Goal: Task Accomplishment & Management: Use online tool/utility

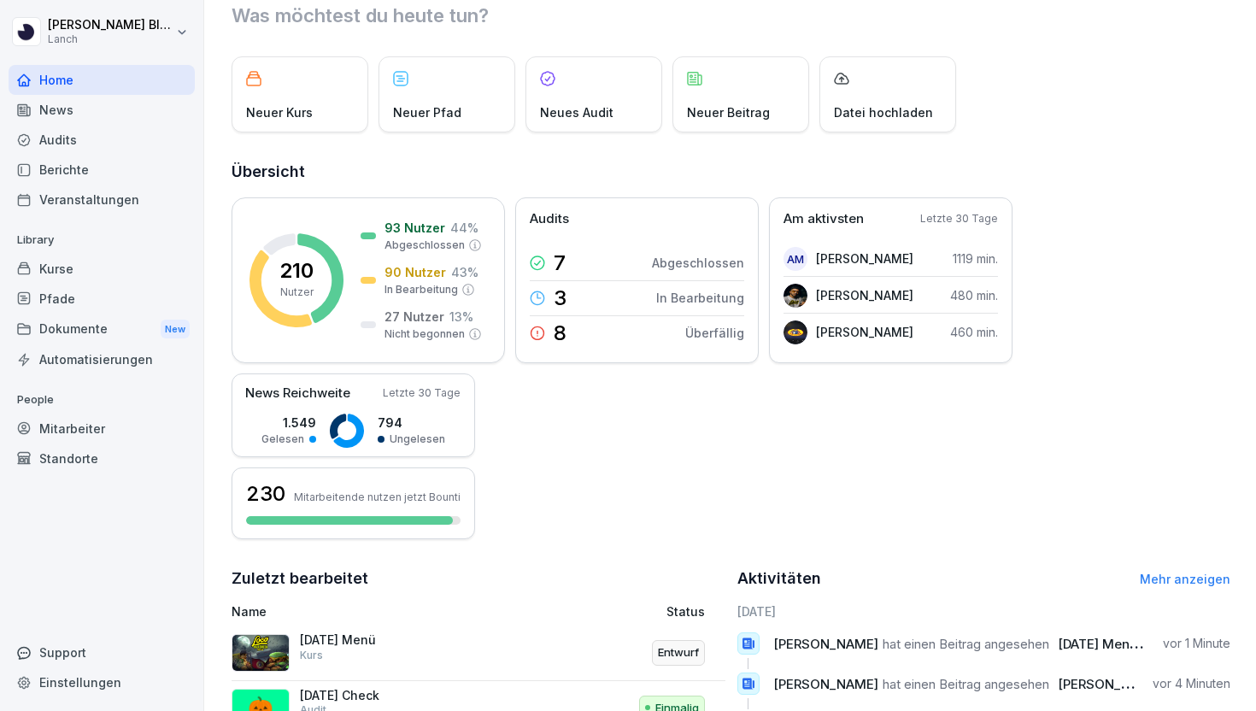
scroll to position [28, 0]
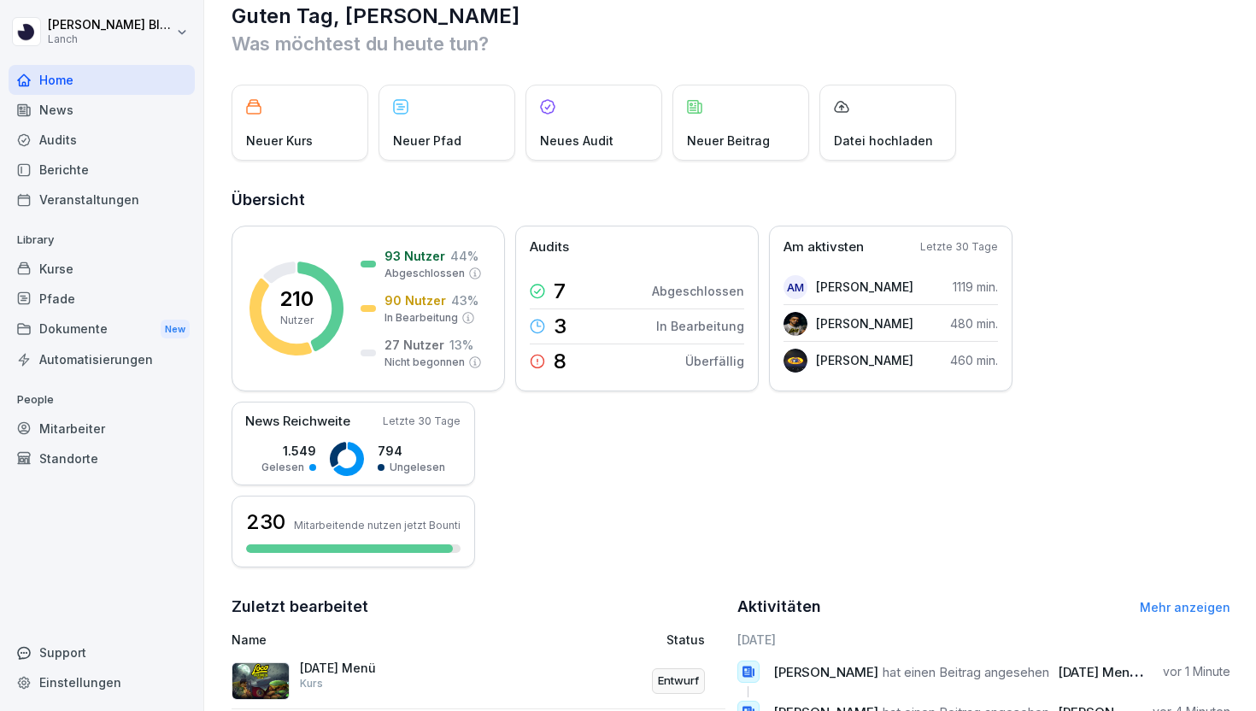
click at [96, 147] on div "Audits" at bounding box center [102, 140] width 186 height 30
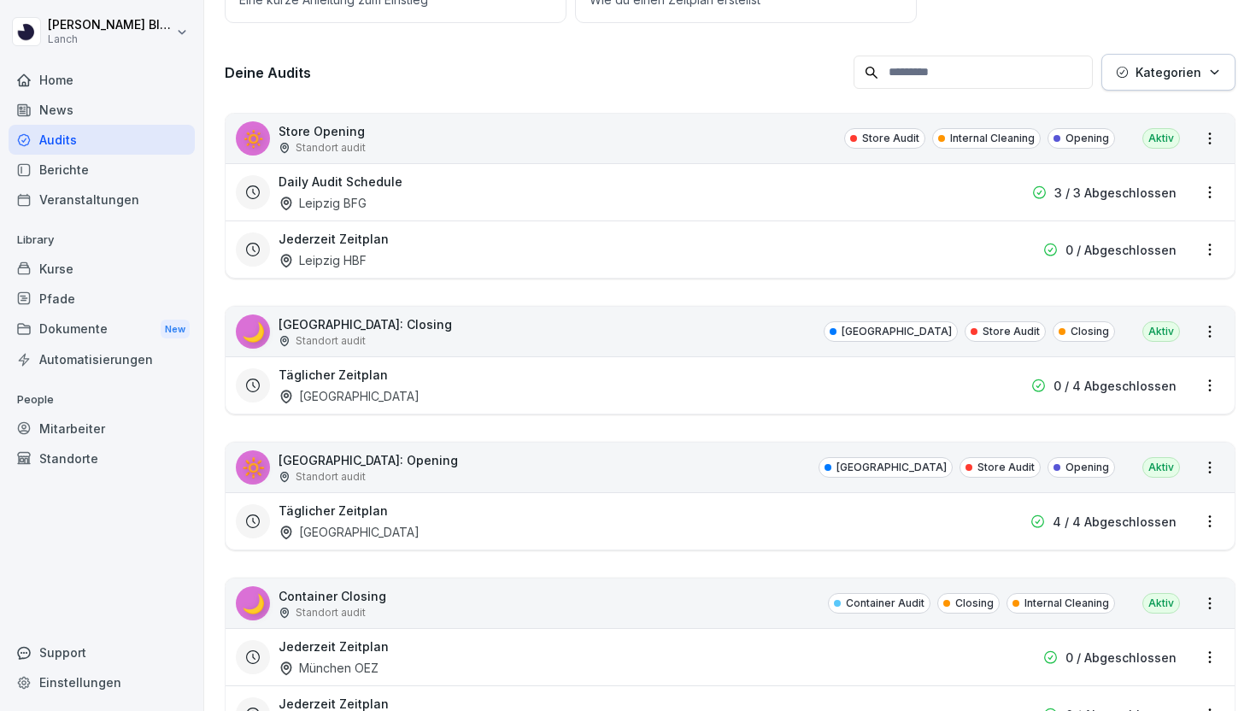
scroll to position [214, 0]
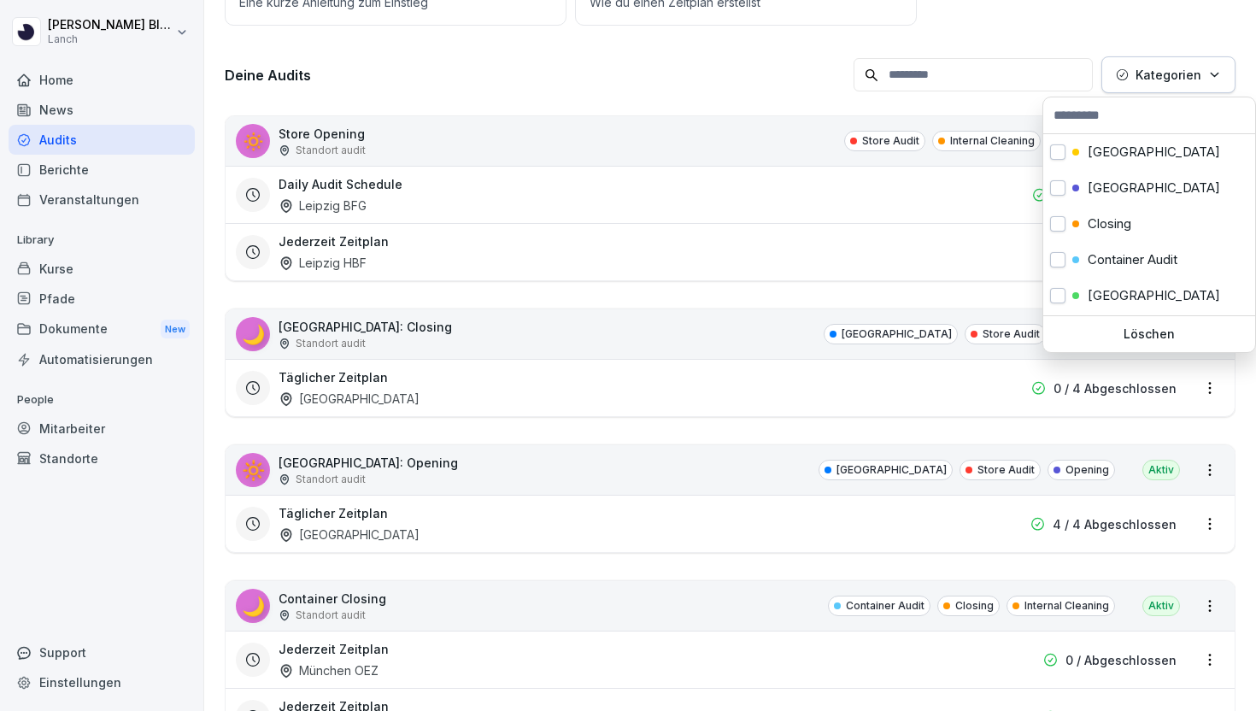
click at [1162, 82] on p "Kategorien" at bounding box center [1168, 75] width 66 height 18
click at [1087, 213] on div "Closing" at bounding box center [1149, 224] width 212 height 36
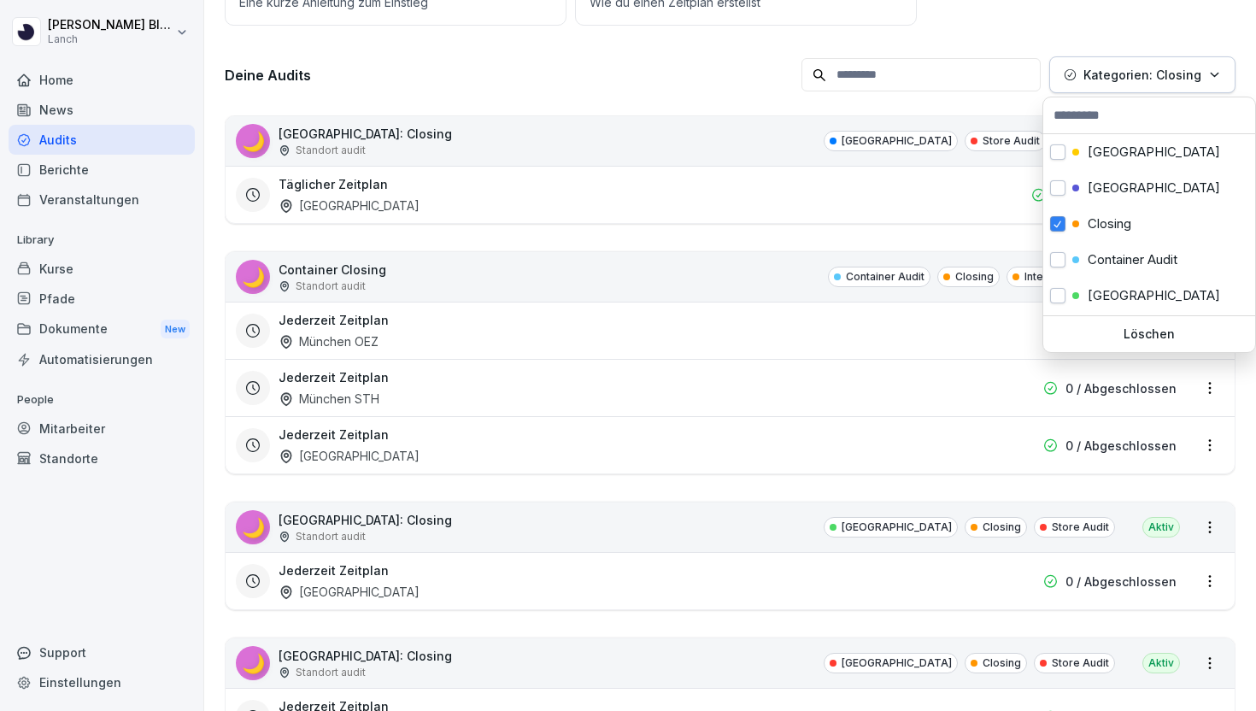
click at [737, 83] on html "[PERSON_NAME] Lanch Home News Audits Berichte Veranstaltungen Library Kurse Pfa…" at bounding box center [628, 355] width 1256 height 711
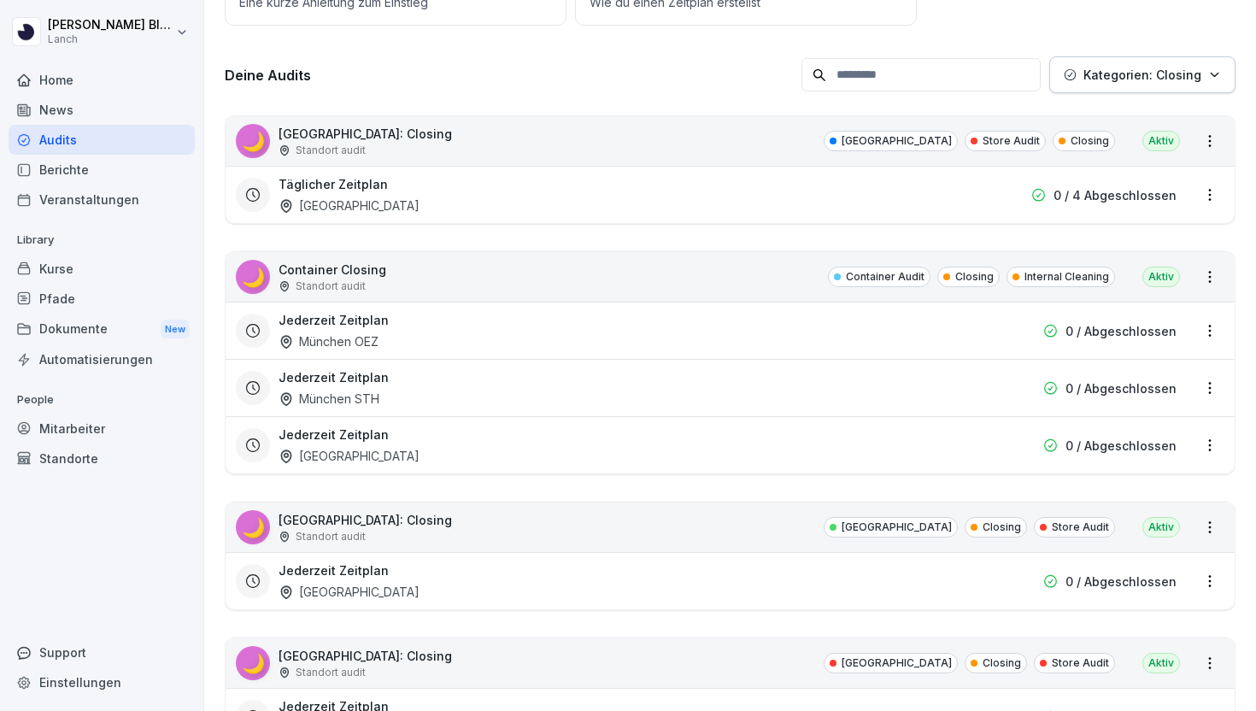
click at [476, 149] on div "🌙 [GEOGRAPHIC_DATA]: Closing Standort audit Wuppertal Store Audit Closing Aktiv" at bounding box center [729, 141] width 1009 height 50
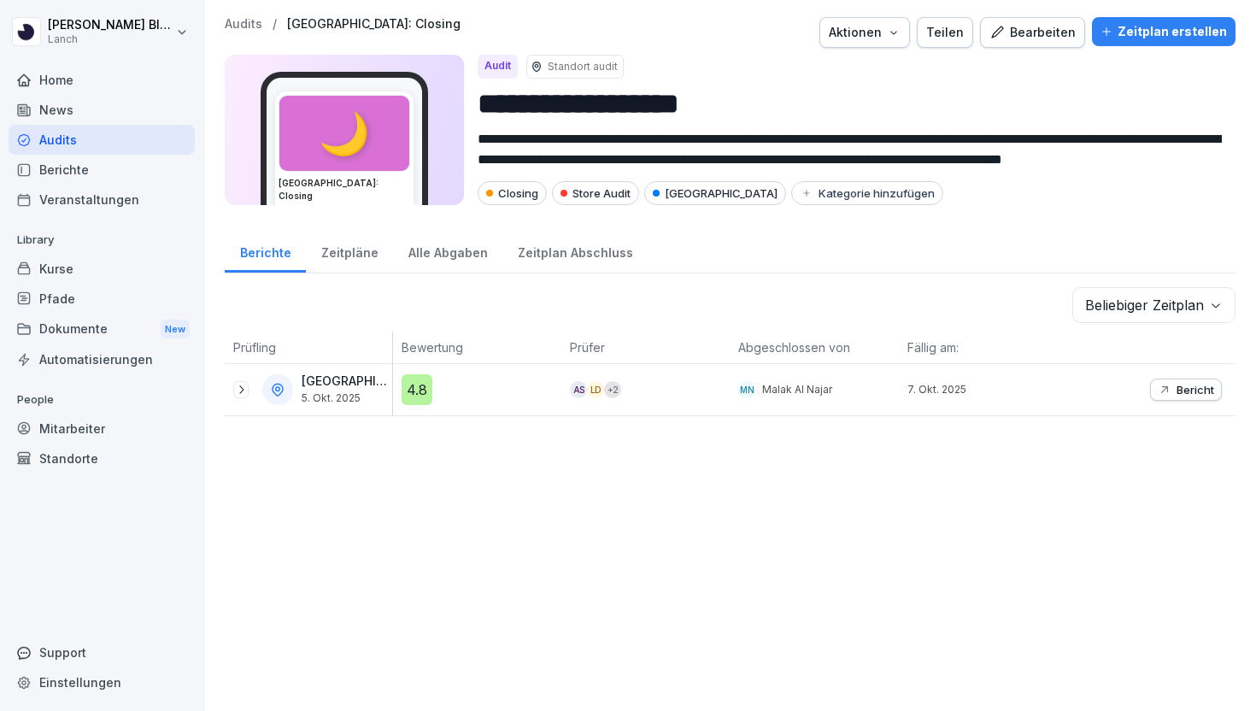
click at [1043, 32] on div "Bearbeiten" at bounding box center [1032, 32] width 86 height 19
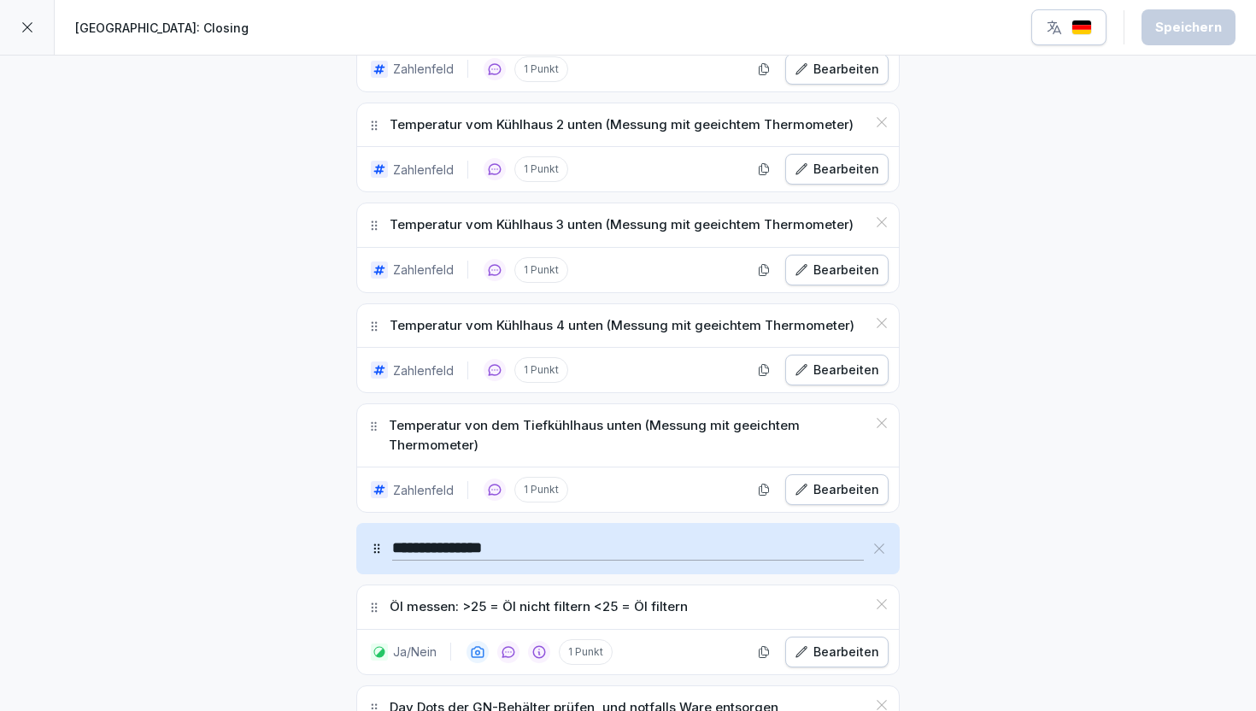
scroll to position [1765, 0]
click at [760, 494] on icon "button" at bounding box center [764, 491] width 14 height 14
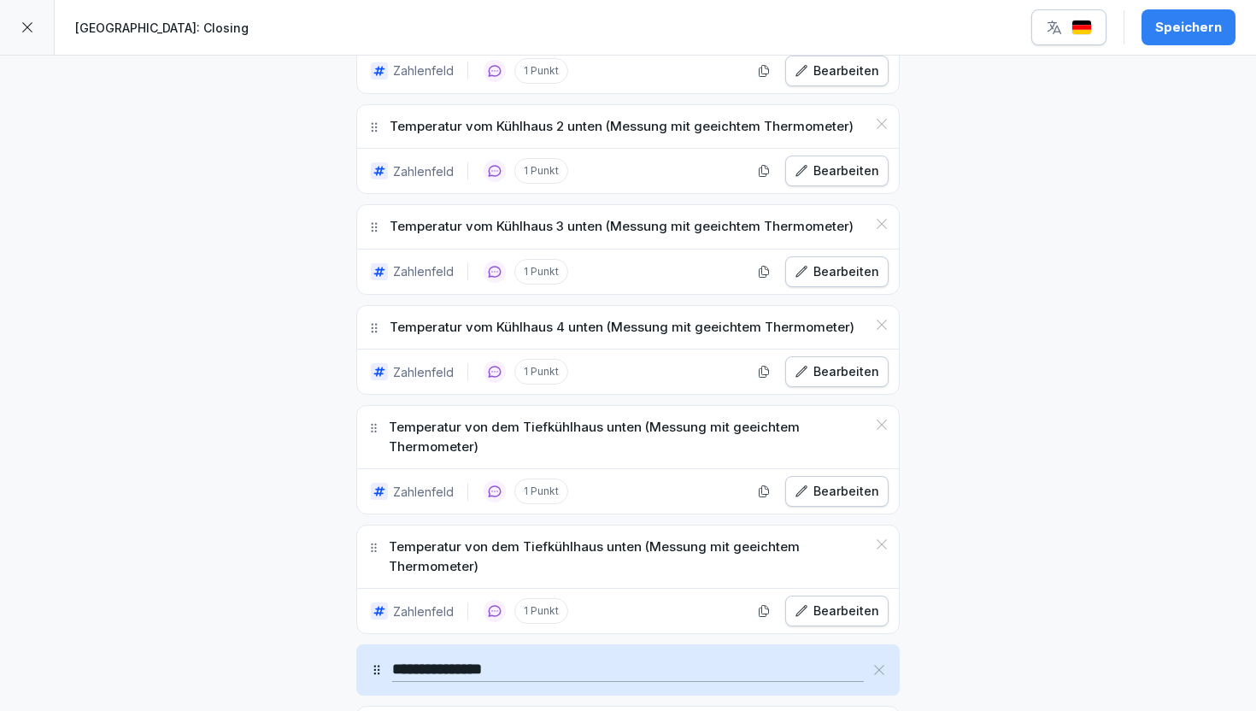
click at [511, 559] on p "Temperatur von dem Tiefkühlhaus unten (Messung mit geeichtem Thermometer)" at bounding box center [627, 556] width 477 height 38
click at [496, 548] on p "Temperatur von dem Tiefkühlhaus unten (Messung mit geeichtem Thermometer)" at bounding box center [627, 556] width 477 height 38
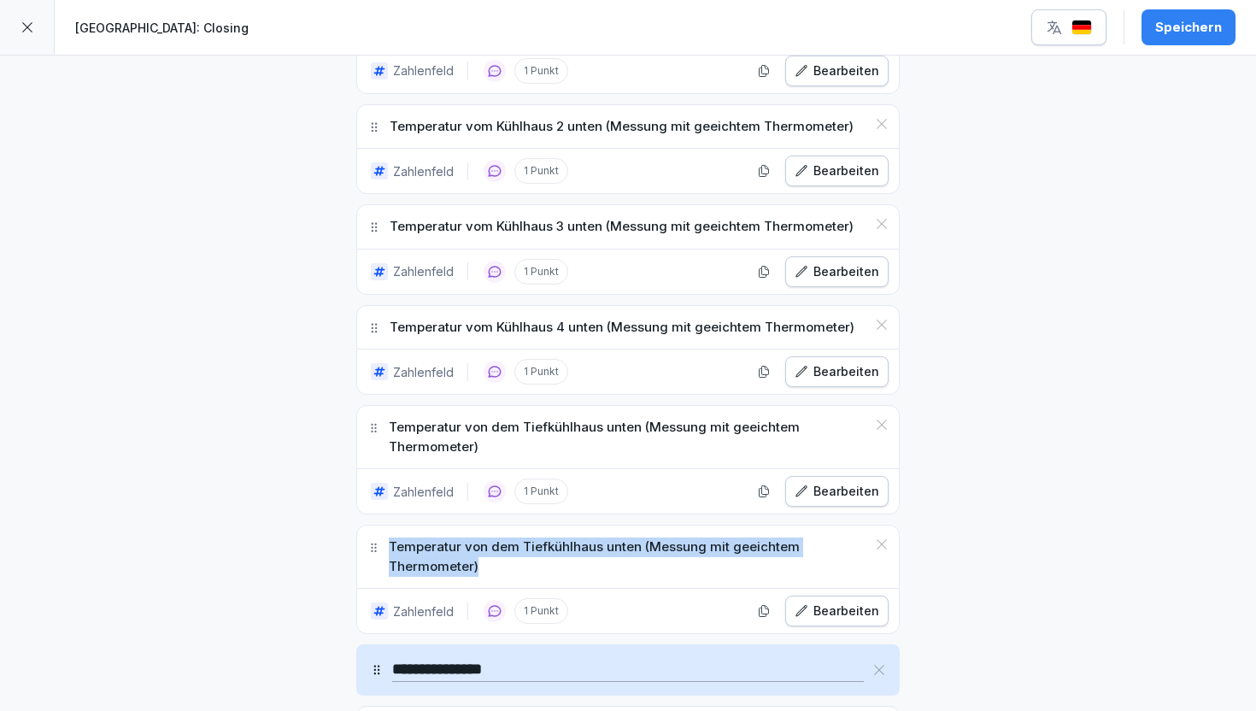
click at [882, 543] on icon at bounding box center [882, 544] width 14 height 14
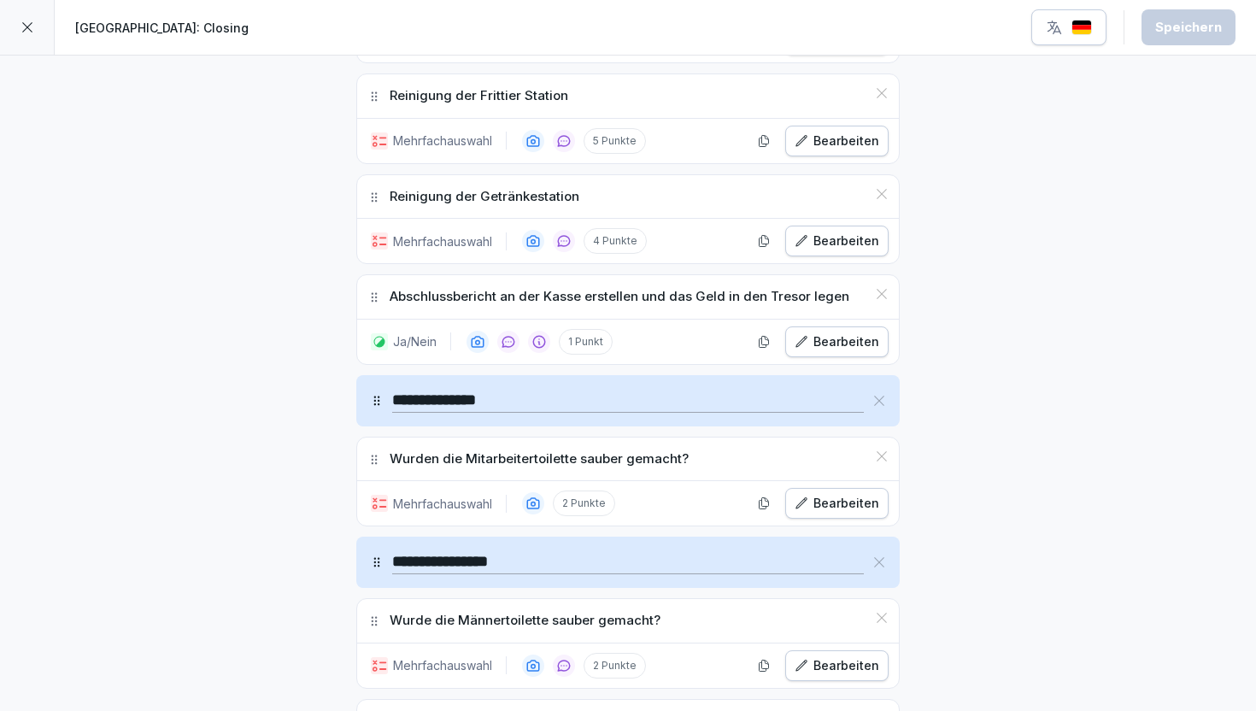
scroll to position [2673, 0]
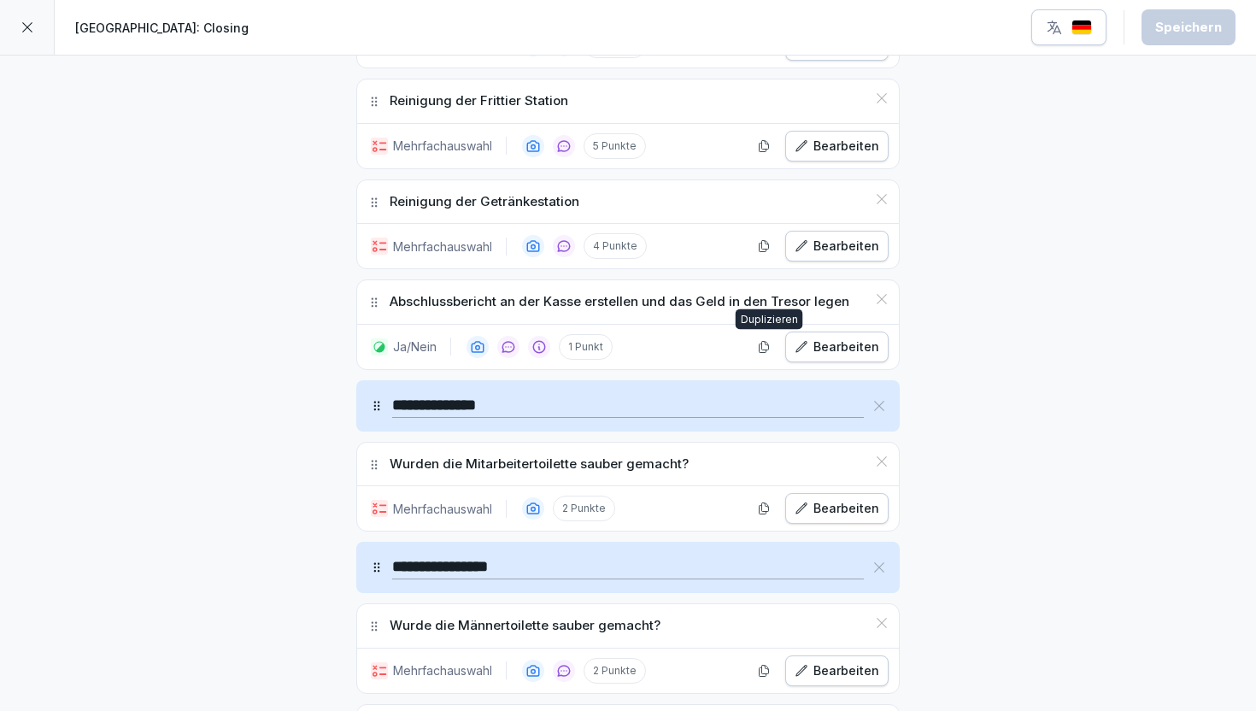
click at [831, 346] on div "Bearbeiten" at bounding box center [836, 346] width 85 height 19
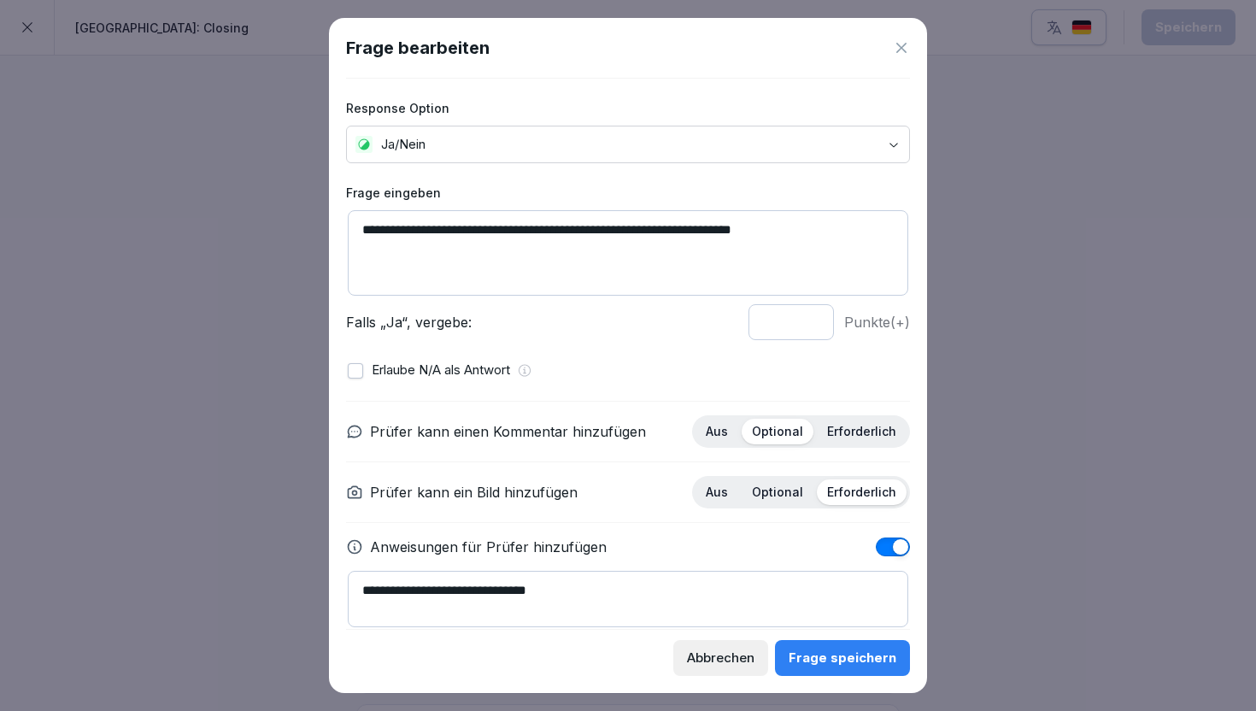
click at [723, 650] on div "Abbrechen" at bounding box center [720, 657] width 67 height 19
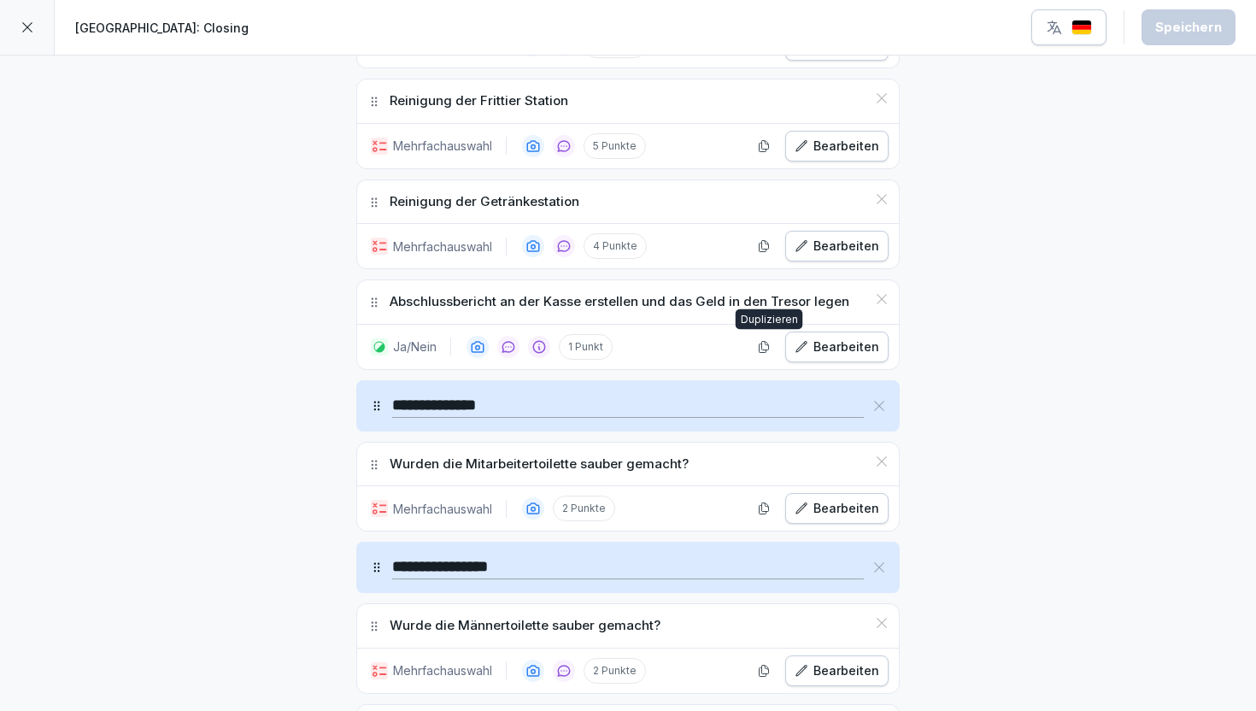
click at [760, 343] on icon "button" at bounding box center [764, 347] width 14 height 14
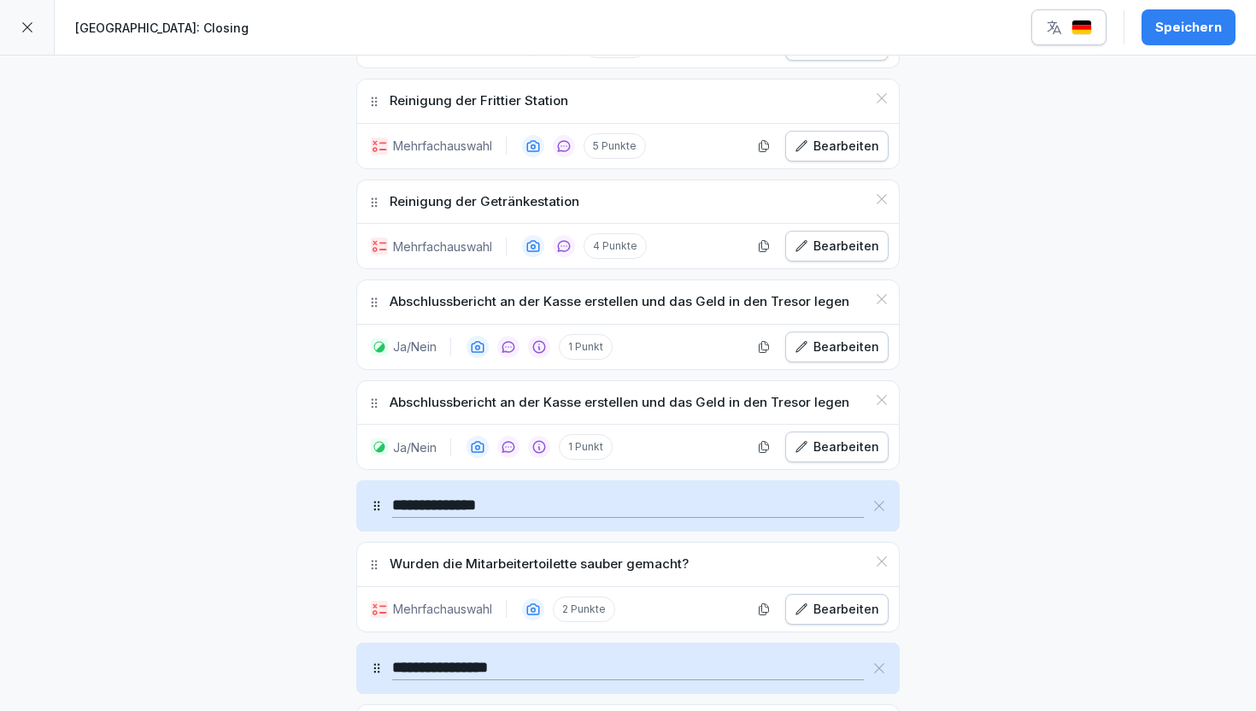
click at [524, 405] on p "Abschlussbericht an der Kasse erstellen und das Geld in den Tresor legen" at bounding box center [619, 403] width 460 height 20
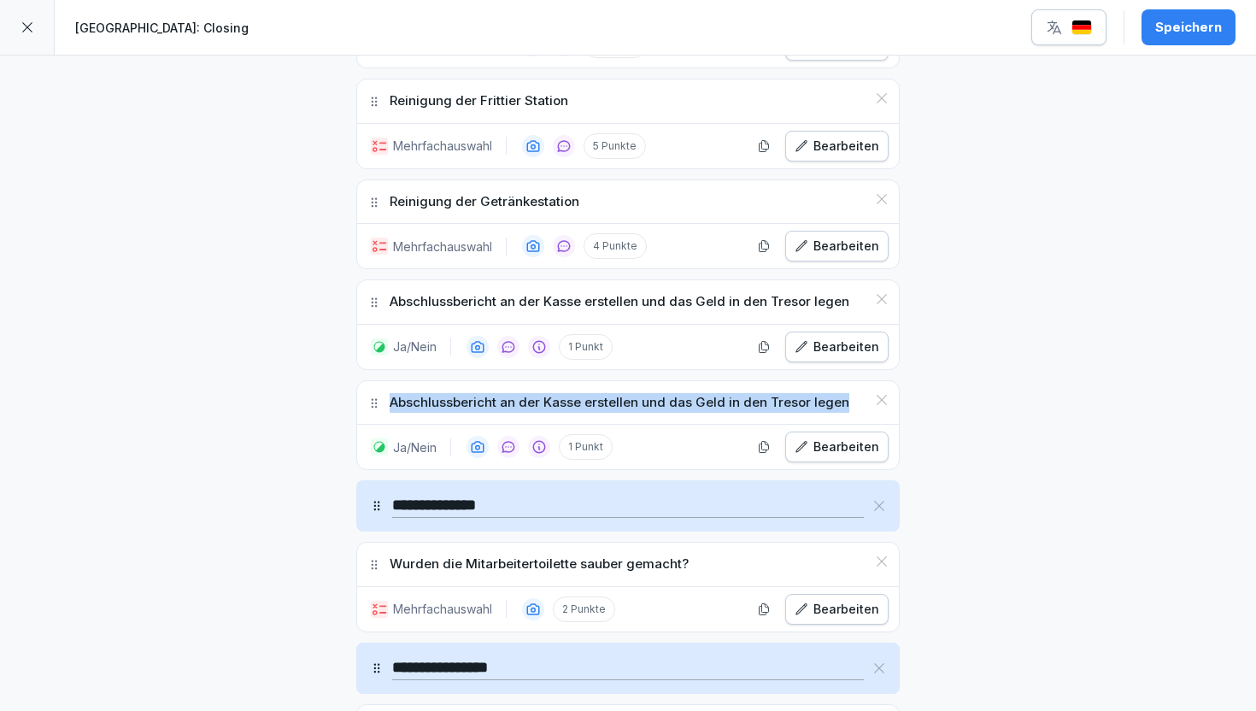
click at [524, 405] on p "Abschlussbericht an der Kasse erstellen und das Geld in den Tresor legen" at bounding box center [619, 403] width 460 height 20
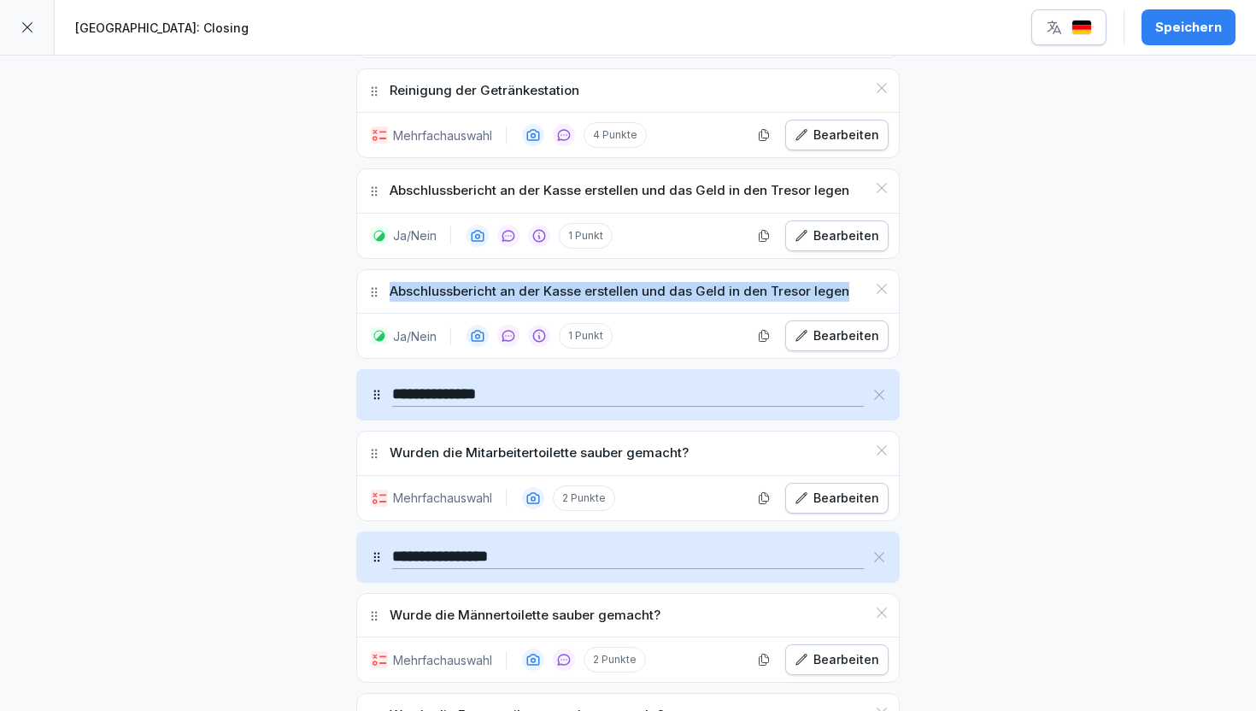
scroll to position [2784, 0]
click at [548, 289] on p "Abschlussbericht an der Kasse erstellen und das Geld in den Tresor legen" at bounding box center [619, 293] width 460 height 20
click at [806, 298] on p "Abschlussbericht an der Kasse erstellen und das Geld in den Tresor legen" at bounding box center [619, 293] width 460 height 20
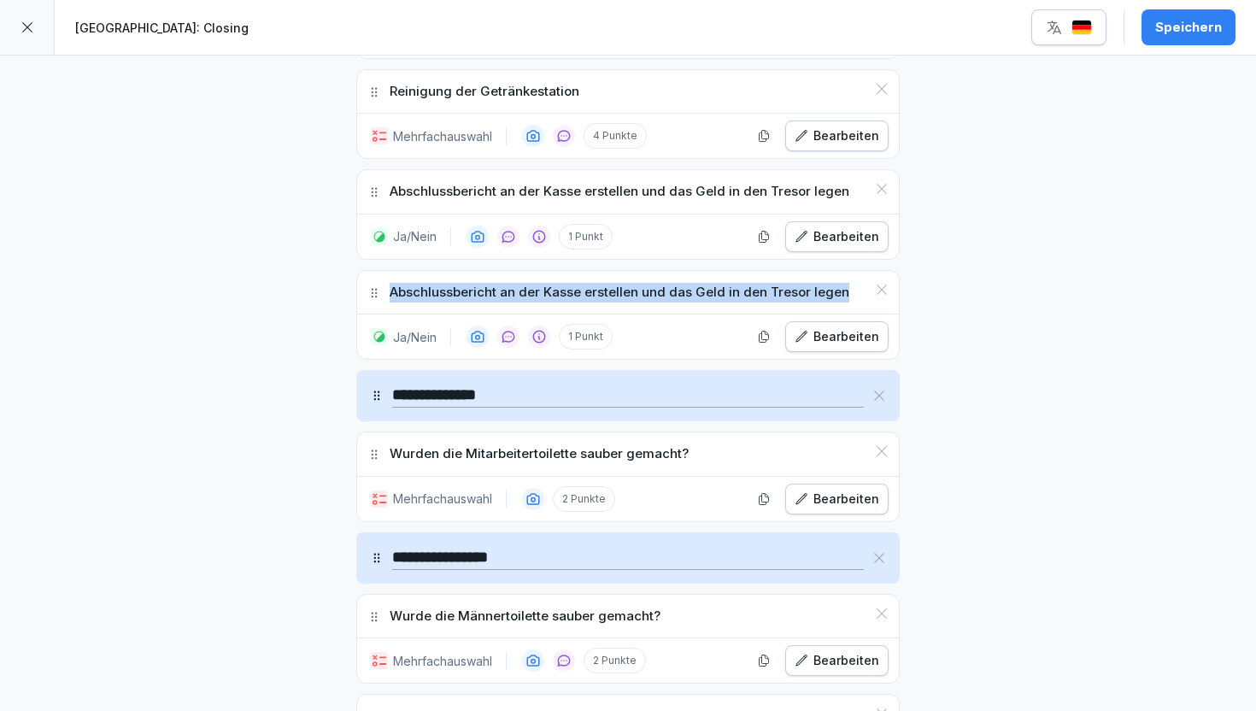
click at [867, 329] on div "Bearbeiten" at bounding box center [836, 336] width 85 height 19
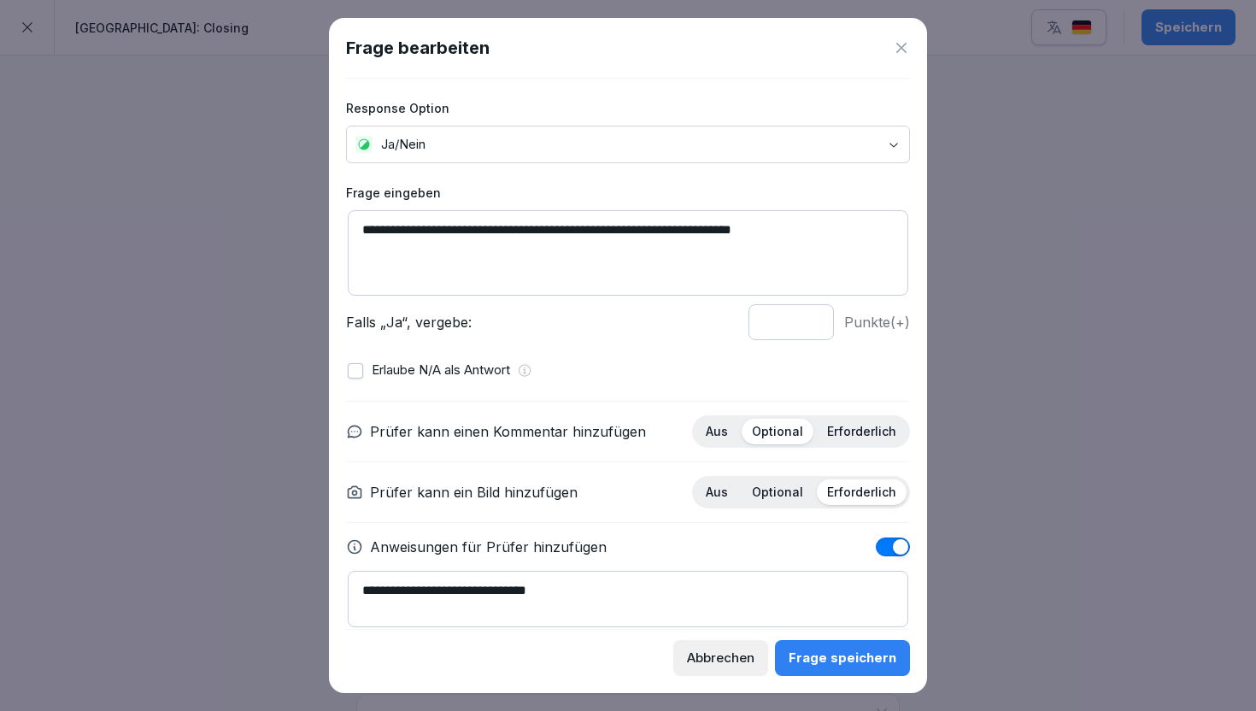
click at [486, 220] on textarea "**********" at bounding box center [628, 252] width 560 height 85
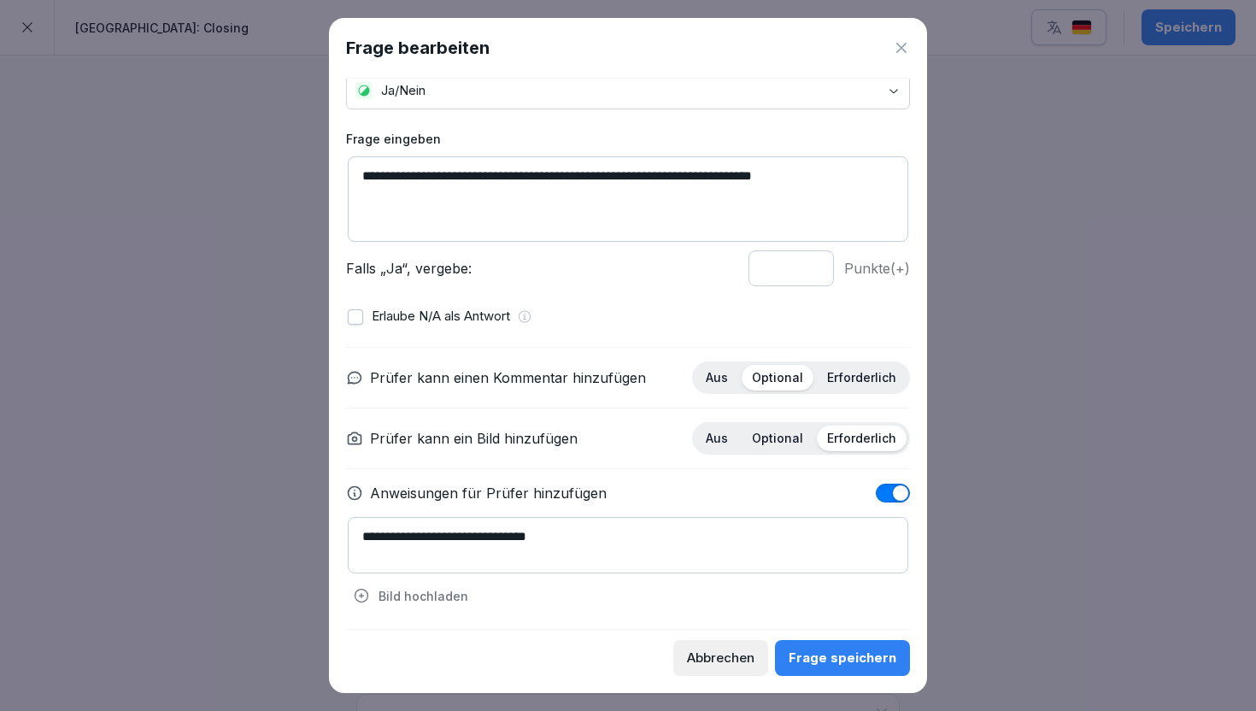
scroll to position [55, 0]
type textarea "**********"
click at [842, 648] on div "Frage speichern" at bounding box center [842, 657] width 108 height 19
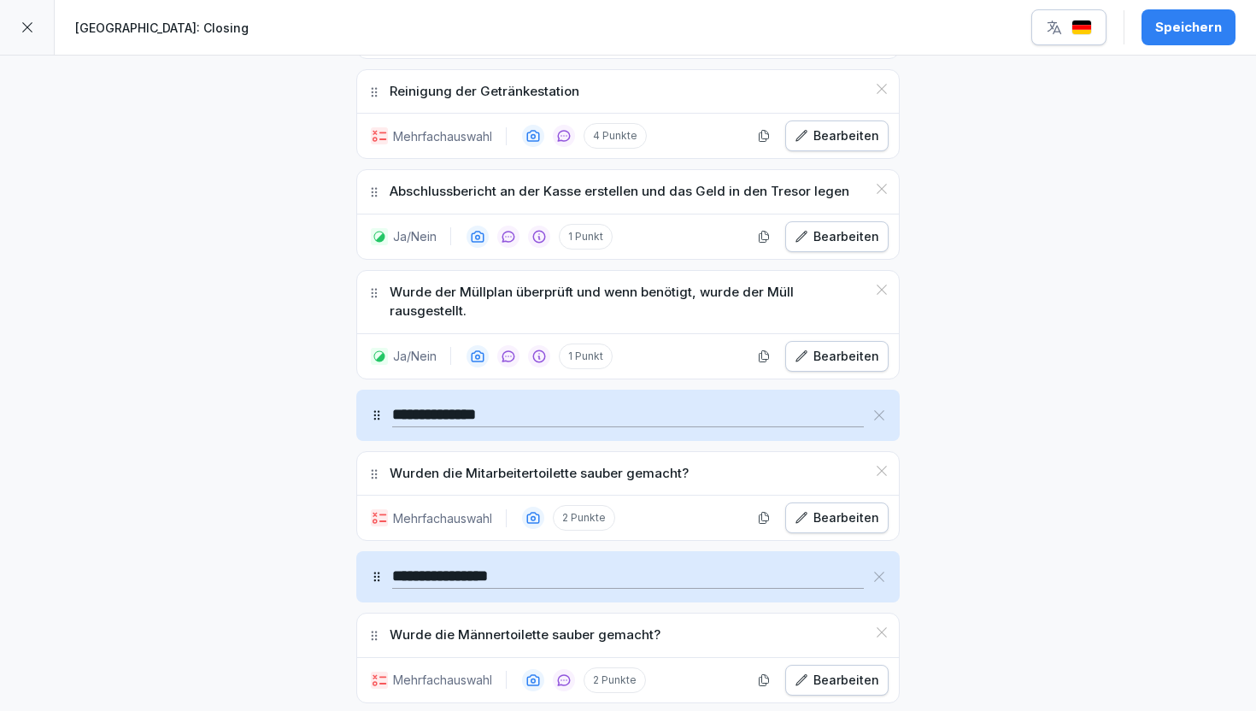
click at [660, 288] on p "Wurde der Müllplan überprüft und wenn benötigt, wurde der Müll rausgestellt." at bounding box center [627, 302] width 477 height 38
click at [664, 288] on p "Wurde der Müllplan überprüft und wenn benötigt, wurde der Müll rausgestellt." at bounding box center [627, 302] width 477 height 38
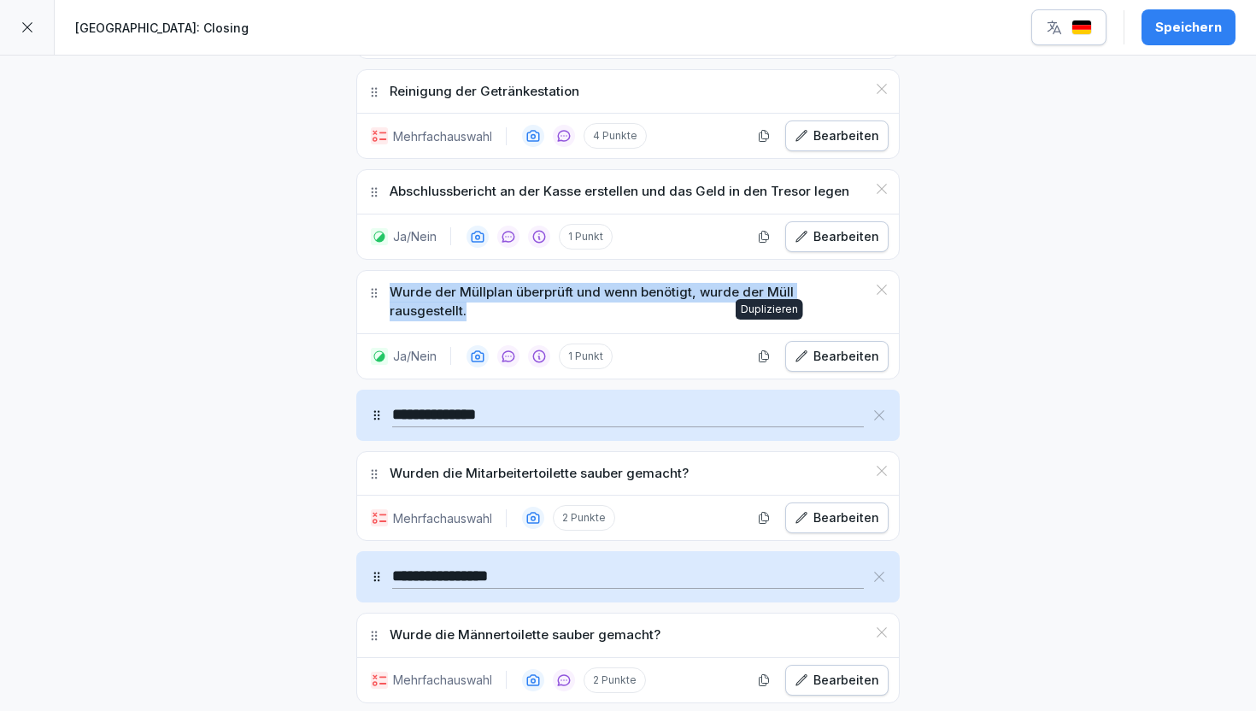
click at [830, 347] on div "Bearbeiten" at bounding box center [836, 356] width 85 height 19
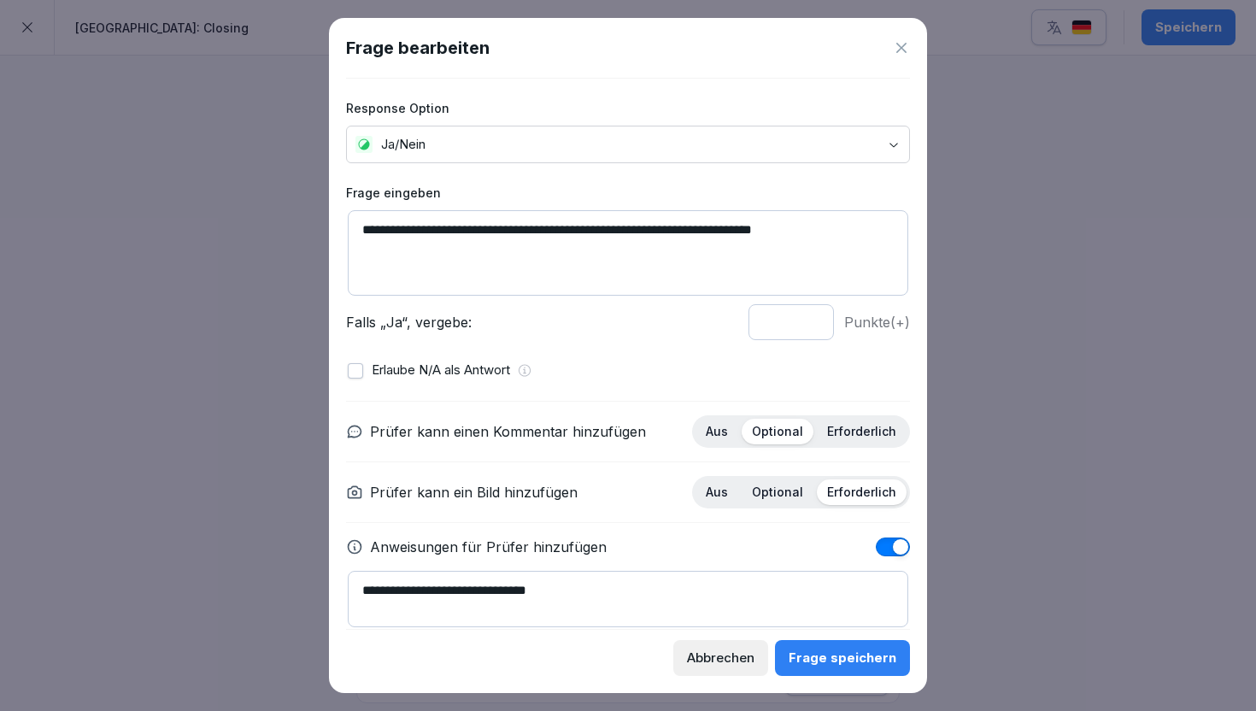
click at [542, 227] on textarea "**********" at bounding box center [628, 252] width 560 height 85
click at [905, 51] on icon at bounding box center [901, 48] width 10 height 10
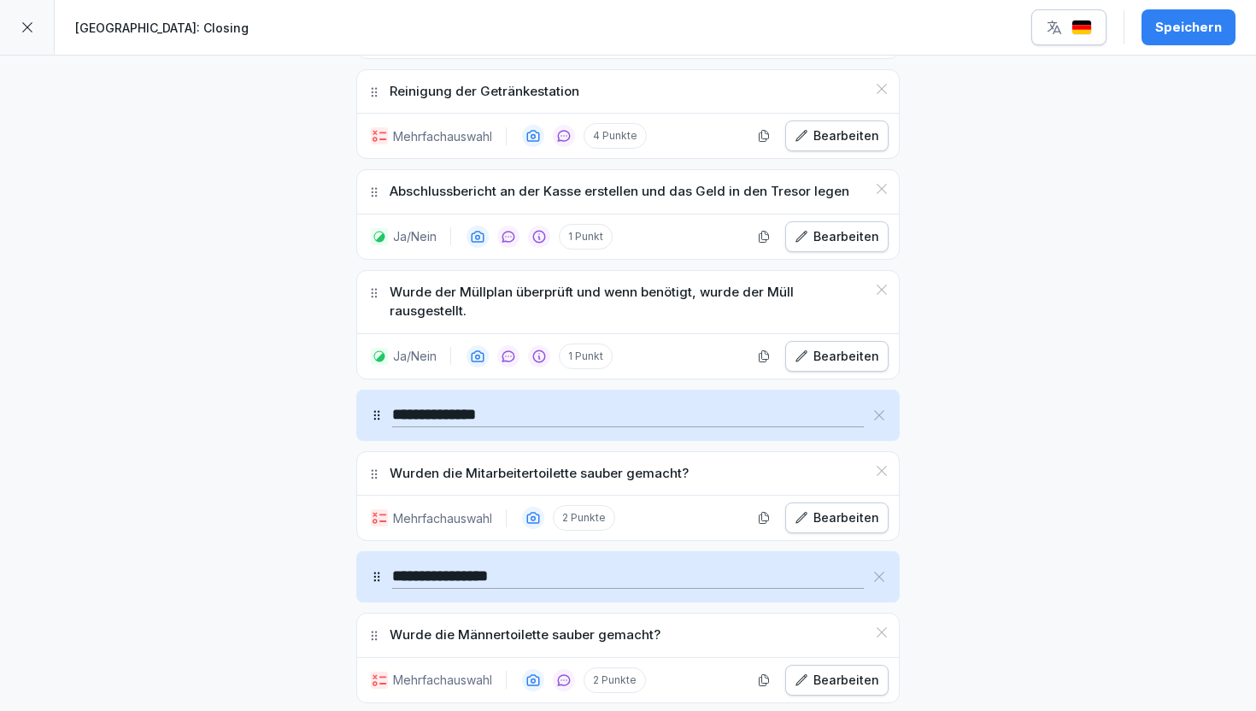
click at [1203, 28] on div "Speichern" at bounding box center [1188, 27] width 67 height 19
click at [38, 26] on div at bounding box center [27, 27] width 55 height 55
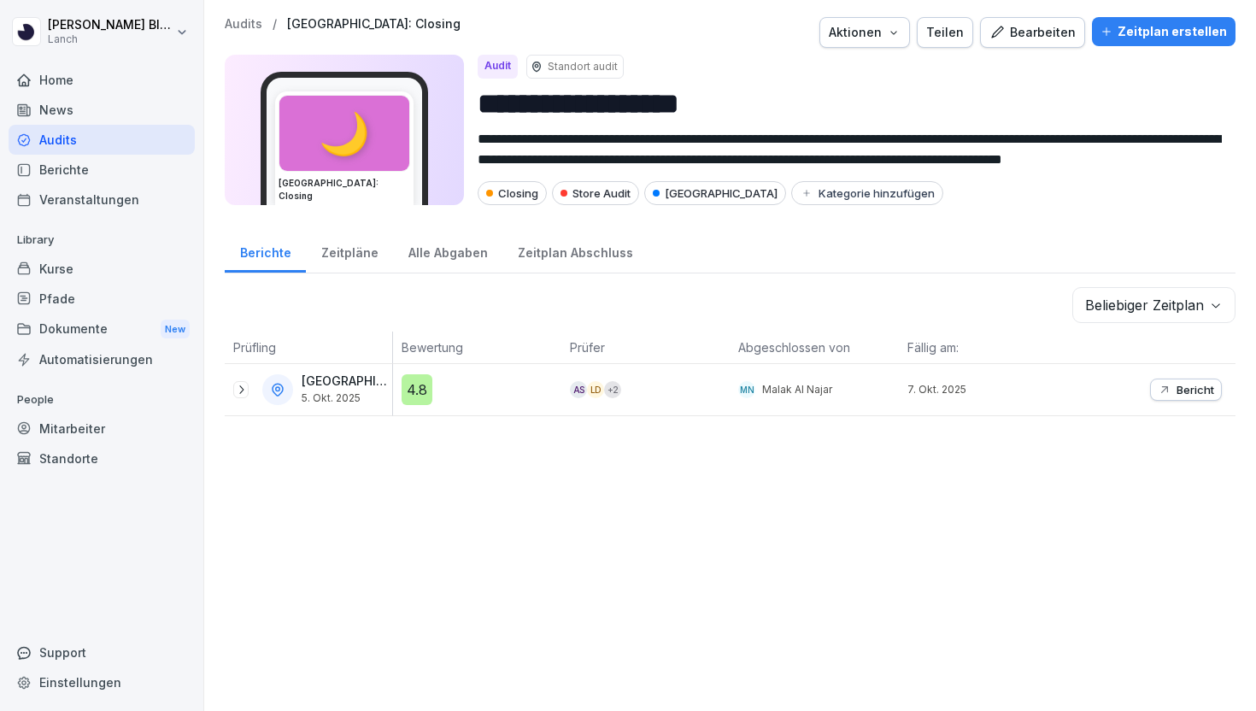
click at [136, 142] on div "Audits" at bounding box center [102, 140] width 186 height 30
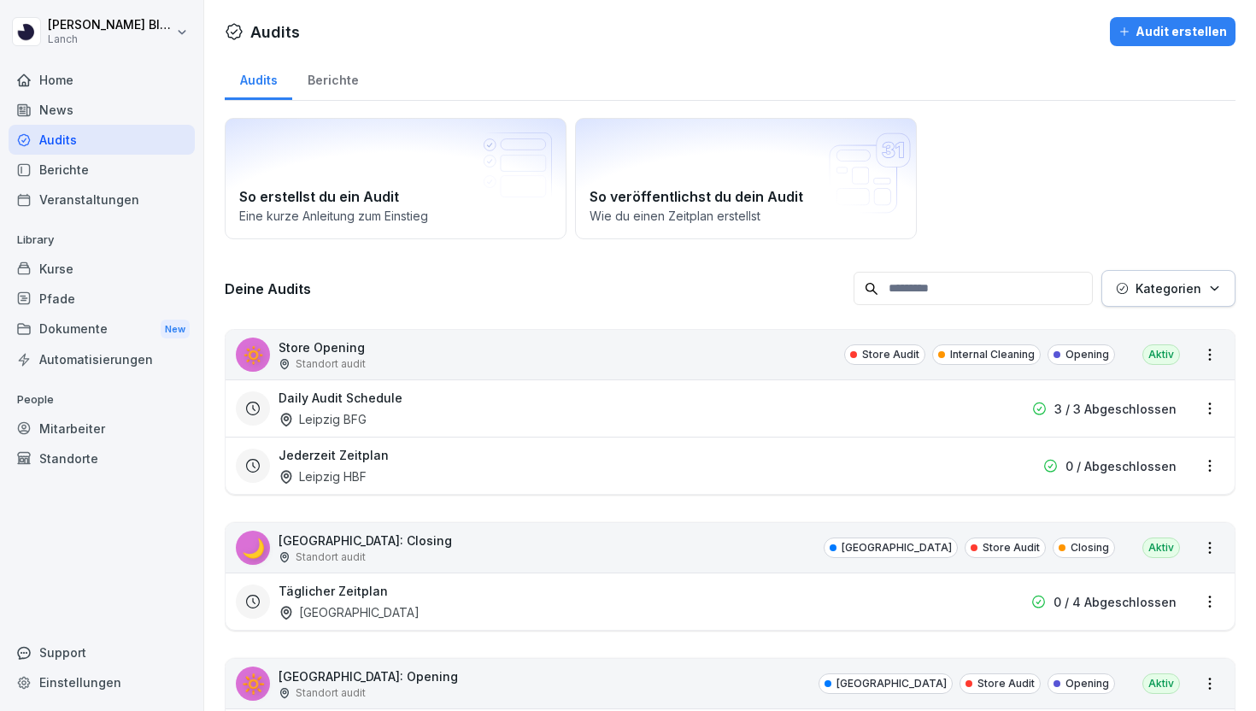
click at [1155, 294] on p "Kategorien" at bounding box center [1168, 288] width 66 height 18
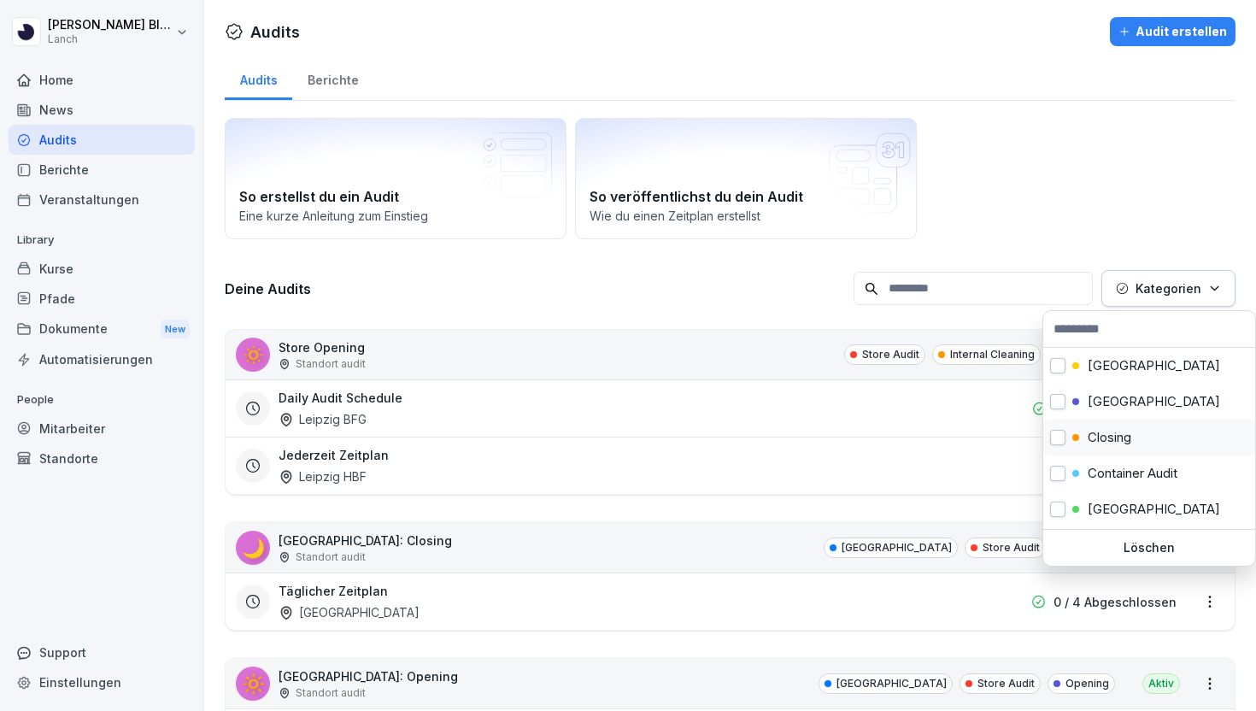
click at [1096, 437] on p "Closing" at bounding box center [1109, 437] width 44 height 15
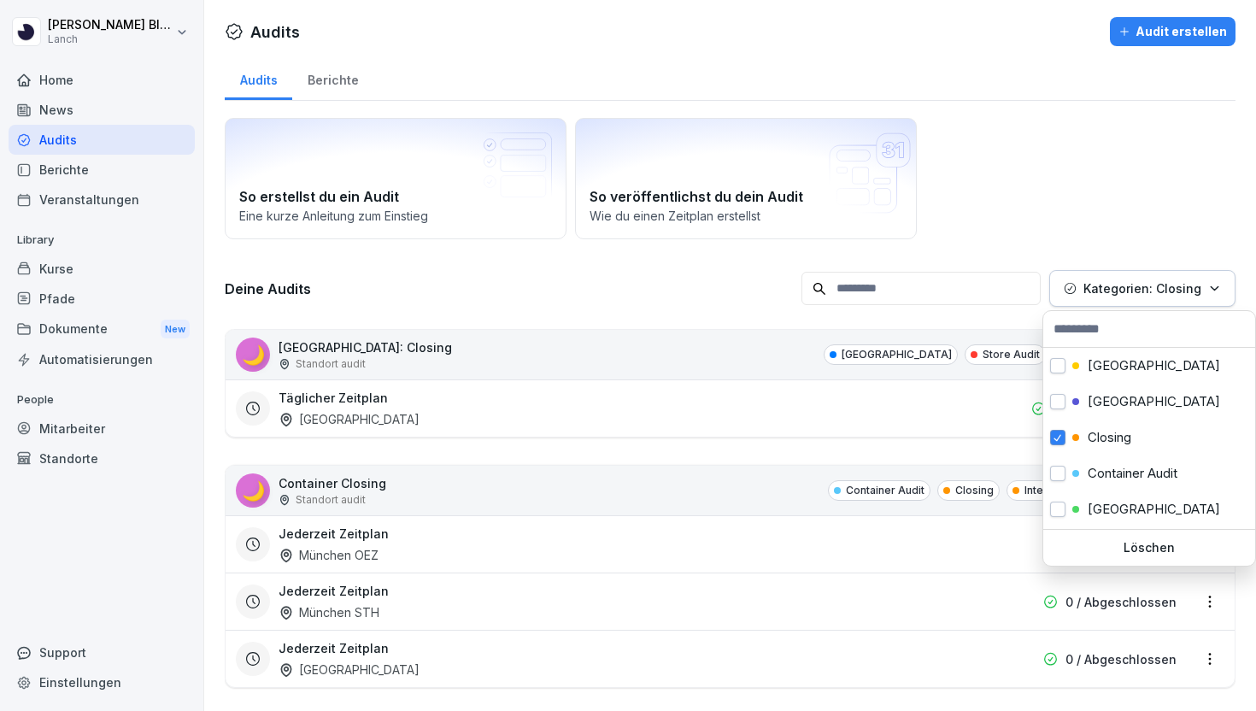
click at [1150, 126] on html "[PERSON_NAME] Lanch Home News Audits Berichte Veranstaltungen Library Kurse Pfa…" at bounding box center [628, 355] width 1256 height 711
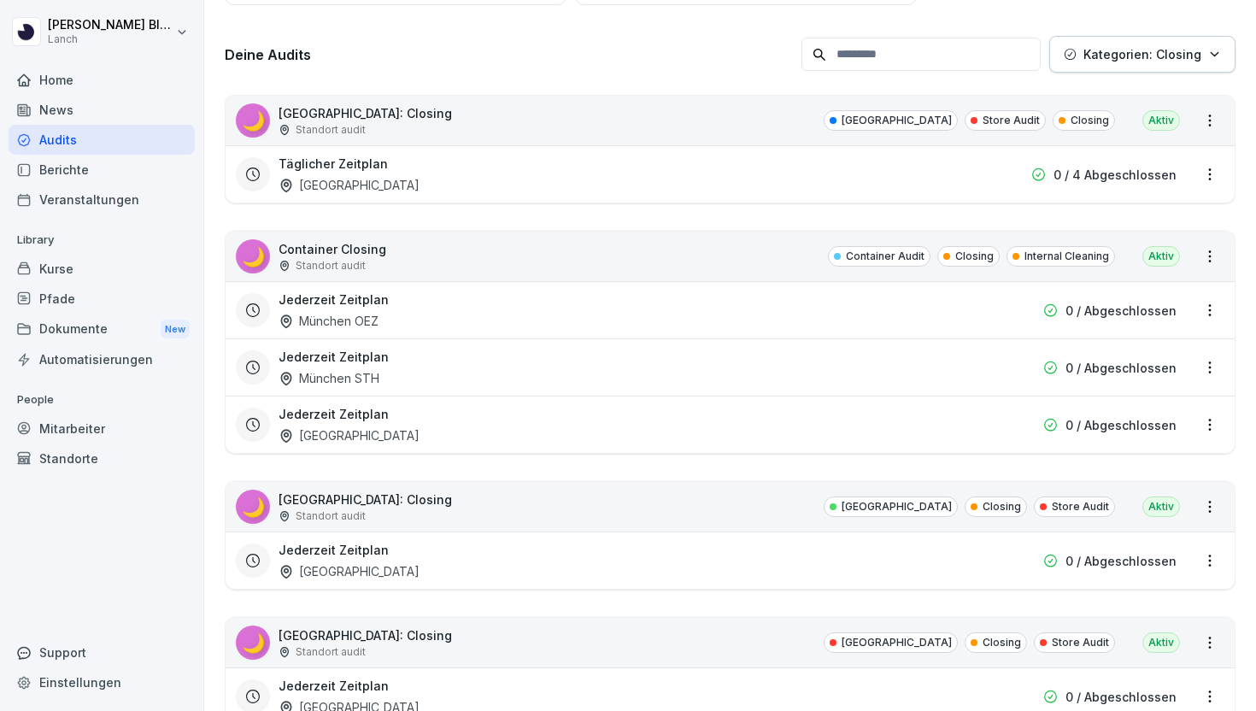
scroll to position [236, 0]
click at [618, 517] on div "🌙 [GEOGRAPHIC_DATA]: Closing Standort audit [GEOGRAPHIC_DATA] Closing Store Aud…" at bounding box center [729, 505] width 1009 height 50
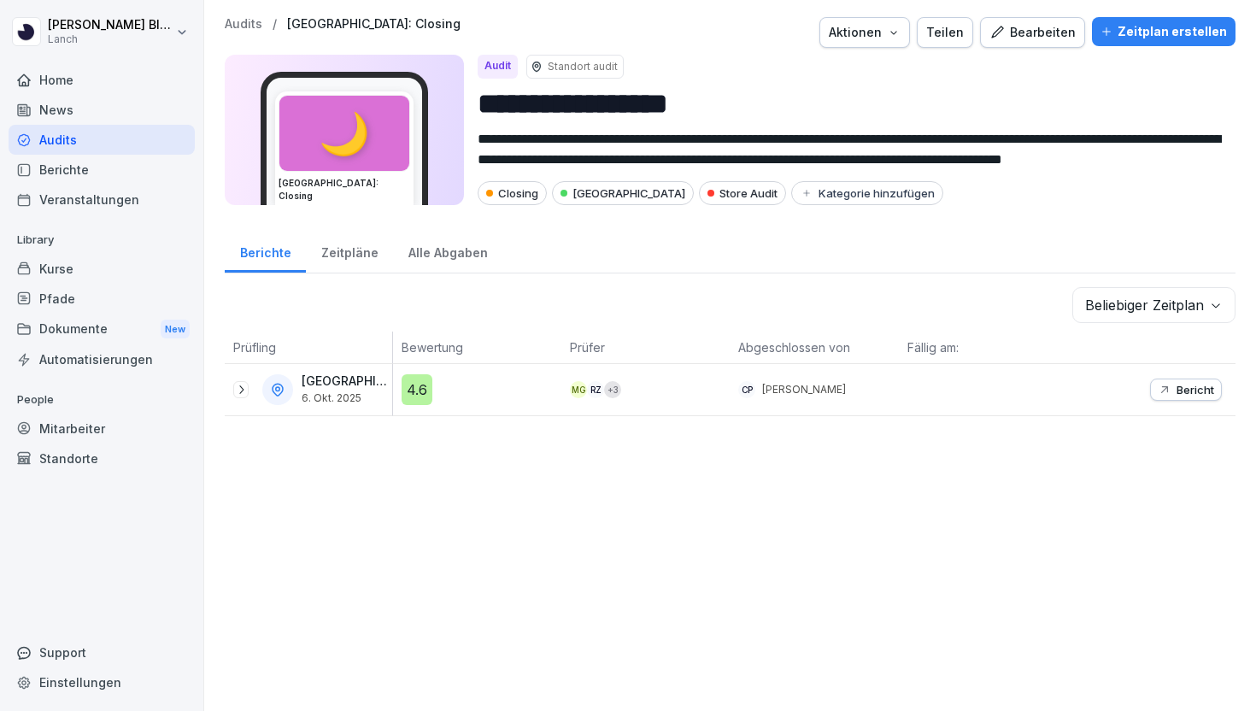
click at [1039, 31] on div "Bearbeiten" at bounding box center [1032, 32] width 86 height 19
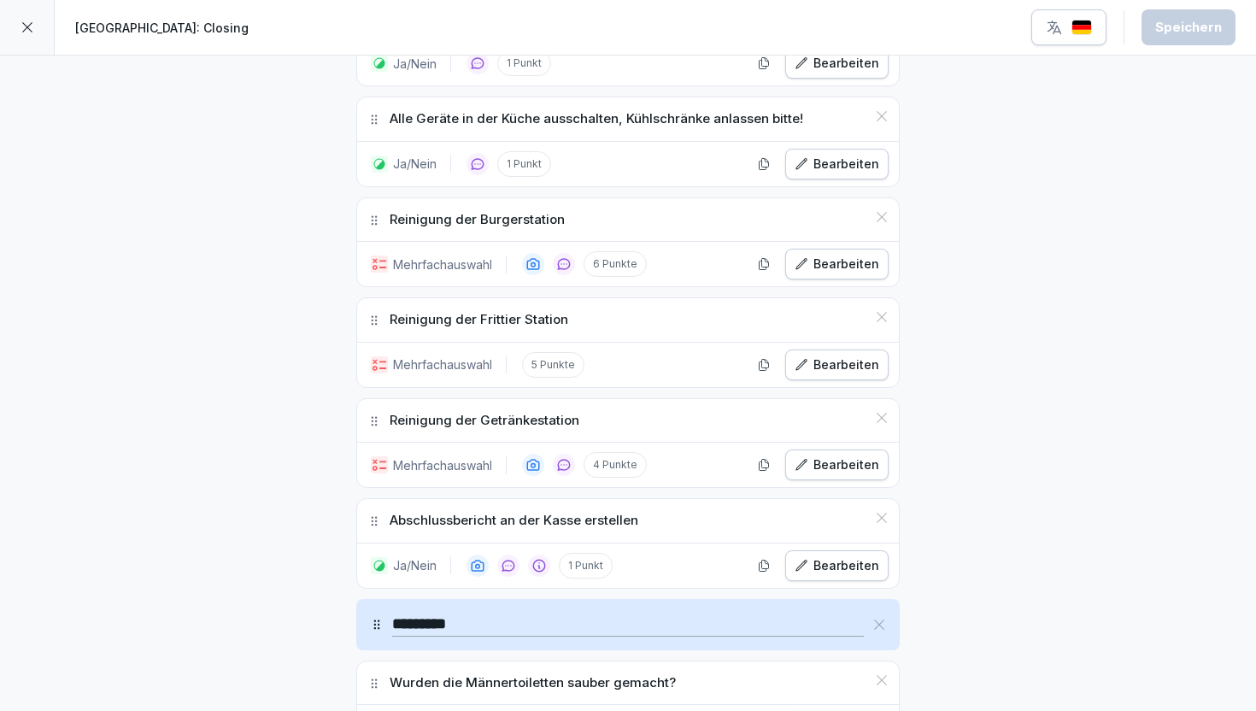
scroll to position [1698, 0]
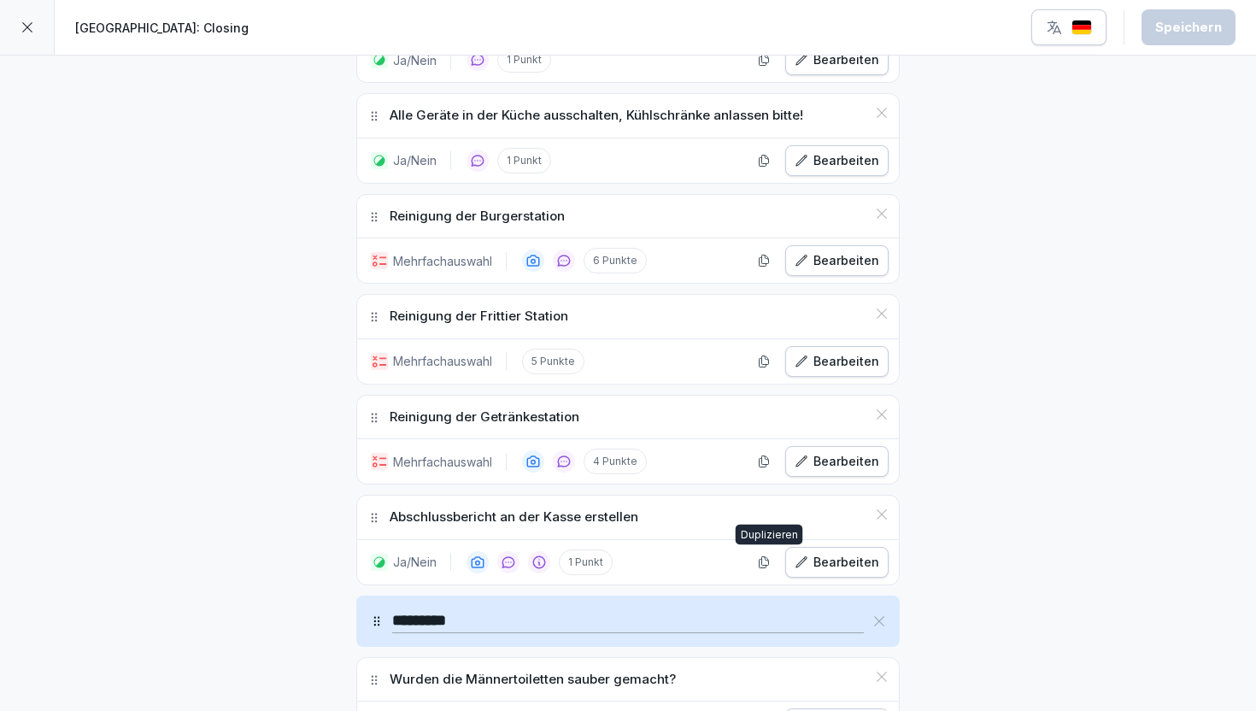
click at [764, 561] on icon "button" at bounding box center [763, 561] width 9 height 11
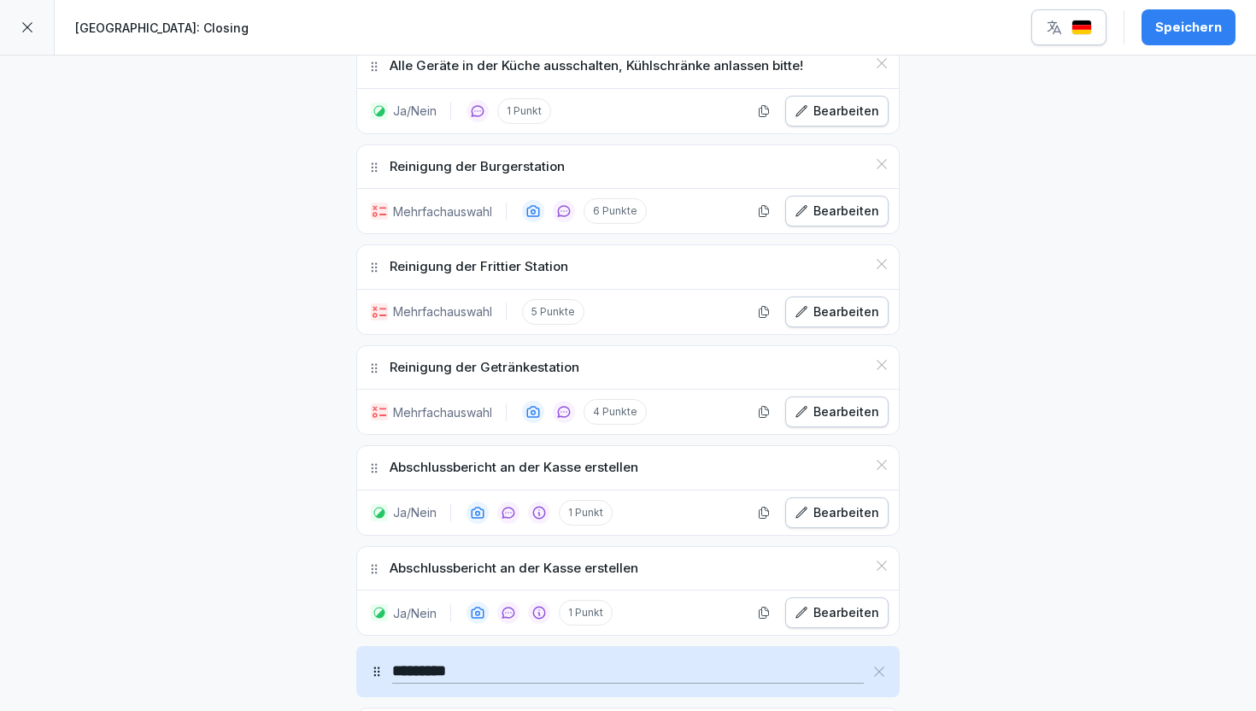
scroll to position [1750, 0]
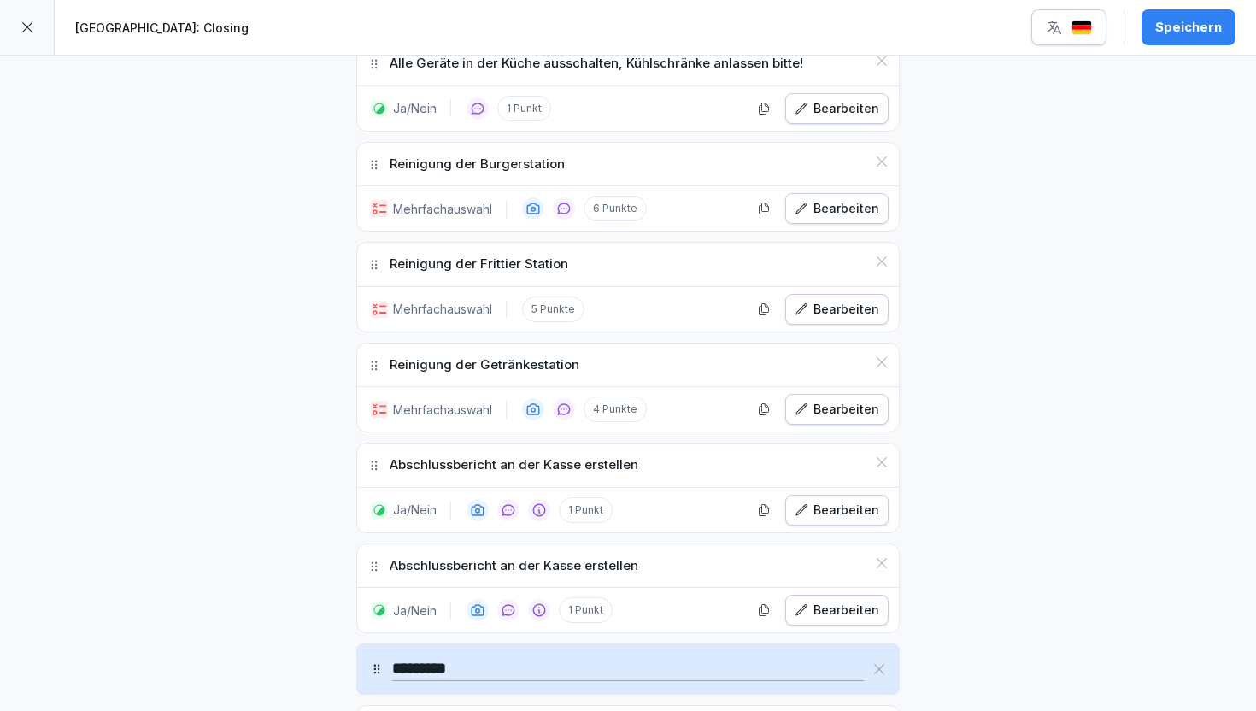
click at [819, 609] on div "Bearbeiten" at bounding box center [836, 609] width 85 height 19
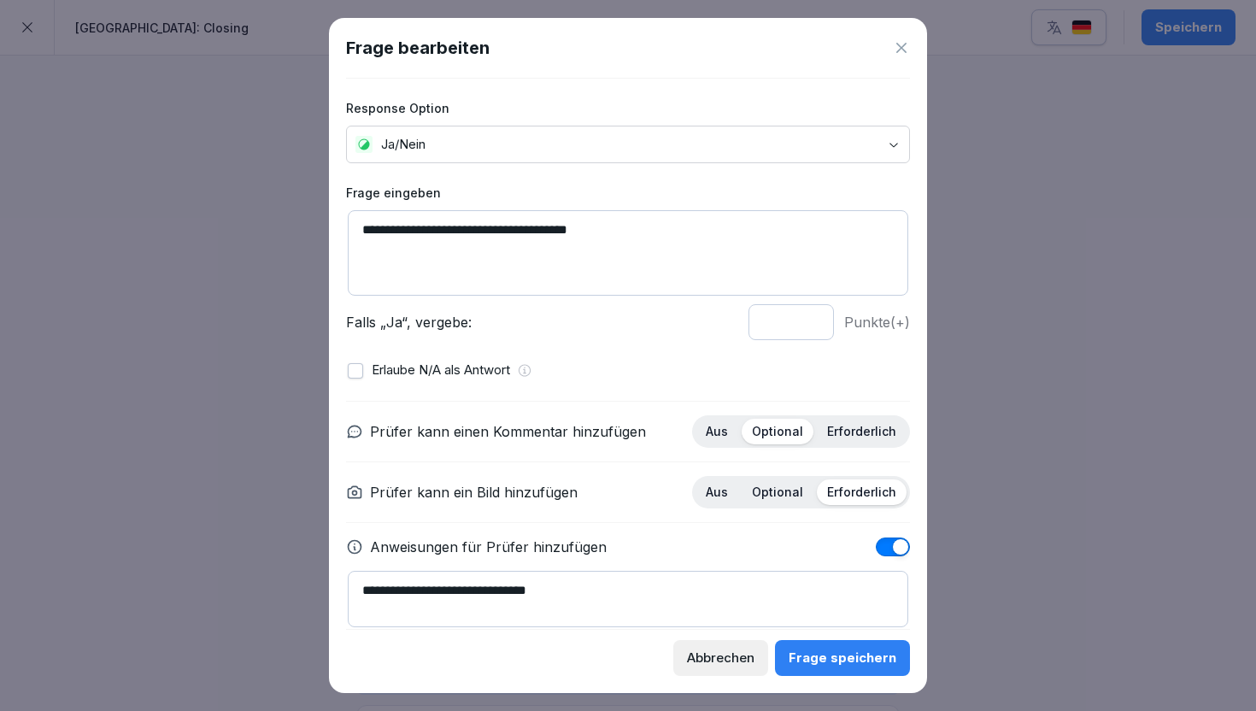
click at [532, 242] on textarea "**********" at bounding box center [628, 252] width 560 height 85
paste textarea "**********"
type textarea "**********"
click at [852, 653] on div "Frage speichern" at bounding box center [842, 657] width 108 height 19
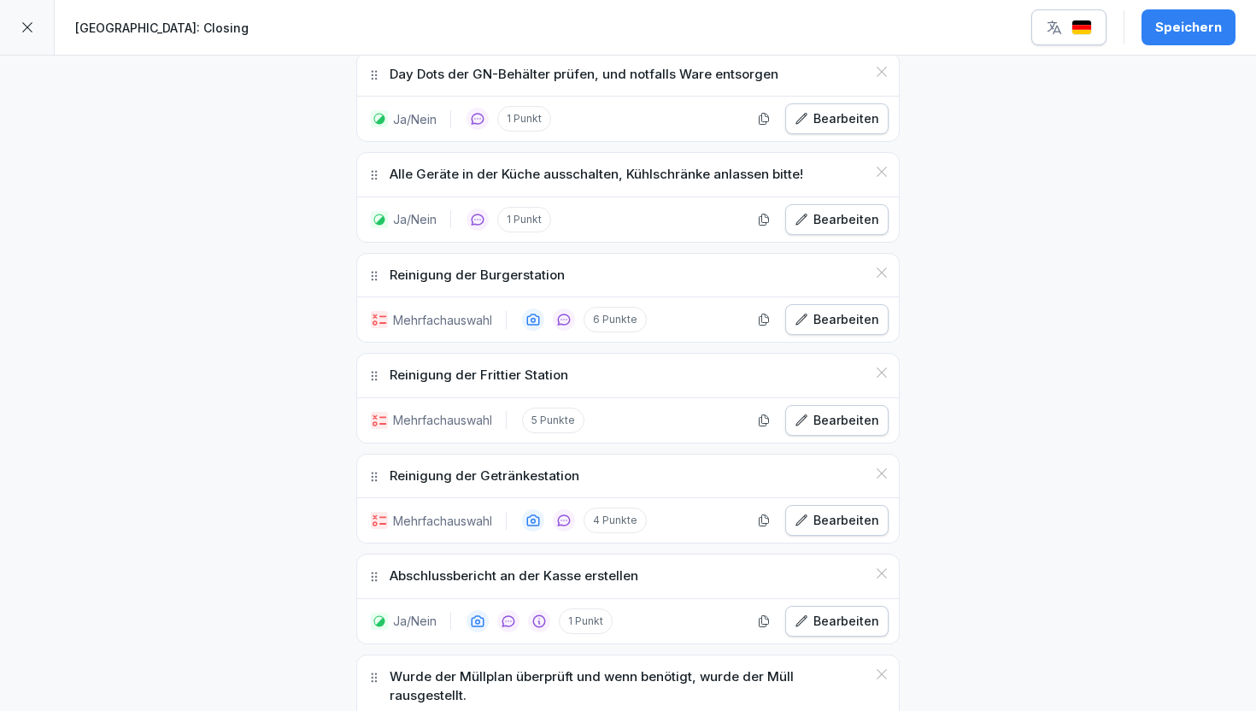
scroll to position [1637, 0]
click at [1188, 20] on div "Speichern" at bounding box center [1188, 27] width 67 height 19
click at [24, 36] on div at bounding box center [27, 27] width 55 height 55
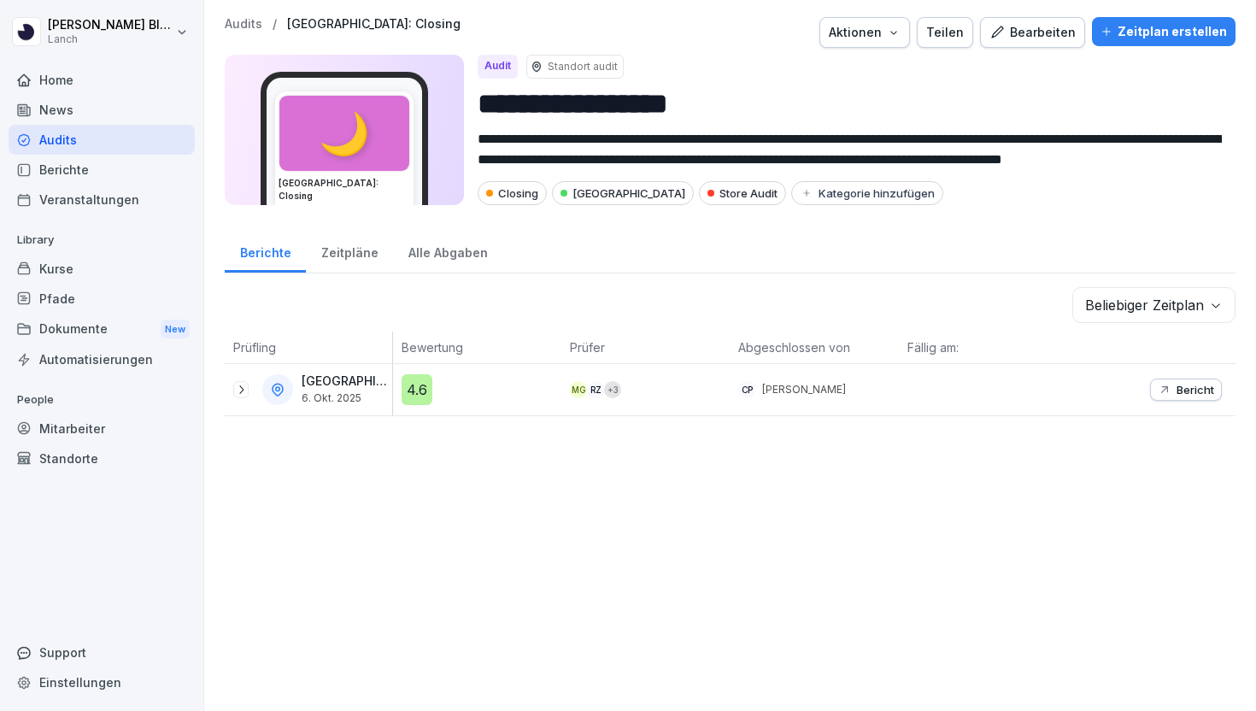
click at [246, 26] on p "Audits" at bounding box center [244, 24] width 38 height 15
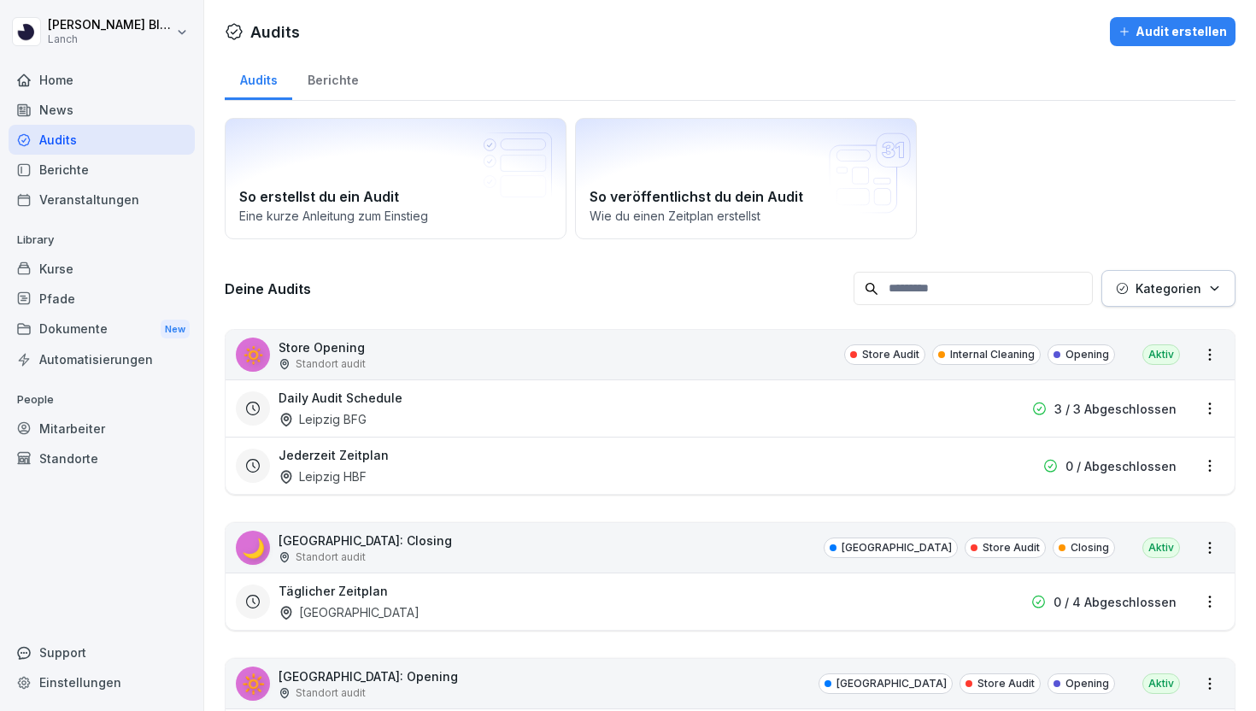
click at [1177, 293] on p "Kategorien" at bounding box center [1168, 288] width 66 height 18
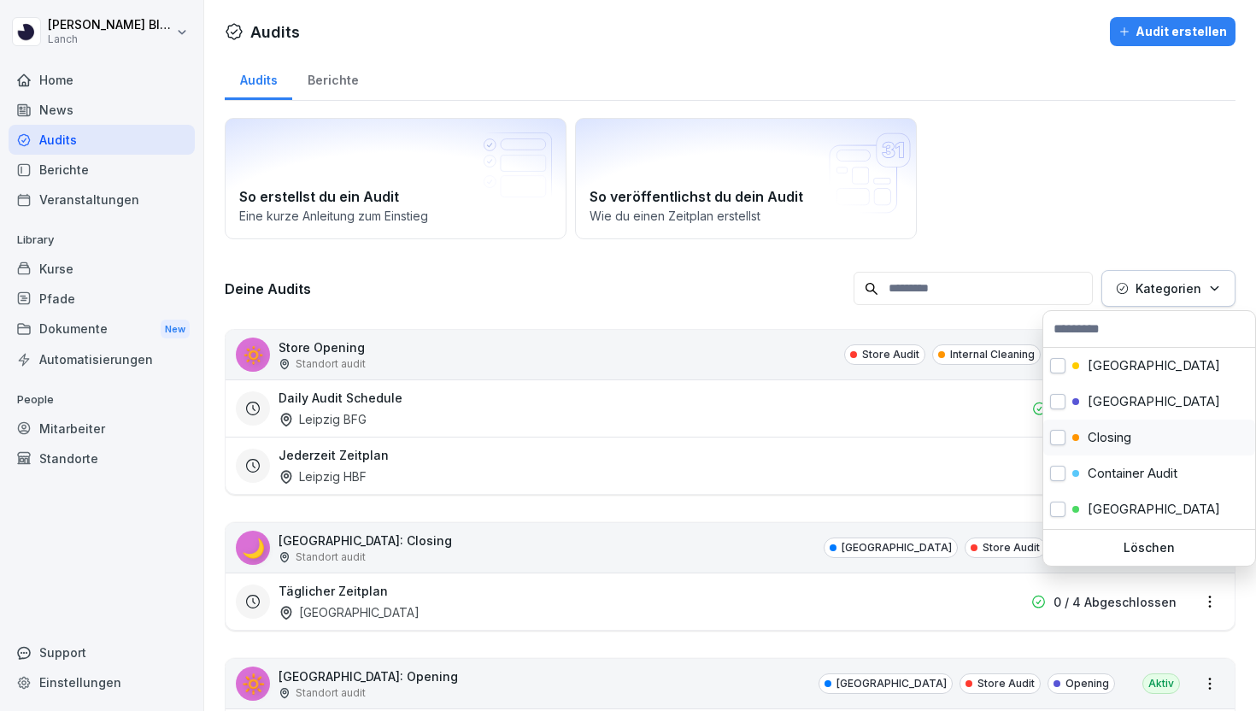
click at [1081, 436] on div "Closing" at bounding box center [1101, 437] width 59 height 15
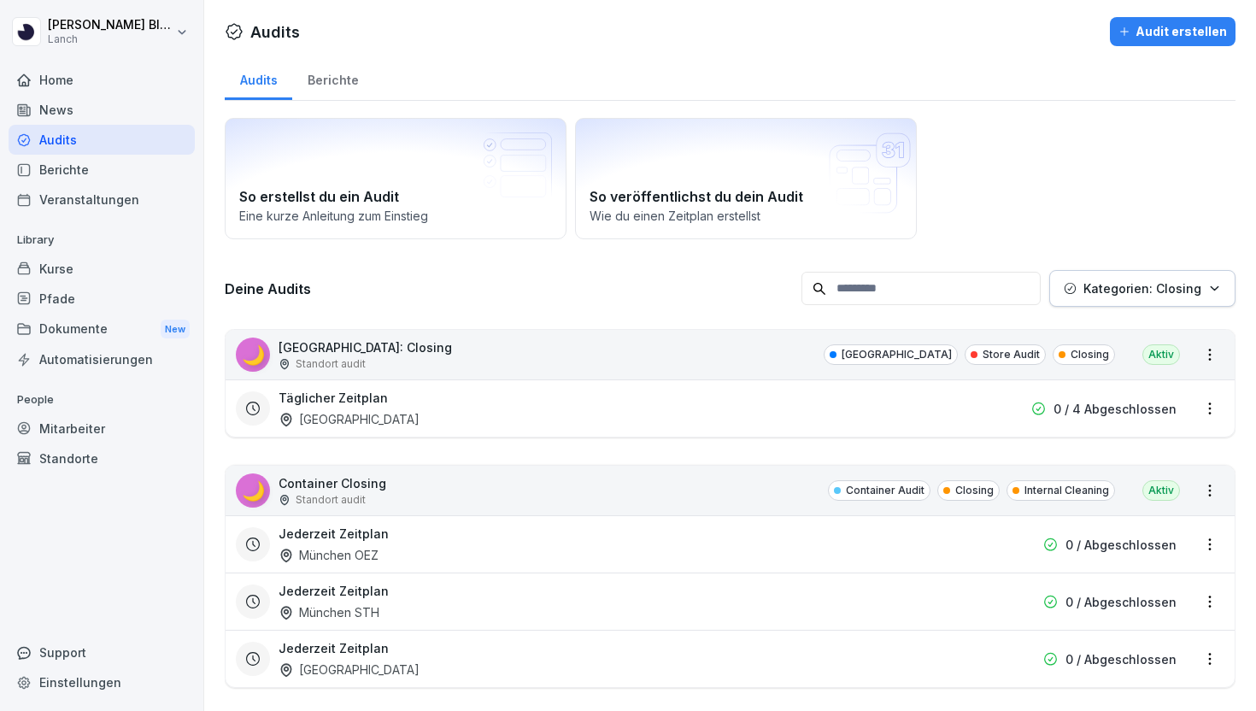
click at [1121, 227] on html "[PERSON_NAME] Lanch Home News Audits Berichte Veranstaltungen Library Kurse Pfa…" at bounding box center [628, 355] width 1256 height 711
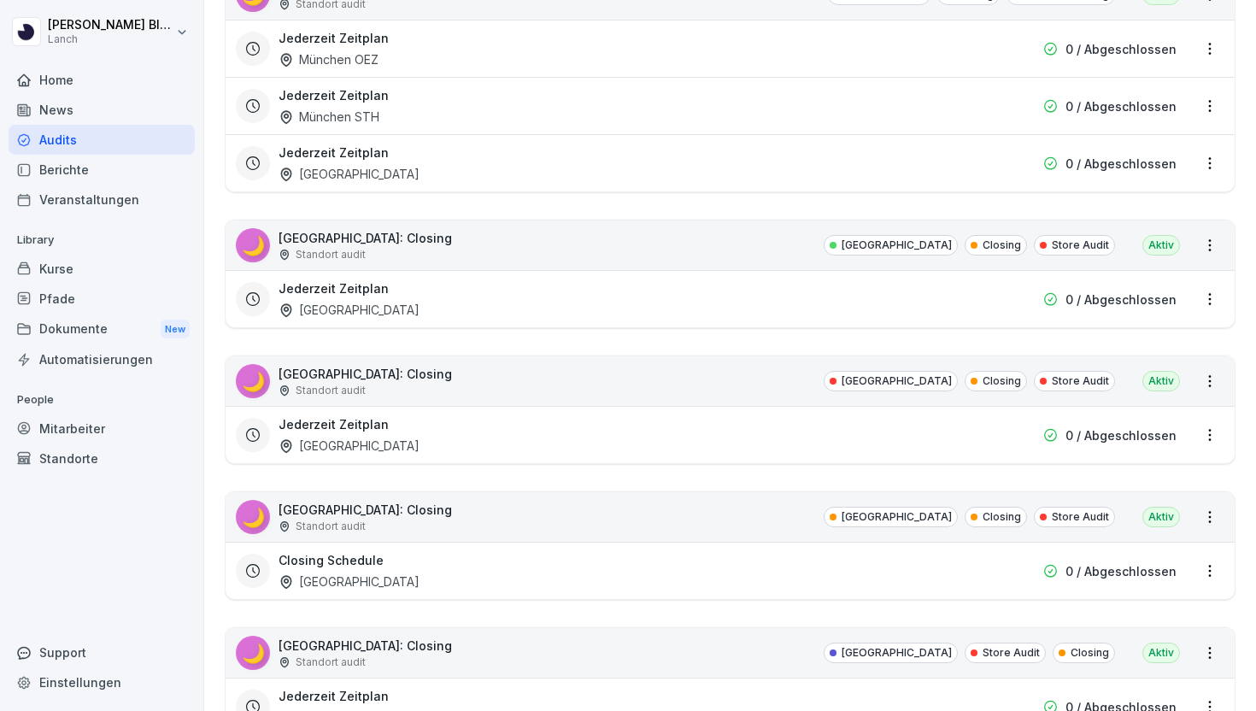
scroll to position [521, 0]
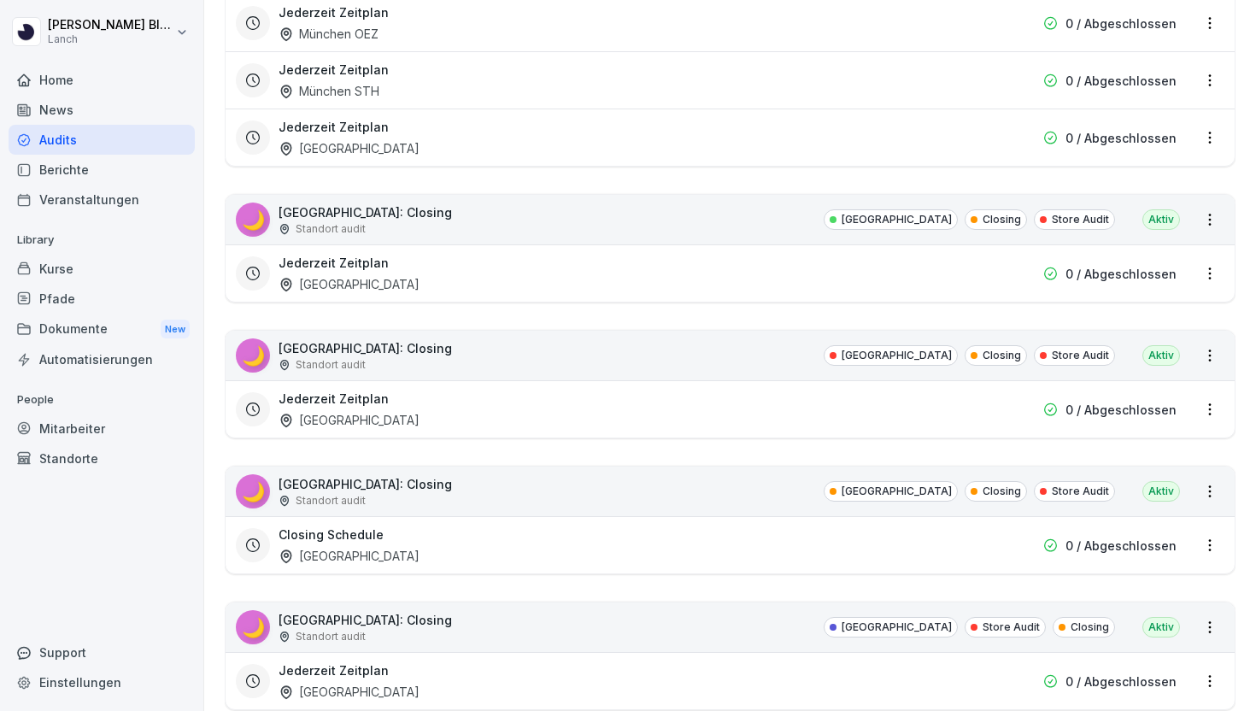
click at [1138, 354] on div "🌙 [GEOGRAPHIC_DATA]: Closing Standort audit [GEOGRAPHIC_DATA] Closing Store Aud…" at bounding box center [729, 356] width 1009 height 50
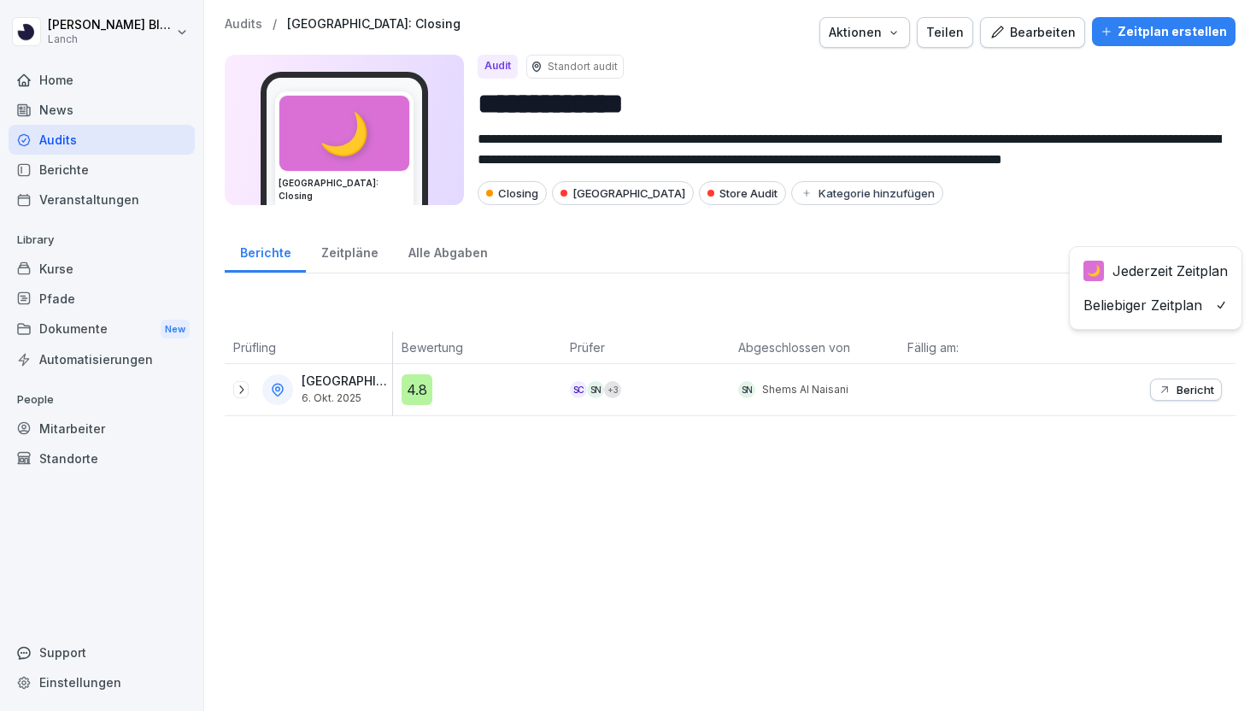
click at [1147, 309] on body "**********" at bounding box center [628, 355] width 1256 height 711
click at [994, 314] on html "**********" at bounding box center [628, 355] width 1256 height 711
click at [1004, 37] on icon "button" at bounding box center [996, 32] width 15 height 15
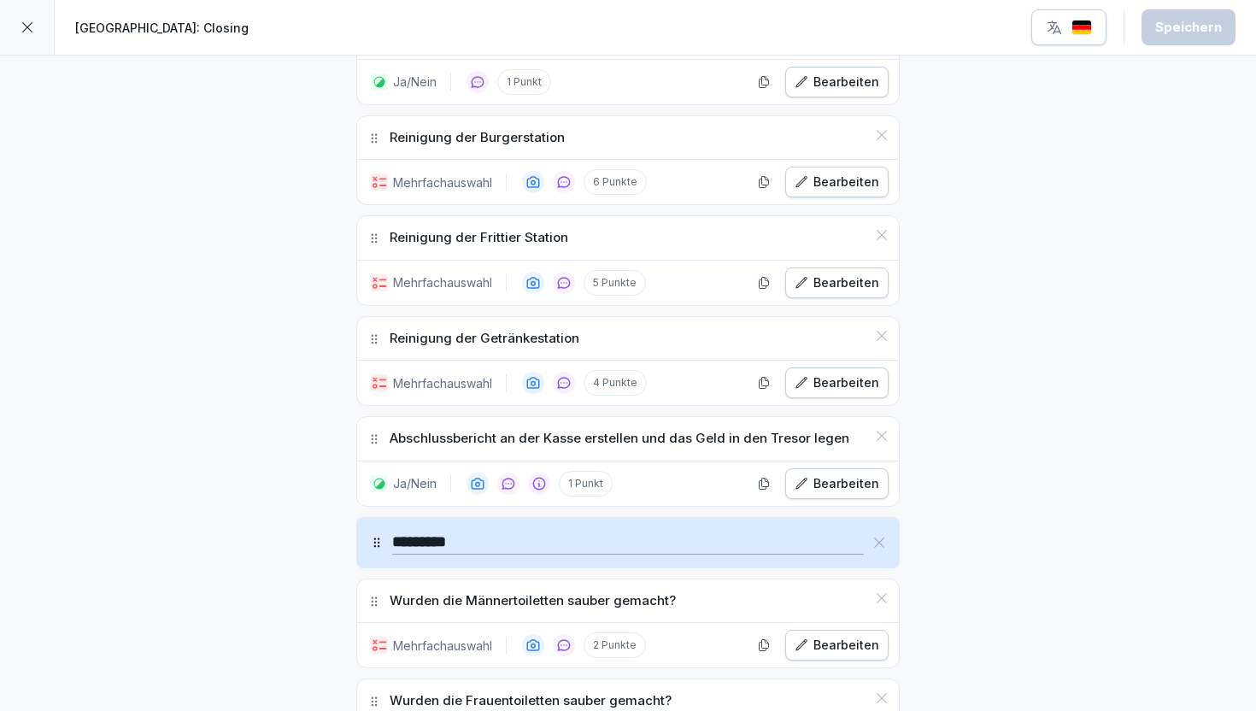
scroll to position [1871, 0]
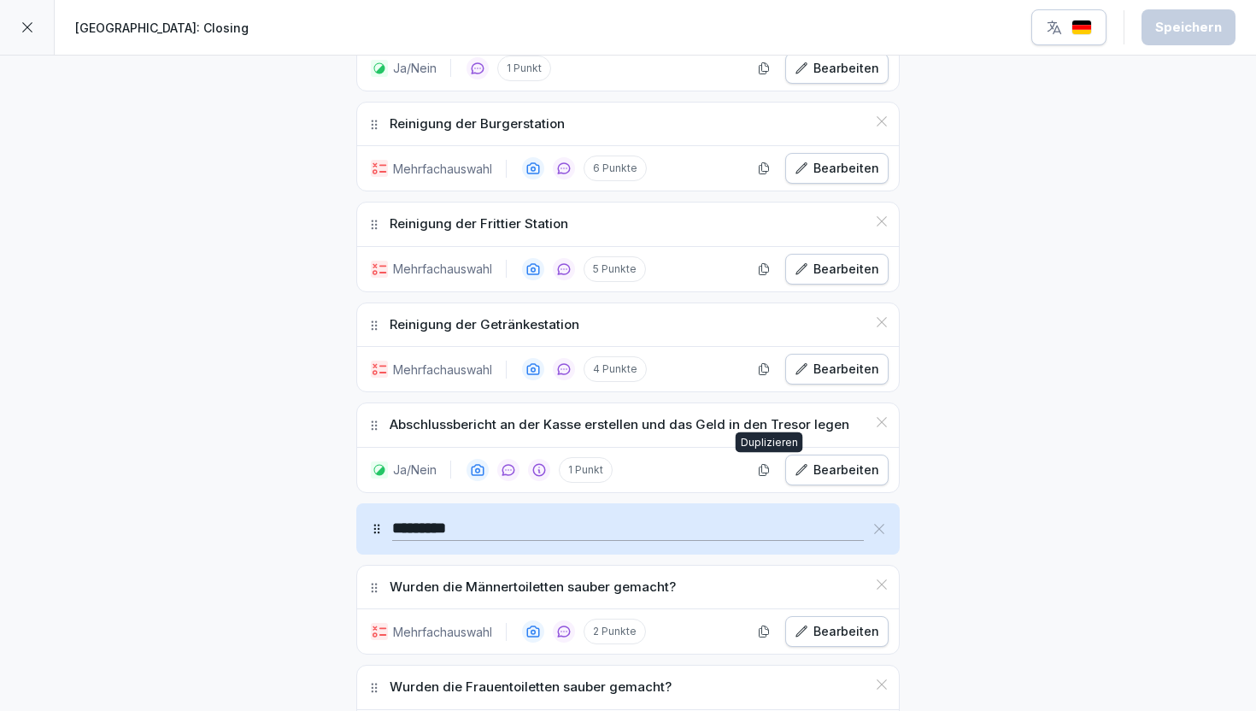
click at [770, 466] on icon "button" at bounding box center [764, 470] width 14 height 14
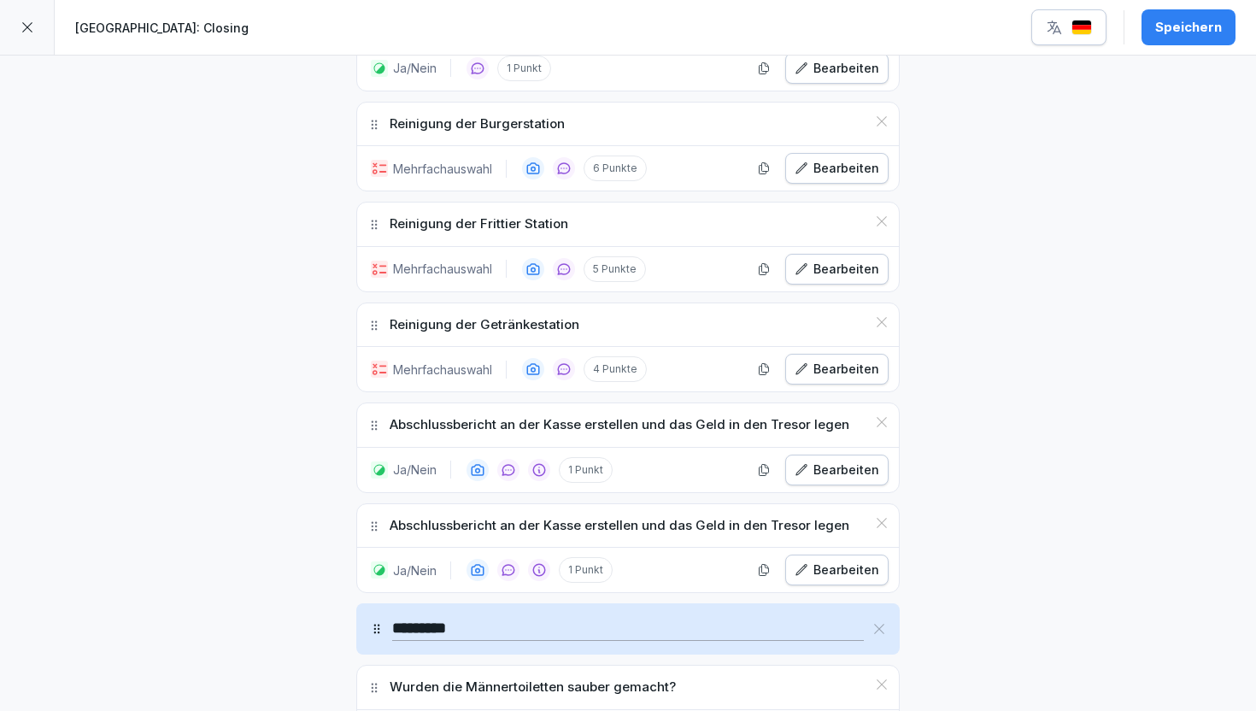
click at [813, 571] on div "Bearbeiten" at bounding box center [836, 569] width 85 height 19
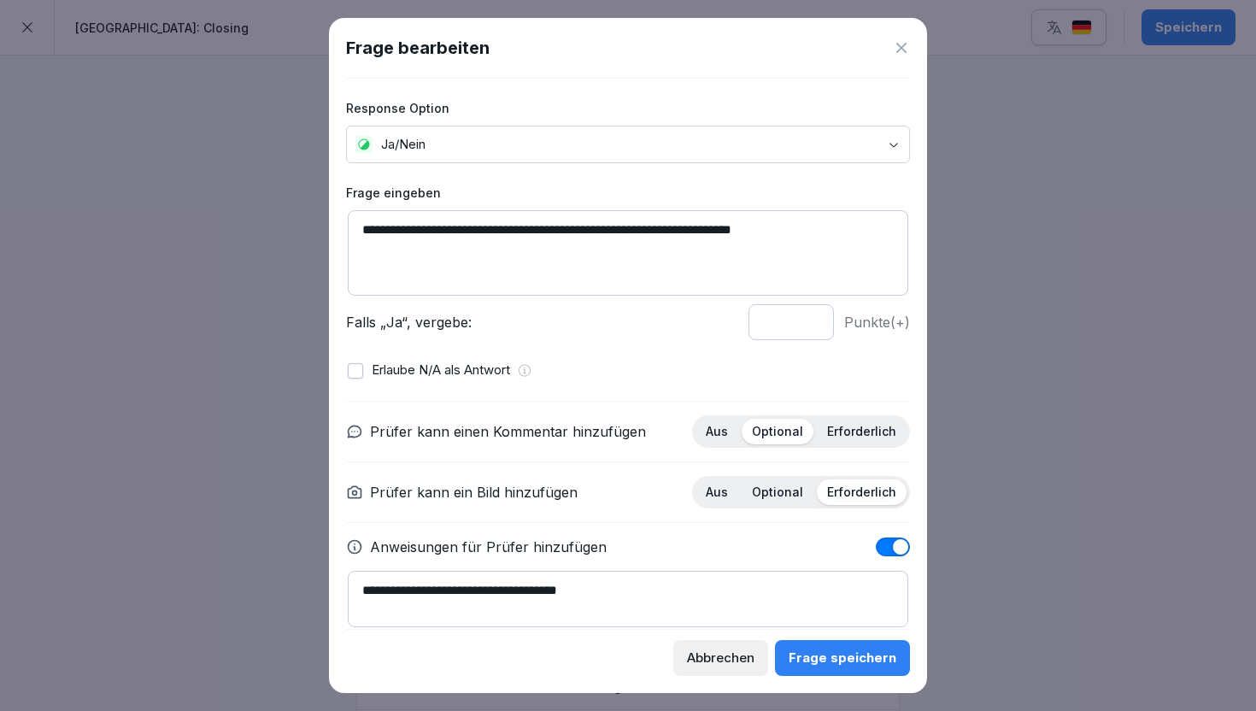
click at [488, 226] on textarea "**********" at bounding box center [628, 252] width 560 height 85
paste textarea "****"
type textarea "**********"
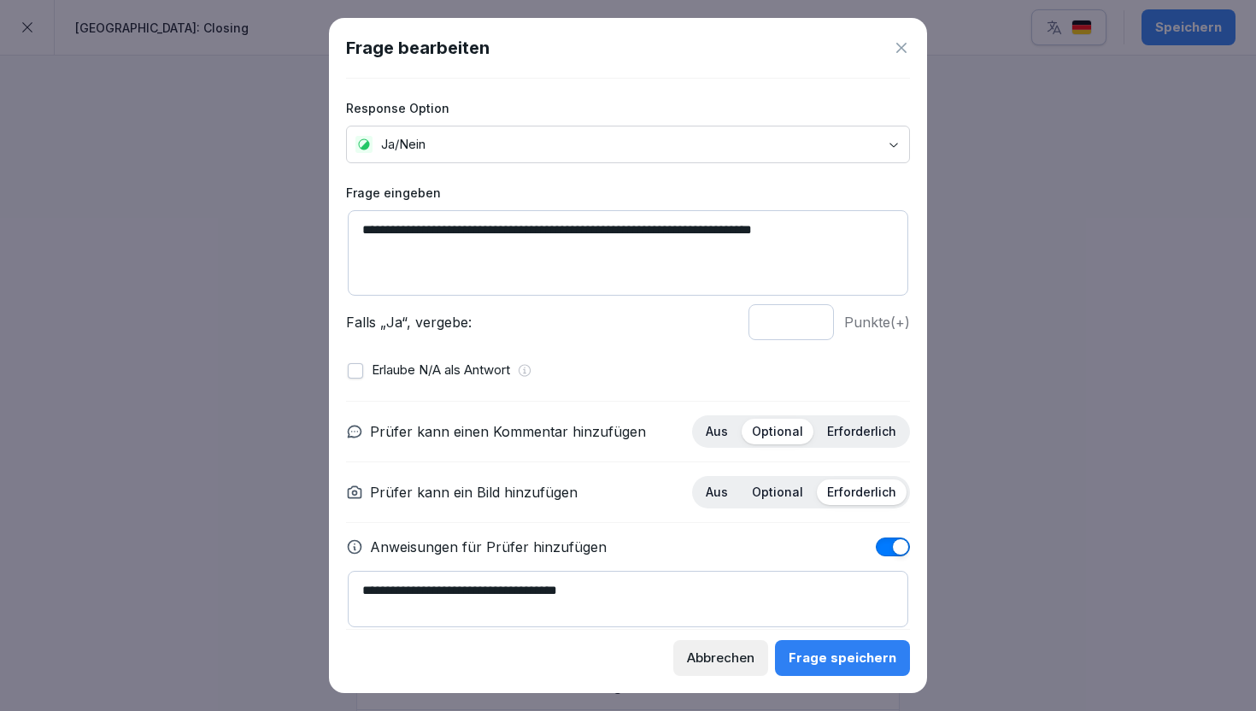
click at [853, 665] on div "Frage speichern" at bounding box center [842, 657] width 108 height 19
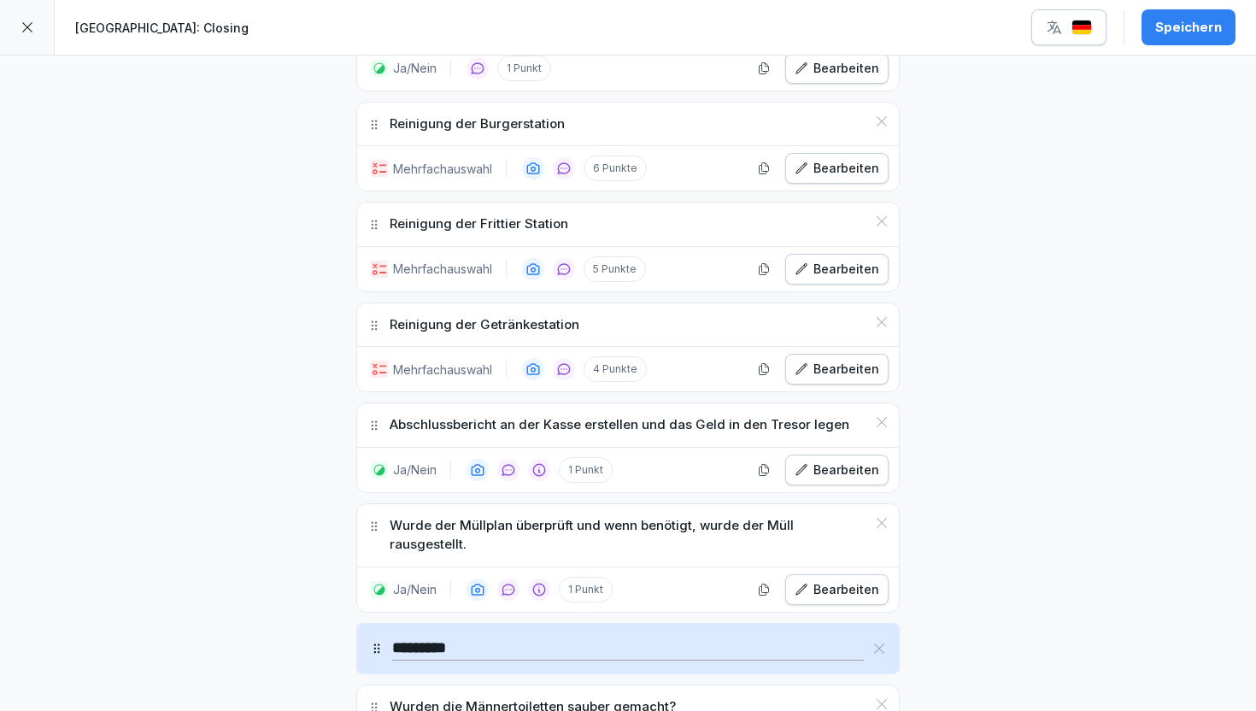
click at [1203, 21] on div "Speichern" at bounding box center [1188, 27] width 67 height 19
click at [30, 36] on div at bounding box center [27, 27] width 55 height 55
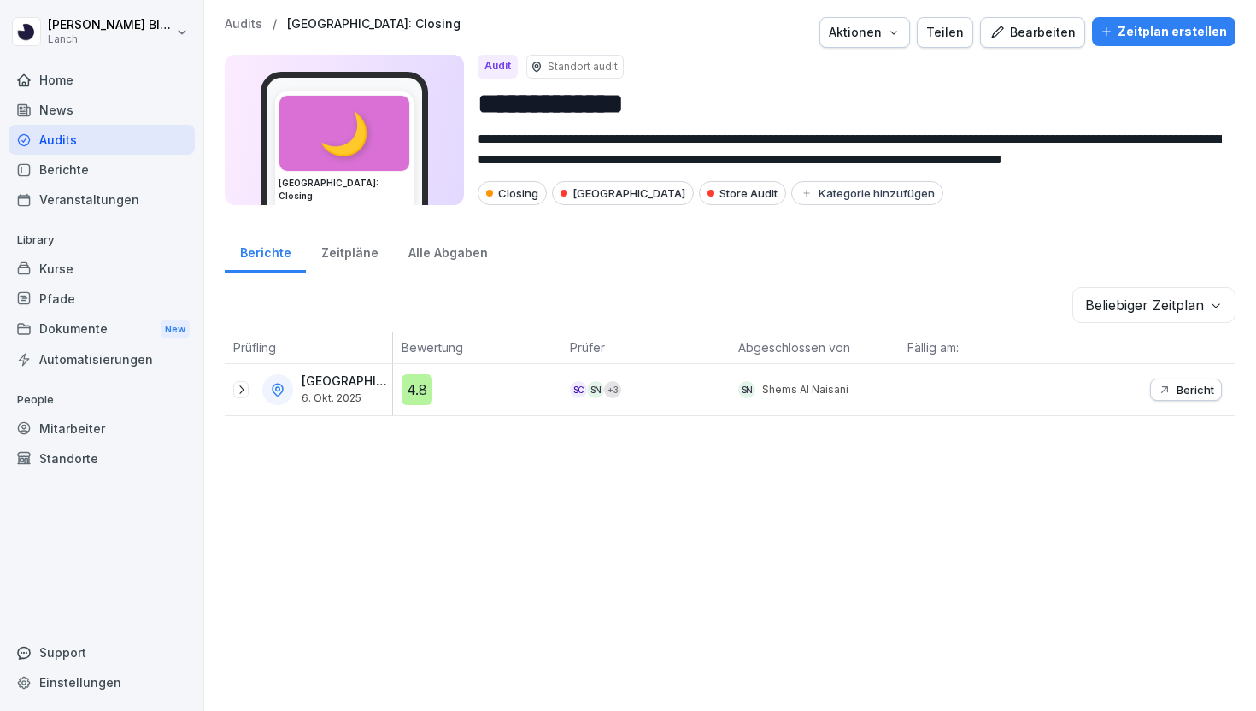
click at [242, 21] on p "Audits" at bounding box center [244, 24] width 38 height 15
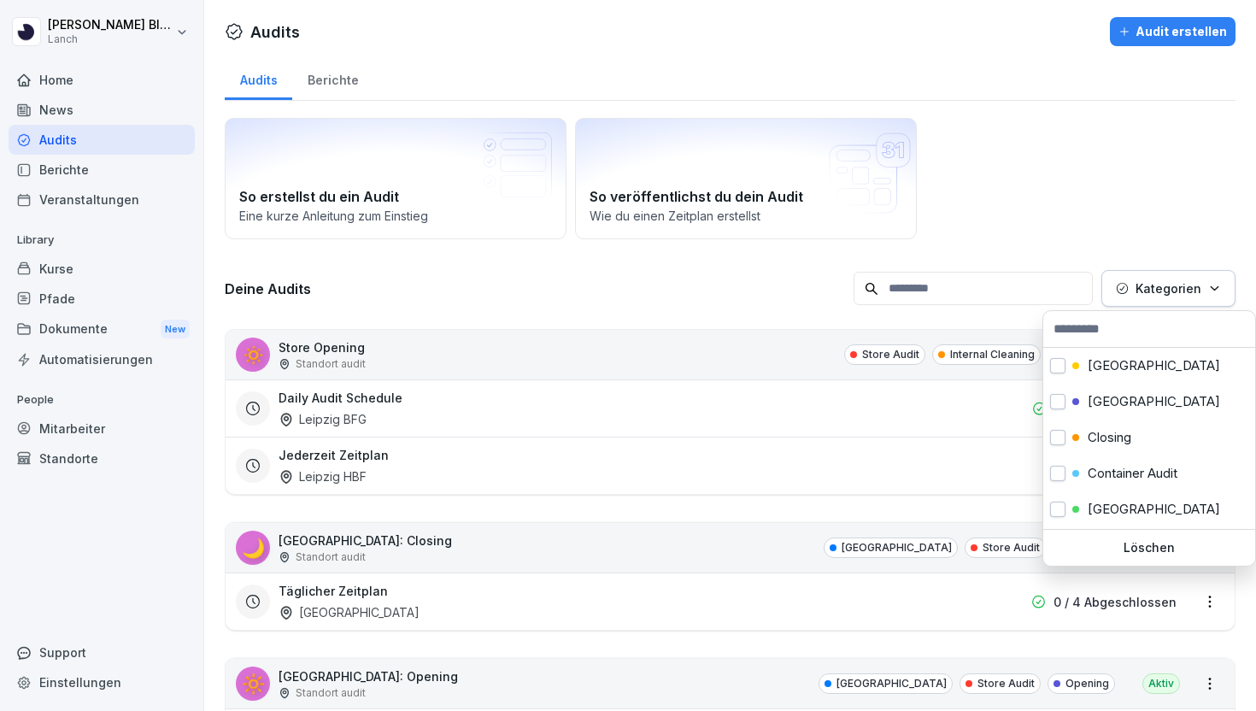
click at [1212, 298] on button "Kategorien" at bounding box center [1168, 288] width 134 height 37
click at [1062, 438] on button "button" at bounding box center [1057, 437] width 15 height 15
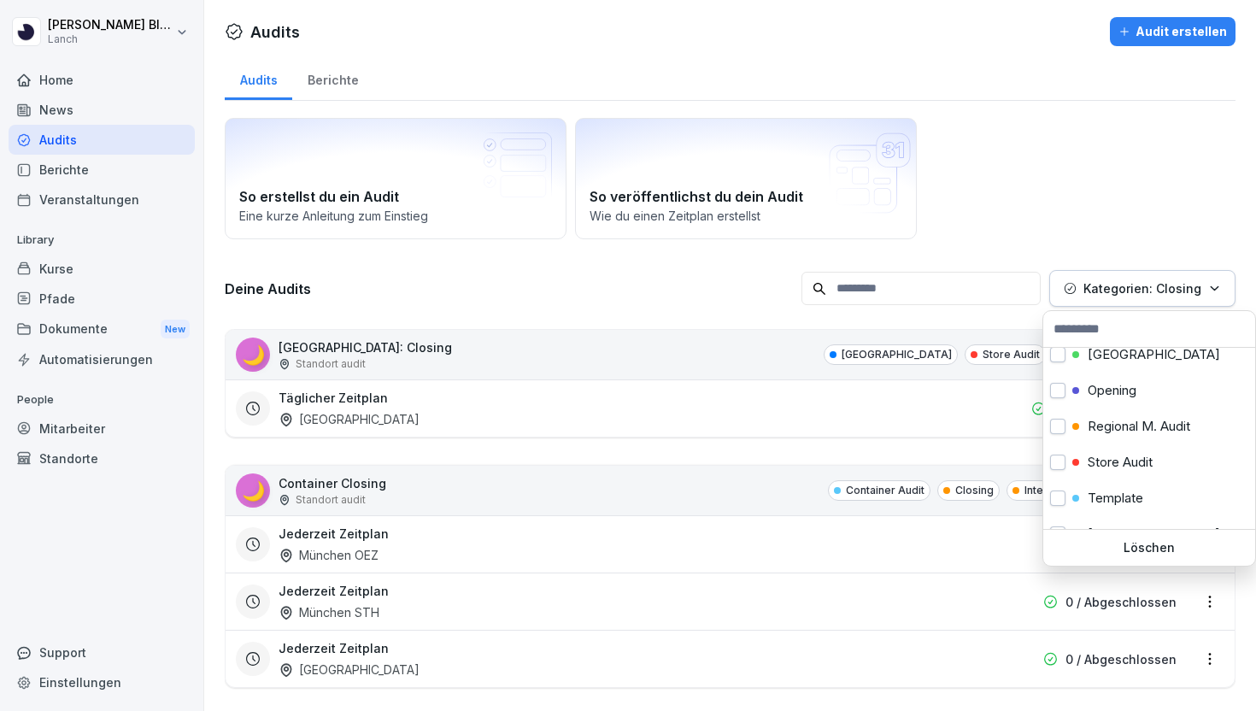
scroll to position [465, 0]
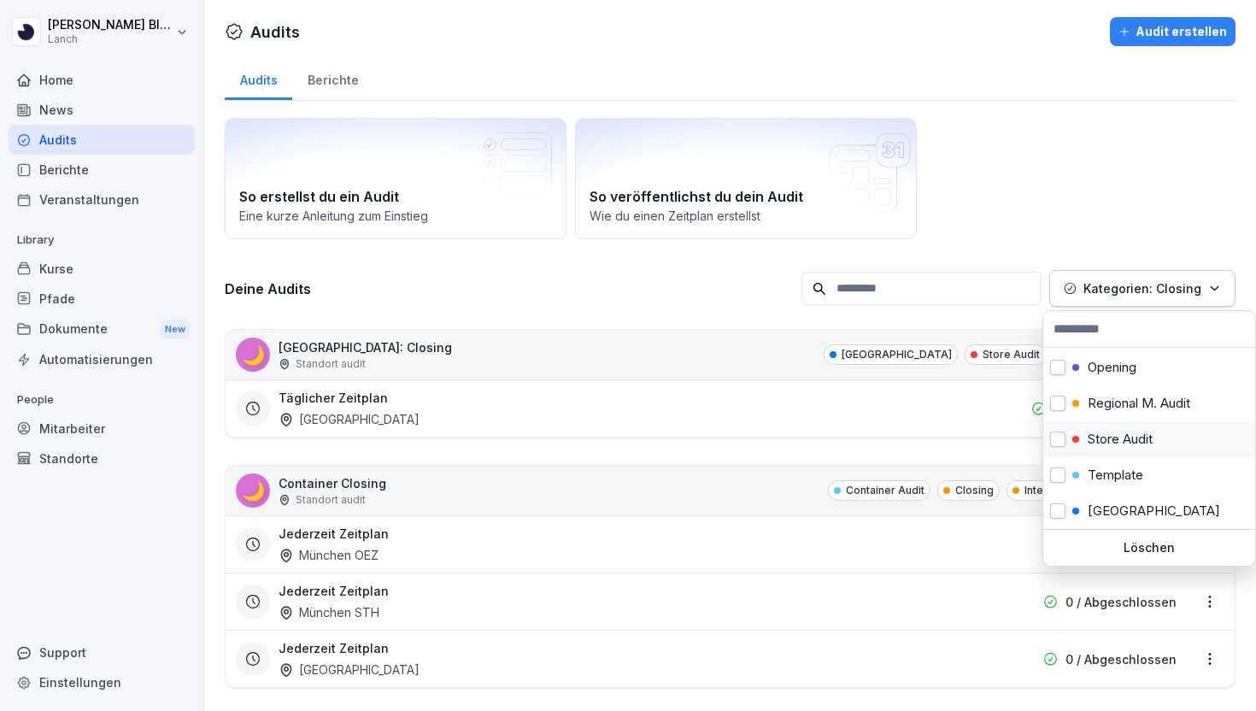
click at [1065, 440] on div "Store Audit" at bounding box center [1149, 439] width 212 height 36
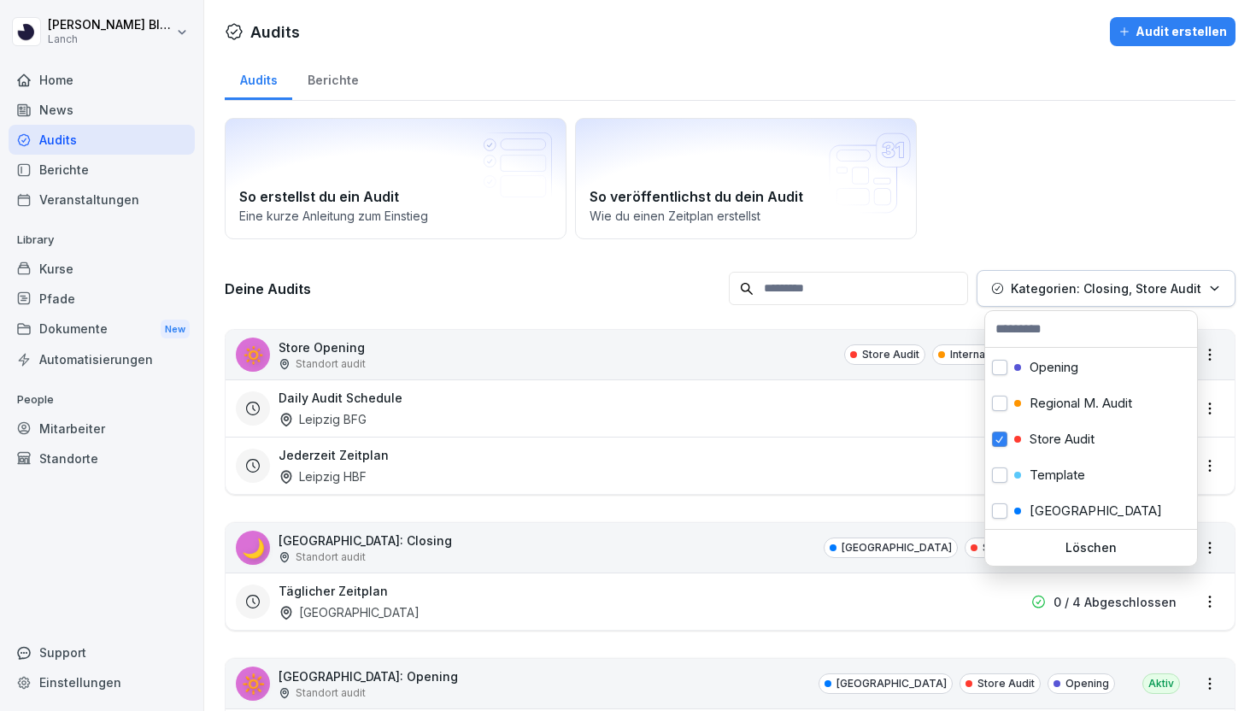
click at [1087, 176] on html "[PERSON_NAME] Lanch Home News Audits Berichte Veranstaltungen Library Kurse Pfa…" at bounding box center [628, 355] width 1256 height 711
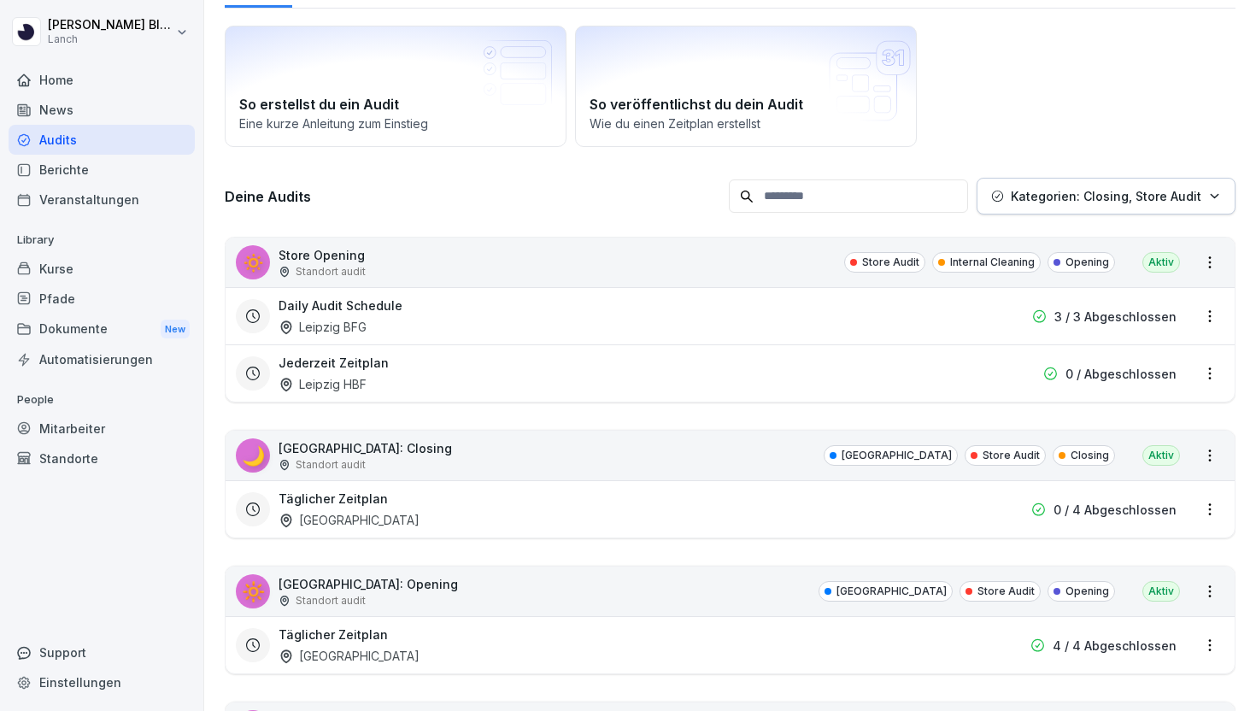
scroll to position [90, 0]
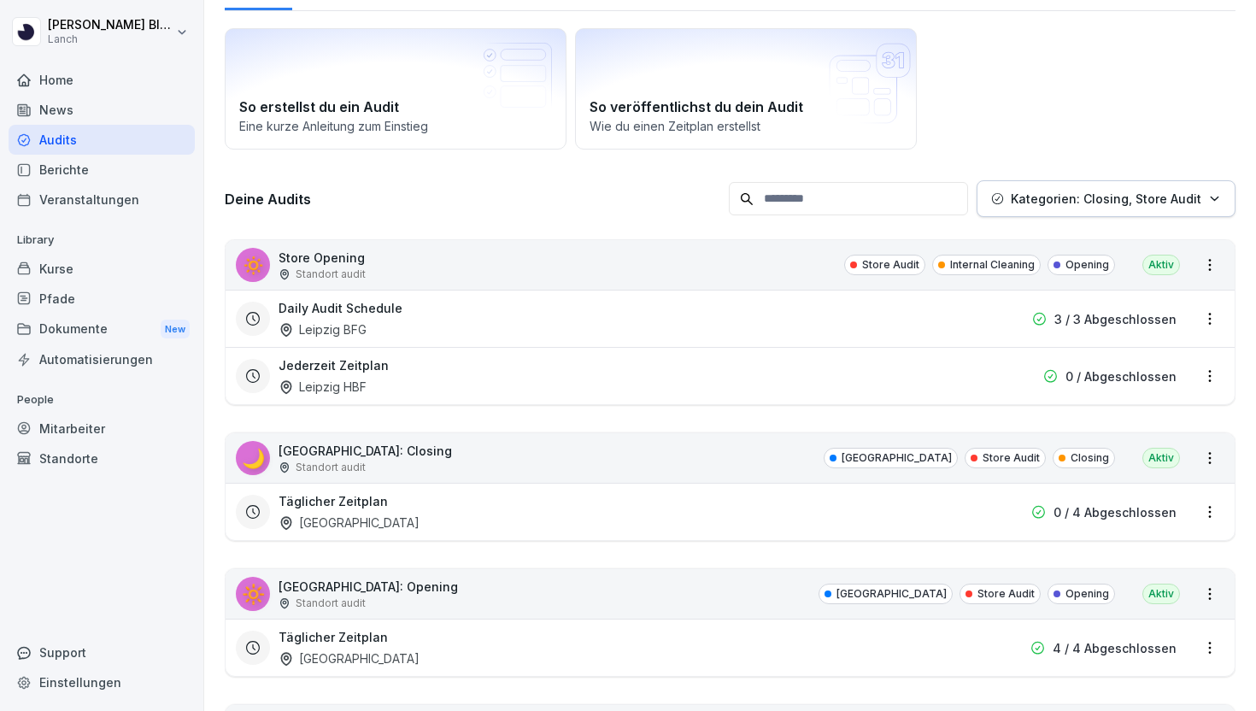
click at [1132, 202] on p "Kategorien: Closing, Store Audit" at bounding box center [1105, 199] width 190 height 18
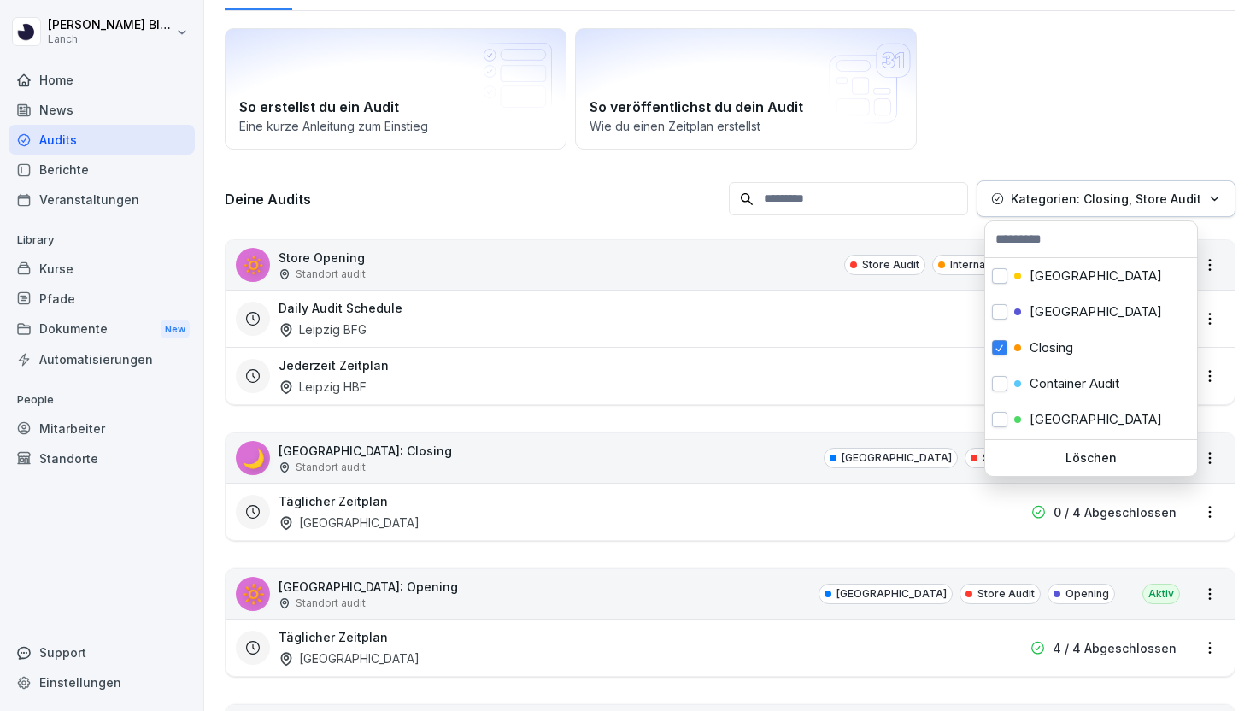
click at [1130, 33] on html "[PERSON_NAME] Lanch Home News Audits Berichte Veranstaltungen Library Kurse Pfa…" at bounding box center [628, 355] width 1256 height 711
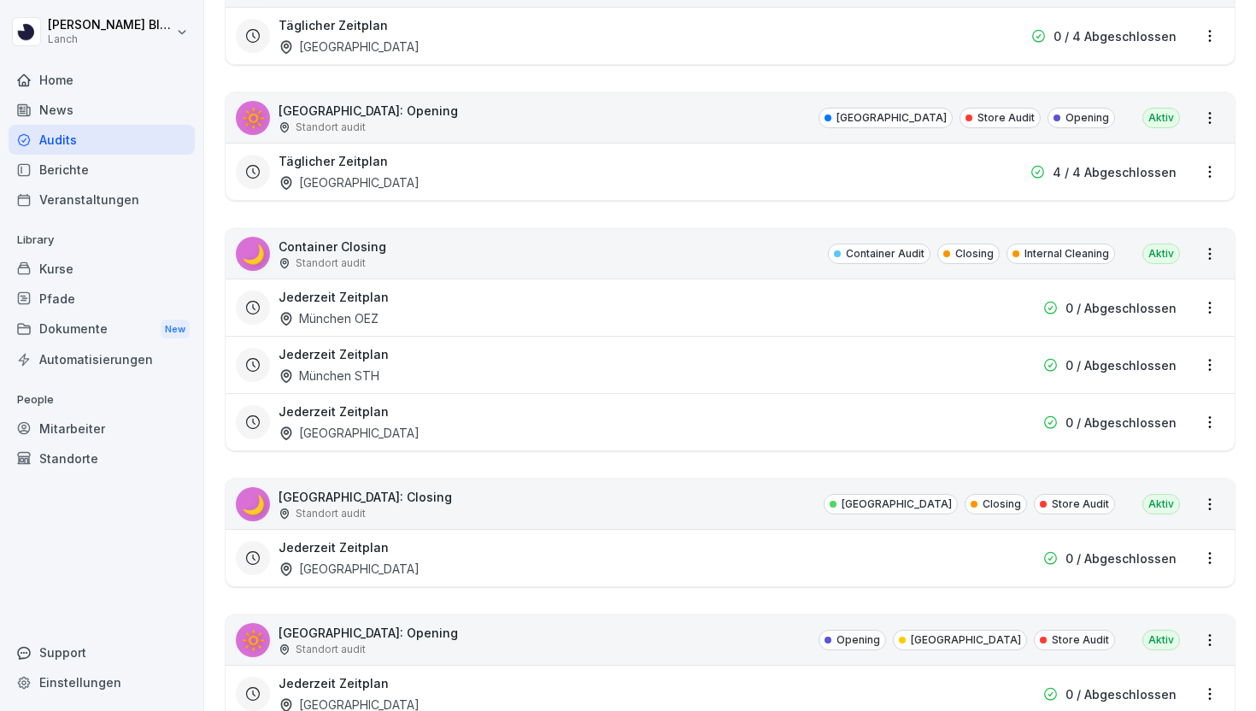
scroll to position [565, 0]
click at [729, 499] on div "🌙 [GEOGRAPHIC_DATA]: Closing Standort audit [GEOGRAPHIC_DATA] Closing Store Aud…" at bounding box center [729, 505] width 1009 height 50
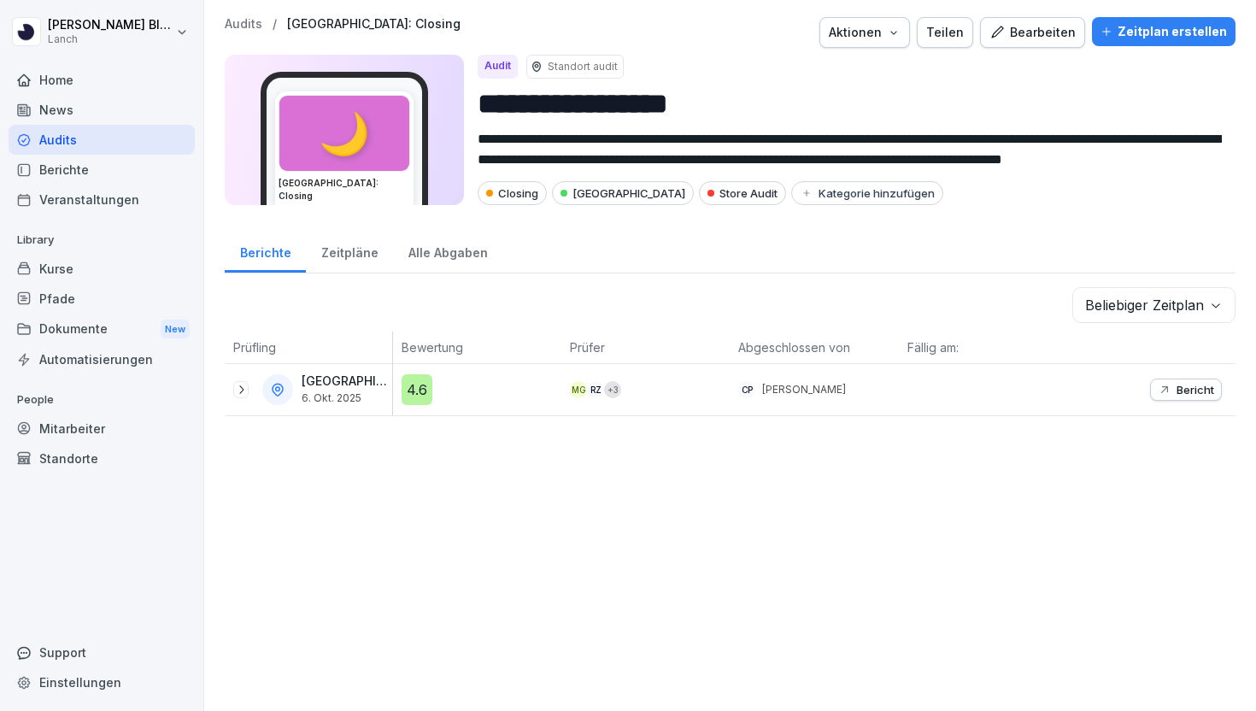
click at [343, 256] on div "Zeitpläne" at bounding box center [349, 251] width 87 height 44
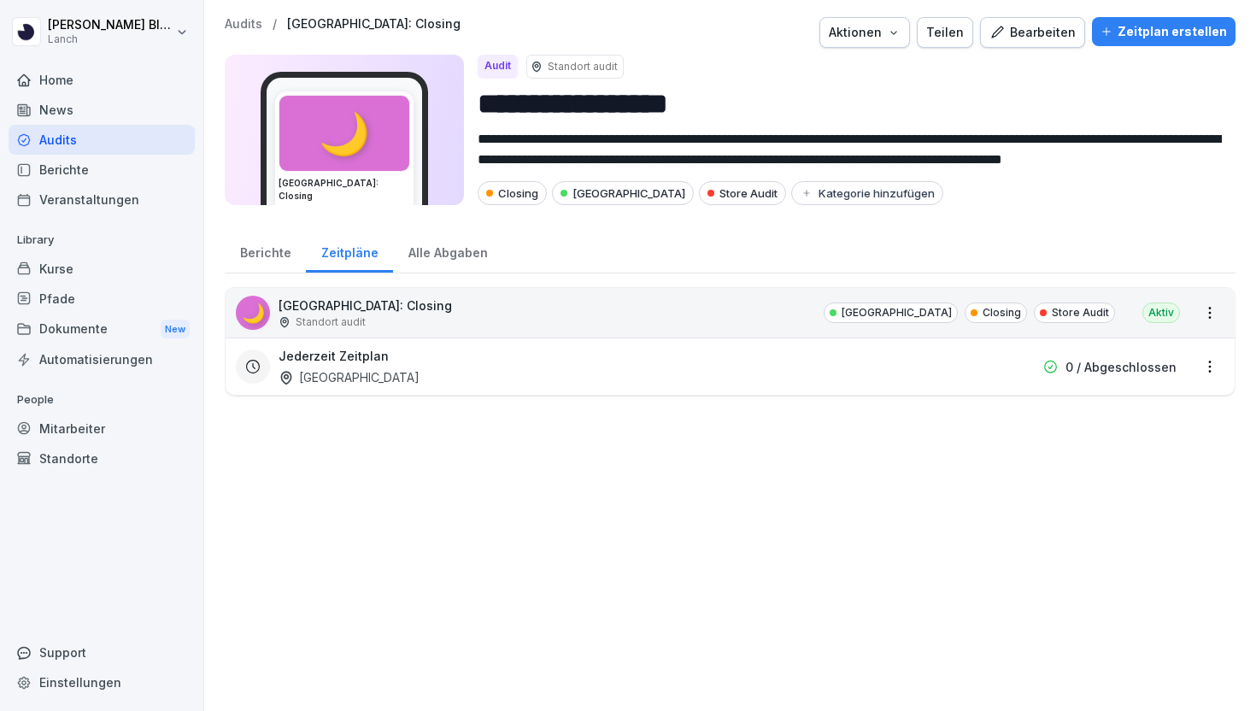
click at [1061, 42] on button "Bearbeiten" at bounding box center [1032, 32] width 105 height 31
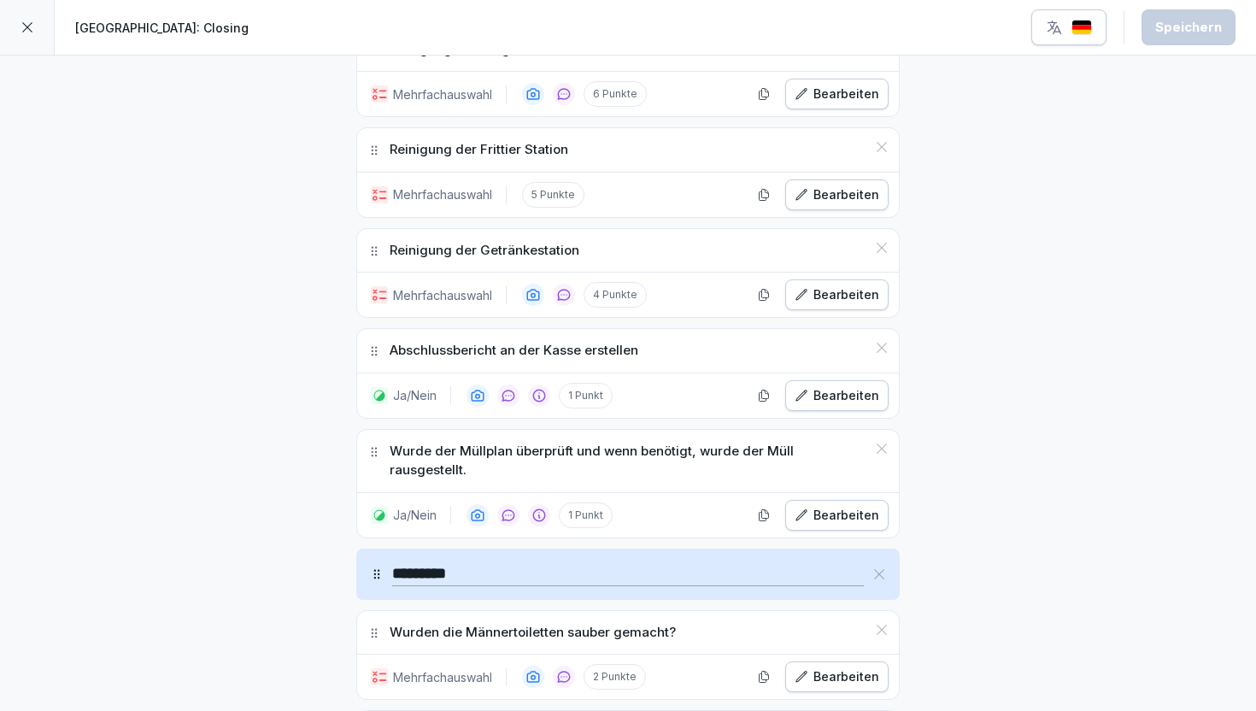
scroll to position [1878, 0]
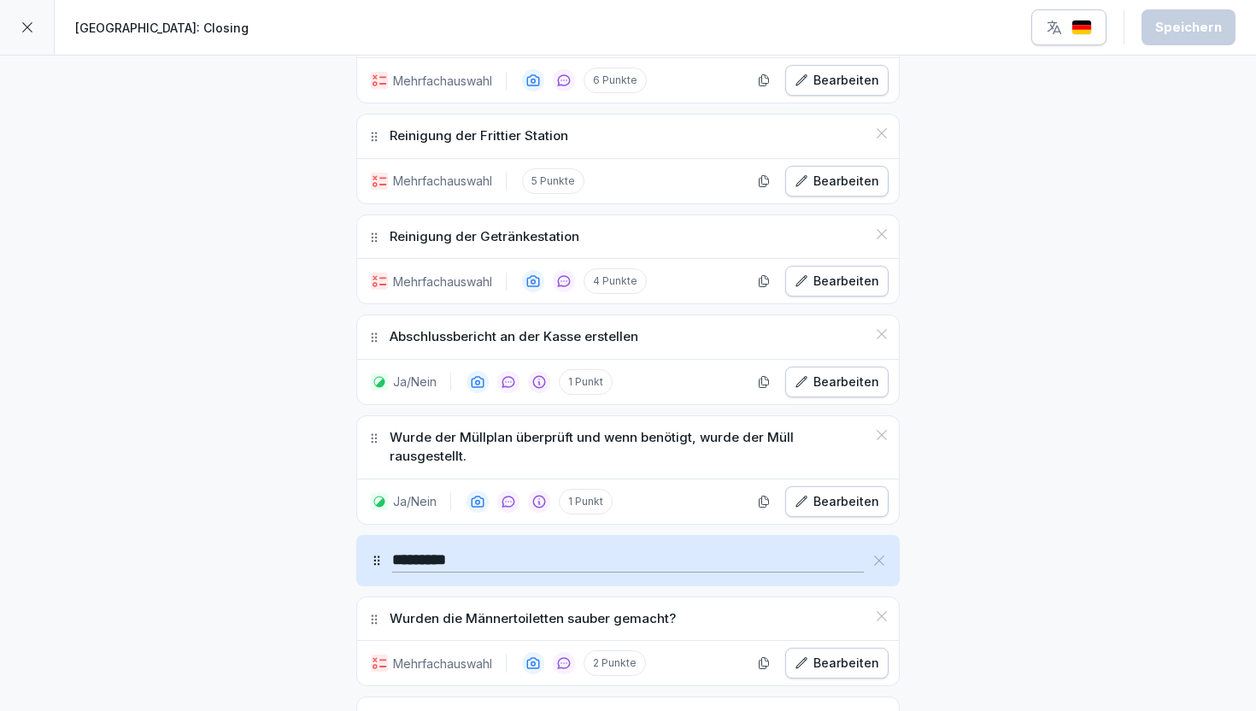
click at [34, 35] on div at bounding box center [27, 27] width 55 height 55
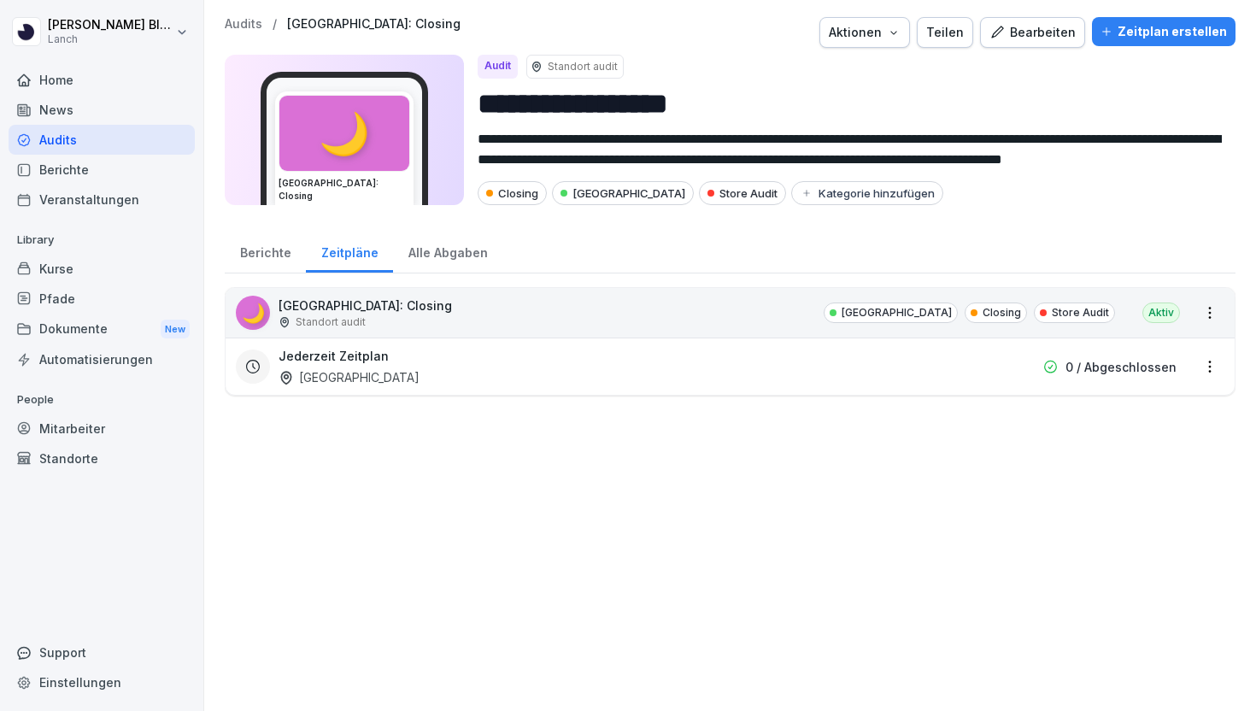
click at [240, 22] on p "Audits" at bounding box center [244, 24] width 38 height 15
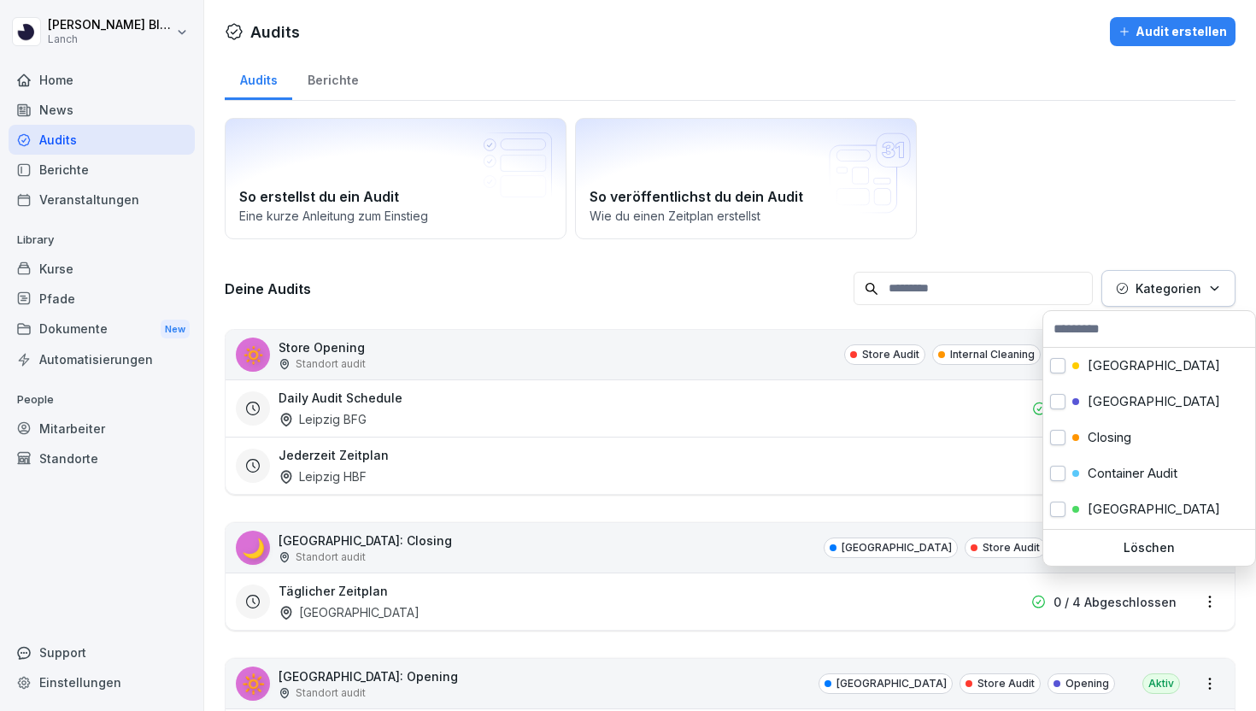
click at [1191, 296] on p "Kategorien" at bounding box center [1168, 288] width 66 height 18
click at [1081, 425] on div "Closing" at bounding box center [1149, 437] width 212 height 36
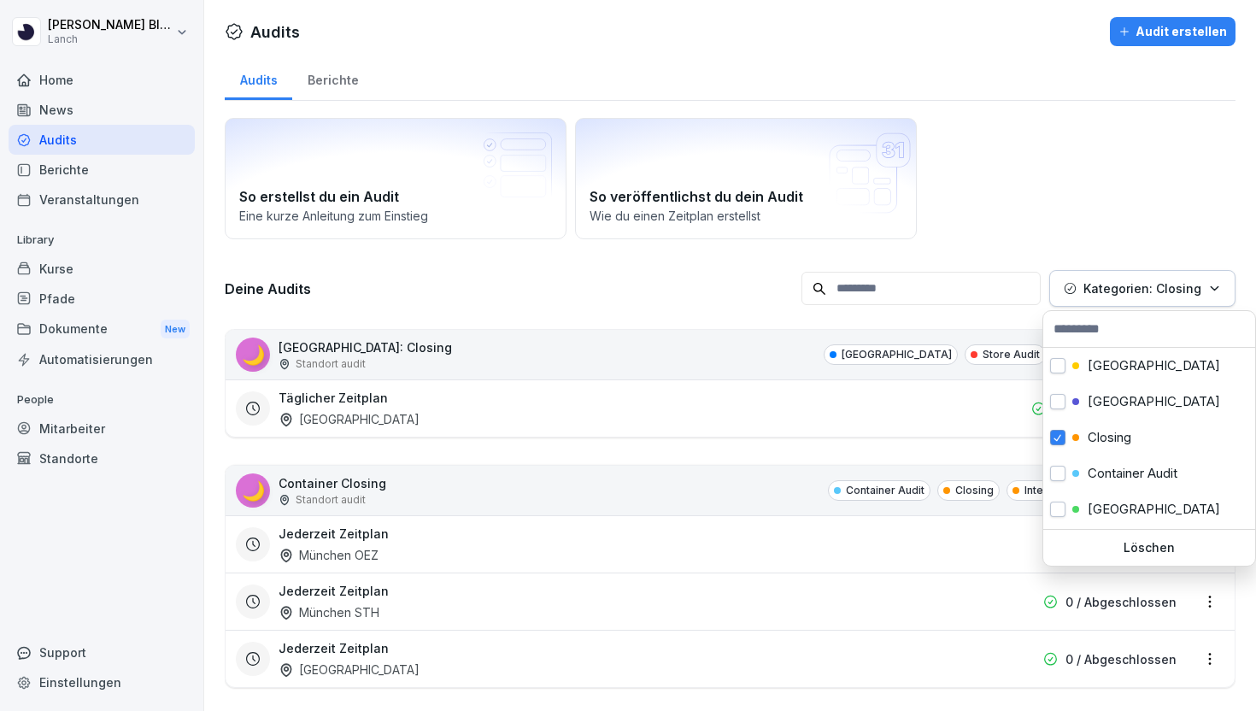
click at [1069, 200] on html "[PERSON_NAME] Lanch Home News Audits Berichte Veranstaltungen Library Kurse Pfa…" at bounding box center [628, 355] width 1256 height 711
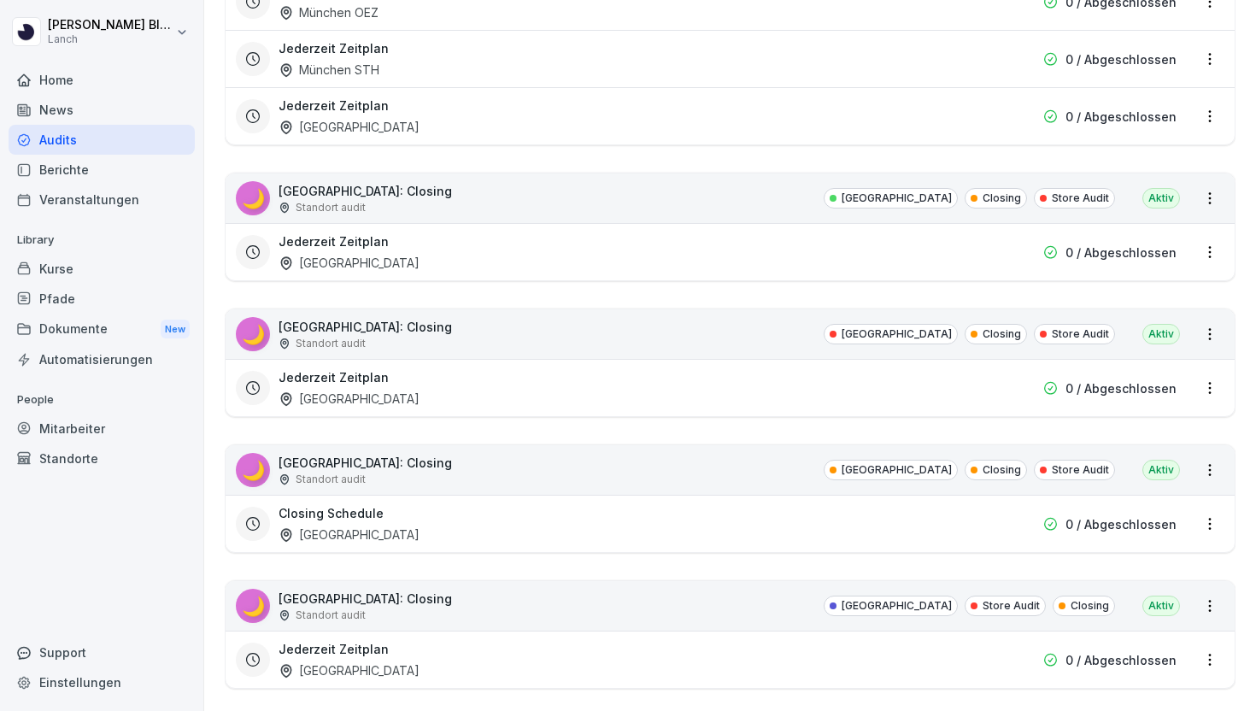
scroll to position [555, 0]
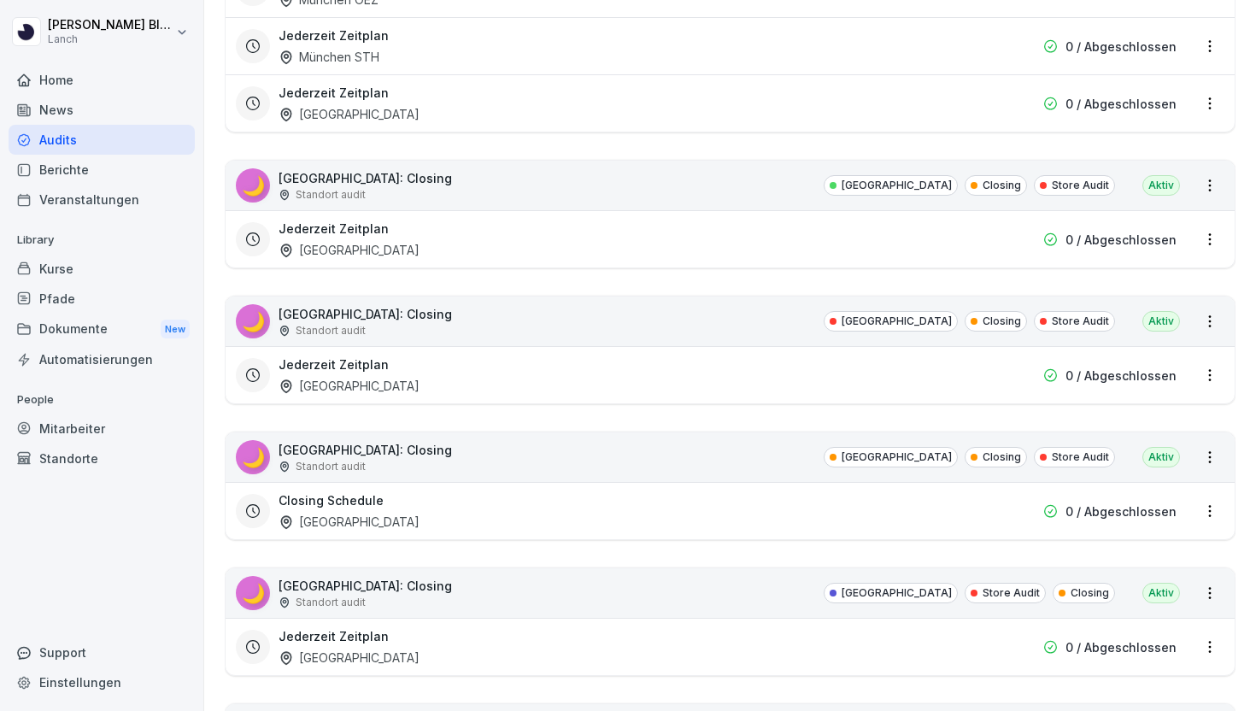
click at [1139, 450] on div "🌙 [GEOGRAPHIC_DATA]: Closing Standort audit [GEOGRAPHIC_DATA] Closing Store Aud…" at bounding box center [729, 457] width 1009 height 50
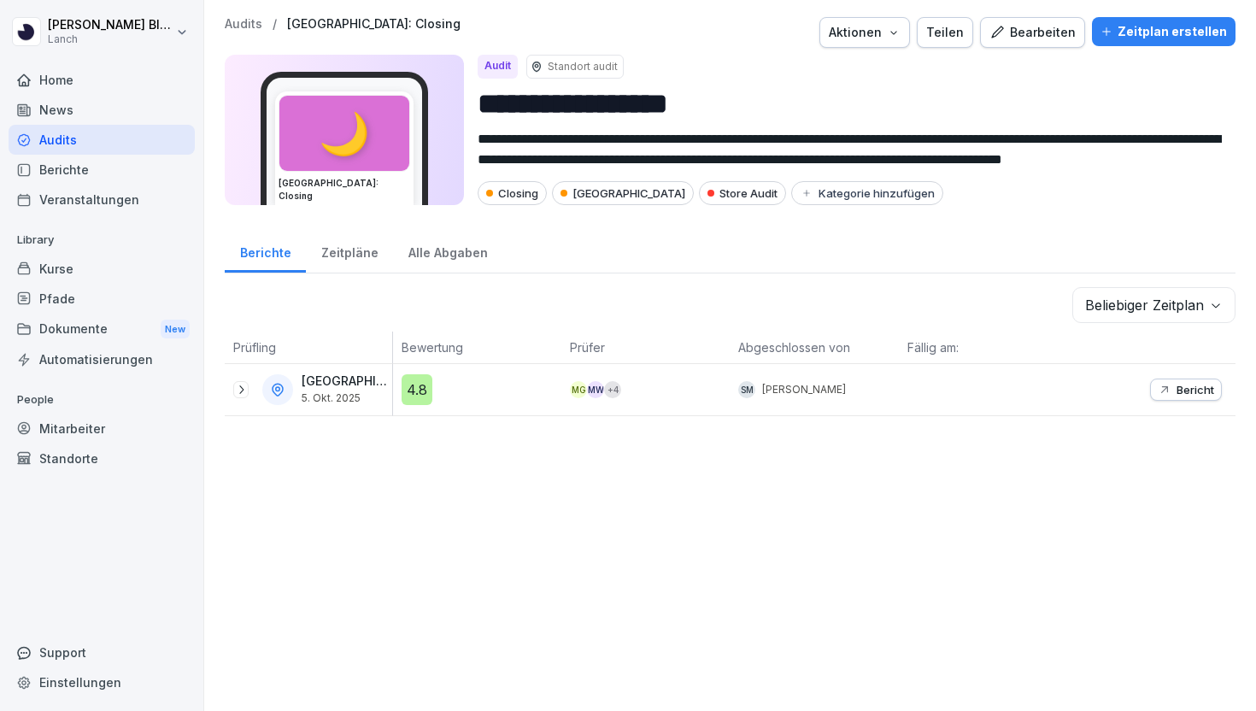
click at [1015, 31] on div "Bearbeiten" at bounding box center [1032, 32] width 86 height 19
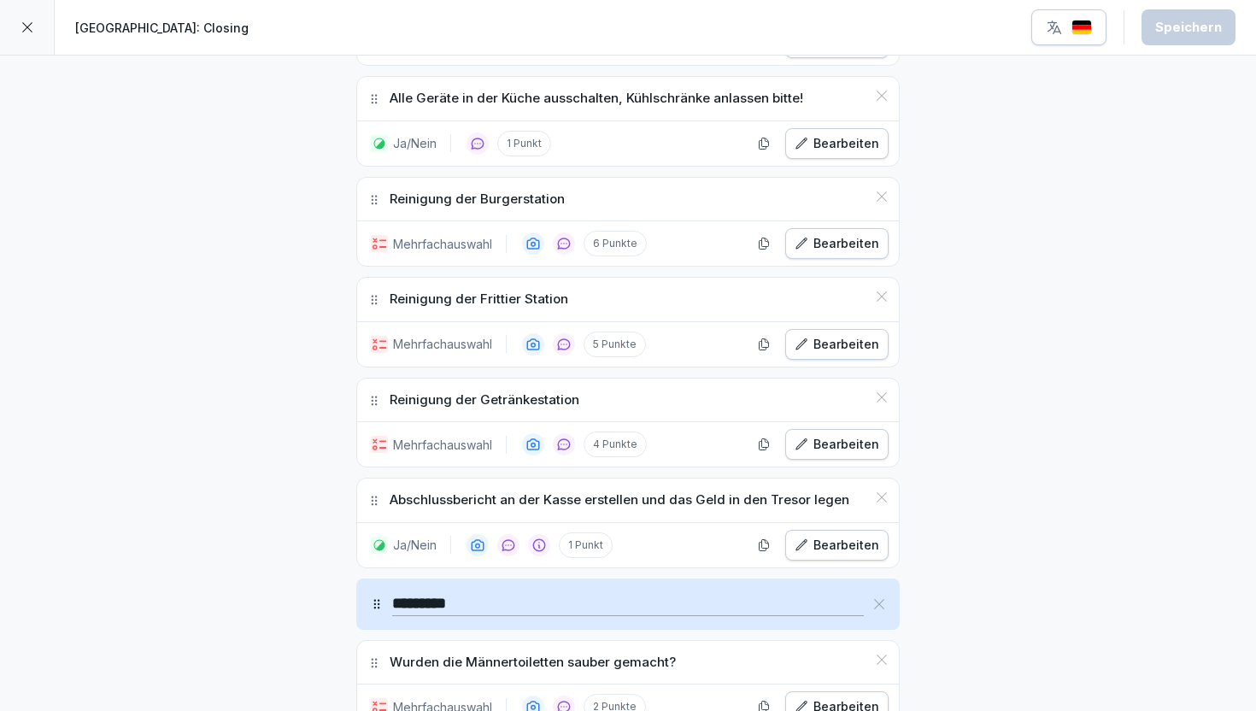
scroll to position [1794, 0]
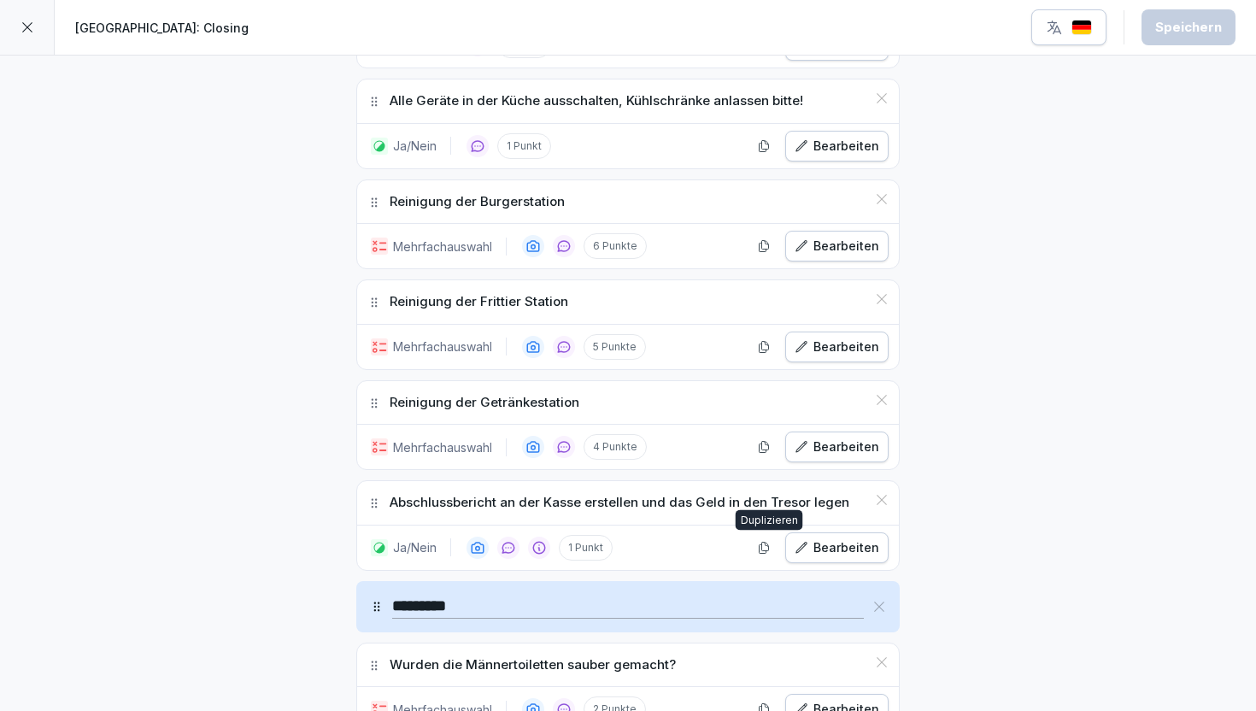
click at [763, 552] on icon "button" at bounding box center [764, 548] width 14 height 14
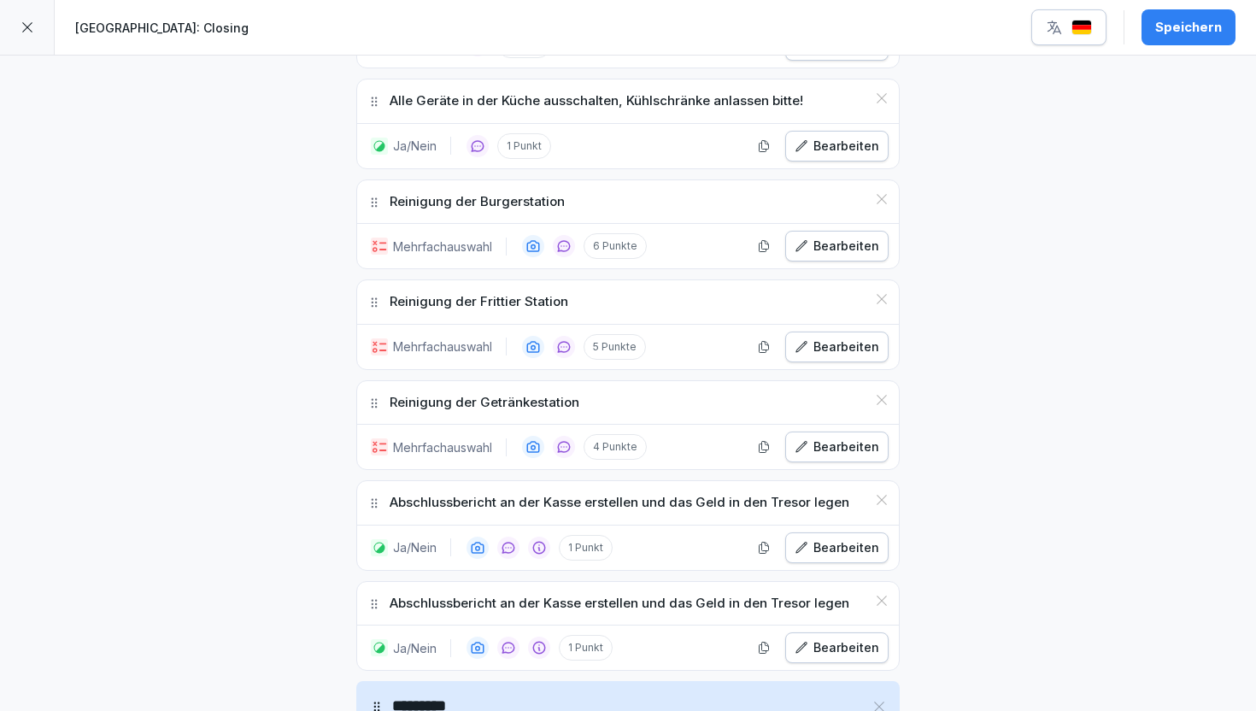
click at [823, 648] on div "Bearbeiten" at bounding box center [836, 647] width 85 height 19
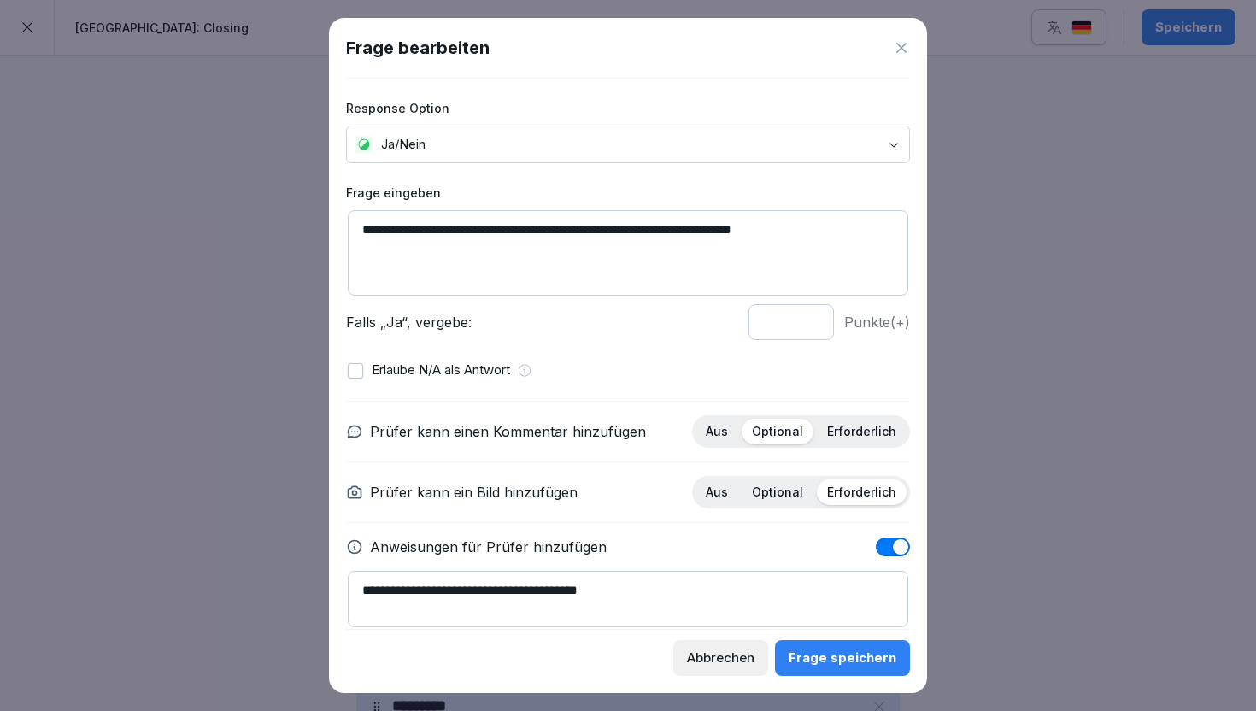
click at [542, 228] on textarea "**********" at bounding box center [628, 252] width 560 height 85
paste textarea "****"
type textarea "**********"
click at [872, 656] on div "Frage speichern" at bounding box center [842, 657] width 108 height 19
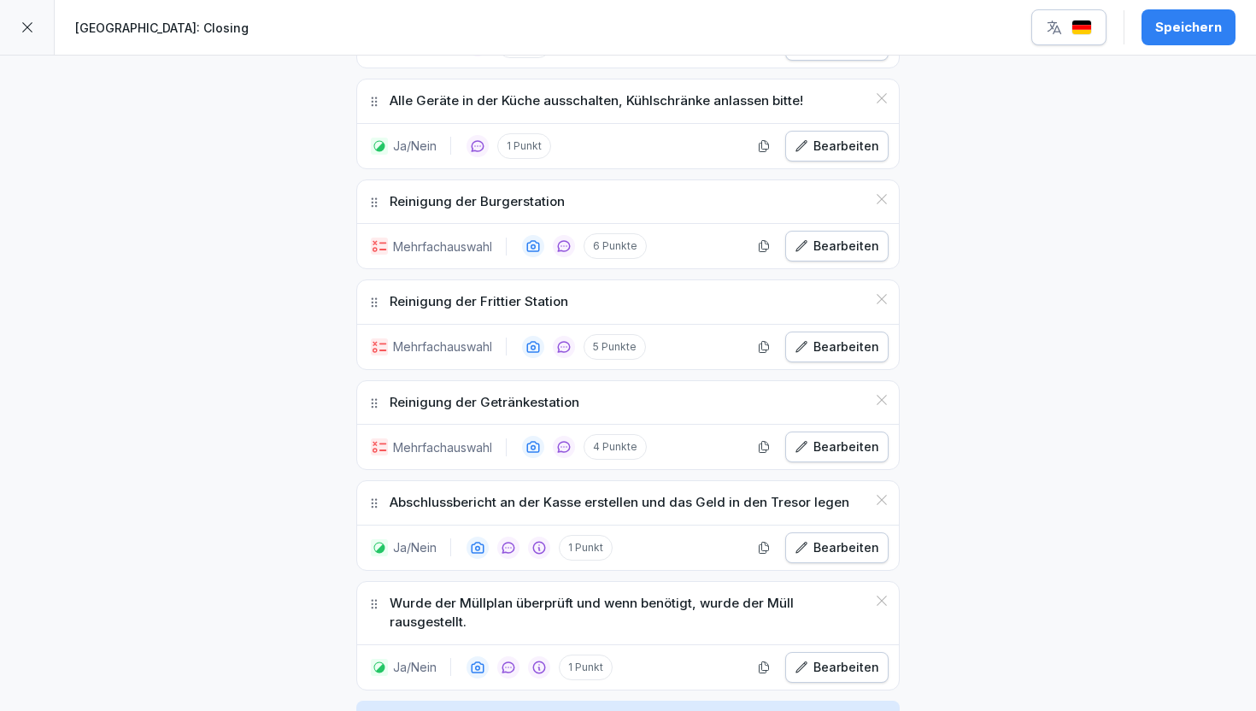
click at [1165, 22] on div "Speichern" at bounding box center [1188, 27] width 67 height 19
click at [35, 32] on div at bounding box center [27, 27] width 55 height 55
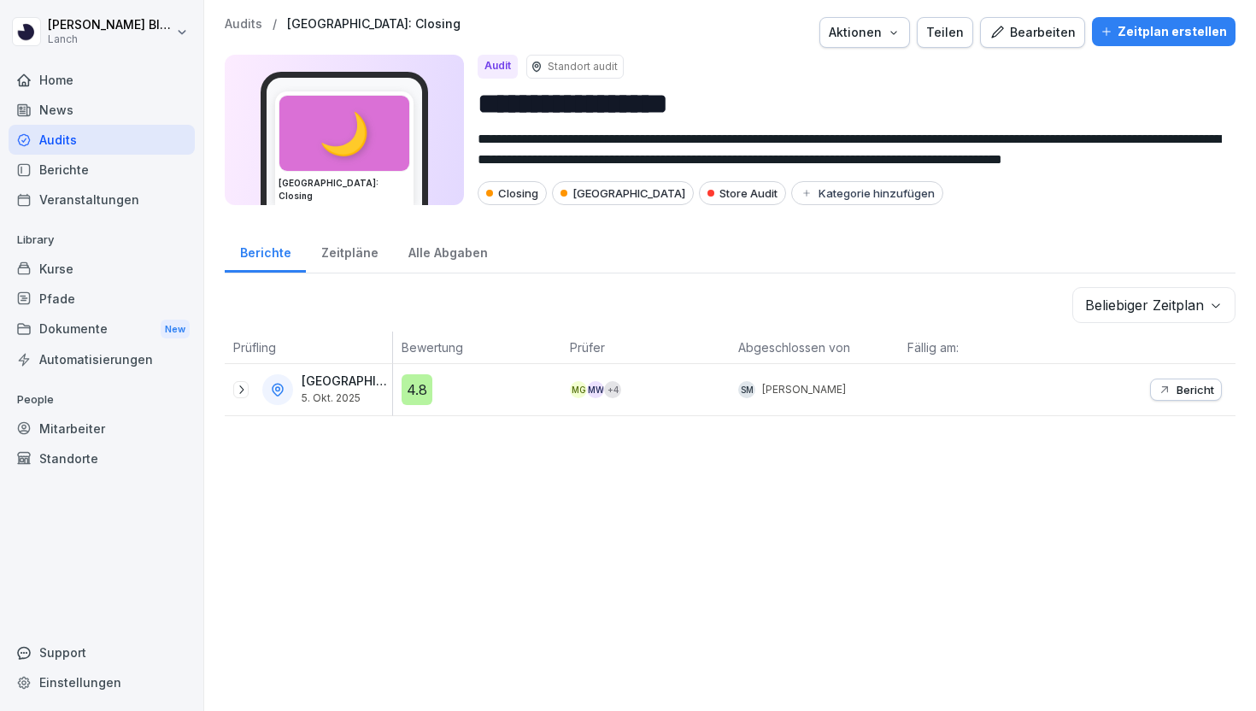
click at [243, 20] on p "Audits" at bounding box center [244, 24] width 38 height 15
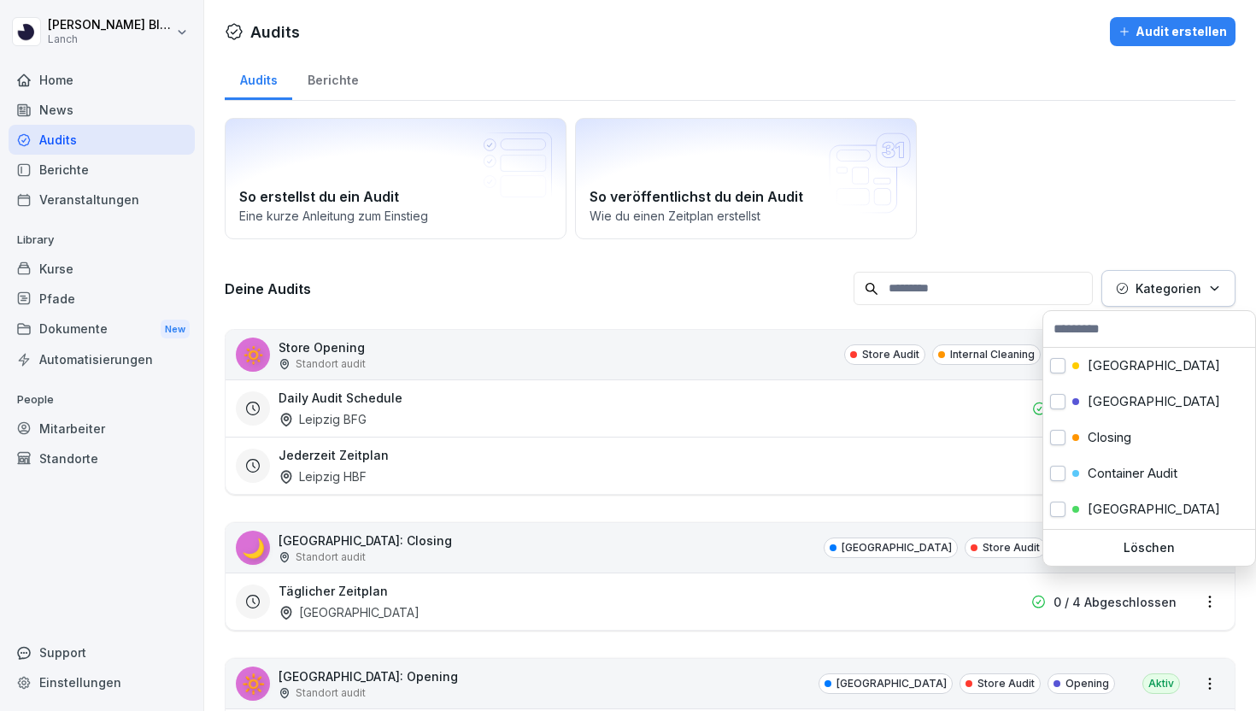
click at [1207, 295] on div "Kategorien" at bounding box center [1168, 288] width 105 height 18
click at [1088, 435] on p "Closing" at bounding box center [1109, 437] width 44 height 15
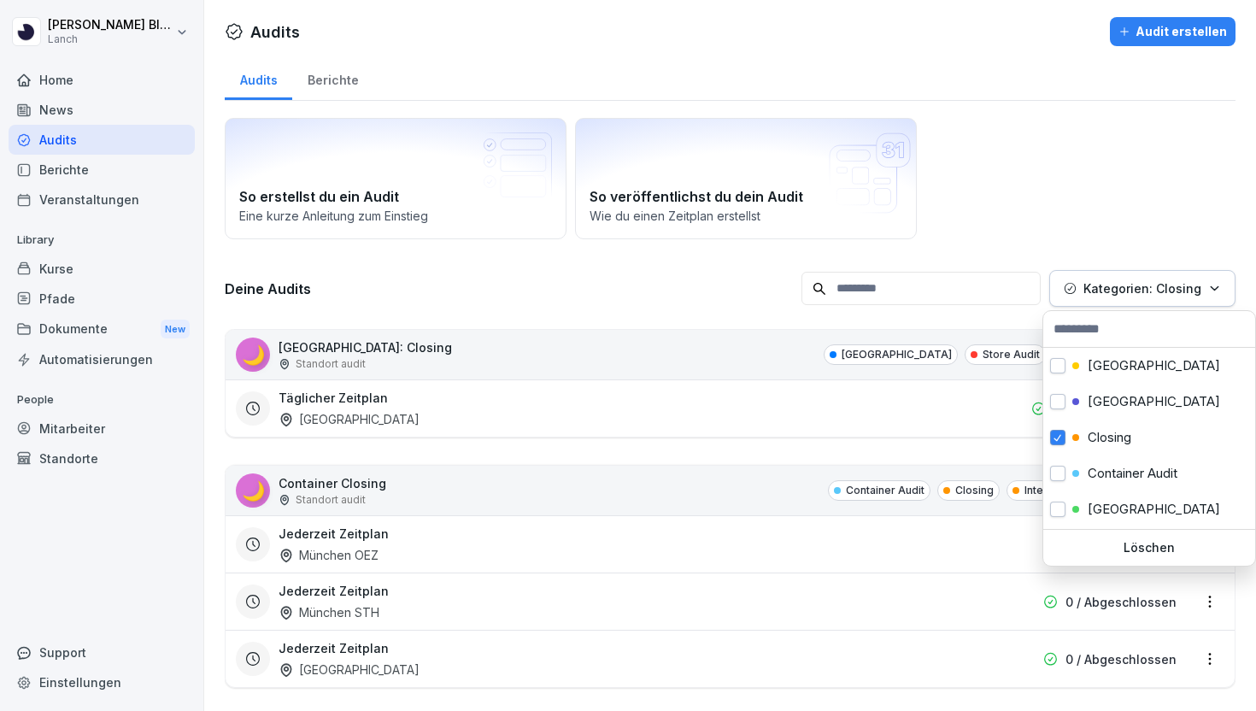
click at [721, 445] on html "[PERSON_NAME] Lanch Home News Audits Berichte Veranstaltungen Library Kurse Pfa…" at bounding box center [628, 355] width 1256 height 711
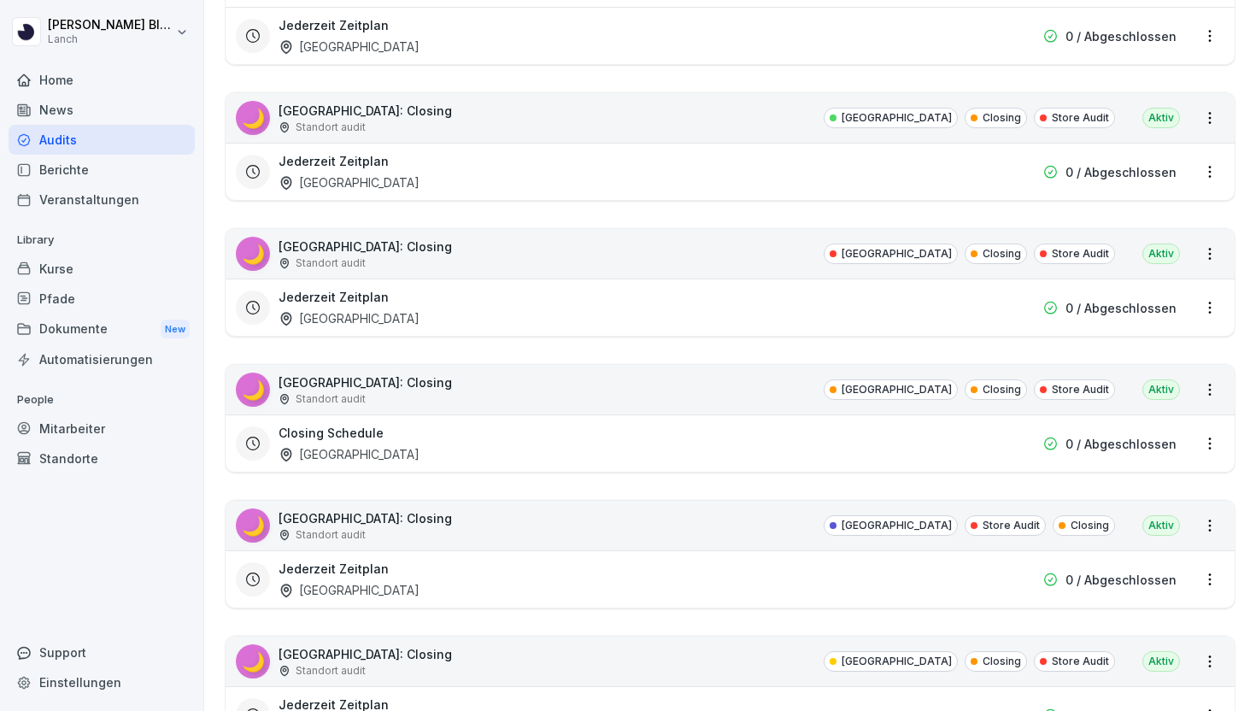
scroll to position [632, 0]
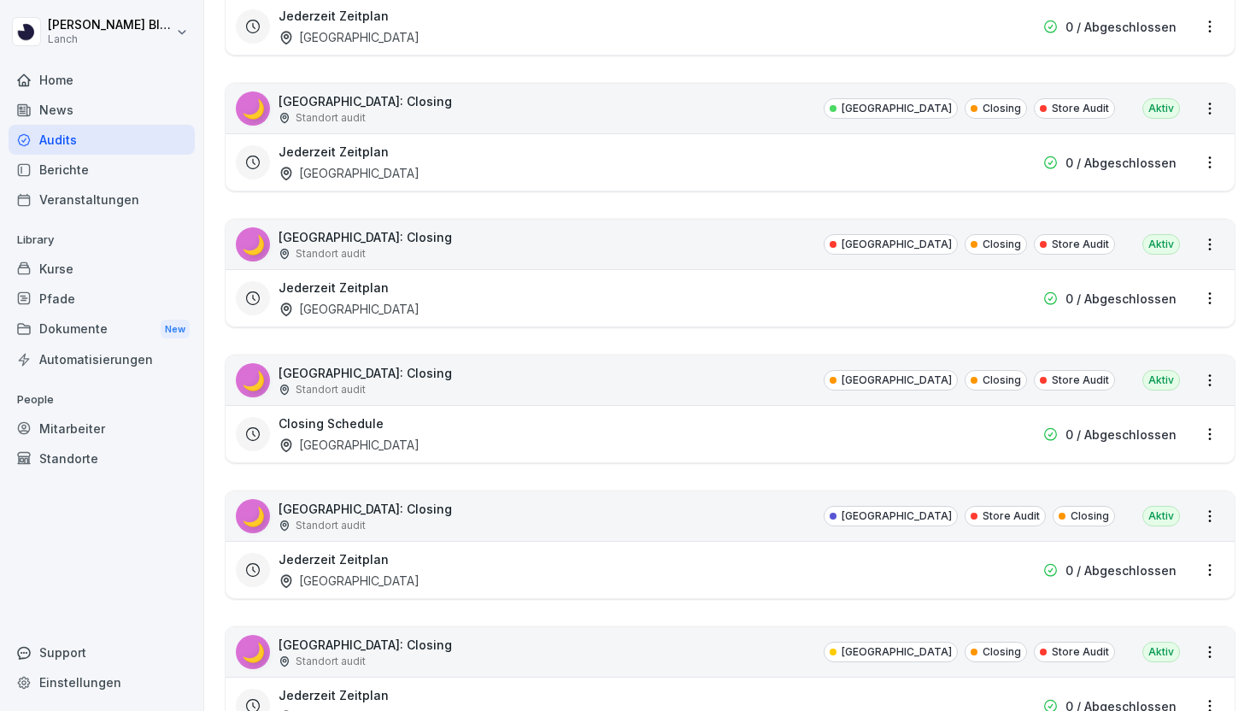
click at [816, 511] on div "🌙 [GEOGRAPHIC_DATA]: Closing Standort audit Frankfurt Store Audit Closing Aktiv" at bounding box center [729, 516] width 1009 height 50
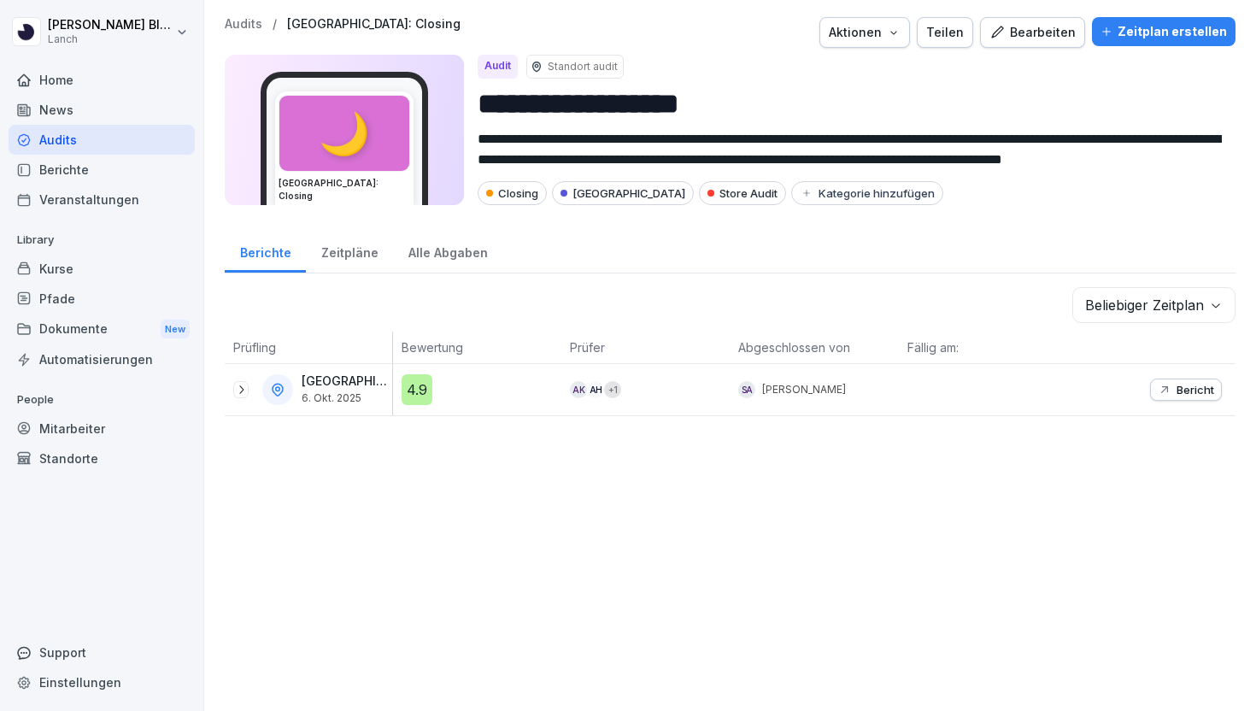
click at [1124, 305] on body "**********" at bounding box center [628, 355] width 1256 height 711
click at [1025, 44] on button "Bearbeiten" at bounding box center [1032, 32] width 105 height 31
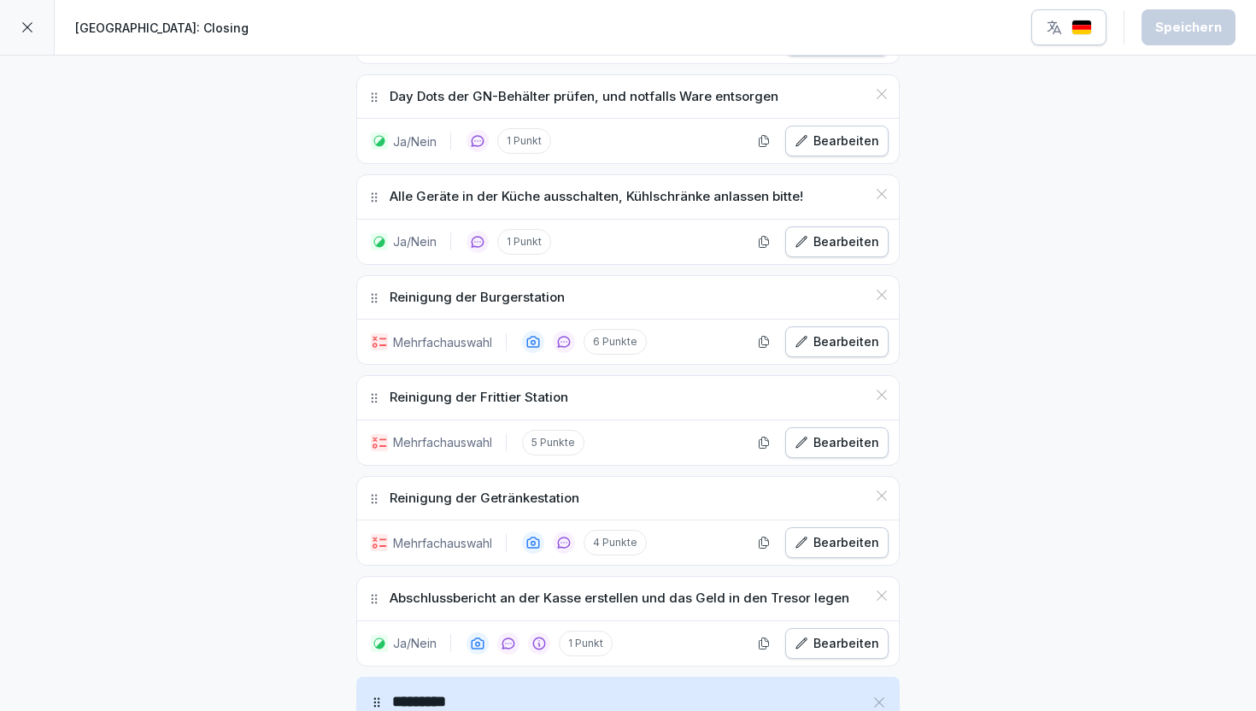
scroll to position [1618, 0]
click at [763, 639] on icon "button" at bounding box center [764, 642] width 14 height 14
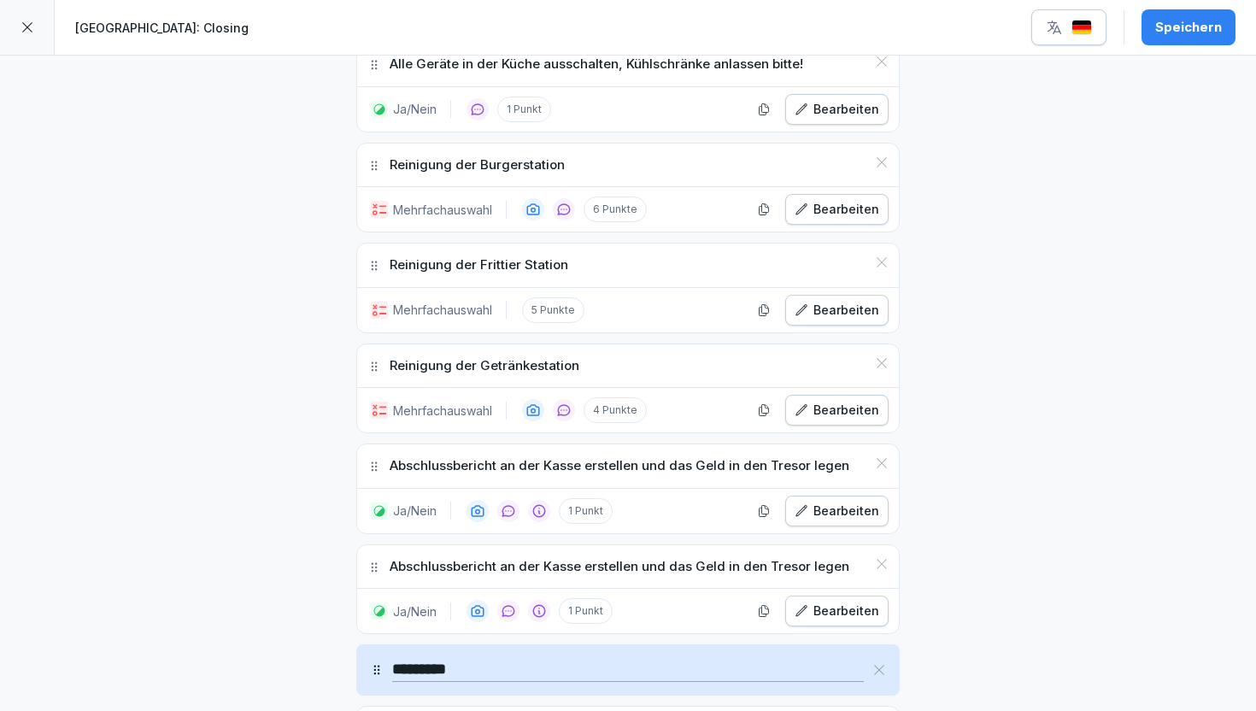
scroll to position [1748, 0]
click at [816, 624] on button "Bearbeiten" at bounding box center [836, 611] width 103 height 31
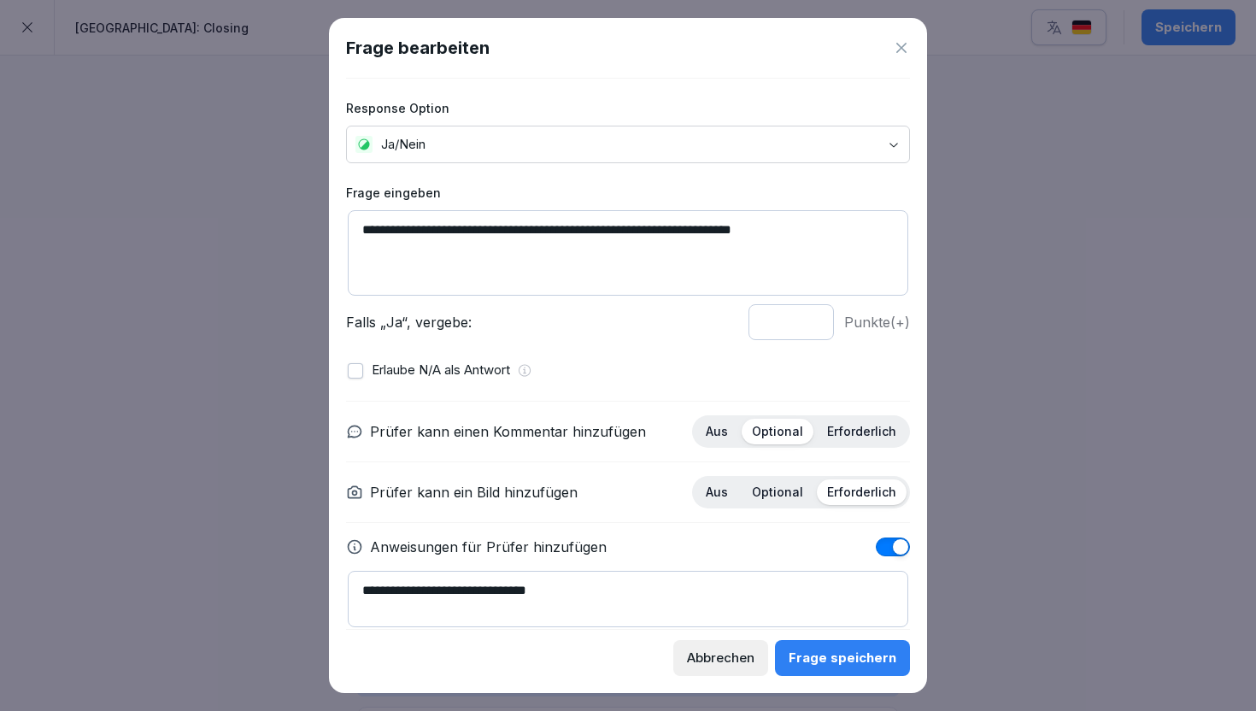
click at [630, 221] on textarea "**********" at bounding box center [628, 252] width 560 height 85
paste textarea "****"
type textarea "**********"
click at [870, 665] on div "Frage speichern" at bounding box center [842, 657] width 108 height 19
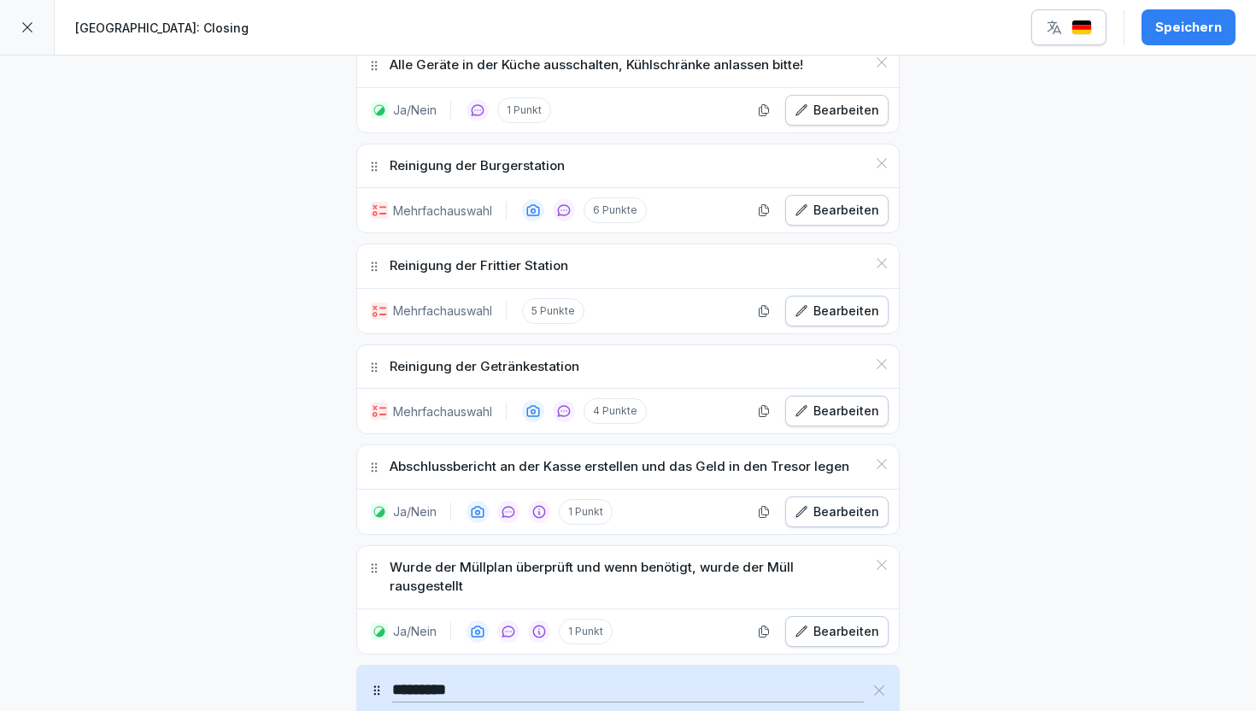
click at [1185, 28] on div "Speichern" at bounding box center [1188, 27] width 67 height 19
click at [29, 28] on icon at bounding box center [27, 27] width 14 height 14
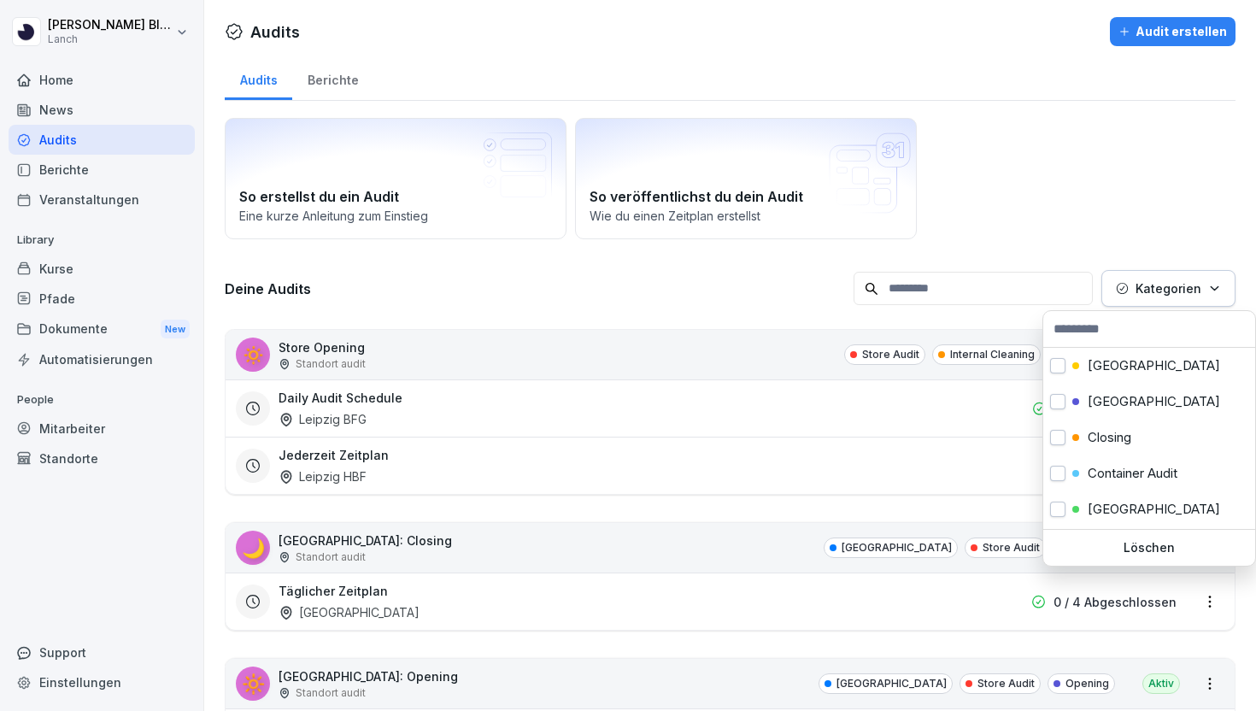
click at [1119, 303] on button "Kategorien" at bounding box center [1168, 288] width 134 height 37
click at [1082, 436] on div "Closing" at bounding box center [1101, 437] width 59 height 15
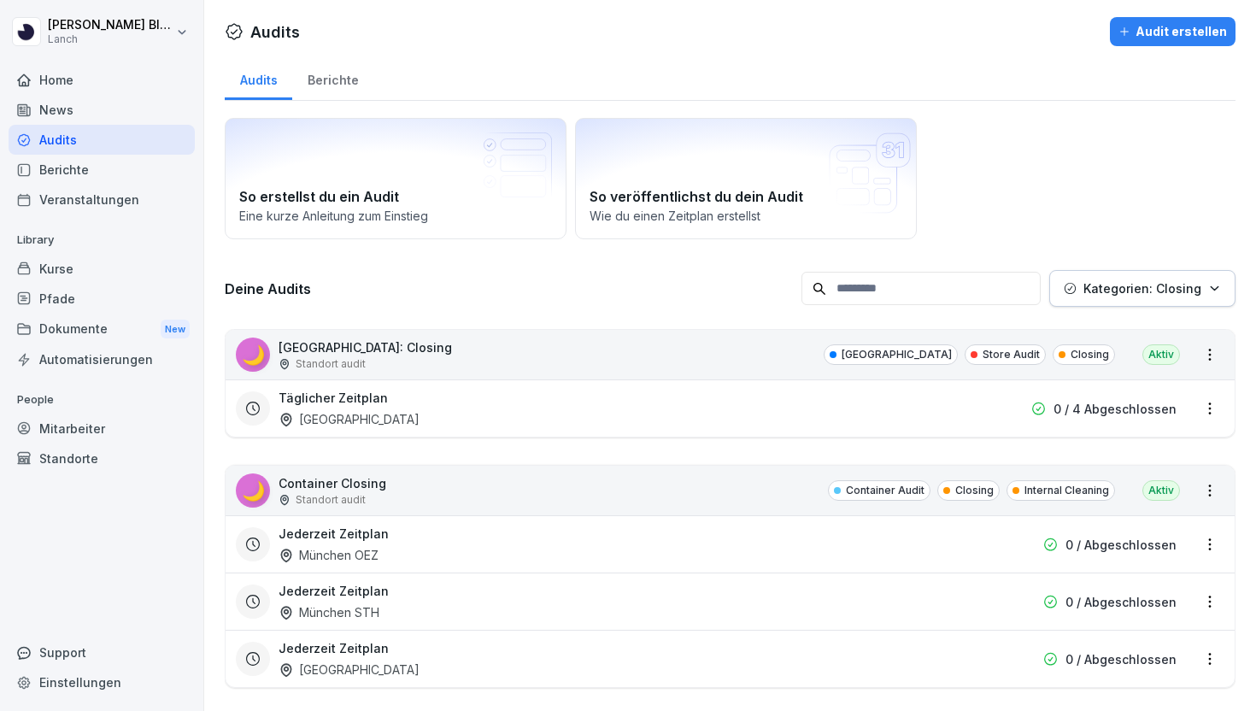
click at [1058, 255] on html "[PERSON_NAME] Lanch Home News Audits Berichte Veranstaltungen Library Kurse Pfa…" at bounding box center [628, 355] width 1256 height 711
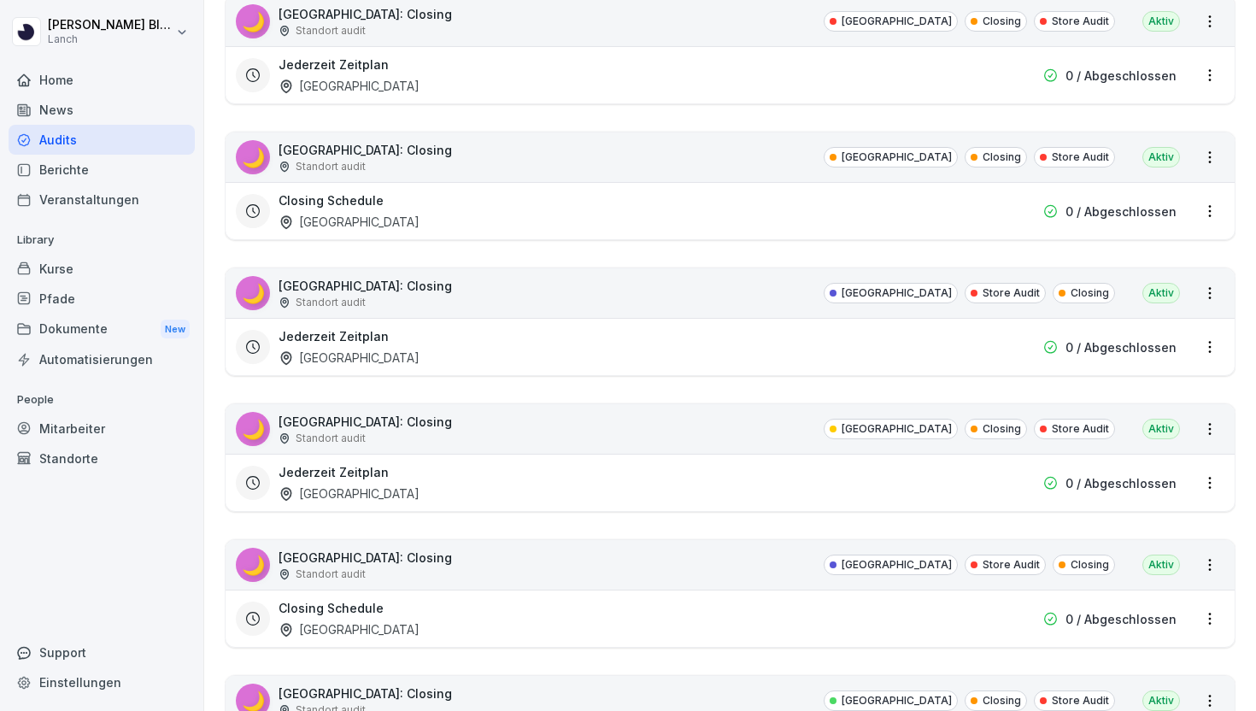
scroll to position [866, 0]
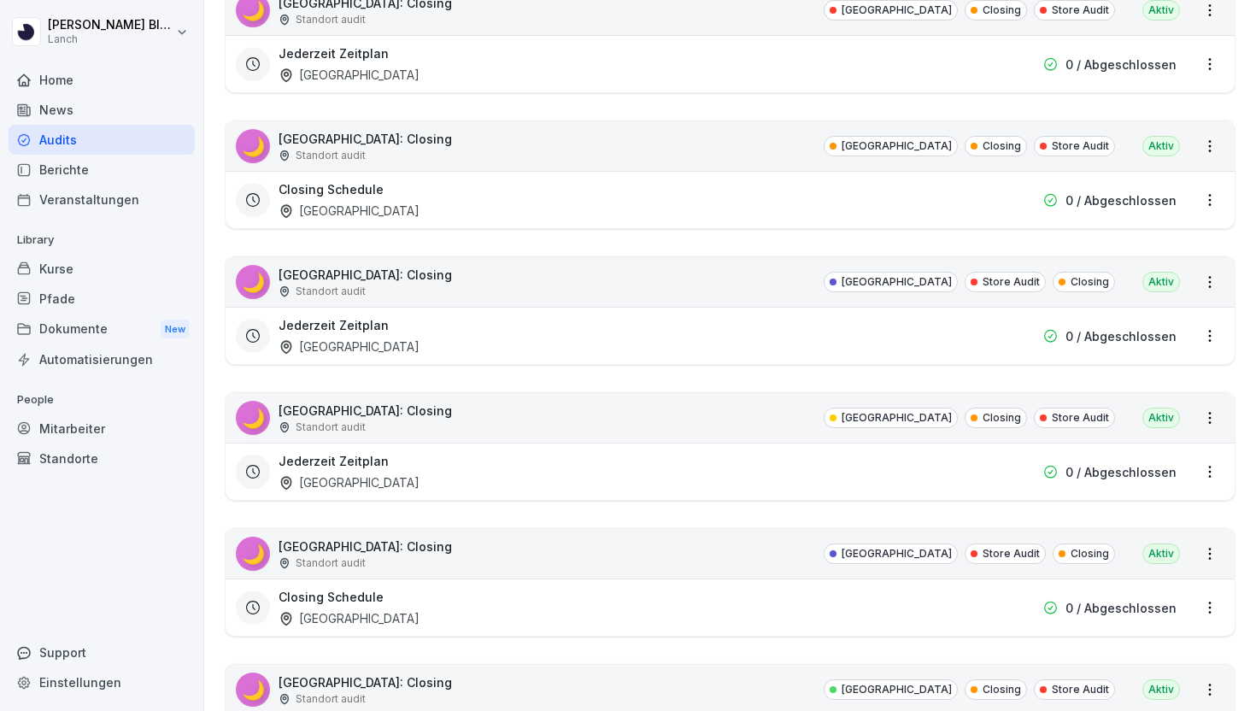
click at [630, 418] on div "🌙 [GEOGRAPHIC_DATA]: Closing Standort audit [GEOGRAPHIC_DATA] Closing Store Aud…" at bounding box center [729, 418] width 1009 height 50
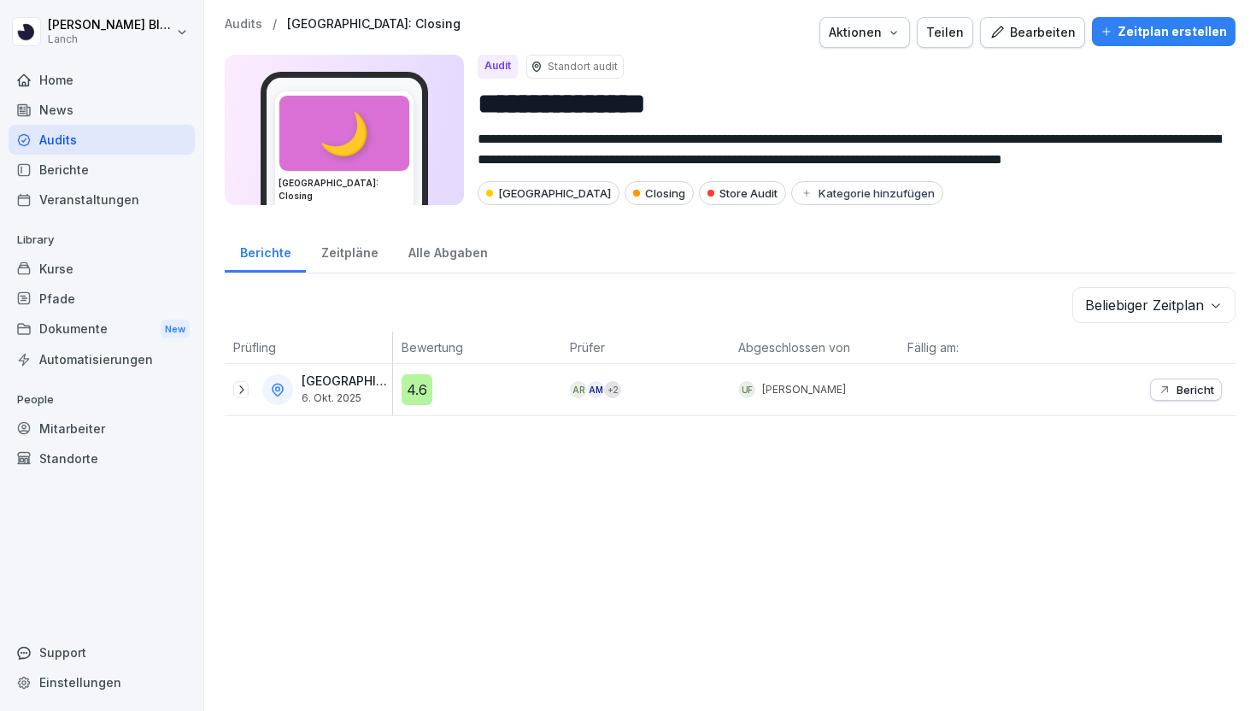
click at [1041, 28] on div "Bearbeiten" at bounding box center [1032, 32] width 86 height 19
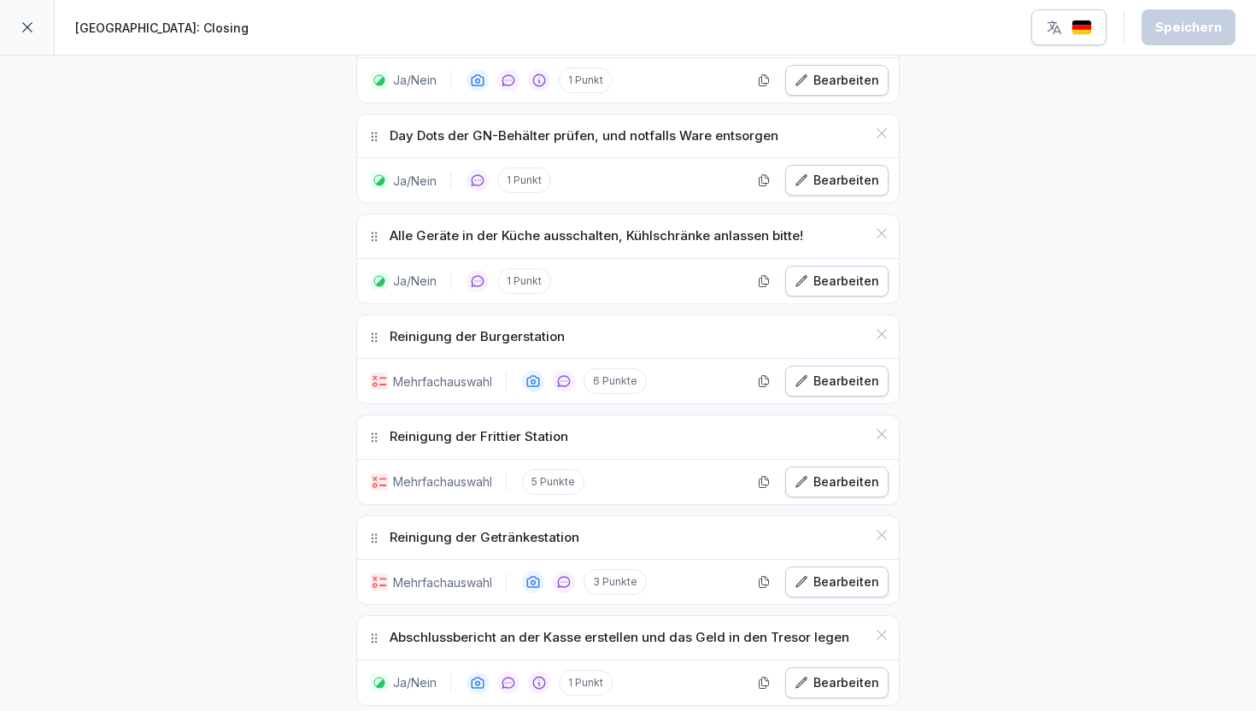
scroll to position [1491, 0]
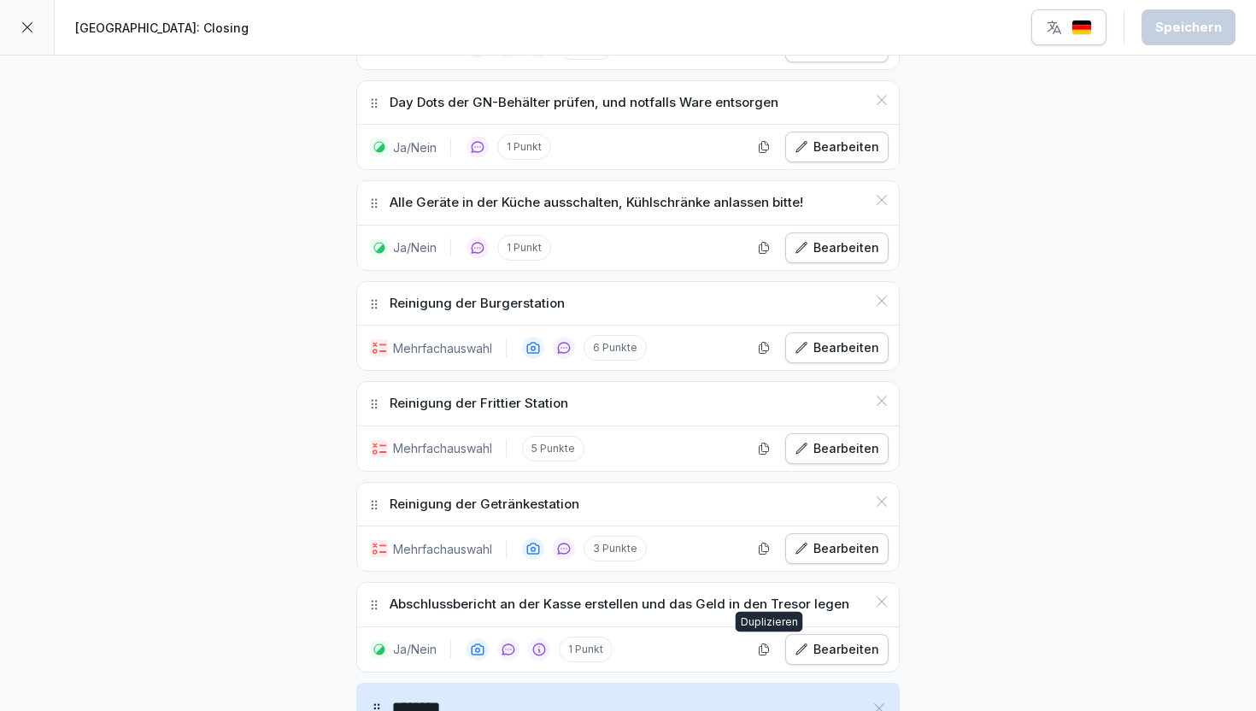
click at [775, 652] on button "button" at bounding box center [764, 649] width 26 height 26
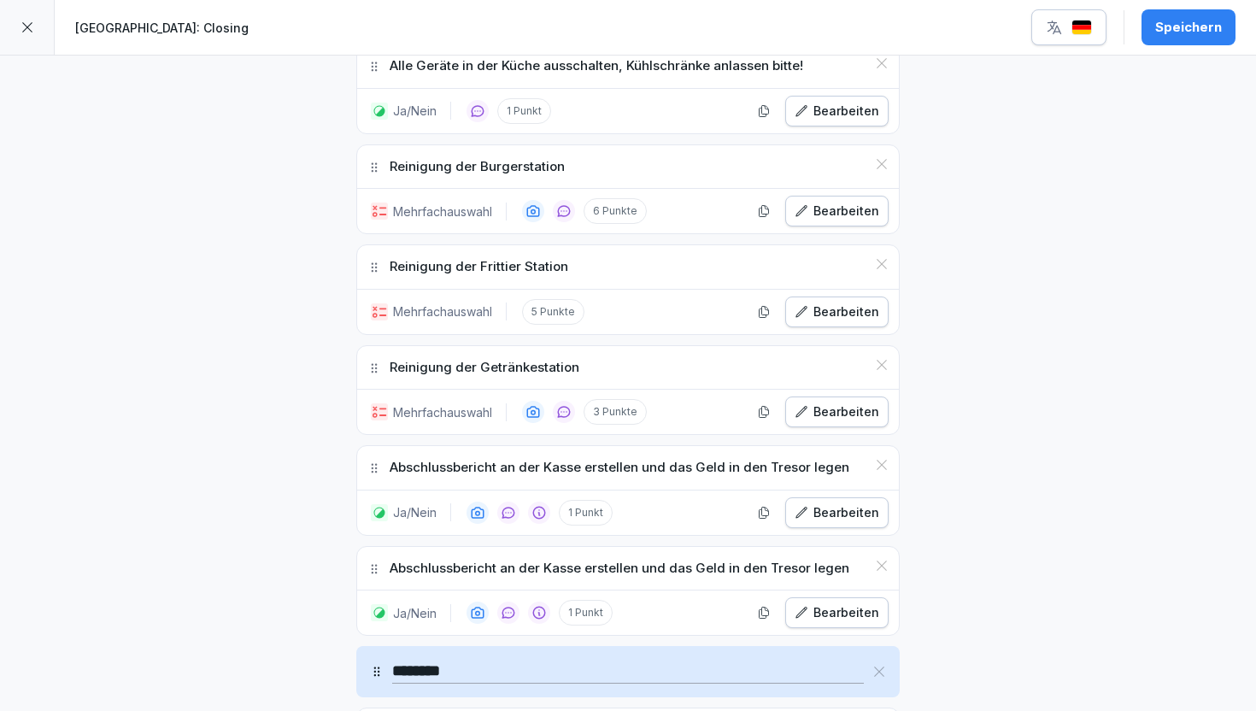
scroll to position [1642, 0]
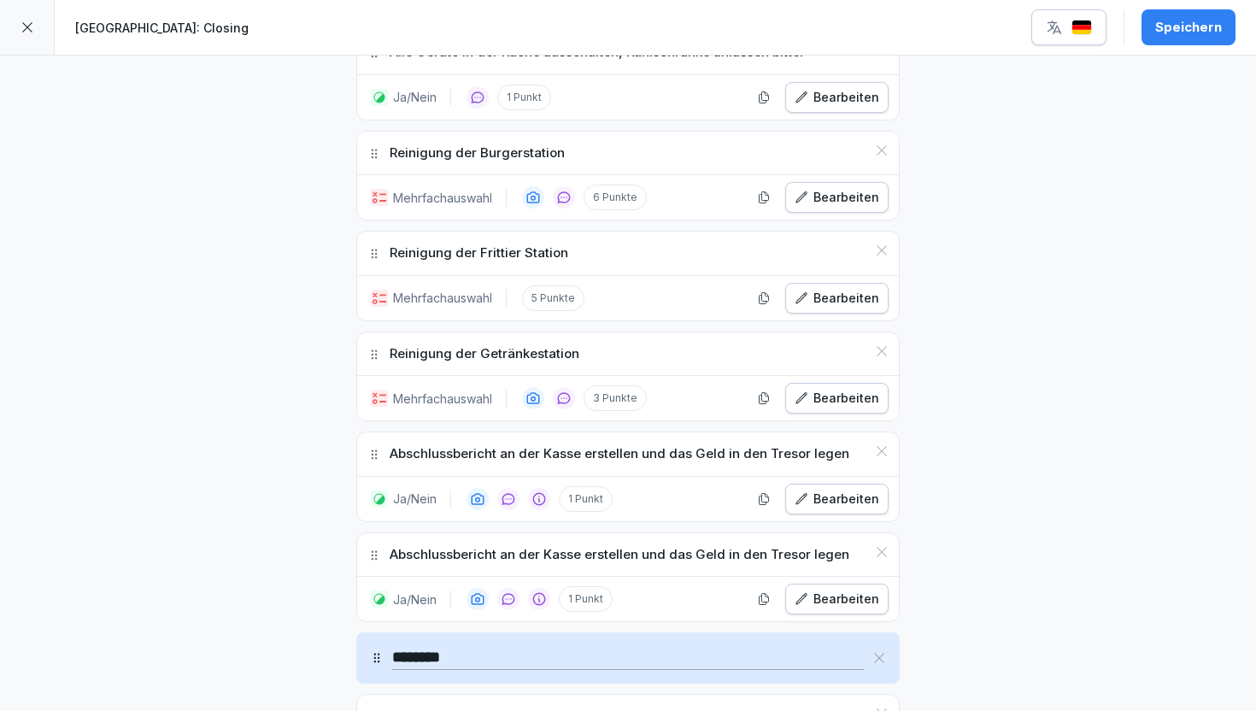
click at [818, 594] on div "Bearbeiten" at bounding box center [836, 598] width 85 height 19
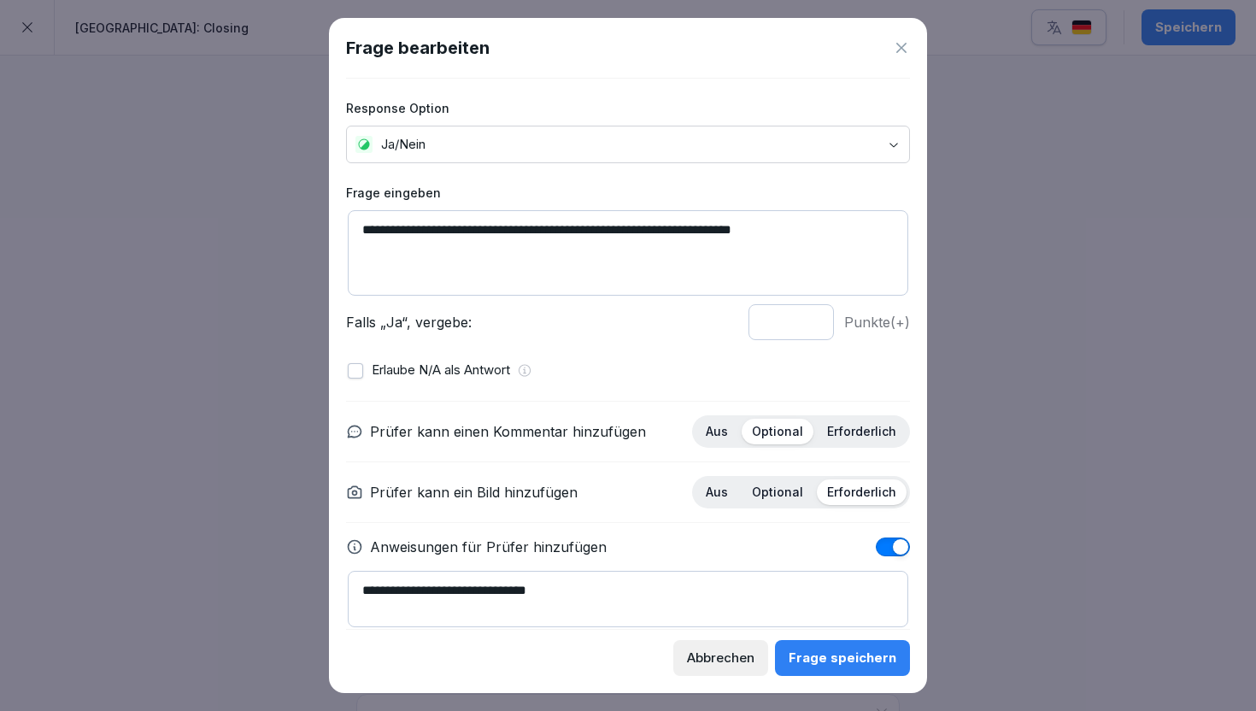
click at [506, 220] on textarea "**********" at bounding box center [628, 252] width 560 height 85
paste textarea "***"
type textarea "**********"
click at [832, 664] on div "Frage speichern" at bounding box center [842, 657] width 108 height 19
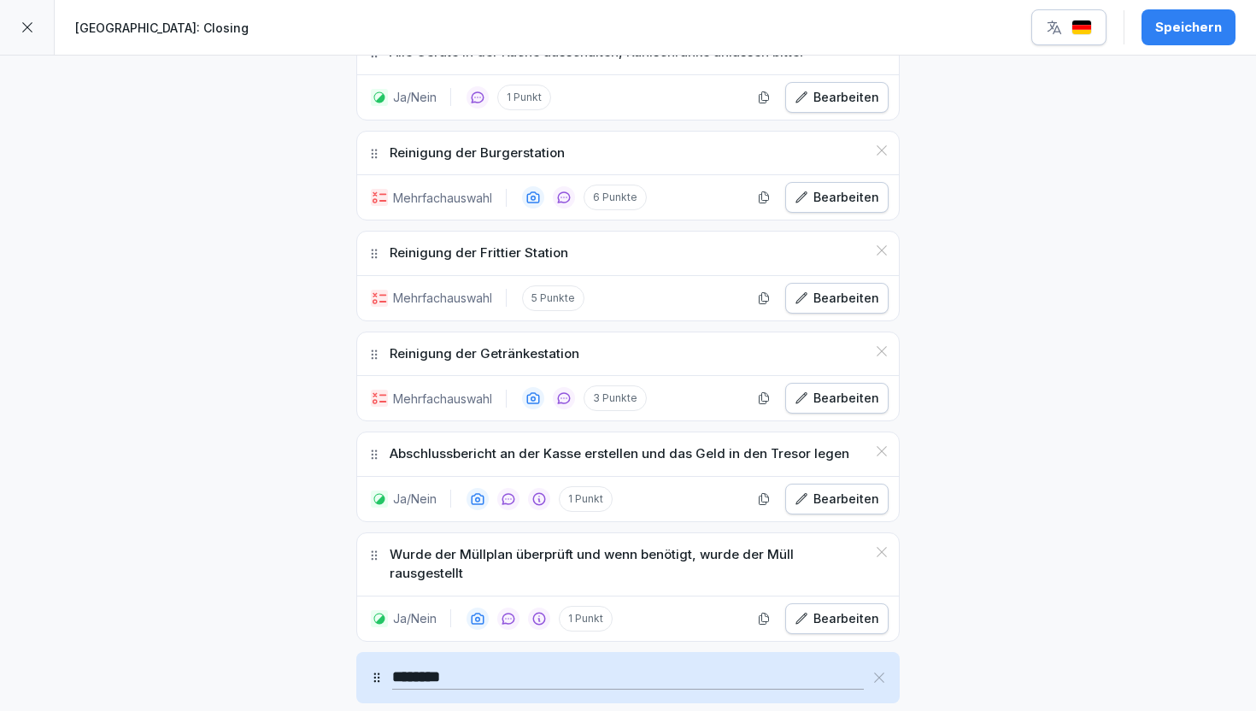
click at [1198, 7] on div "[GEOGRAPHIC_DATA]: Closing Speichern" at bounding box center [628, 28] width 1256 height 56
click at [1201, 37] on button "Speichern" at bounding box center [1188, 27] width 94 height 36
click at [15, 20] on div at bounding box center [27, 27] width 55 height 55
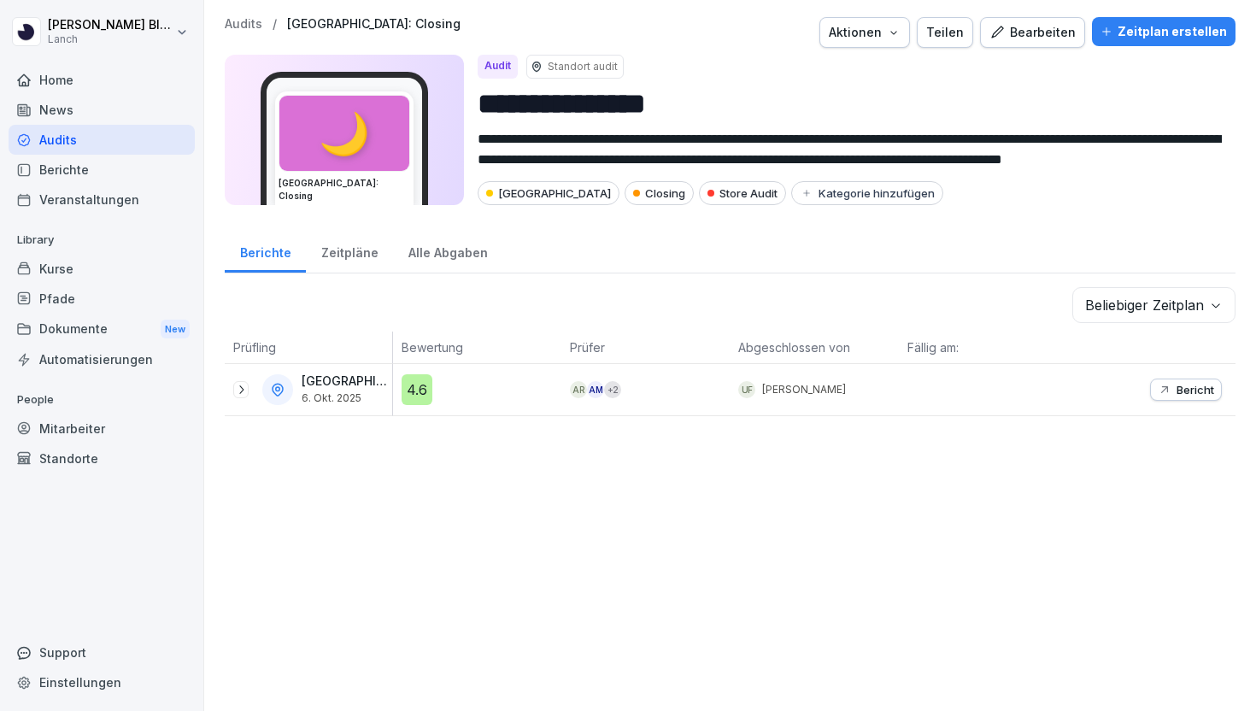
click at [228, 26] on p "Audits" at bounding box center [244, 24] width 38 height 15
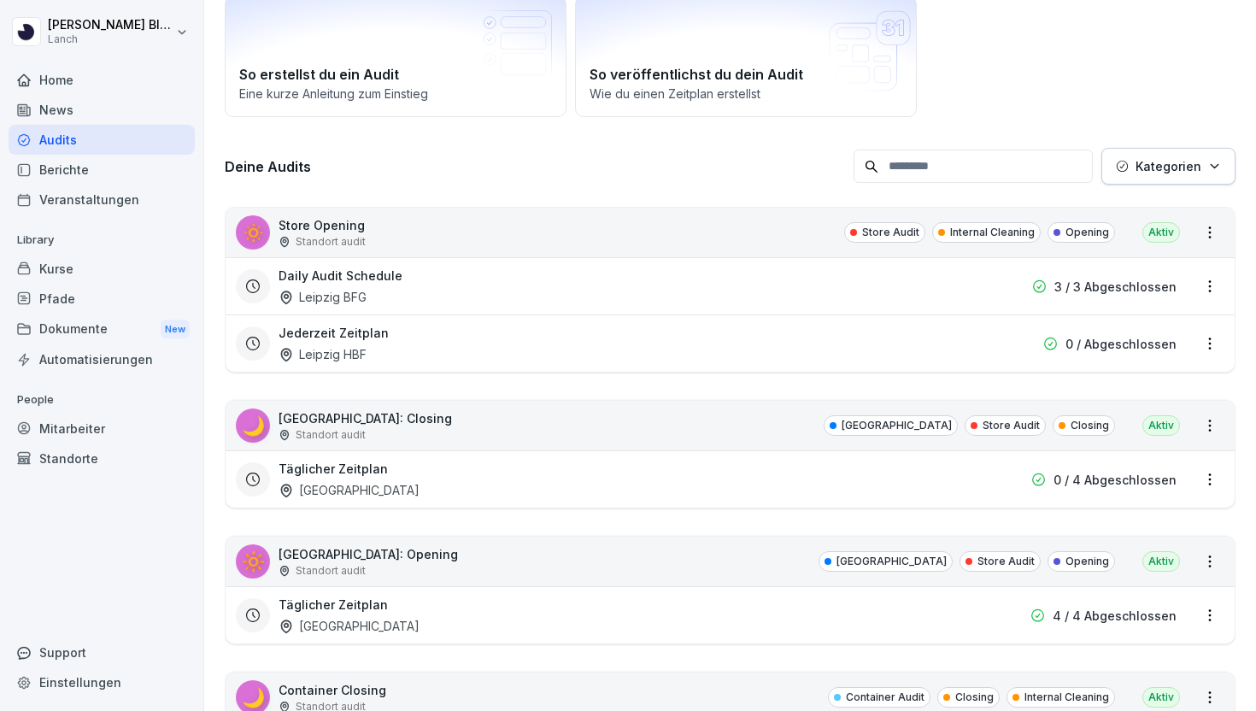
scroll to position [91, 0]
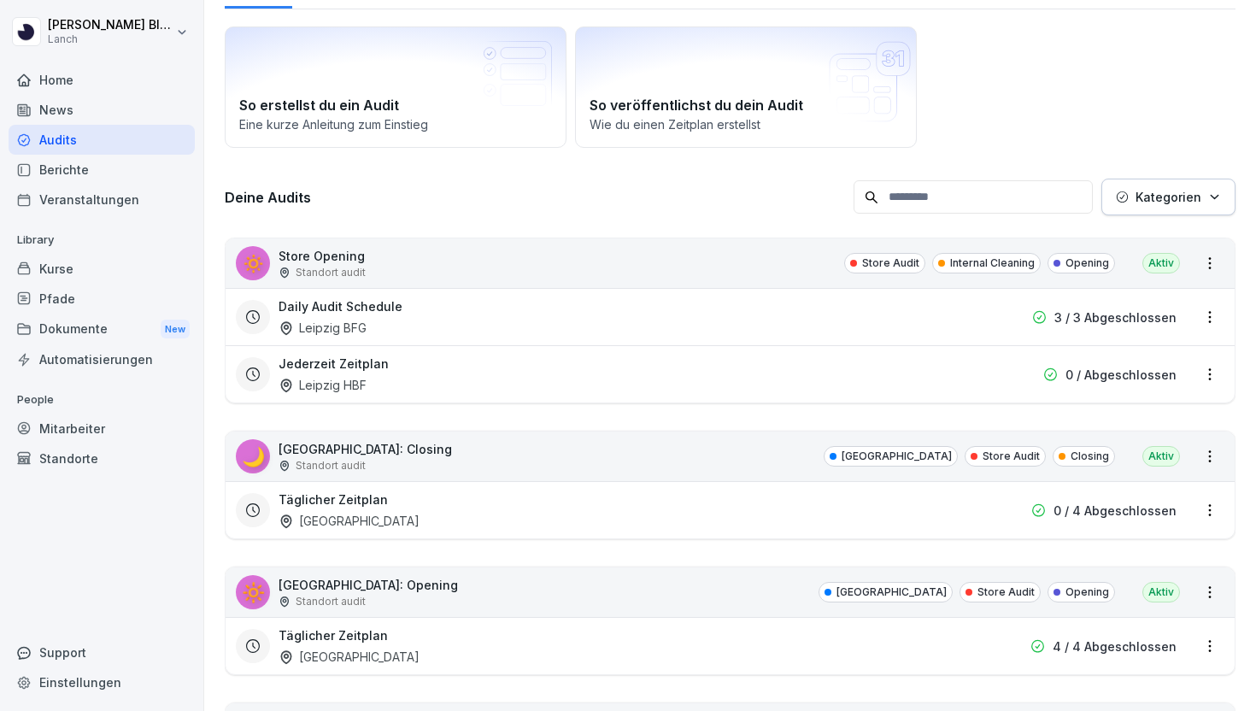
click at [1174, 193] on p "Kategorien" at bounding box center [1168, 197] width 66 height 18
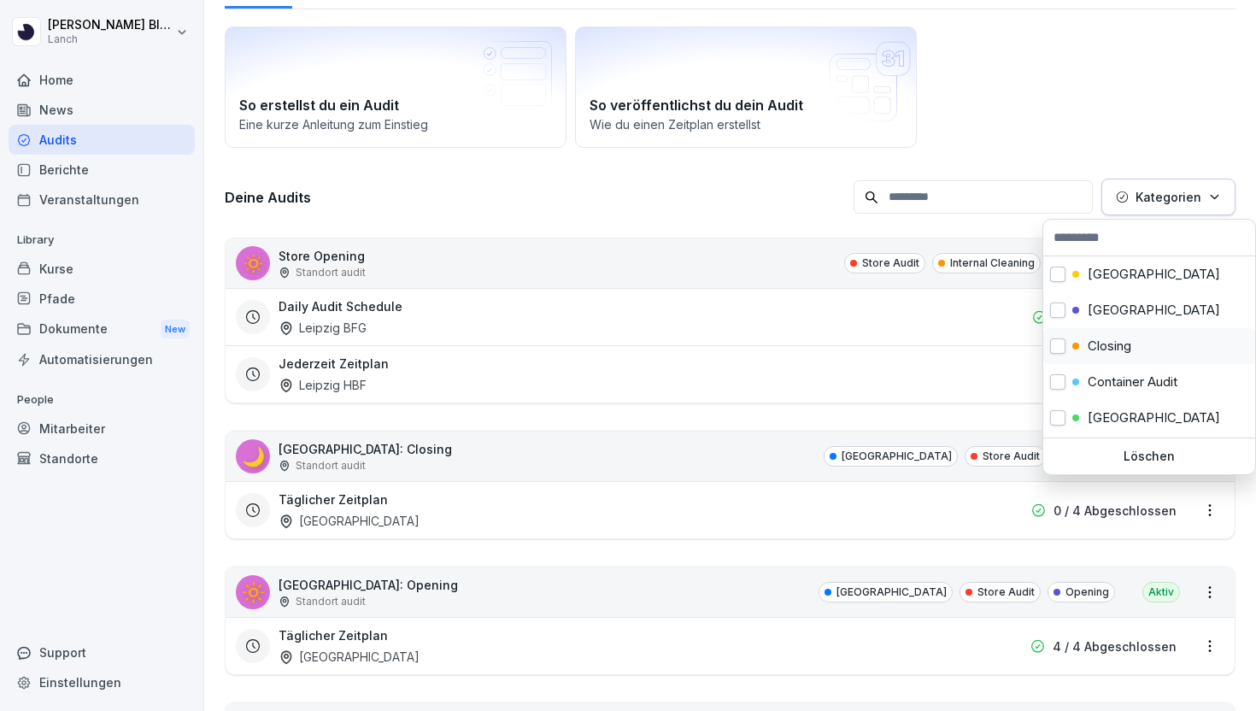
click at [1083, 344] on div "Closing" at bounding box center [1101, 345] width 59 height 15
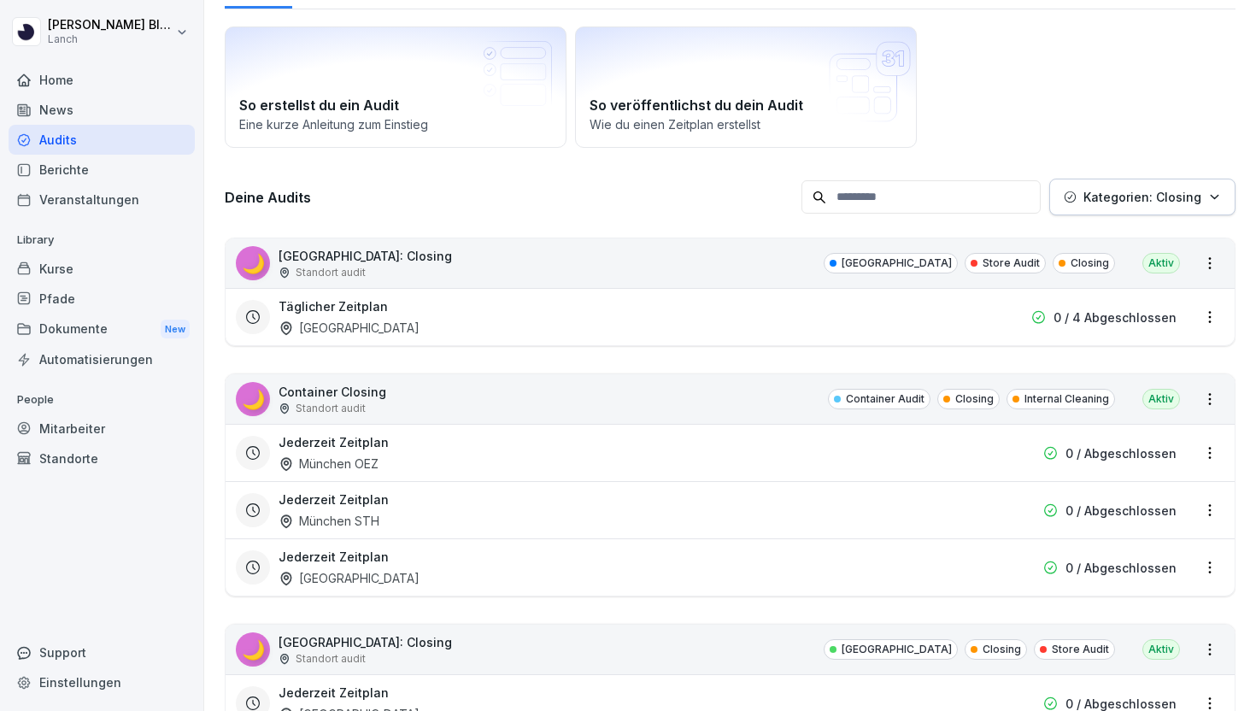
click at [1086, 143] on html "[PERSON_NAME] Lanch Home News Audits Berichte Veranstaltungen Library Kurse Pfa…" at bounding box center [628, 355] width 1256 height 711
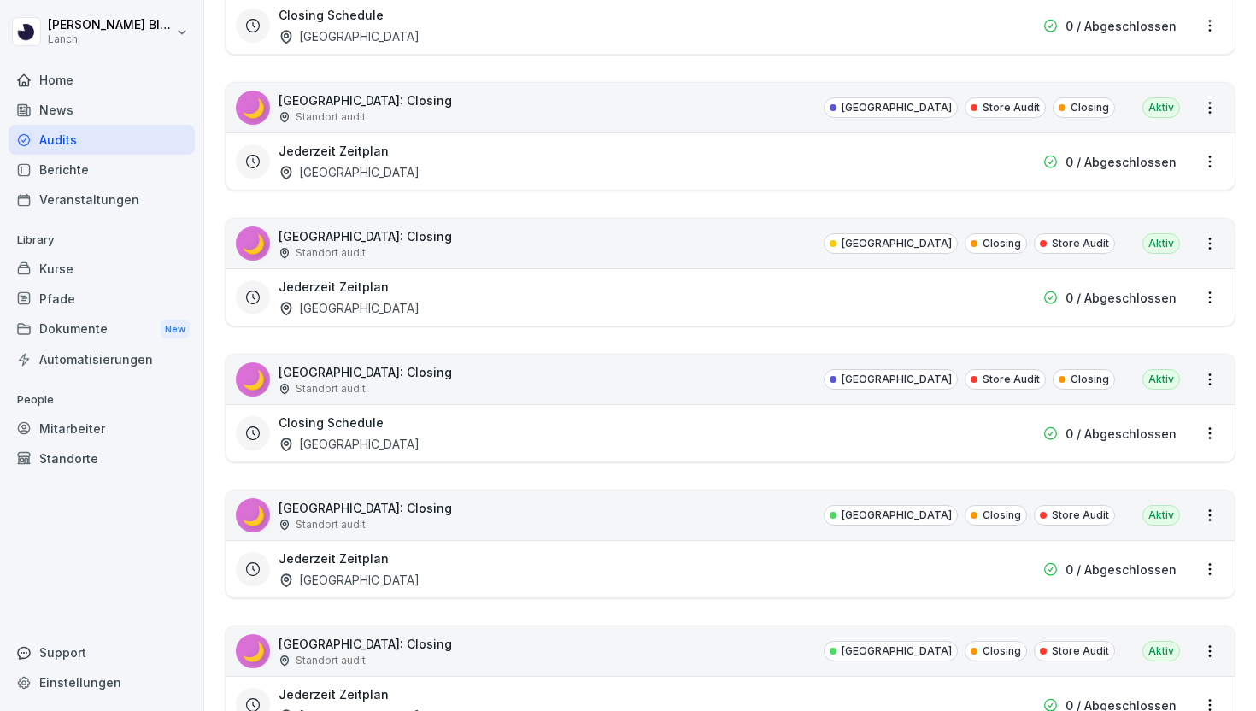
scroll to position [1051, 0]
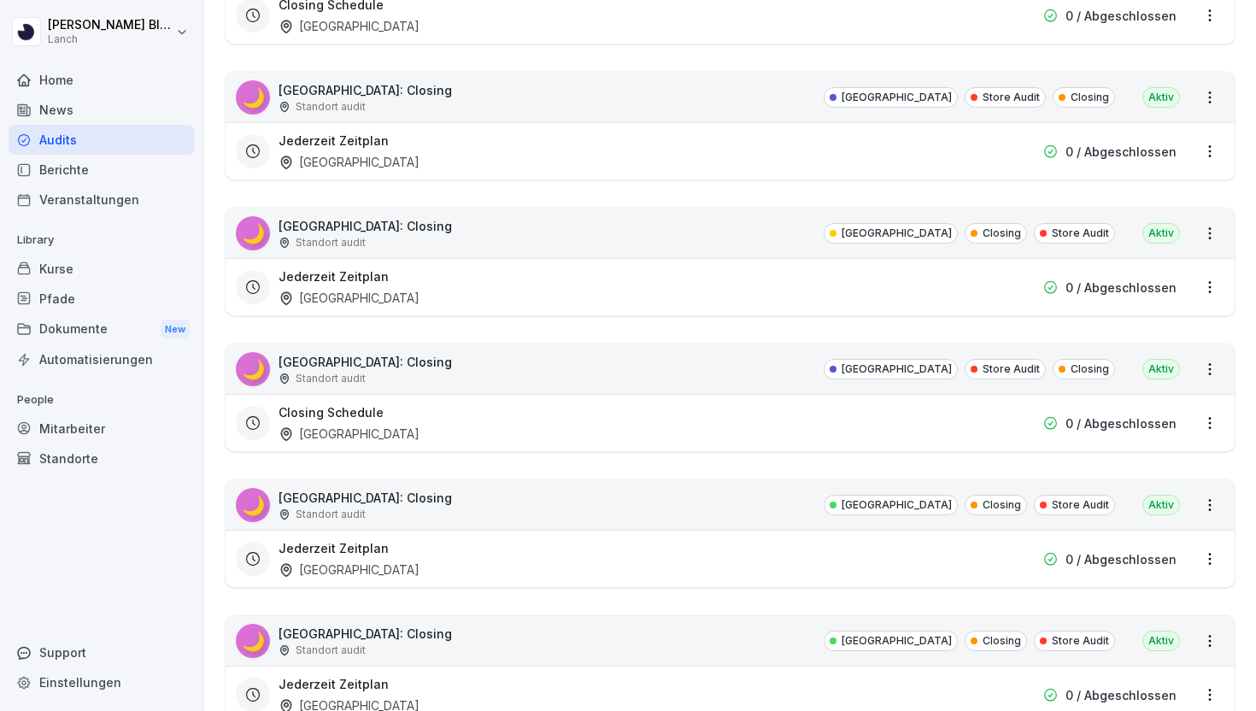
click at [588, 387] on div "🌙 [GEOGRAPHIC_DATA]: Closing Standort audit Bremen Store Audit Closing Aktiv" at bounding box center [729, 369] width 1009 height 50
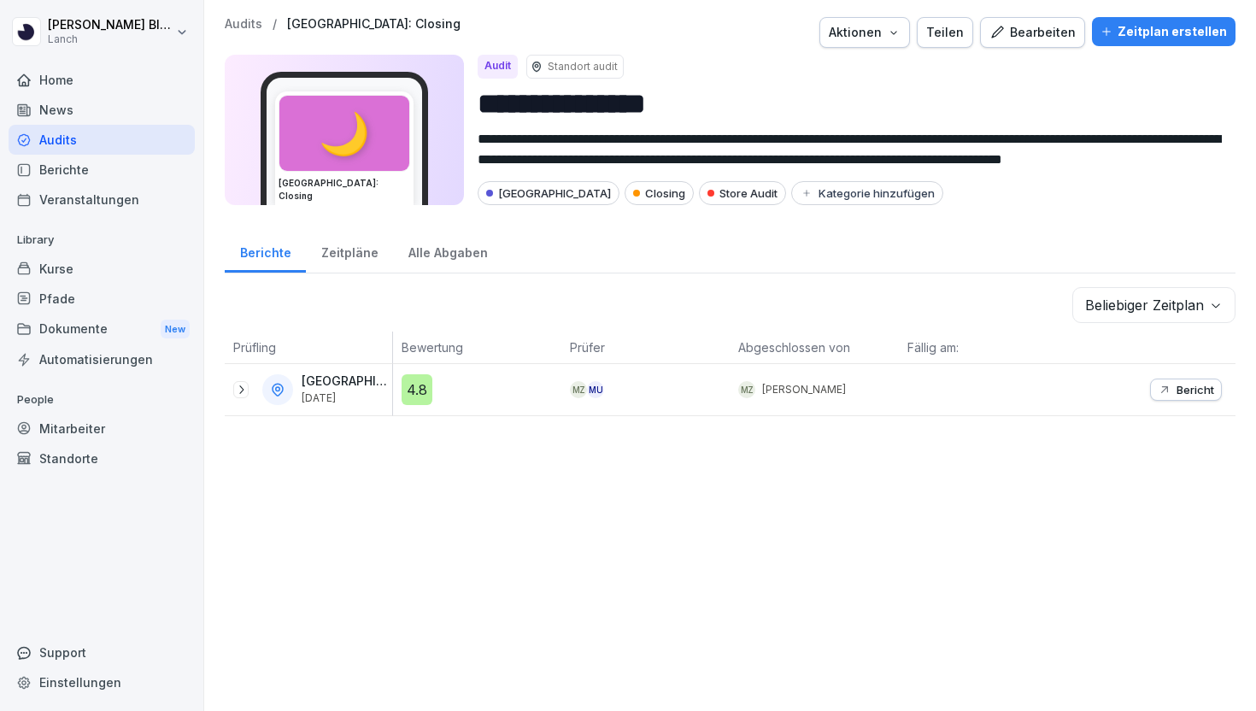
click at [1059, 35] on div "Bearbeiten" at bounding box center [1032, 32] width 86 height 19
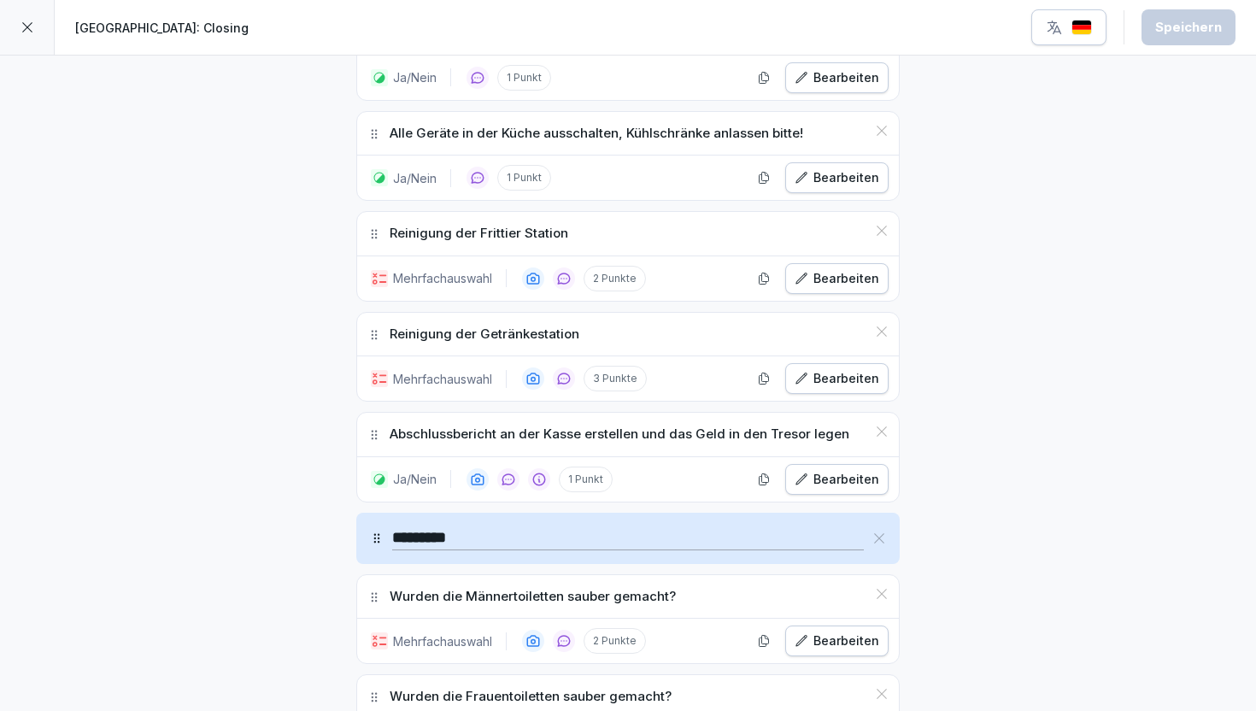
scroll to position [1626, 0]
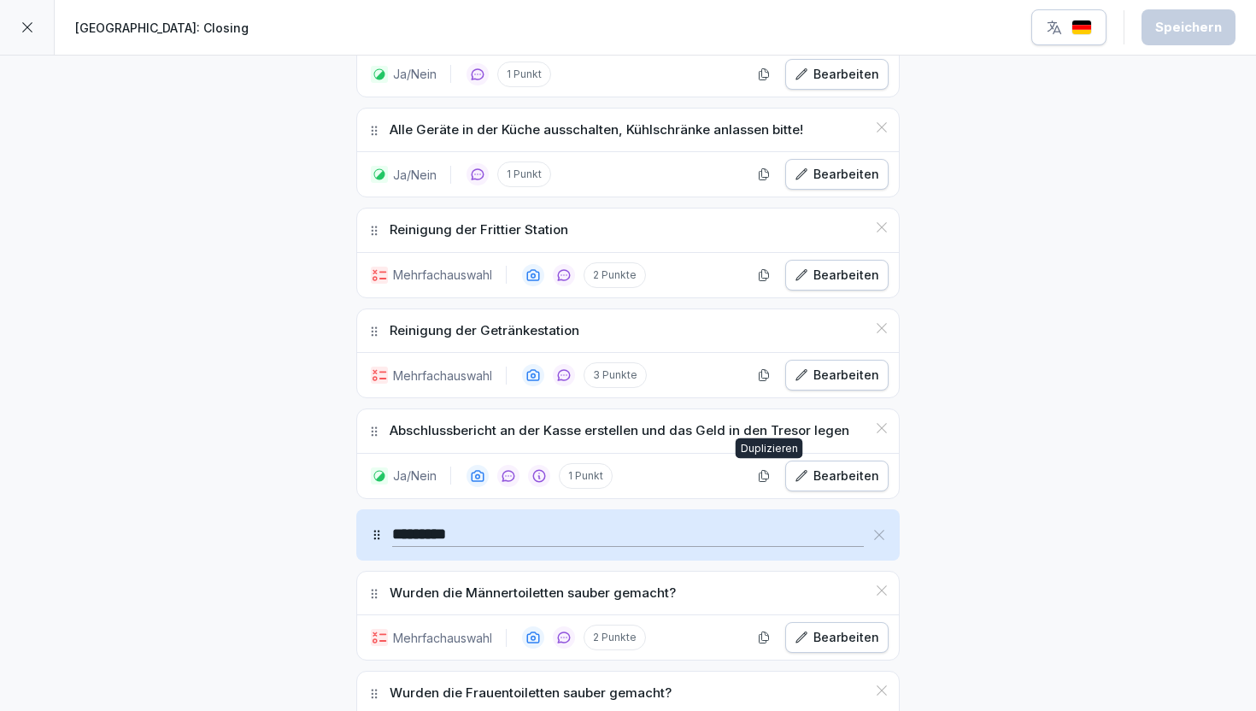
click at [763, 469] on icon "button" at bounding box center [764, 476] width 14 height 14
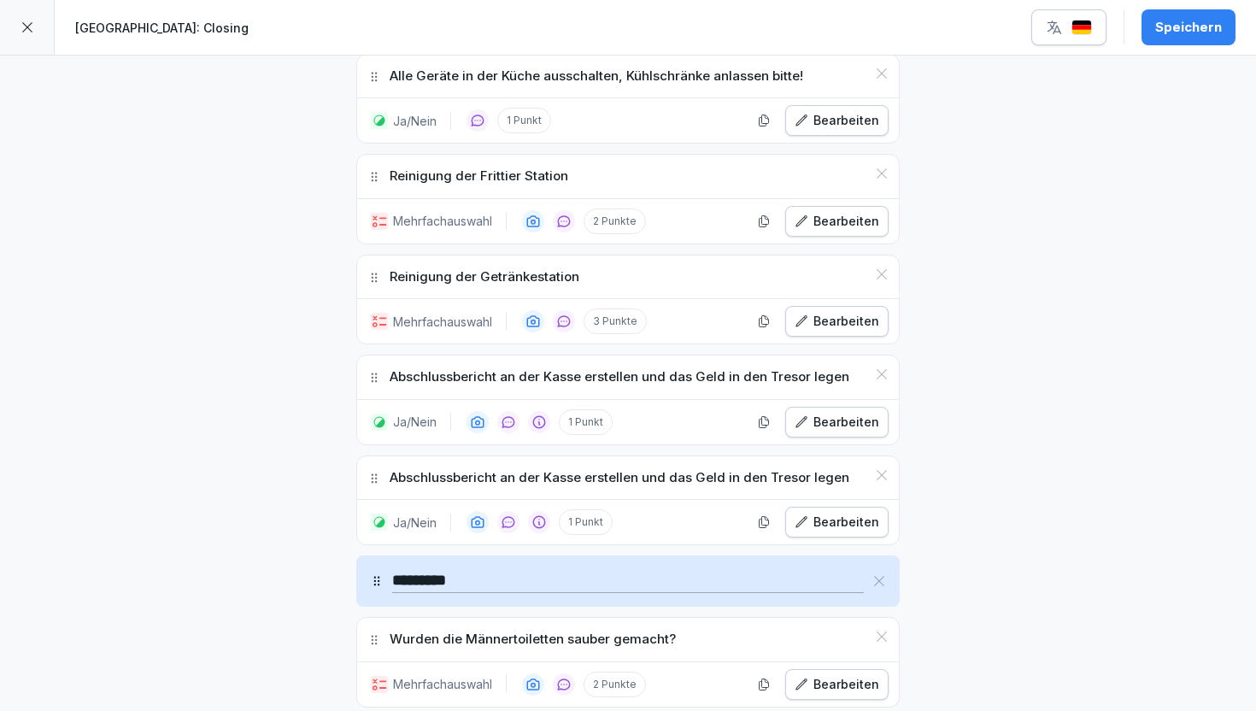
scroll to position [1688, 0]
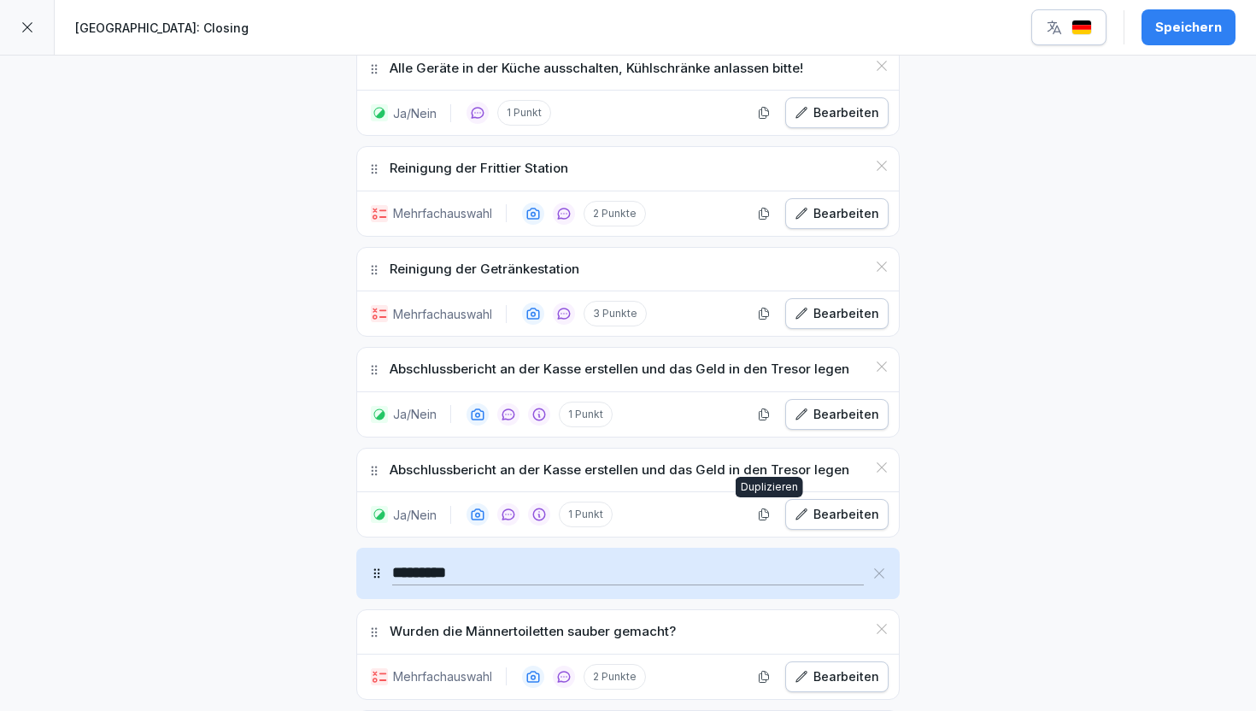
click at [826, 520] on div "Bearbeiten" at bounding box center [836, 514] width 85 height 19
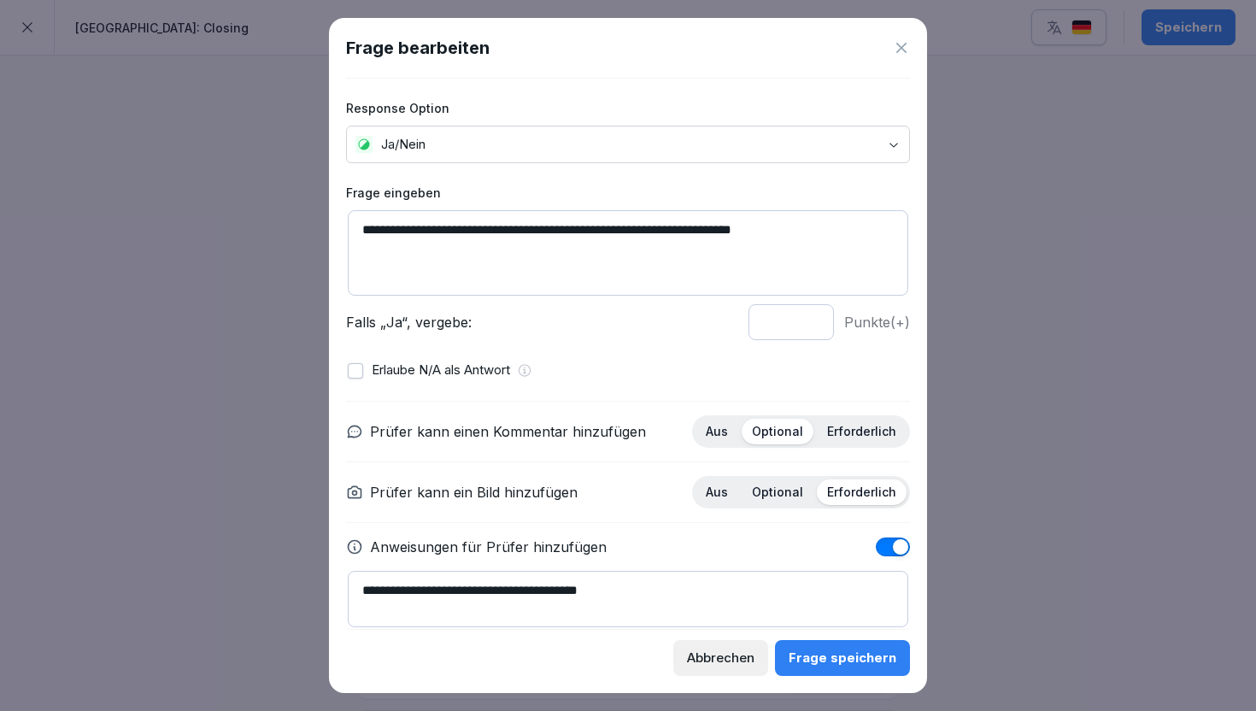
click at [660, 266] on textarea "**********" at bounding box center [628, 252] width 560 height 85
click at [660, 260] on textarea "**********" at bounding box center [628, 252] width 560 height 85
paste textarea "***"
type textarea "**********"
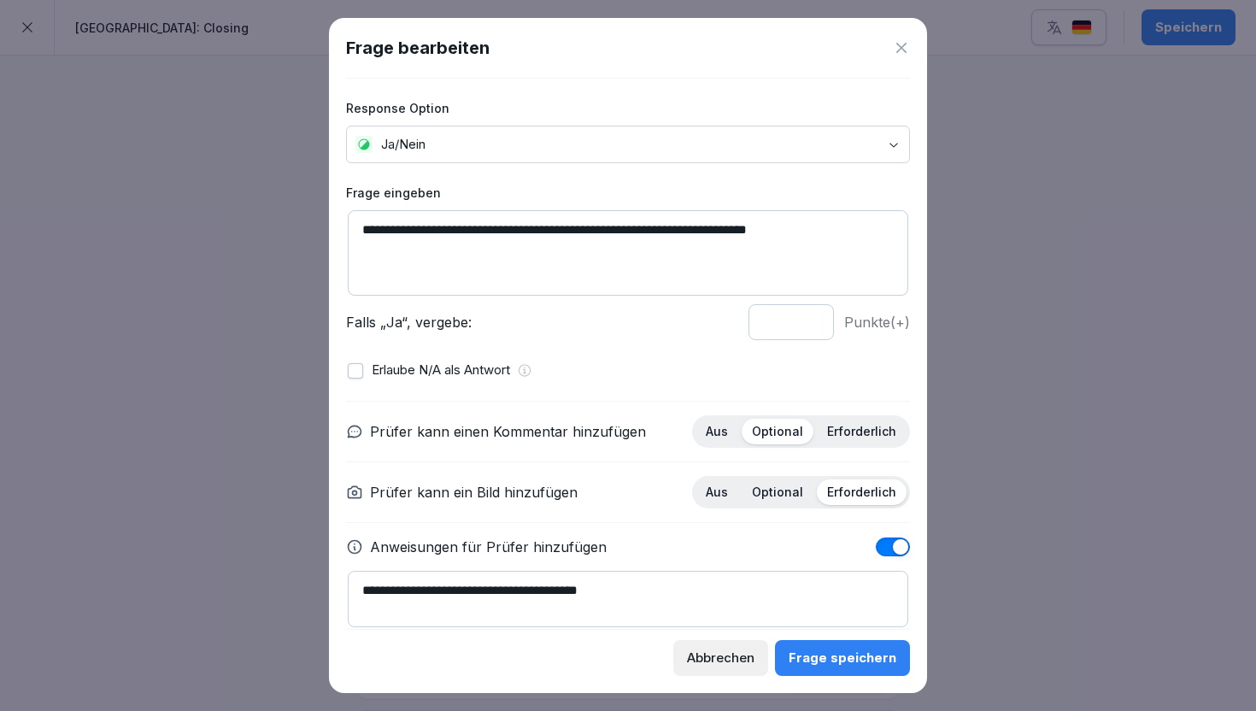
click at [855, 662] on div "Frage speichern" at bounding box center [842, 657] width 108 height 19
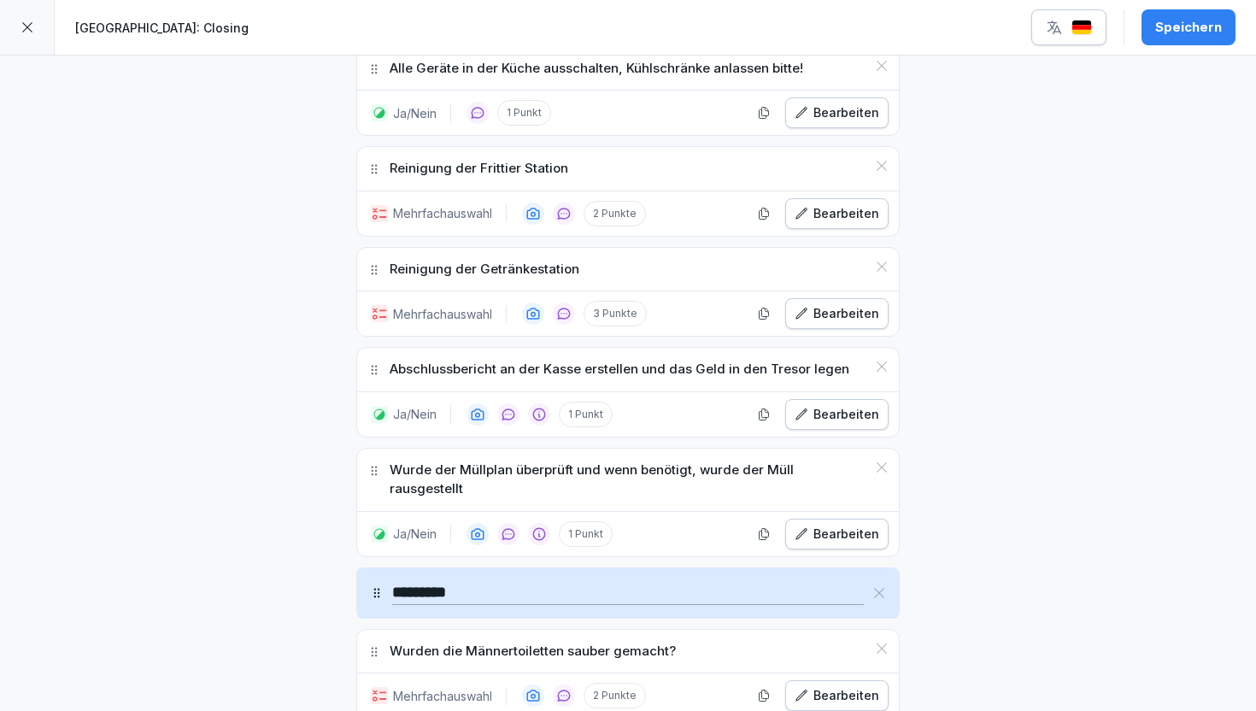
click at [1189, 33] on div "Speichern" at bounding box center [1188, 27] width 67 height 19
click at [1080, 444] on div "**********" at bounding box center [628, 321] width 1256 height 3907
click at [26, 30] on icon at bounding box center [27, 27] width 14 height 14
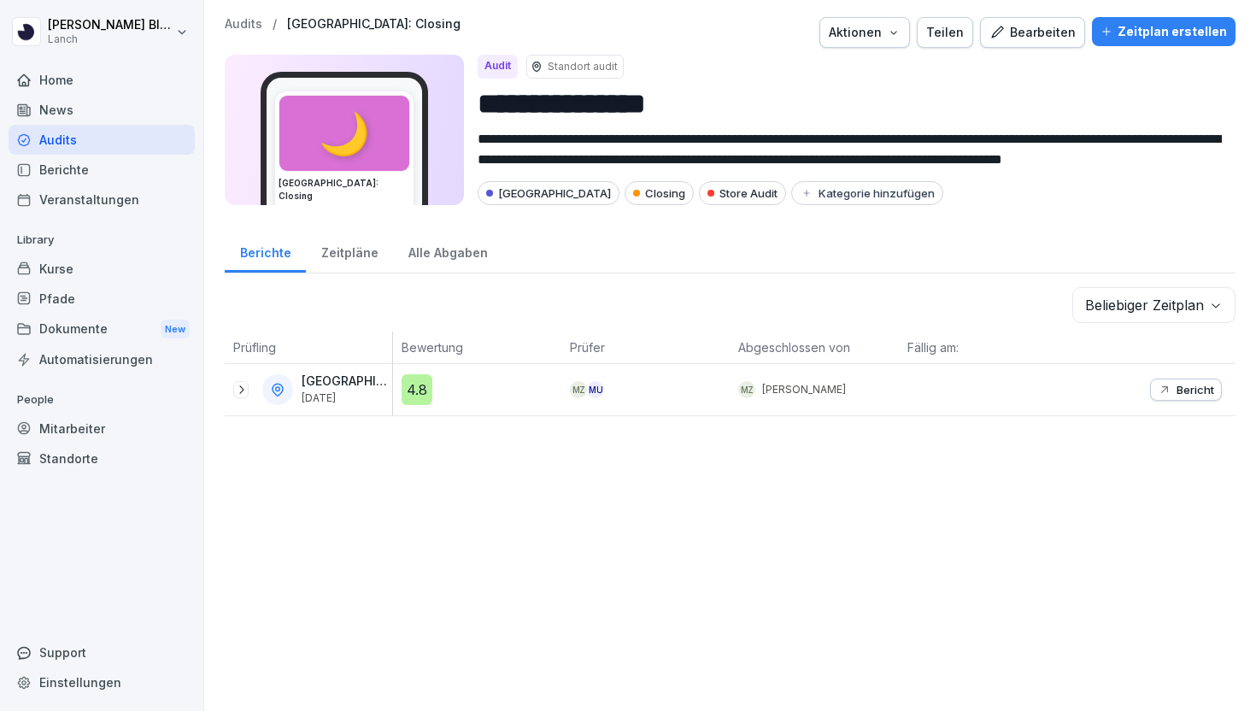
click at [249, 26] on p "Audits" at bounding box center [244, 24] width 38 height 15
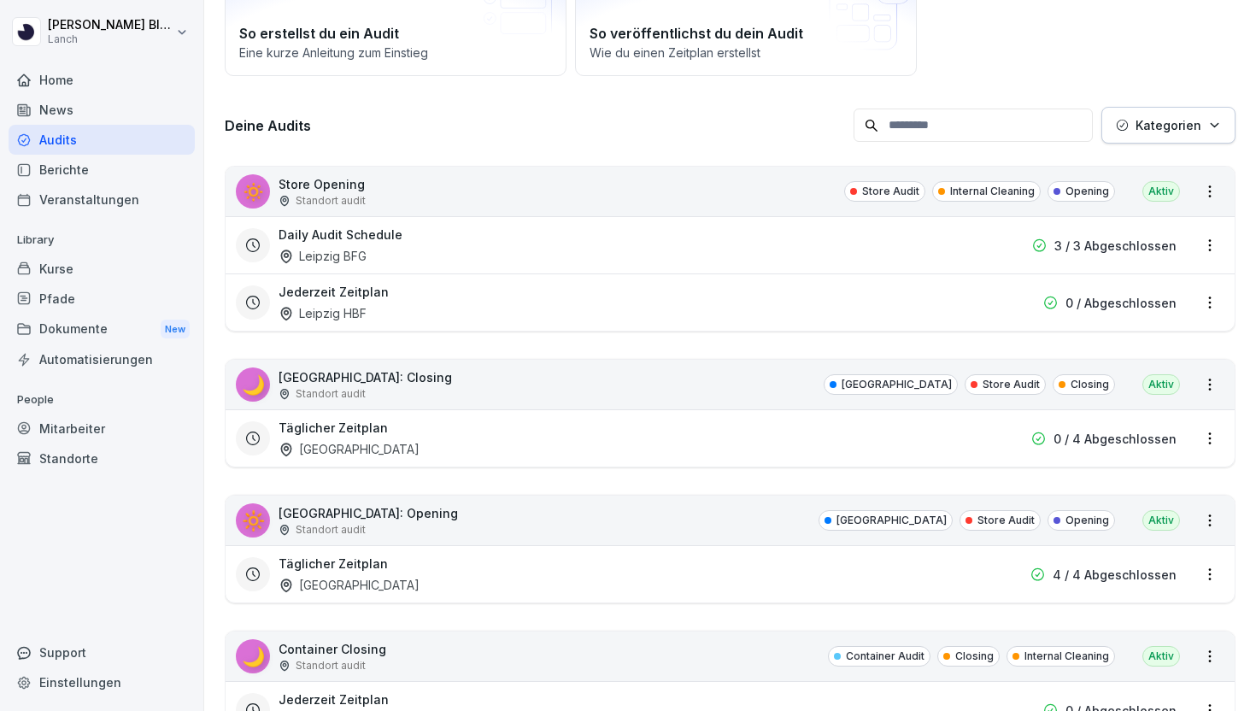
scroll to position [167, 0]
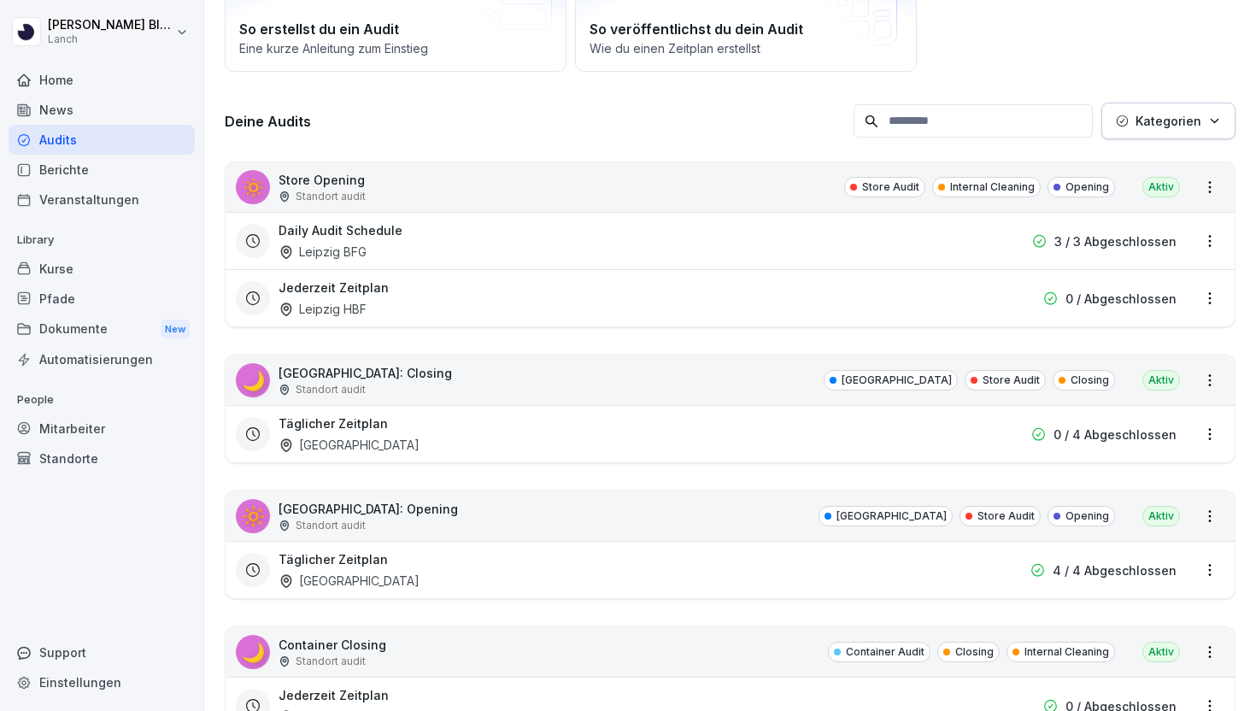
click at [1121, 132] on button "Kategorien" at bounding box center [1168, 120] width 134 height 37
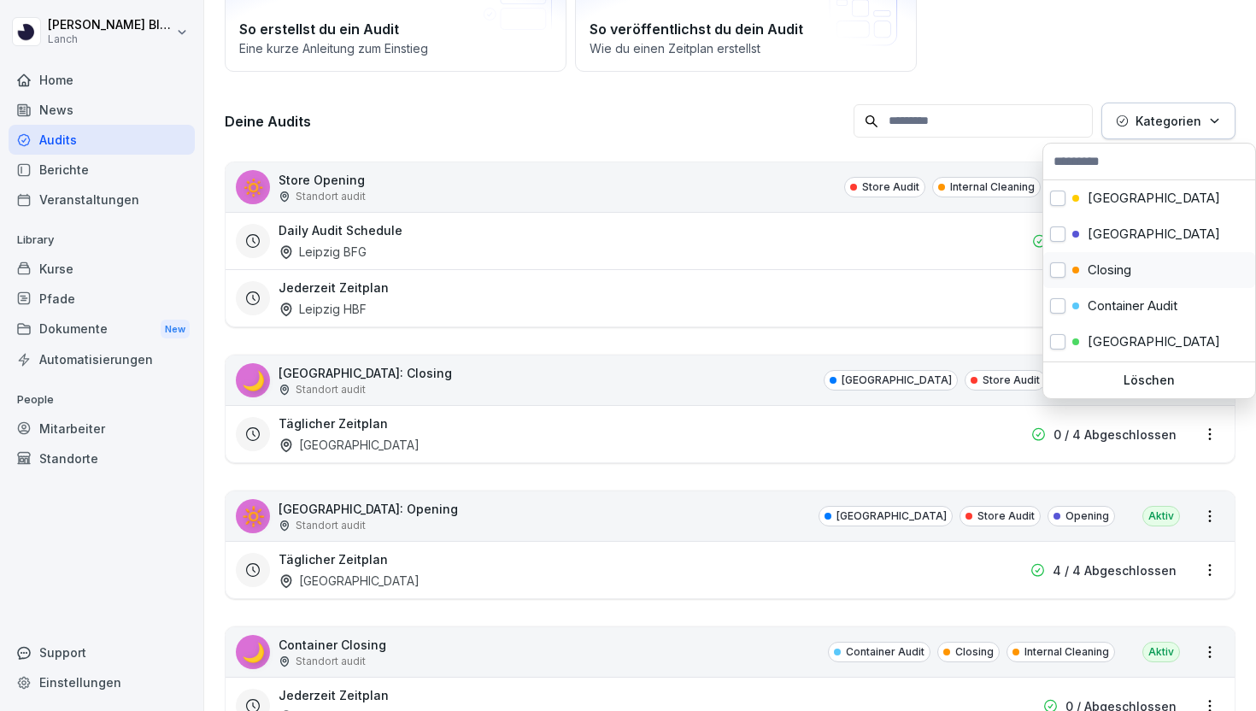
click at [1121, 263] on p "Closing" at bounding box center [1109, 269] width 44 height 15
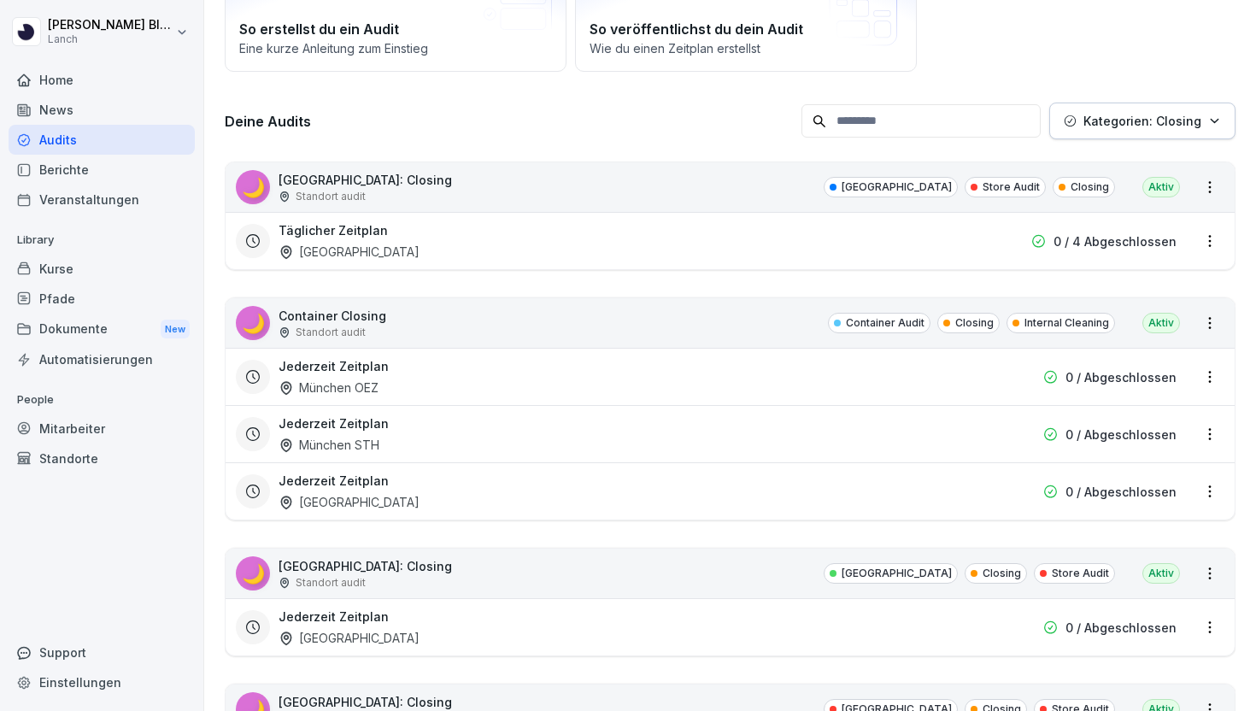
click at [492, 284] on html "[PERSON_NAME] Lanch Home News Audits Berichte Veranstaltungen Library Kurse Pfa…" at bounding box center [628, 355] width 1256 height 711
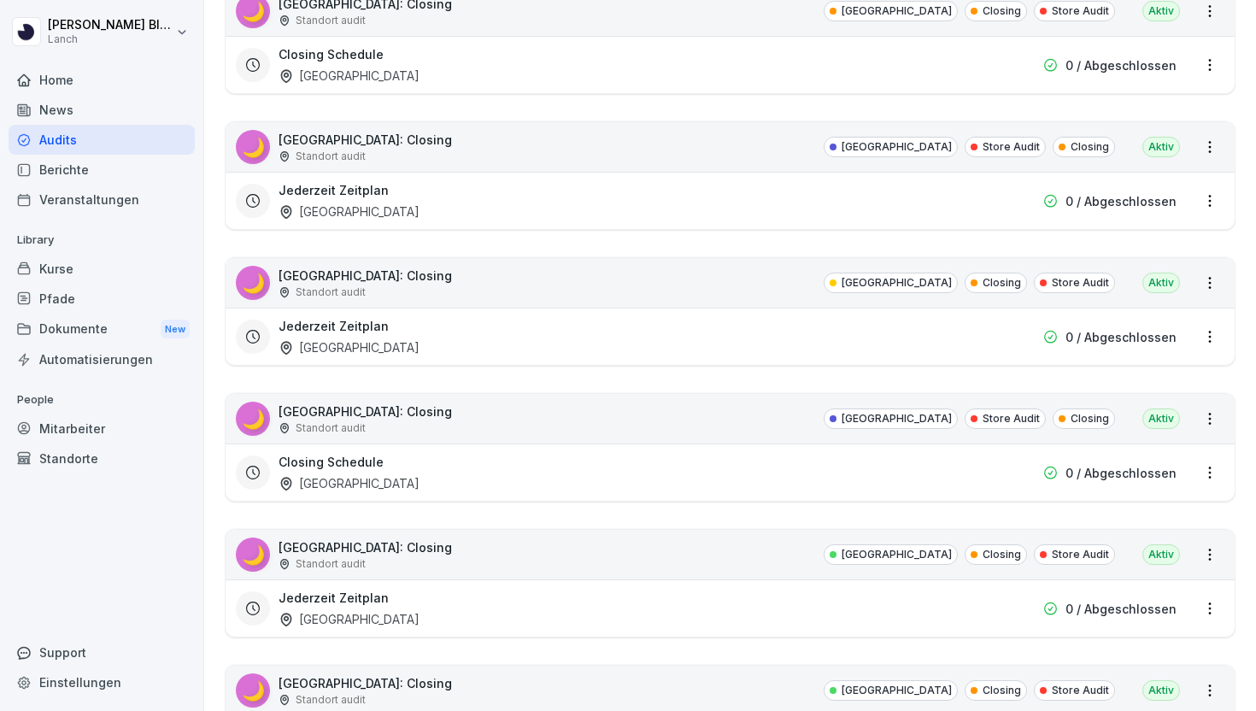
scroll to position [1008, 0]
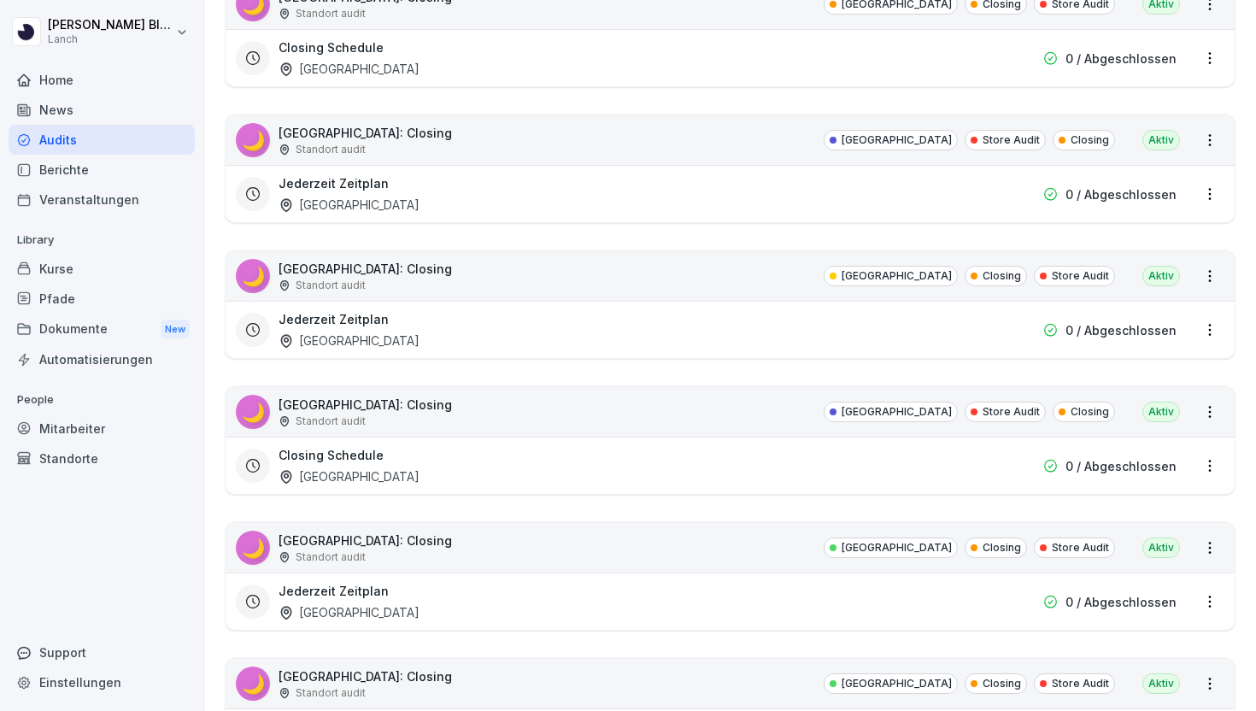
click at [793, 546] on div "🌙 [GEOGRAPHIC_DATA]: Closing Standort audit [GEOGRAPHIC_DATA] Closing Store Aud…" at bounding box center [729, 548] width 1009 height 50
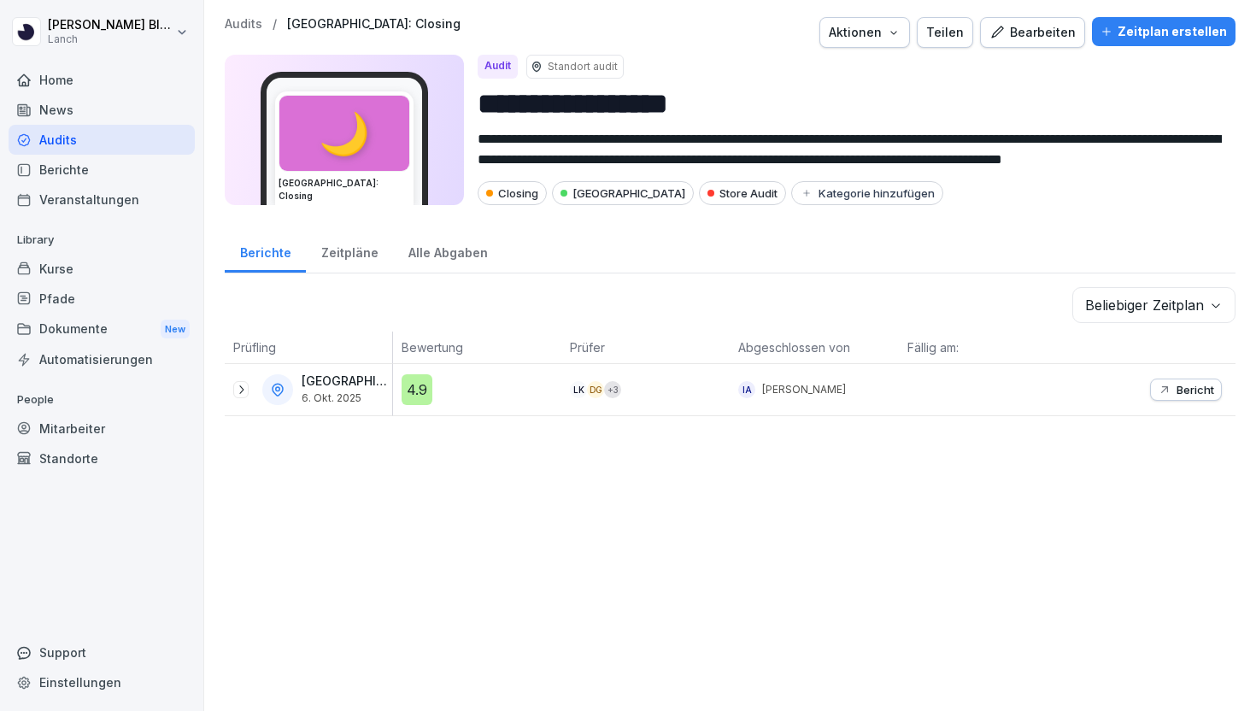
click at [1037, 40] on div "Bearbeiten" at bounding box center [1032, 32] width 86 height 19
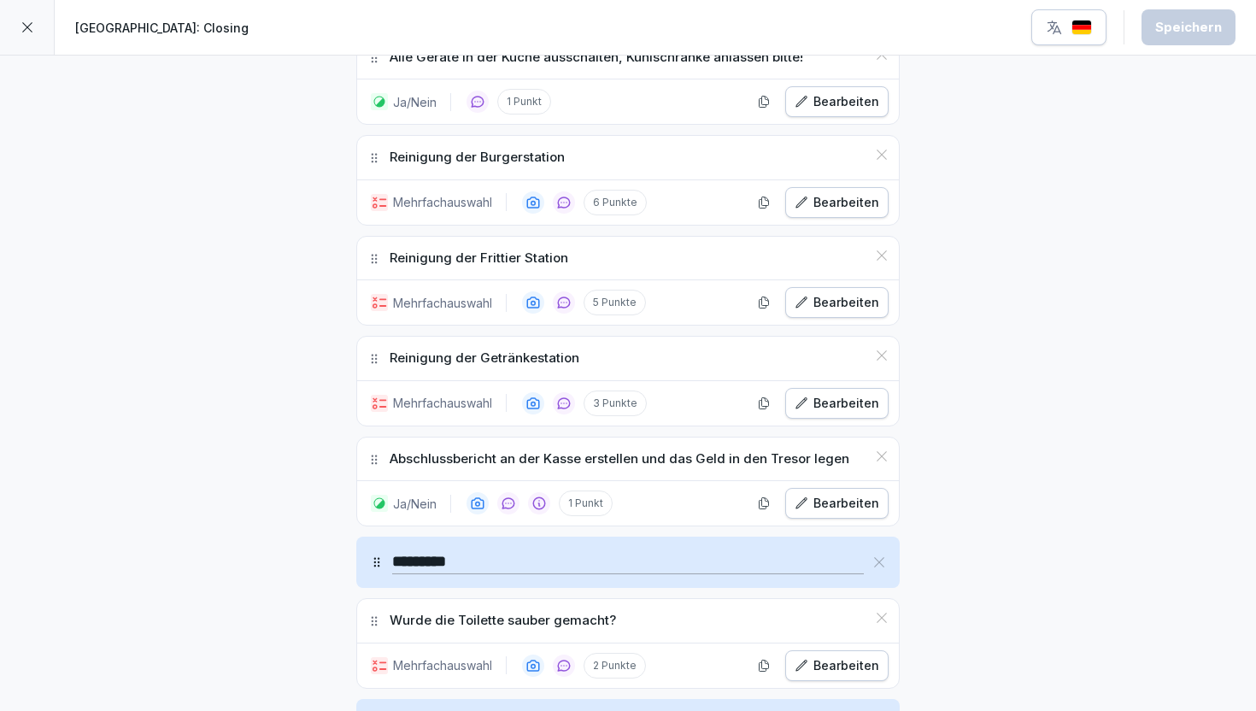
scroll to position [1735, 0]
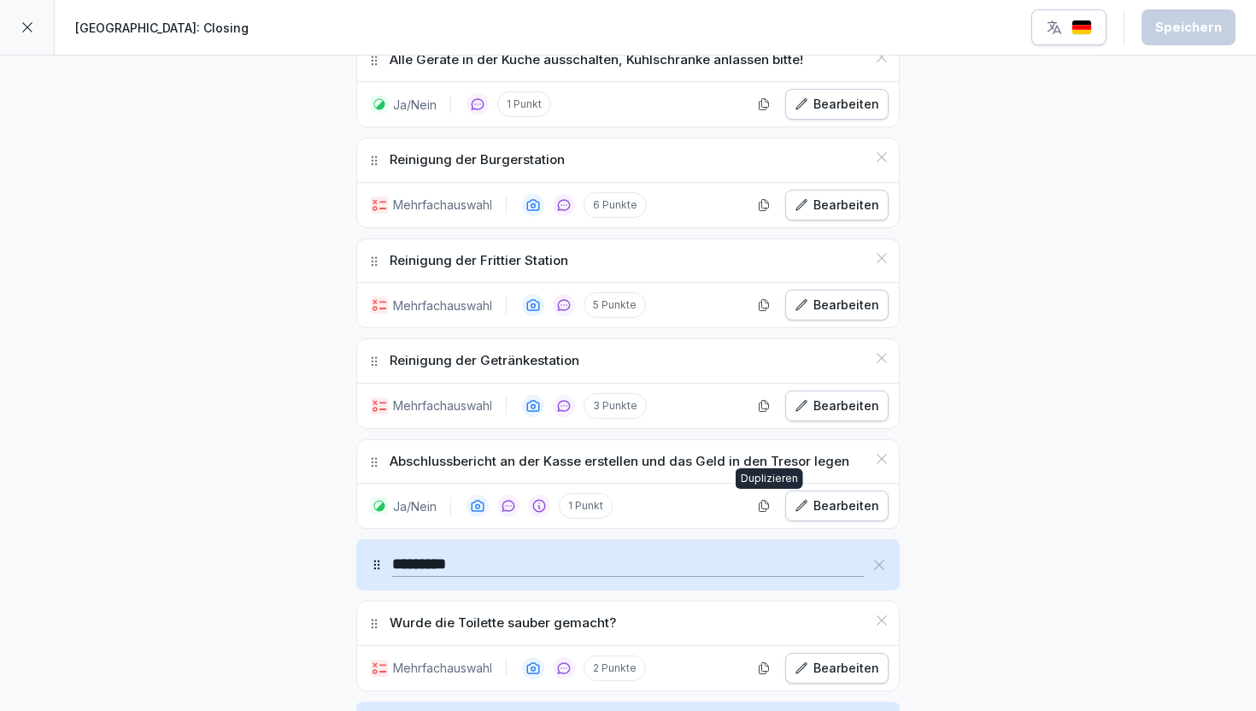
click at [768, 496] on div "Ja/Nein 1 Punkt Duplizieren Bearbeiten" at bounding box center [628, 505] width 542 height 44
click at [764, 507] on icon "button" at bounding box center [764, 506] width 14 height 14
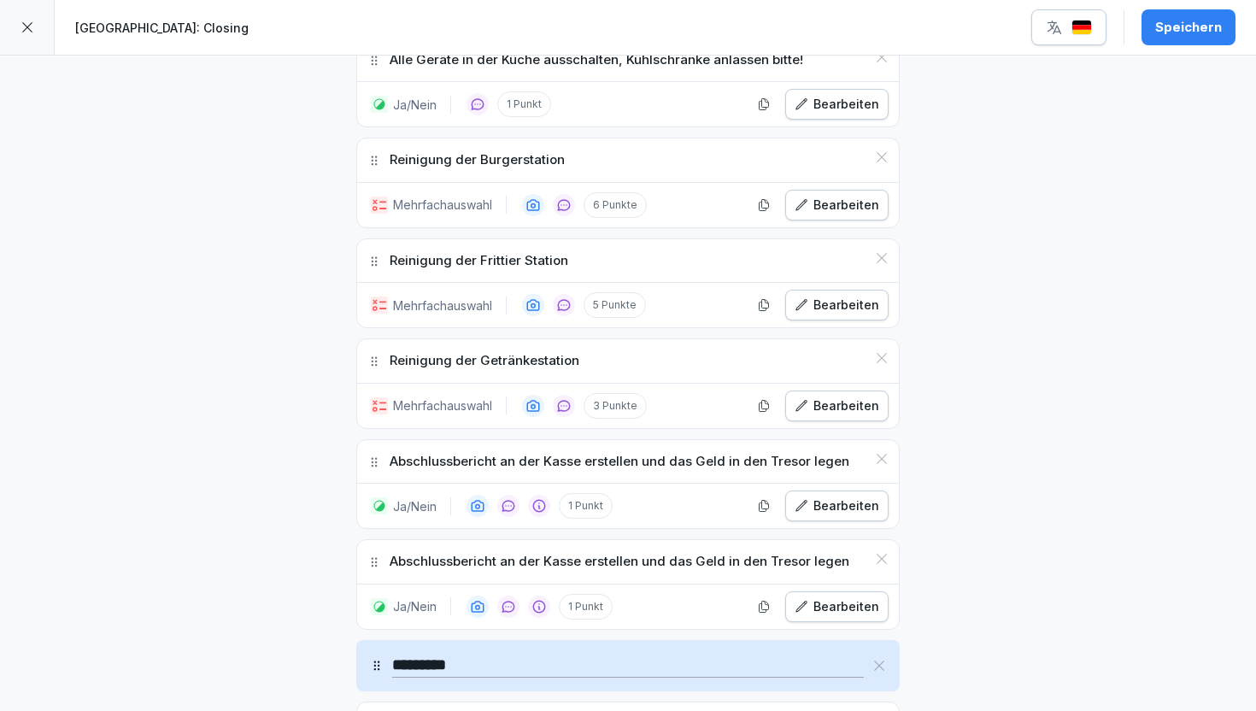
click at [849, 610] on div "Bearbeiten" at bounding box center [836, 606] width 85 height 19
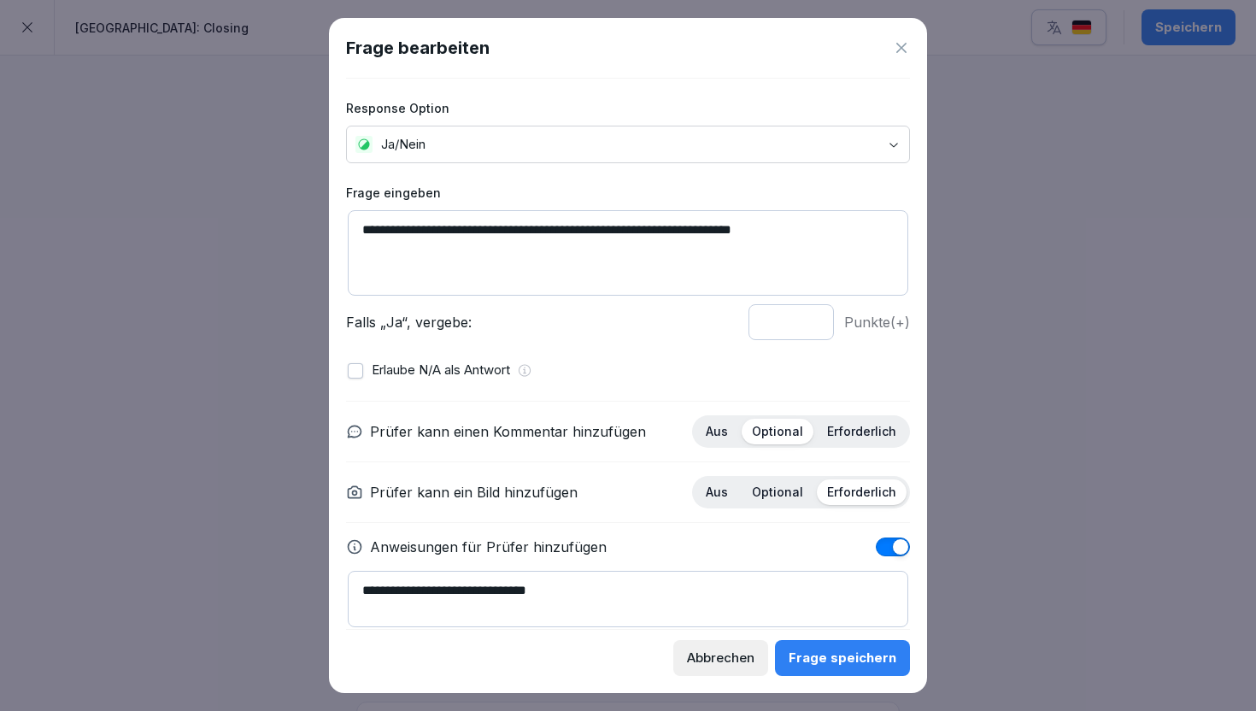
click at [610, 223] on textarea "**********" at bounding box center [628, 252] width 560 height 85
paste textarea "***"
type textarea "**********"
click at [858, 656] on div "Frage speichern" at bounding box center [842, 657] width 108 height 19
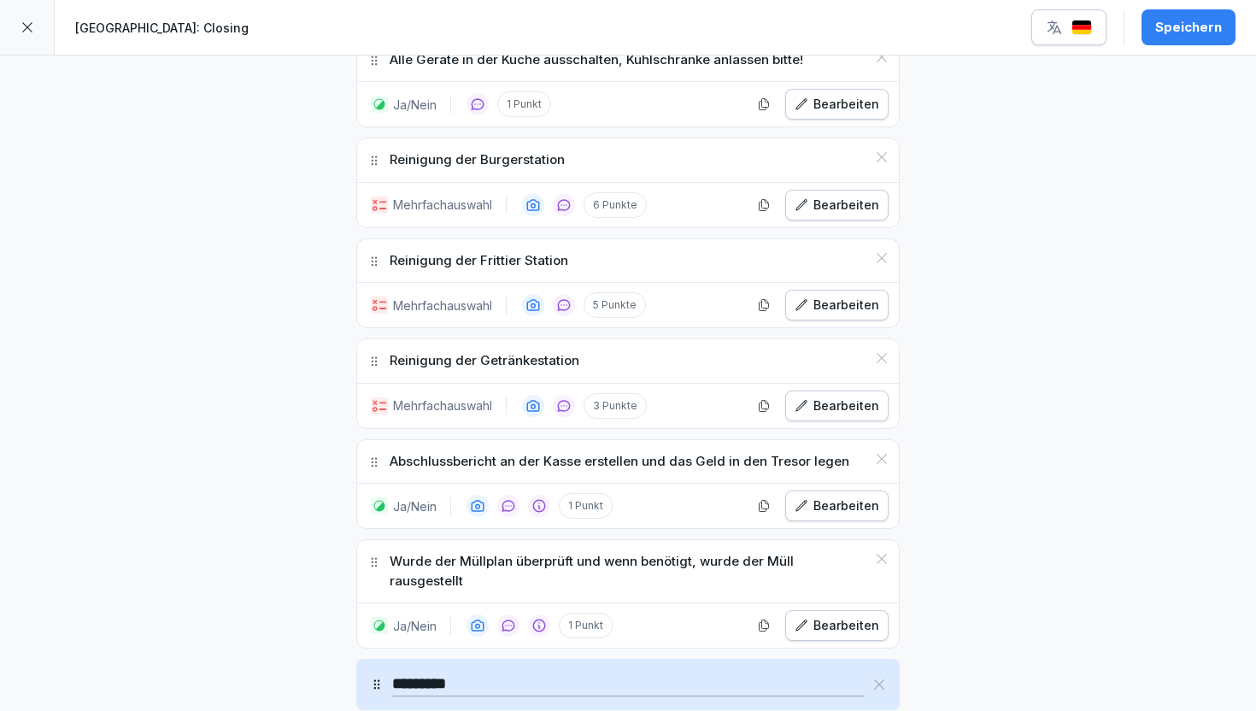
click at [1065, 360] on div "**********" at bounding box center [628, 375] width 1256 height 4108
click at [1185, 37] on button "Speichern" at bounding box center [1188, 27] width 94 height 36
click at [28, 28] on icon at bounding box center [27, 27] width 14 height 14
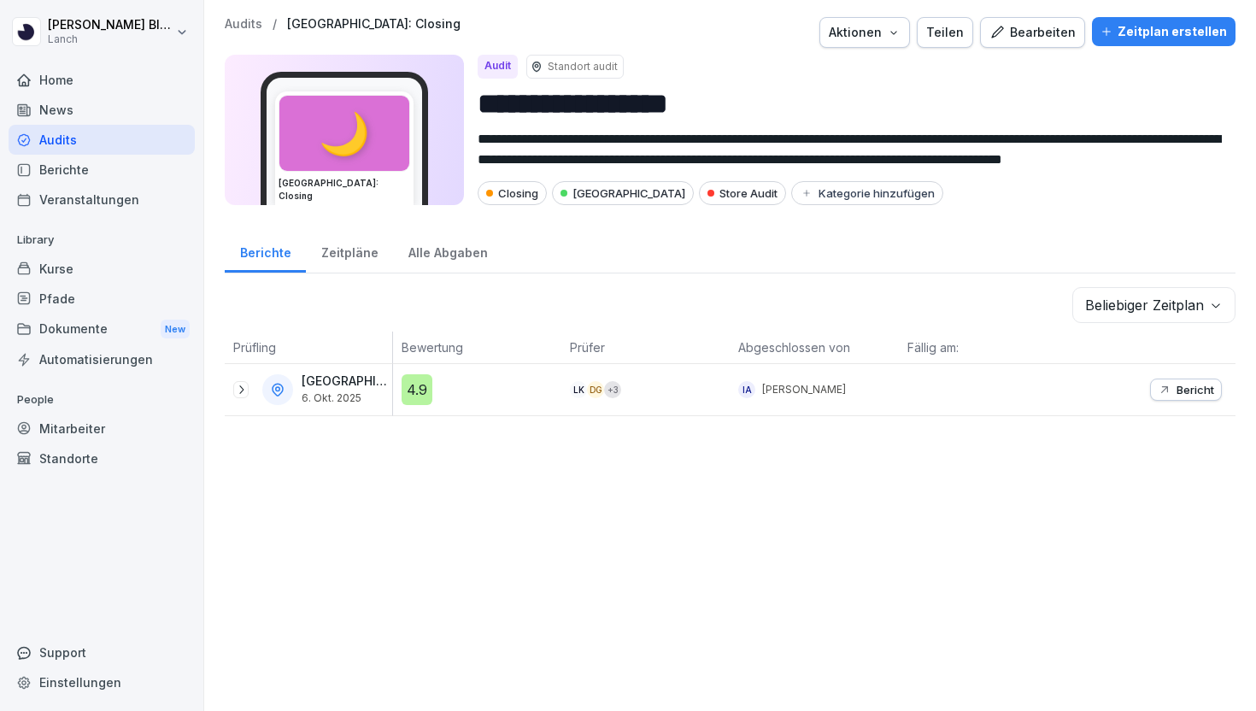
click at [246, 21] on p "Audits" at bounding box center [244, 24] width 38 height 15
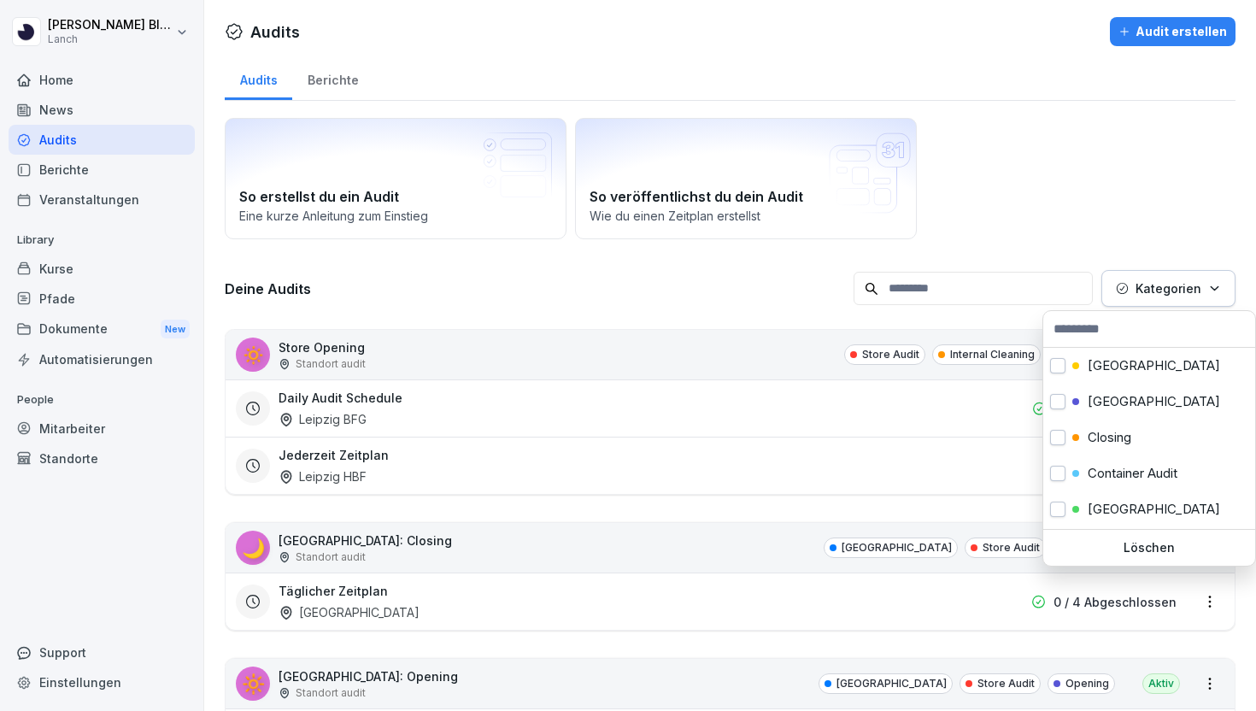
click at [1163, 279] on p "Kategorien" at bounding box center [1168, 288] width 66 height 18
click at [1088, 425] on div "Closing" at bounding box center [1149, 437] width 212 height 36
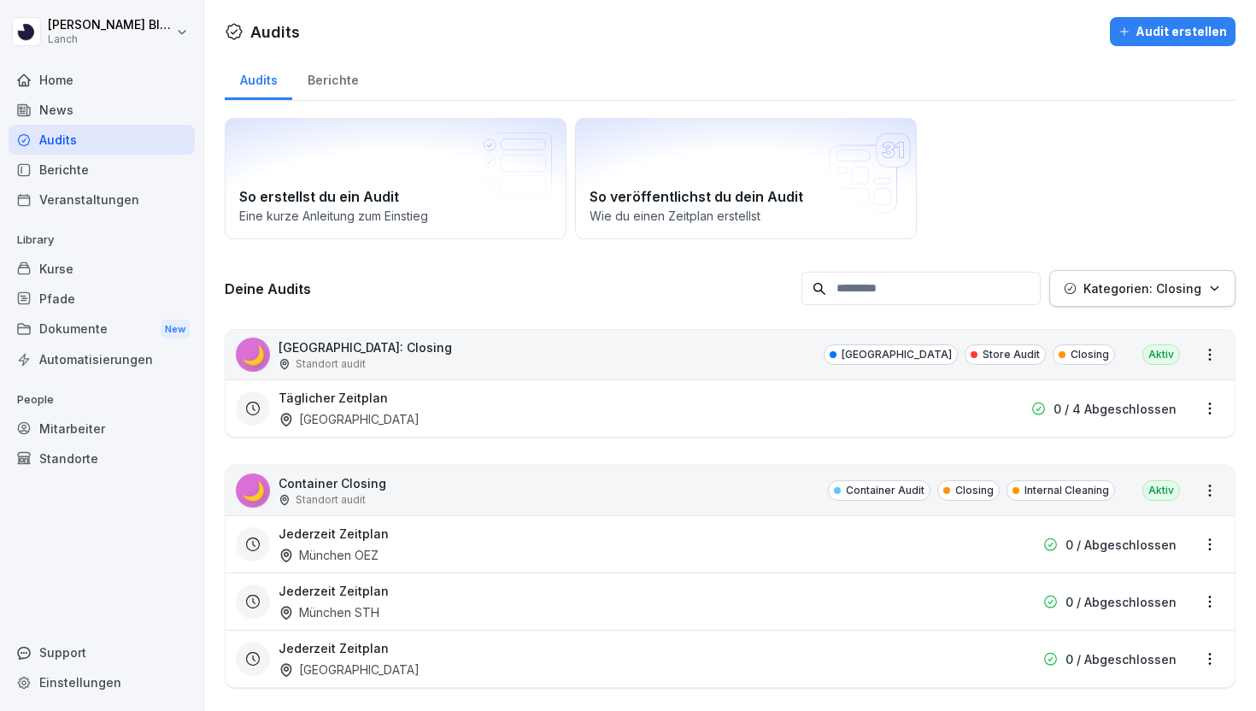
click at [1063, 247] on html "[PERSON_NAME] Lanch Home News Audits Berichte Veranstaltungen Library Kurse Pfa…" at bounding box center [628, 355] width 1256 height 711
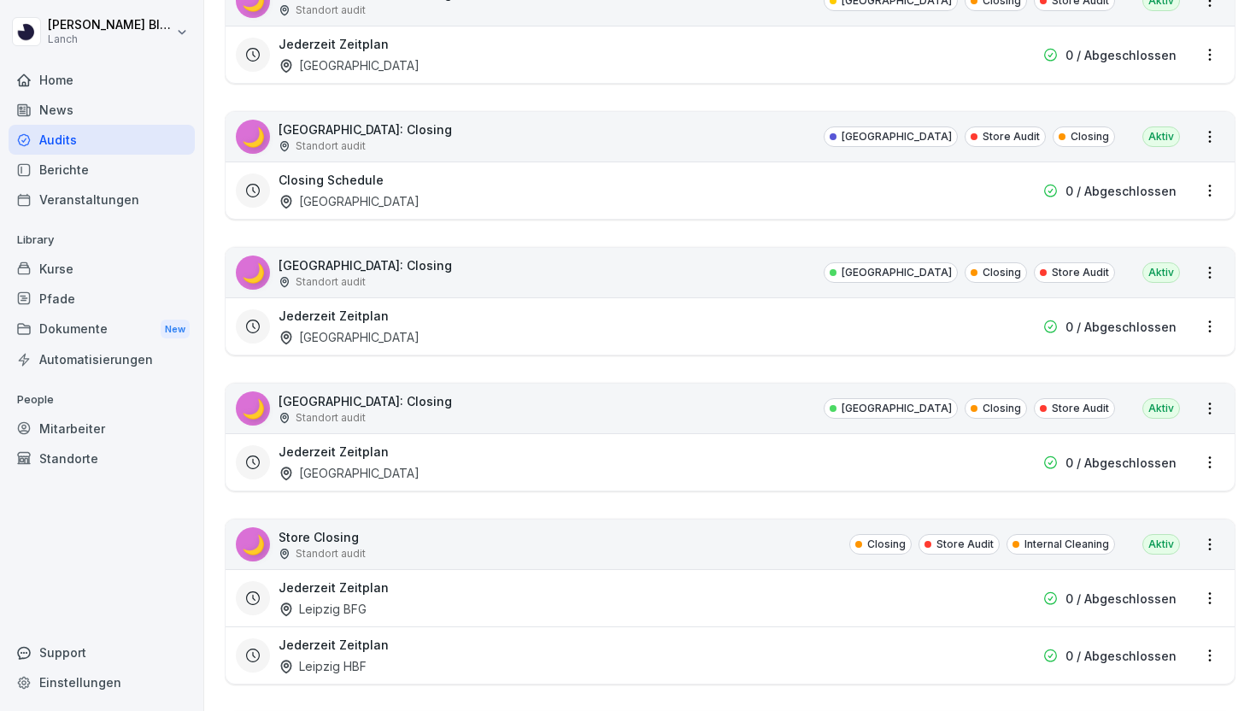
scroll to position [1332, 0]
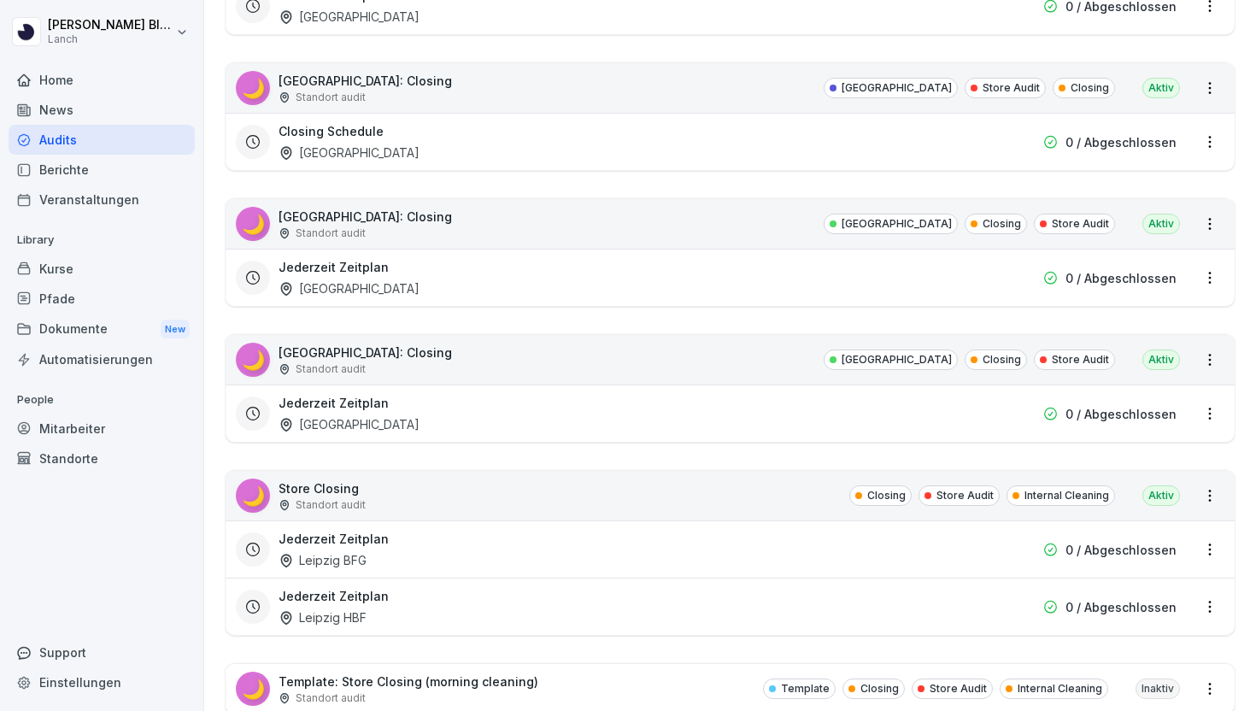
click at [756, 345] on div "🌙 [GEOGRAPHIC_DATA]: Closing Standort audit [GEOGRAPHIC_DATA] Closing Store Aud…" at bounding box center [729, 360] width 1009 height 50
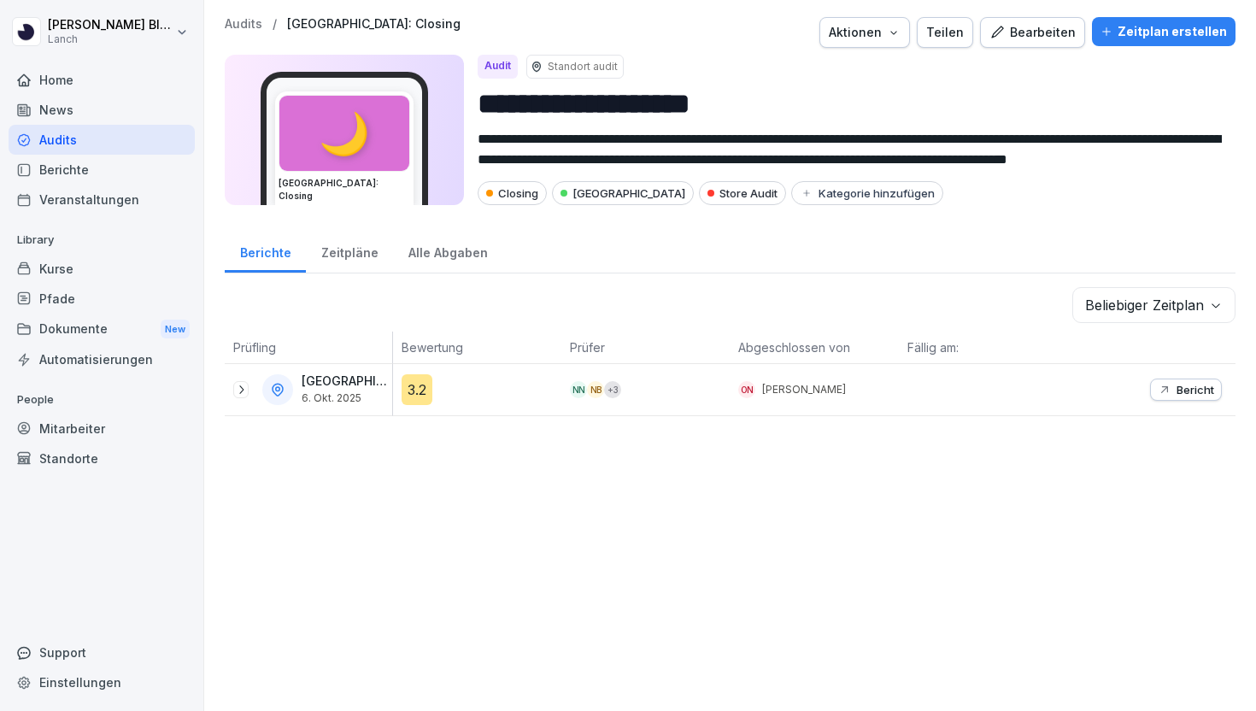
click at [1056, 30] on div "Bearbeiten" at bounding box center [1032, 32] width 86 height 19
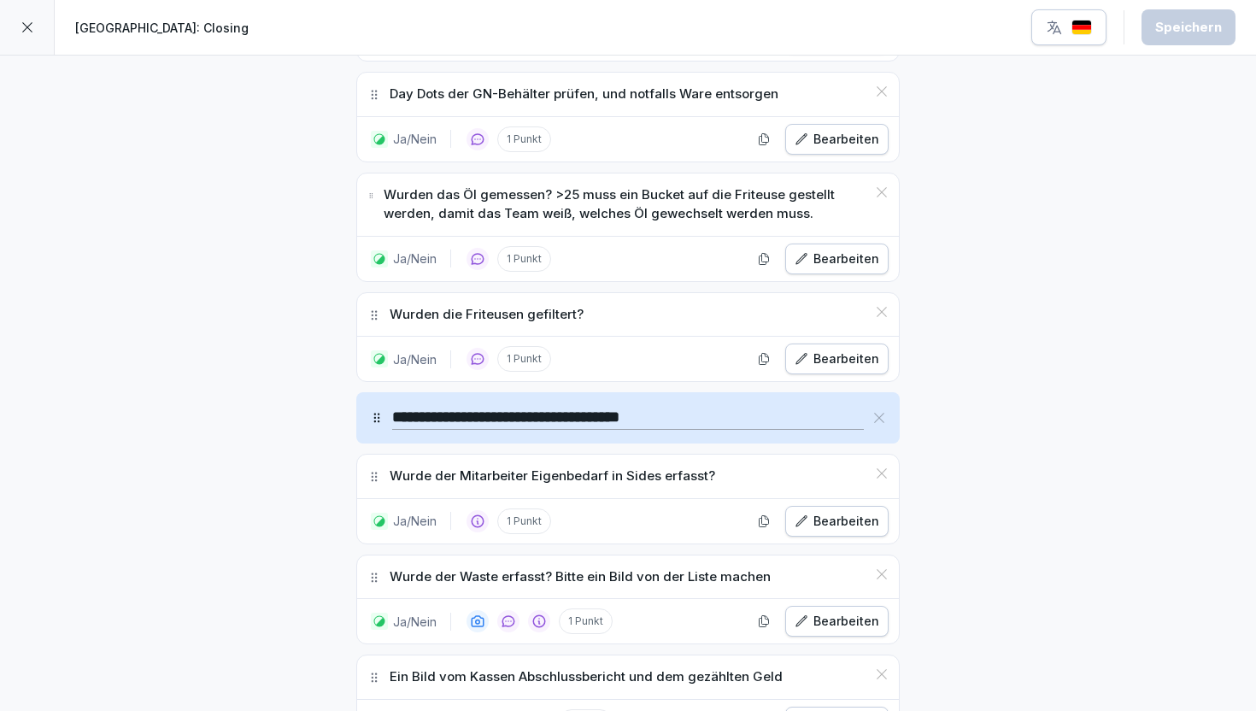
scroll to position [2183, 0]
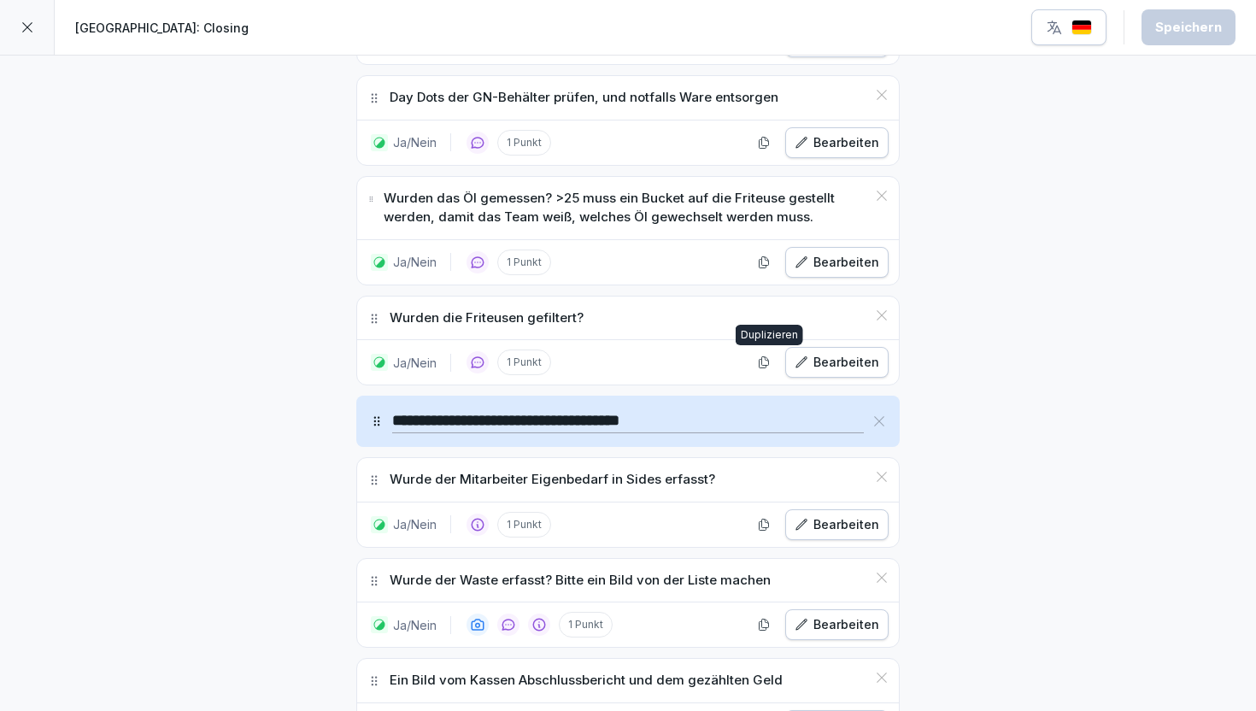
click at [761, 361] on icon "button" at bounding box center [764, 362] width 14 height 14
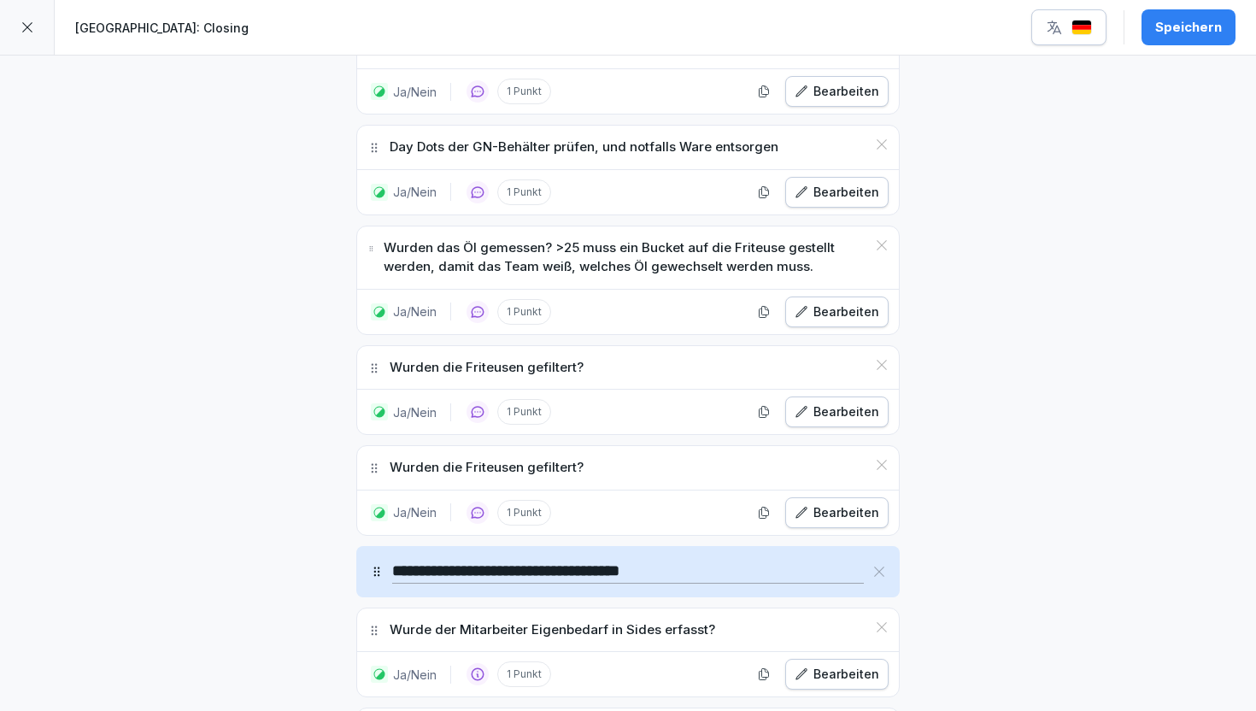
scroll to position [2116, 0]
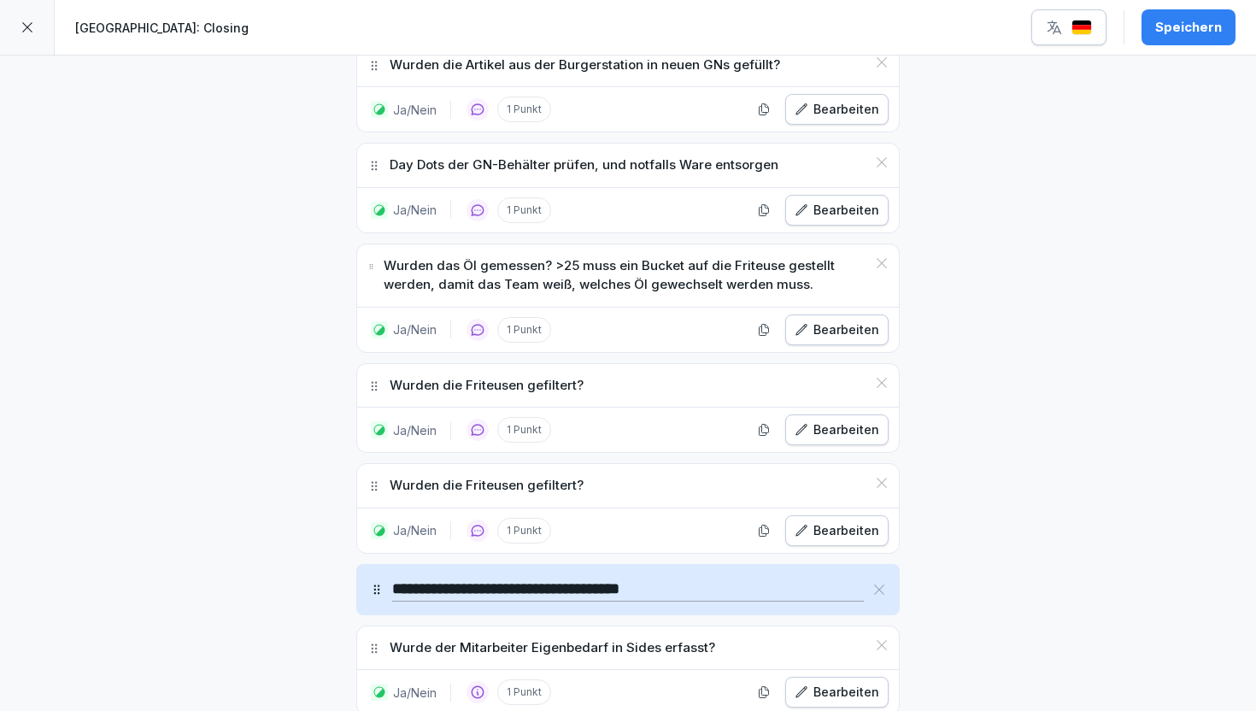
click at [879, 477] on icon at bounding box center [882, 483] width 14 height 14
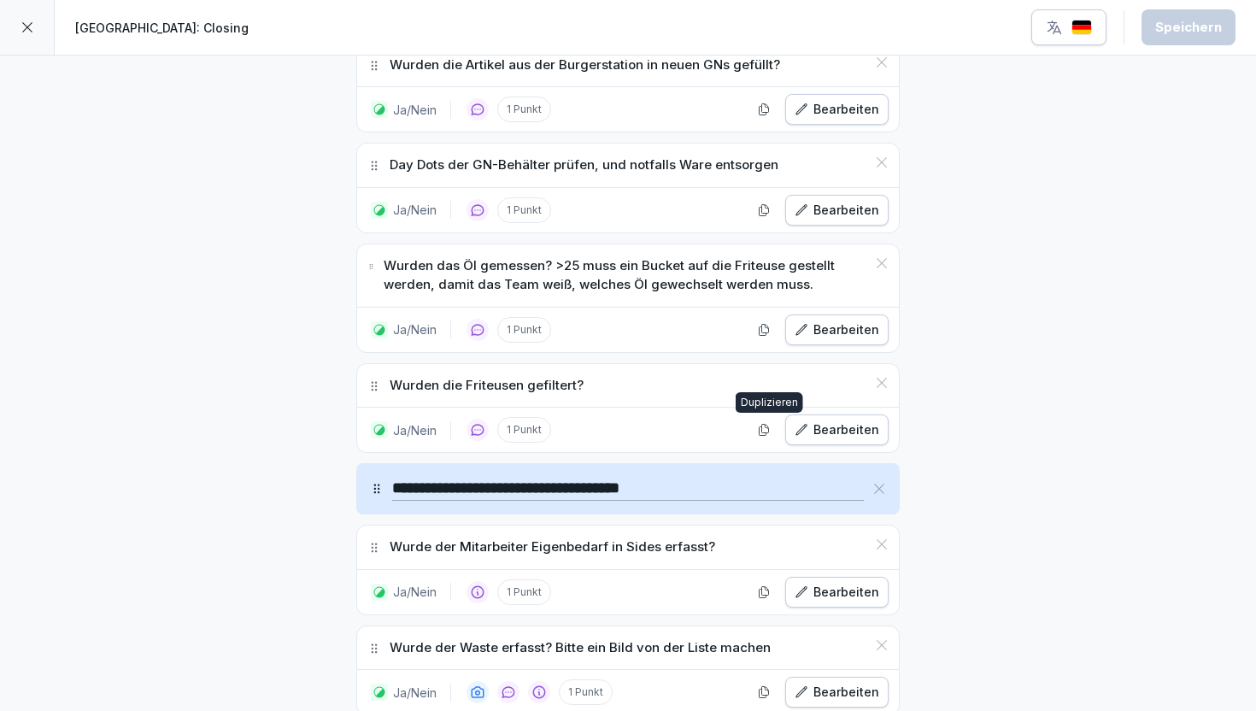
click at [763, 429] on icon "button" at bounding box center [764, 430] width 14 height 14
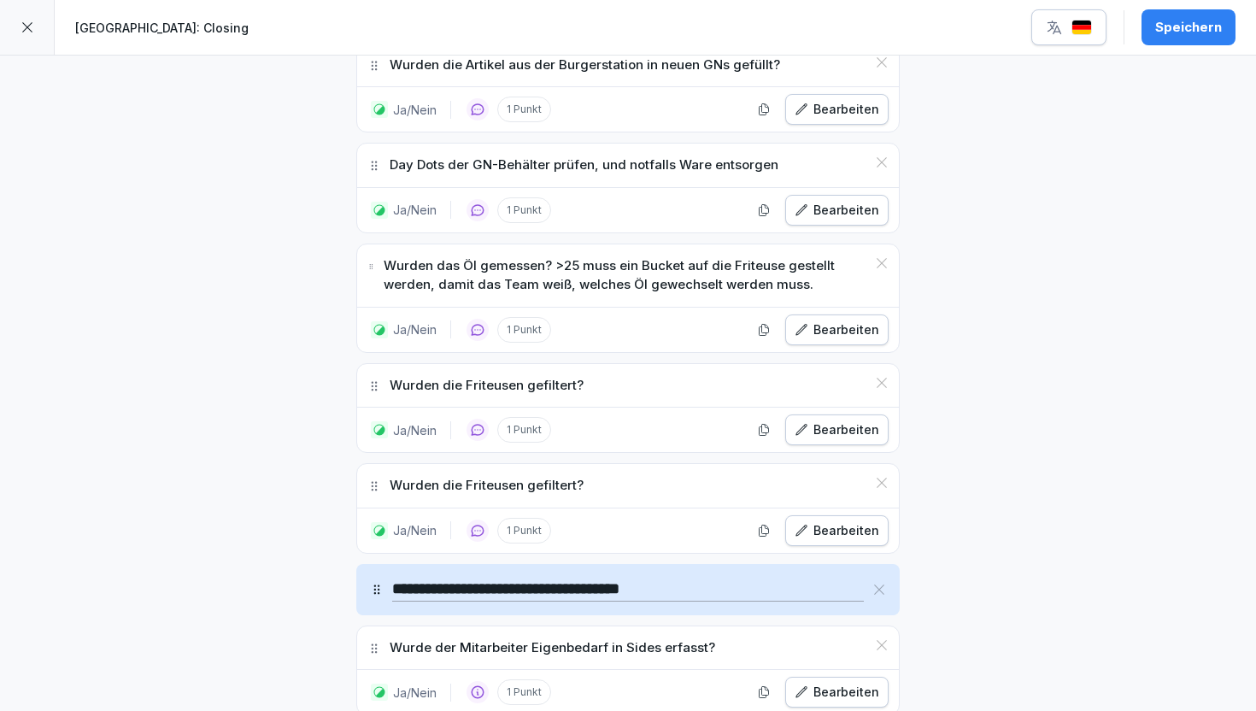
click at [881, 474] on div "Wurden die Friteusen gefiltert?" at bounding box center [628, 486] width 542 height 44
click at [881, 483] on icon at bounding box center [881, 482] width 10 height 10
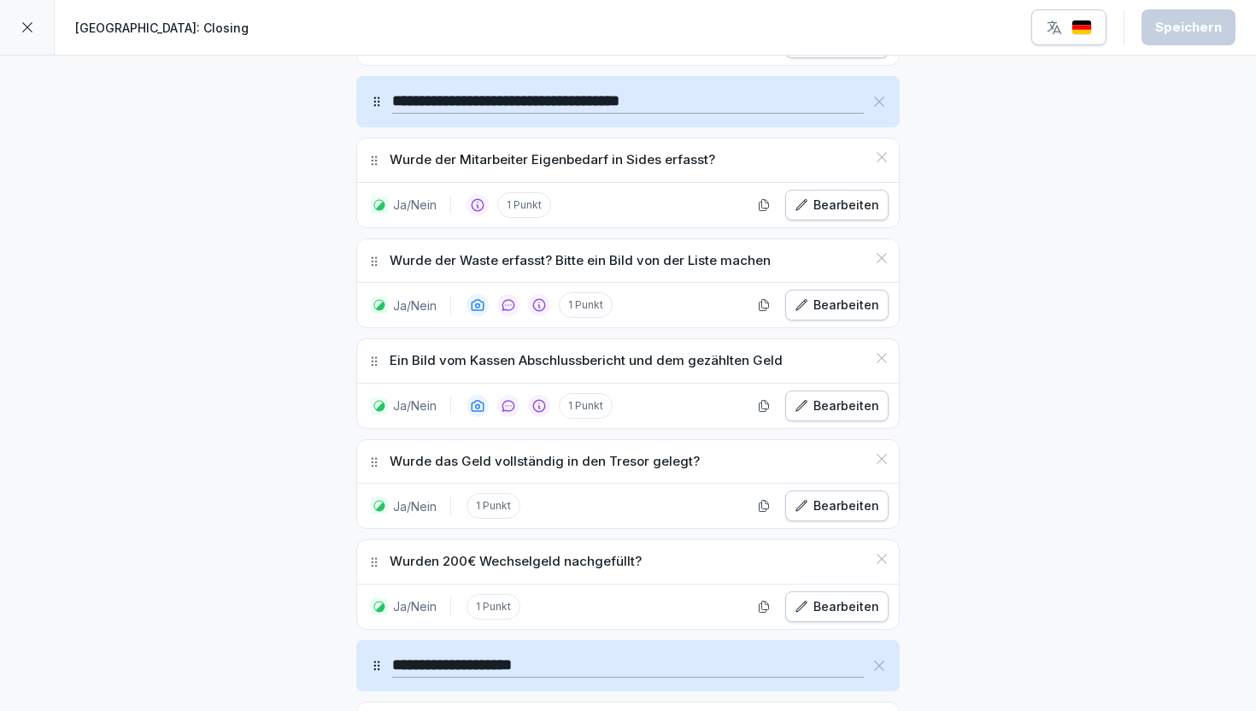
scroll to position [2509, 0]
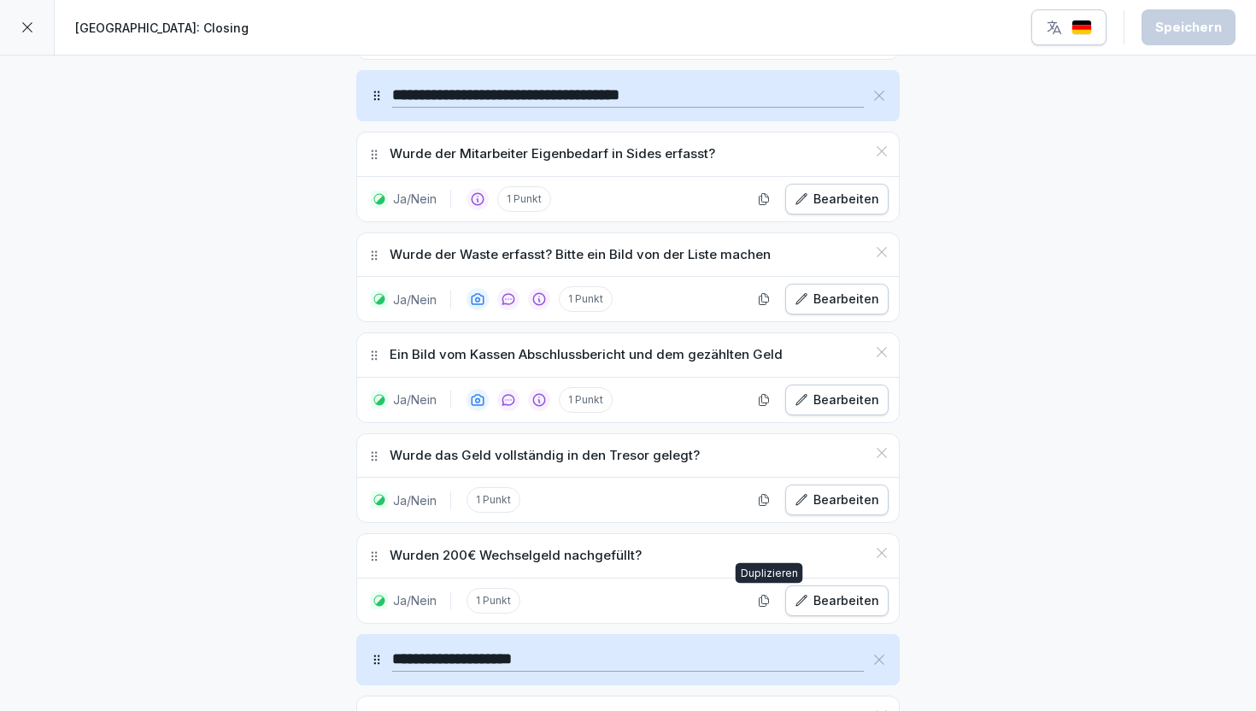
click at [760, 600] on icon "button" at bounding box center [764, 601] width 14 height 14
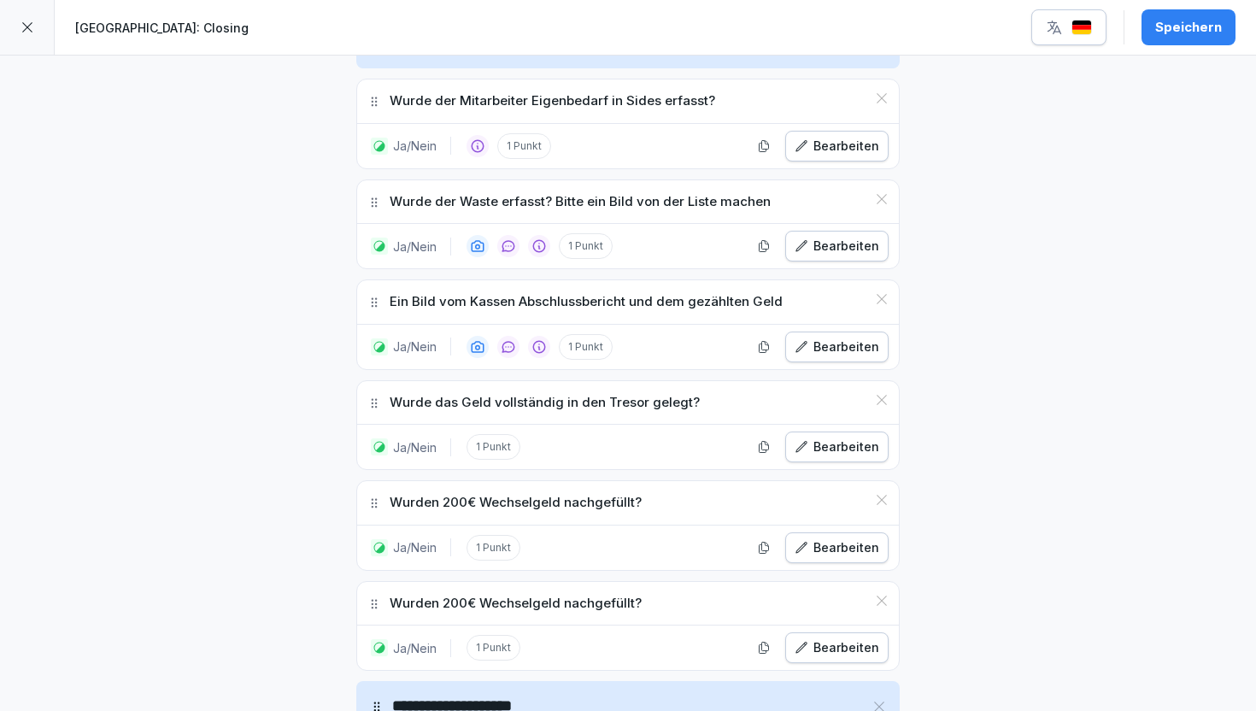
scroll to position [2563, 0]
click at [836, 638] on div "Bearbeiten" at bounding box center [836, 645] width 85 height 19
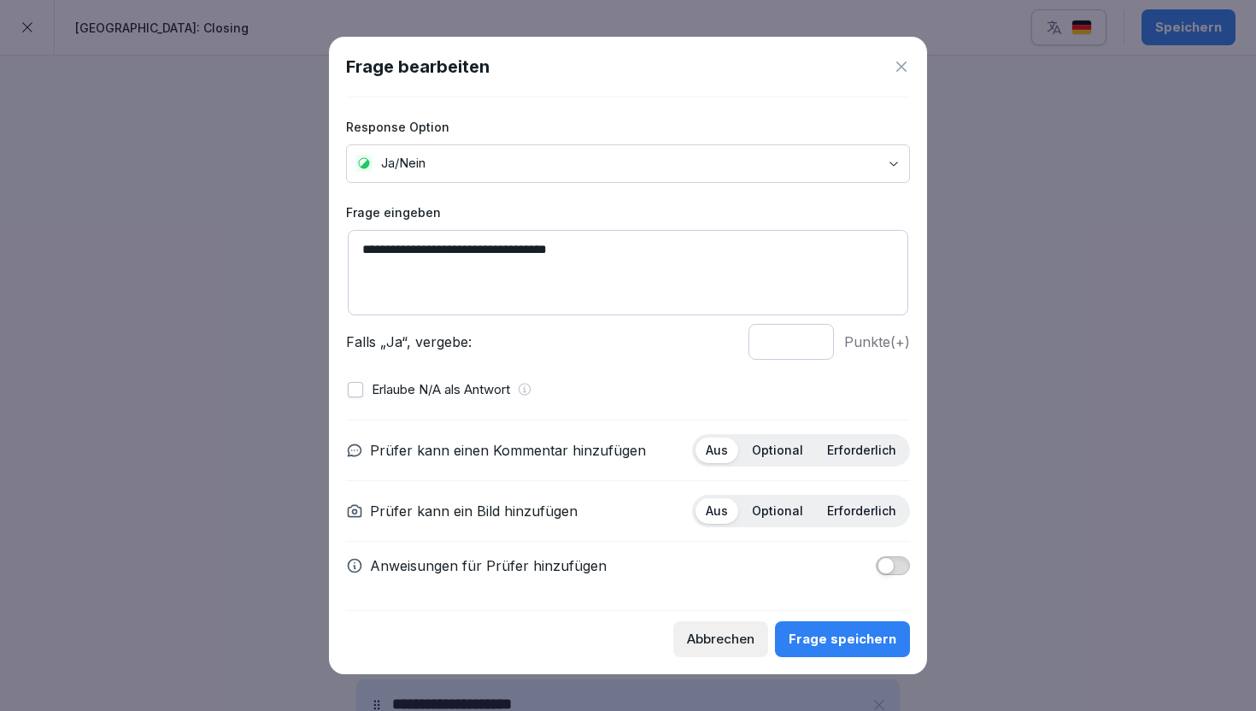
click at [518, 257] on textarea "**********" at bounding box center [628, 272] width 560 height 85
paste textarea "**********"
type textarea "**********"
click at [861, 639] on div "Frage speichern" at bounding box center [842, 639] width 108 height 19
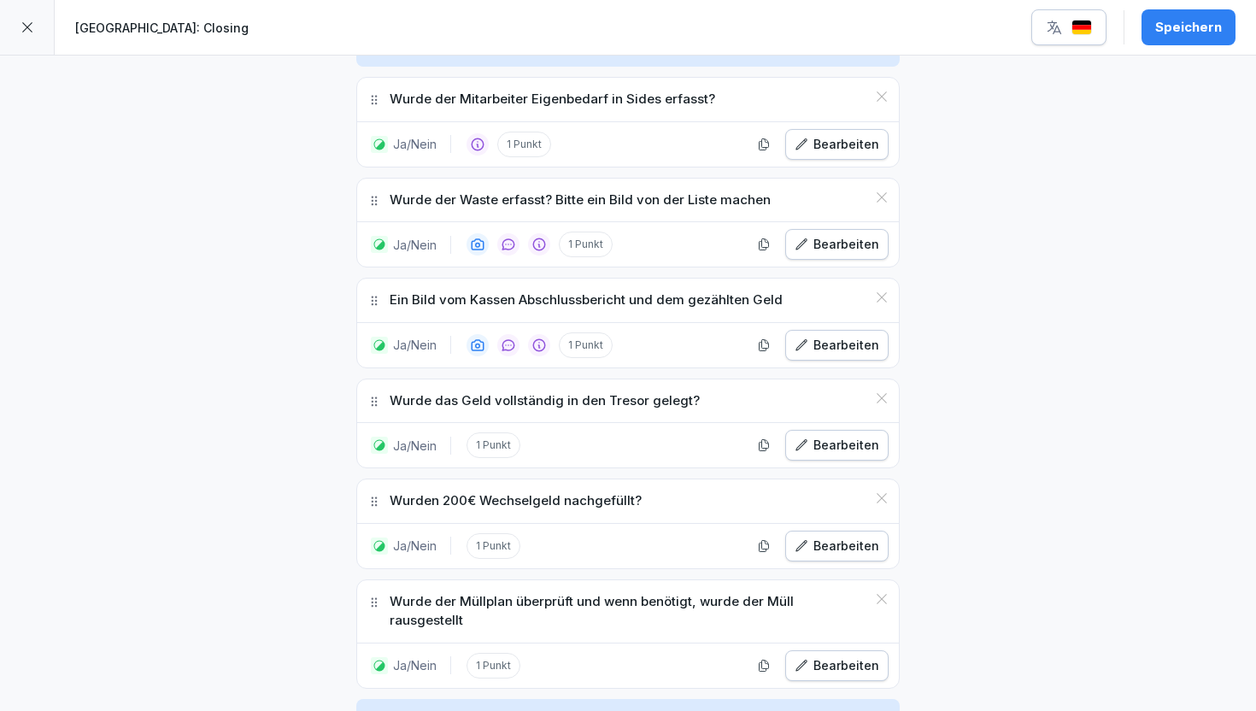
click at [1193, 26] on div "Speichern" at bounding box center [1188, 27] width 67 height 19
click at [23, 37] on div at bounding box center [27, 27] width 55 height 55
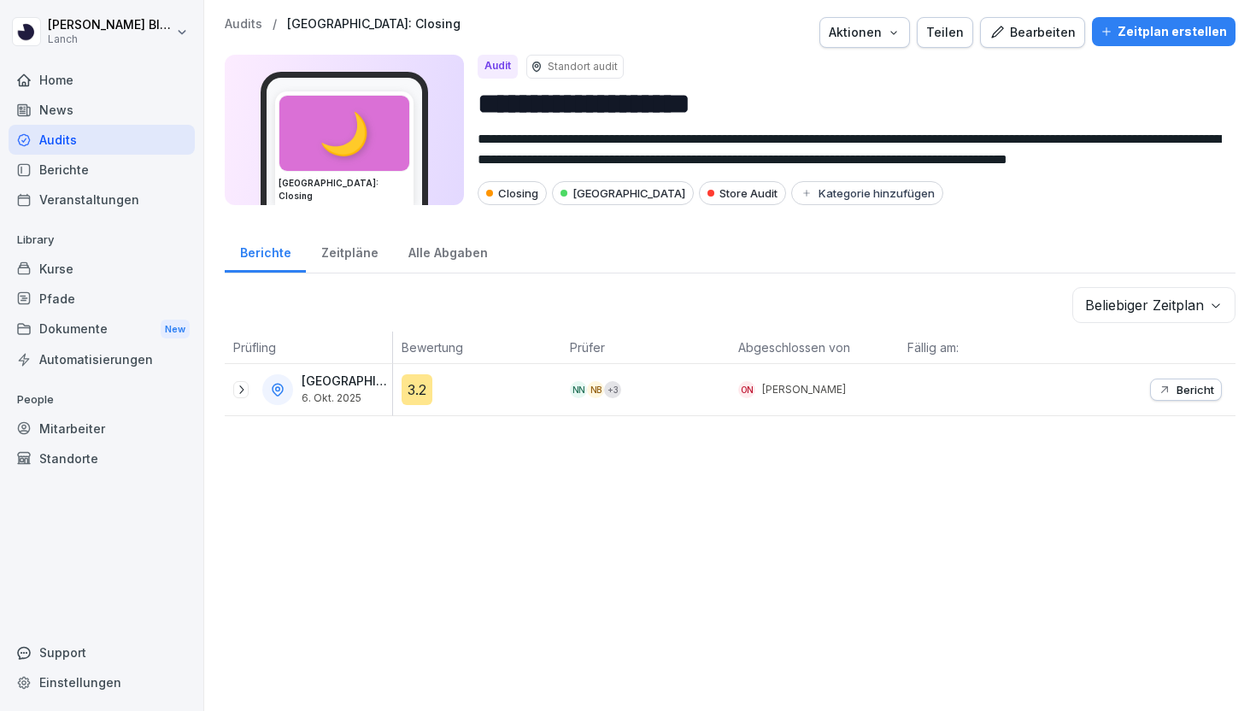
click at [246, 19] on p "Audits" at bounding box center [244, 24] width 38 height 15
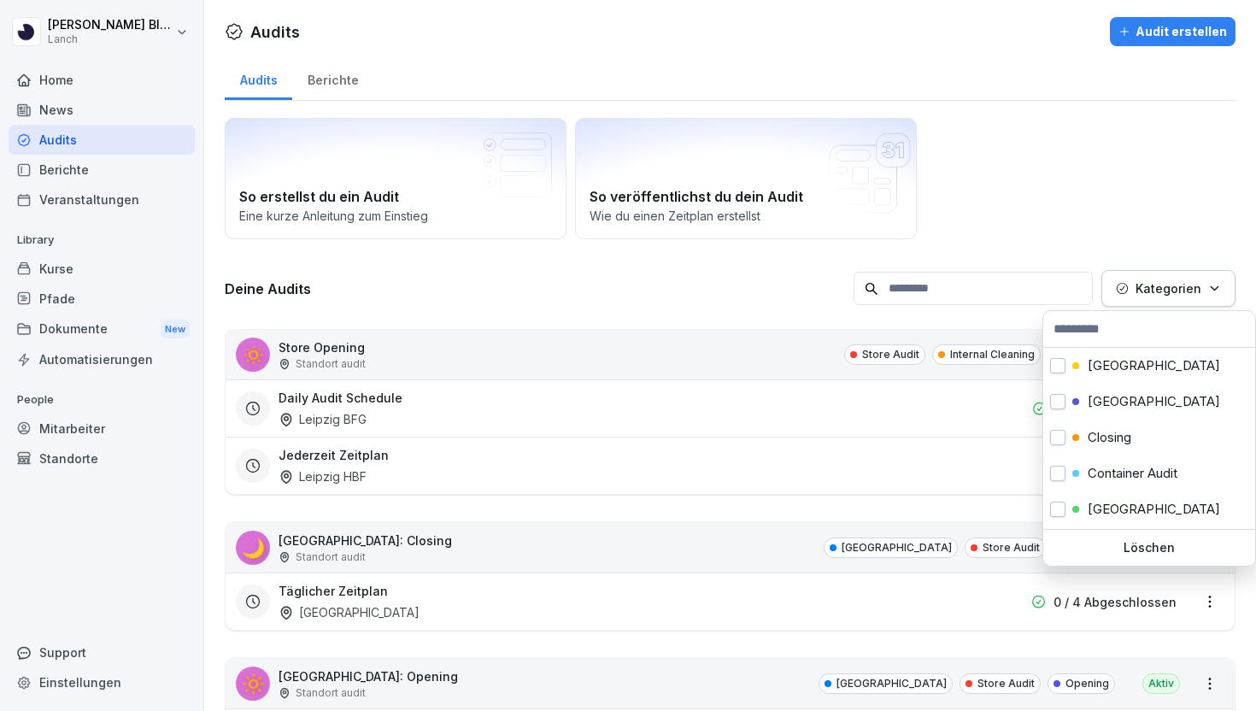
click at [1154, 292] on p "Kategorien" at bounding box center [1168, 288] width 66 height 18
click at [1104, 427] on div "Closing" at bounding box center [1149, 437] width 212 height 36
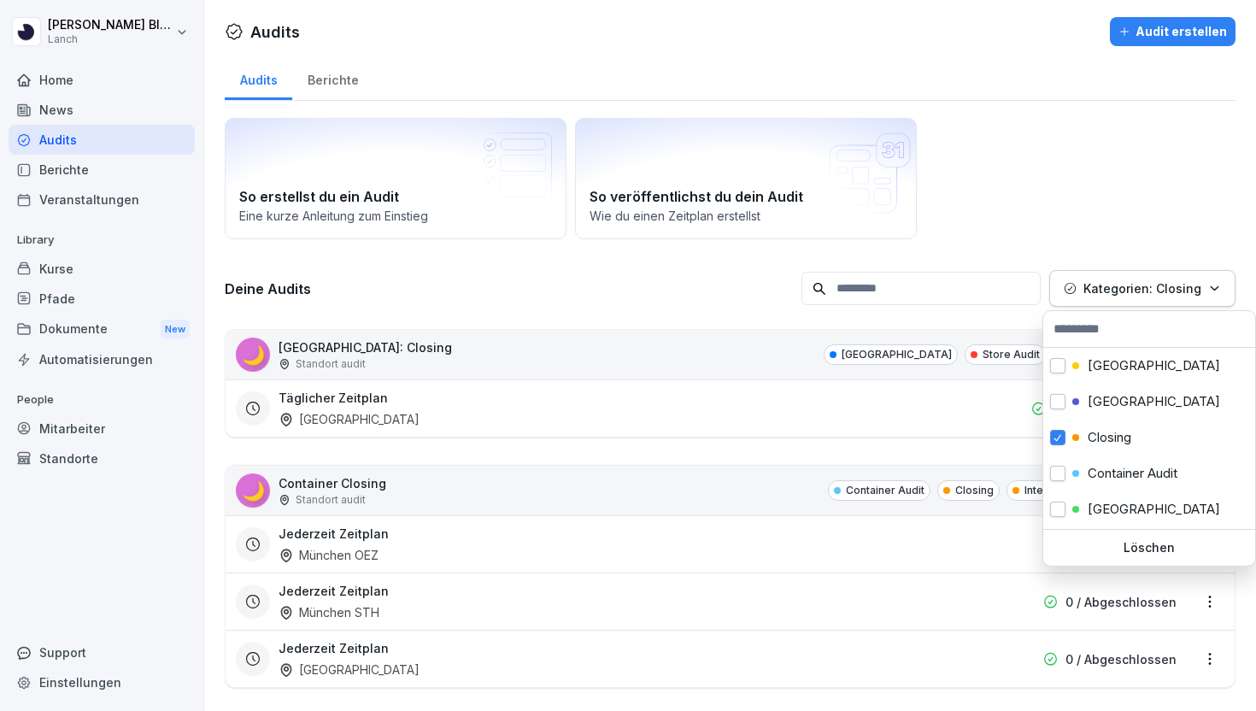
click at [683, 296] on html "[PERSON_NAME] Lanch Home News Audits Berichte Veranstaltungen Library Kurse Pfa…" at bounding box center [628, 355] width 1256 height 711
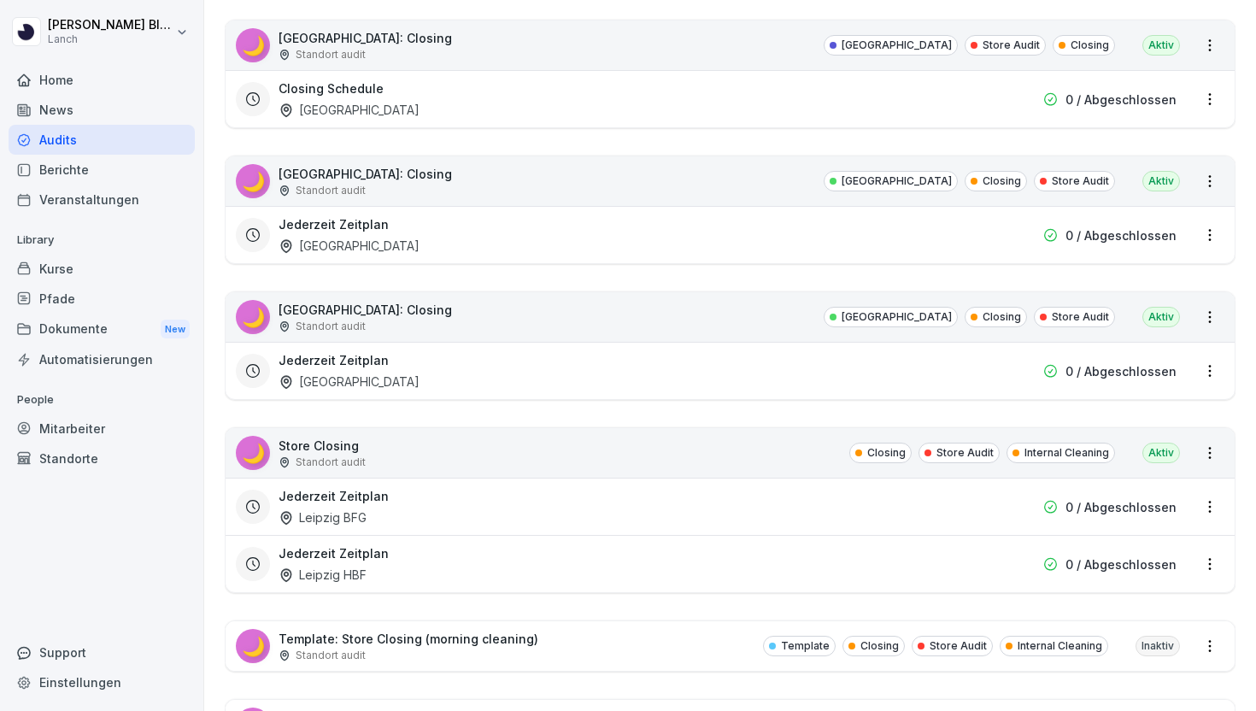
scroll to position [1397, 0]
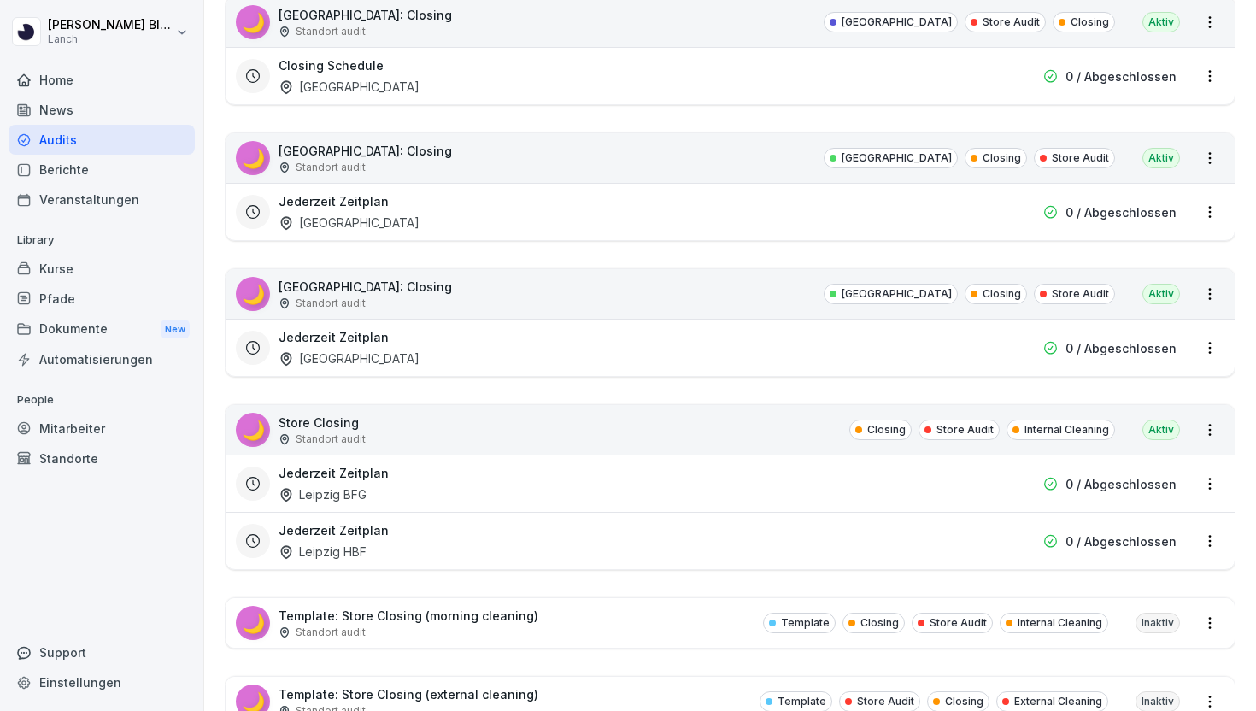
click at [765, 424] on div "🌙 Store Closing Standort audit Closing Store Audit Internal Cleaning Aktiv" at bounding box center [729, 430] width 1009 height 50
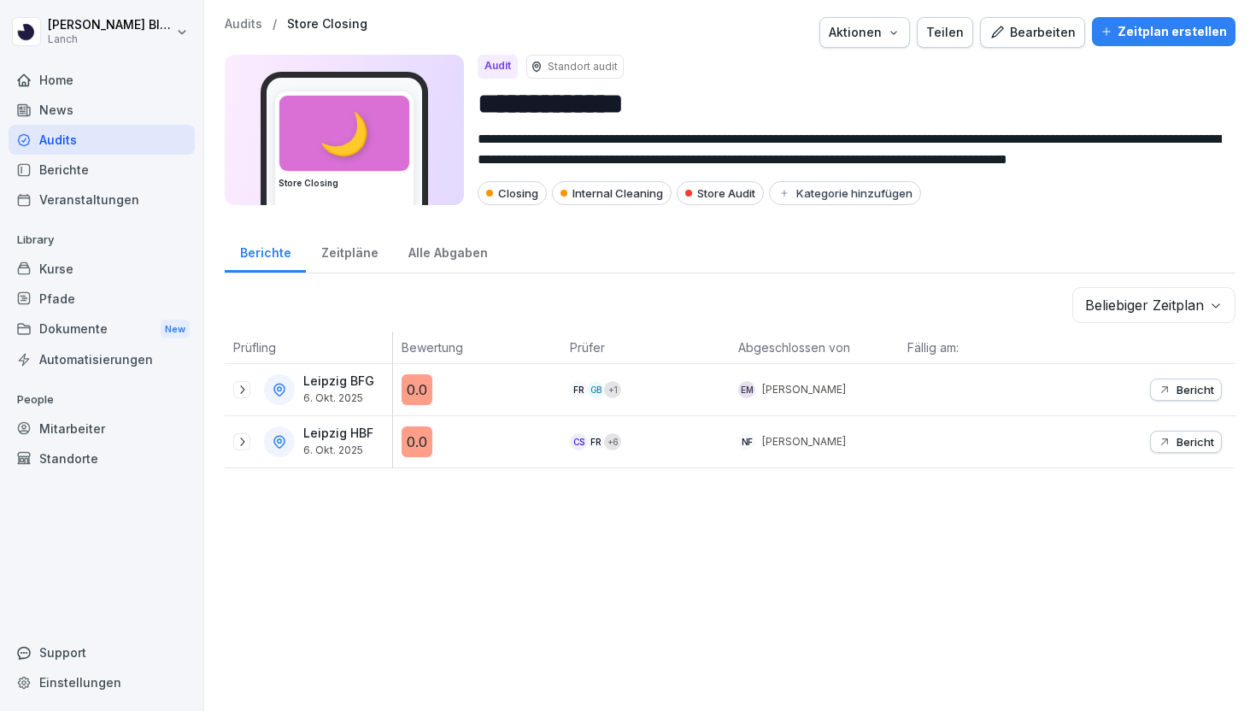
click at [1055, 23] on div "Bearbeiten" at bounding box center [1032, 32] width 86 height 19
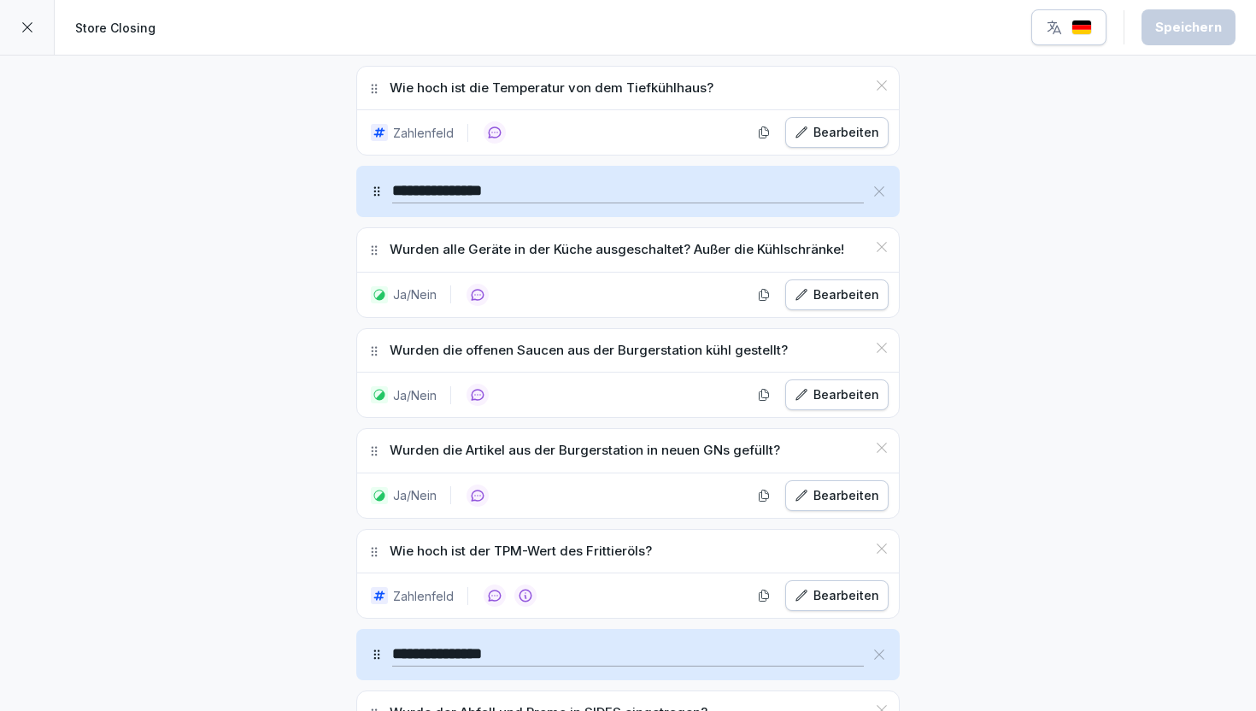
scroll to position [1529, 0]
click at [770, 598] on icon "button" at bounding box center [764, 596] width 14 height 14
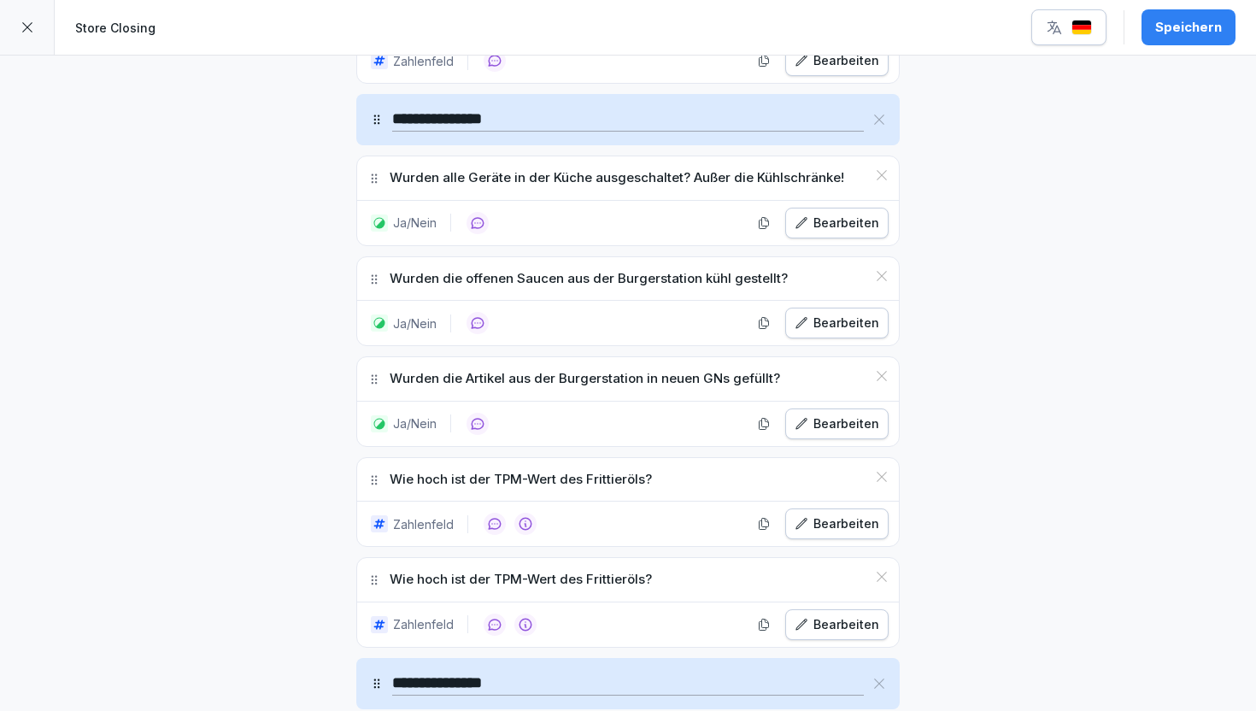
scroll to position [1602, 0]
click at [811, 623] on div "Bearbeiten" at bounding box center [836, 623] width 85 height 19
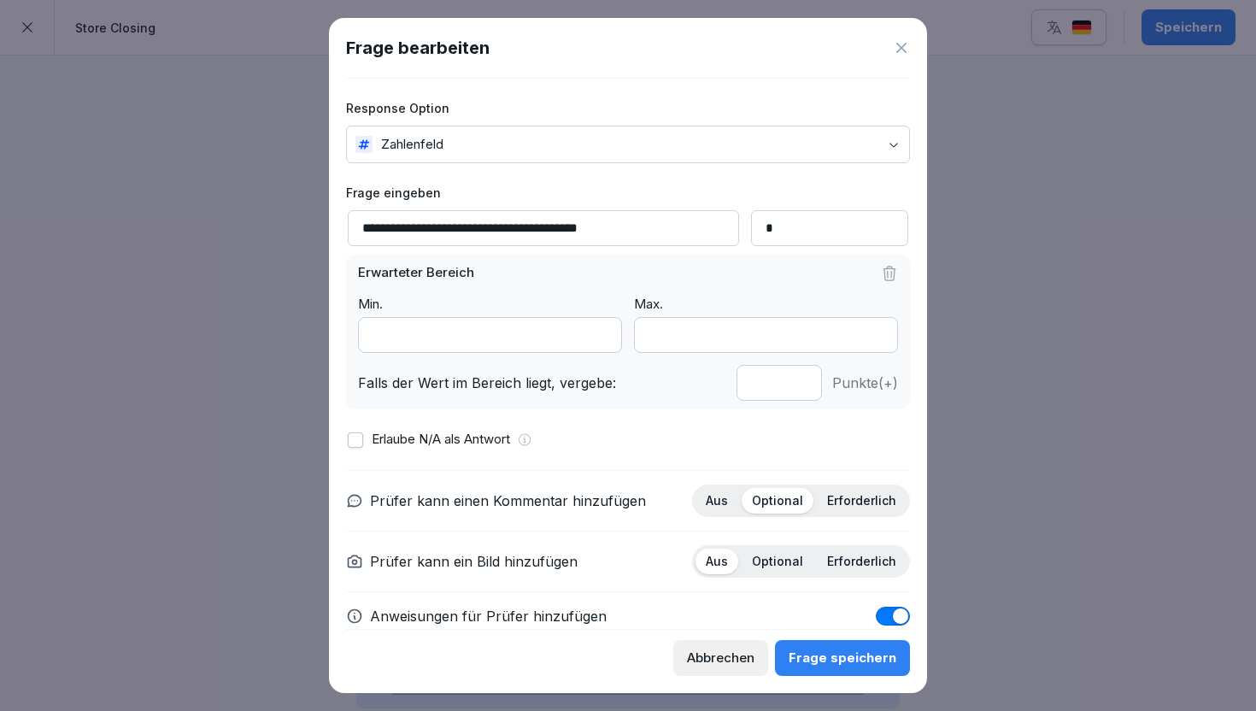
click at [560, 228] on input "**********" at bounding box center [543, 228] width 391 height 36
paste input "**********"
type input "**********"
click at [706, 646] on button "Abbrechen" at bounding box center [720, 658] width 95 height 36
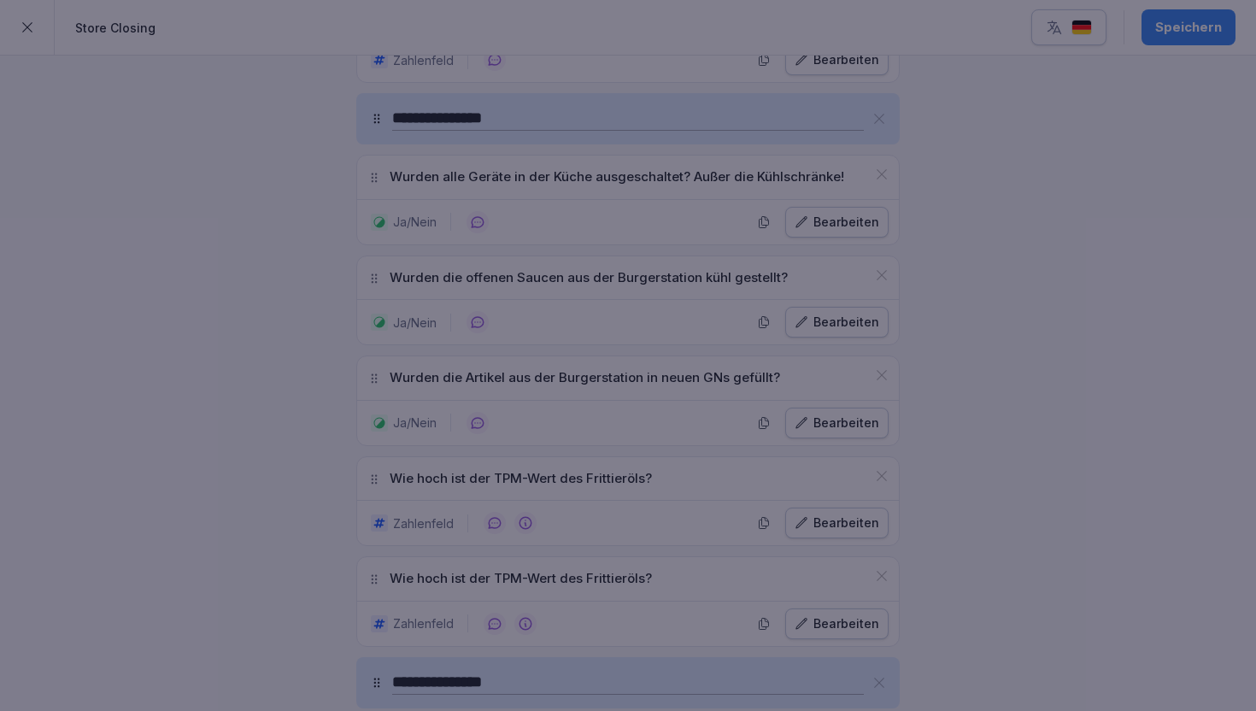
scroll to position [0, 0]
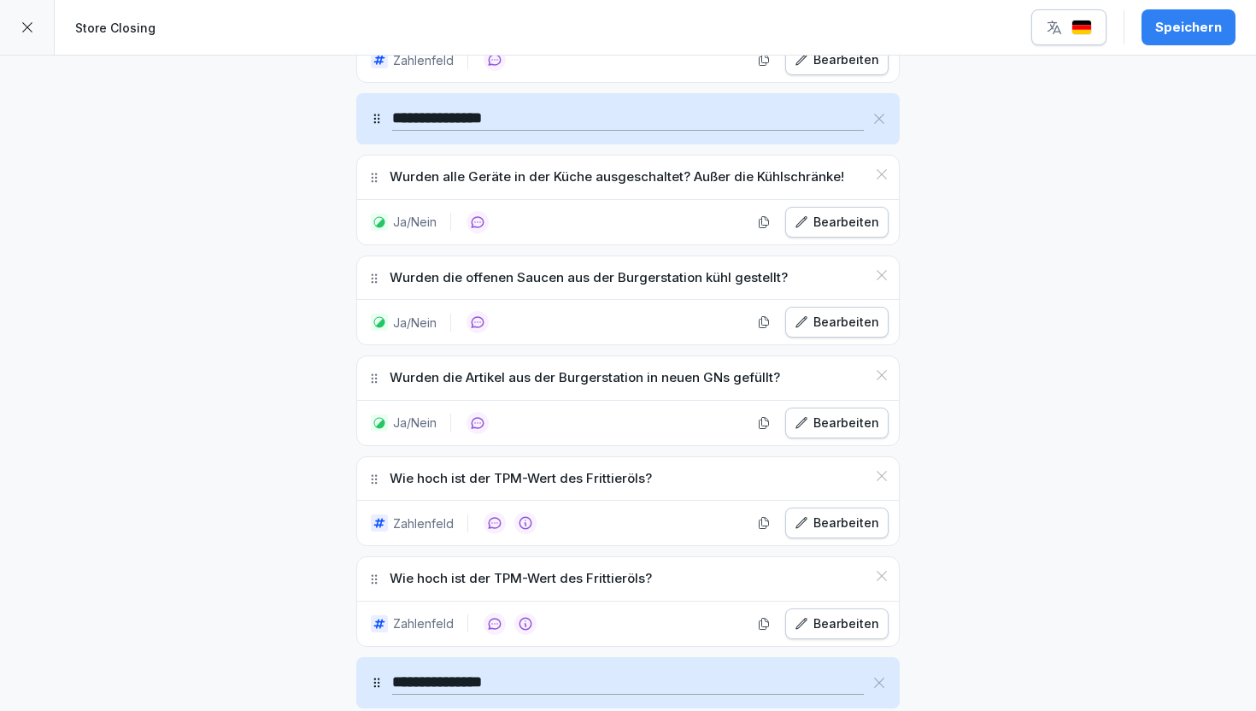
click at [878, 579] on icon at bounding box center [881, 576] width 10 height 10
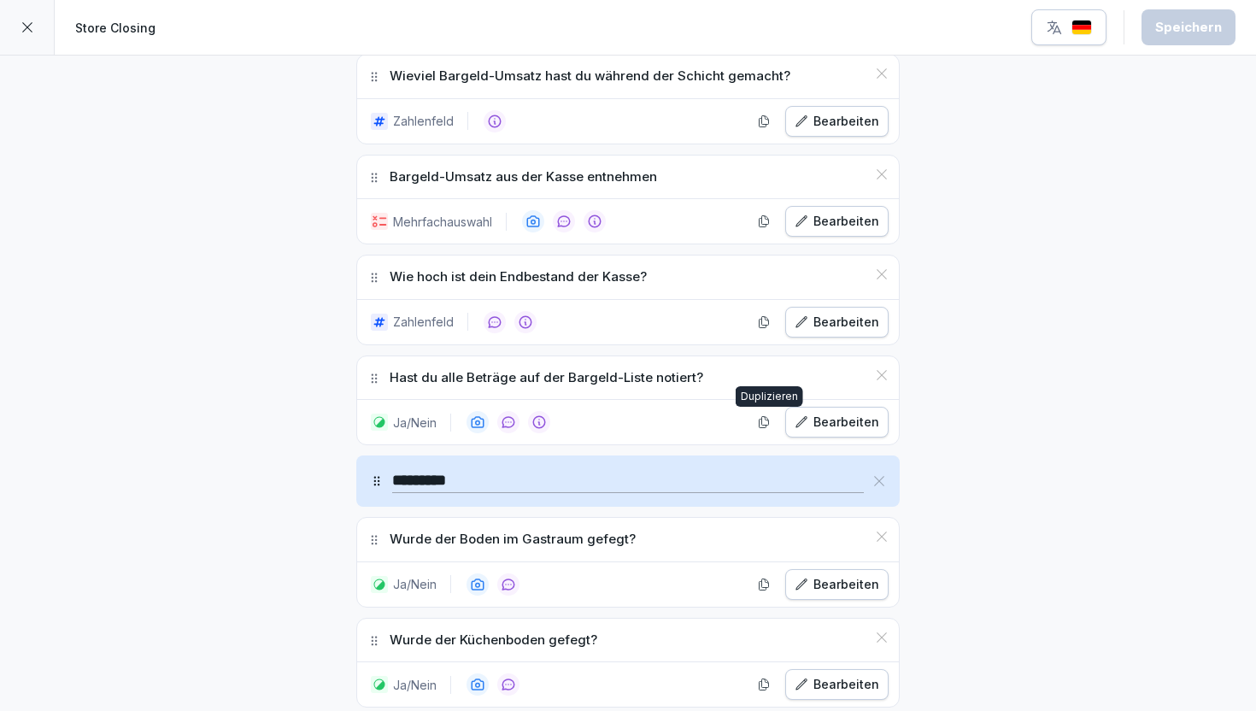
scroll to position [2365, 0]
click at [763, 430] on icon "button" at bounding box center [764, 424] width 14 height 14
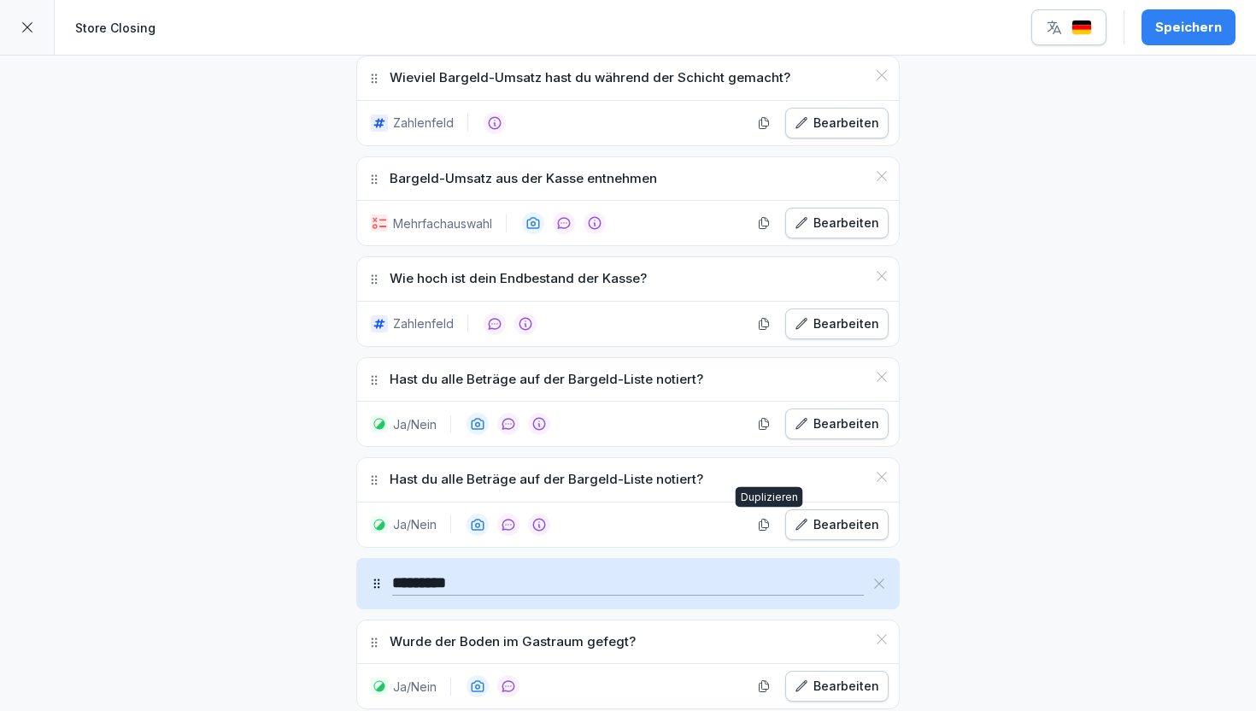
click at [852, 504] on div "Ja/Nein Duplizieren Bearbeiten" at bounding box center [628, 524] width 542 height 44
click at [847, 524] on div "Bearbeiten" at bounding box center [836, 524] width 85 height 19
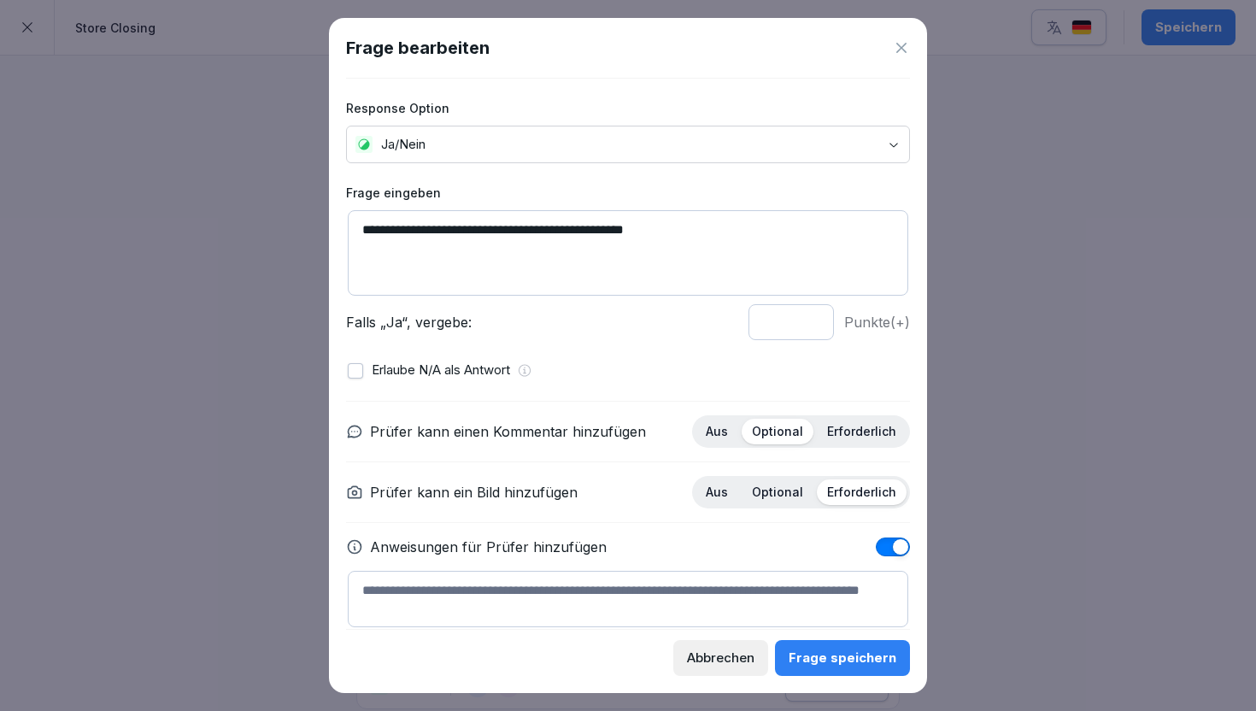
click at [573, 214] on textarea "**********" at bounding box center [628, 252] width 560 height 85
paste textarea "**********"
type textarea "**********"
click at [837, 654] on div "Frage speichern" at bounding box center [842, 657] width 108 height 19
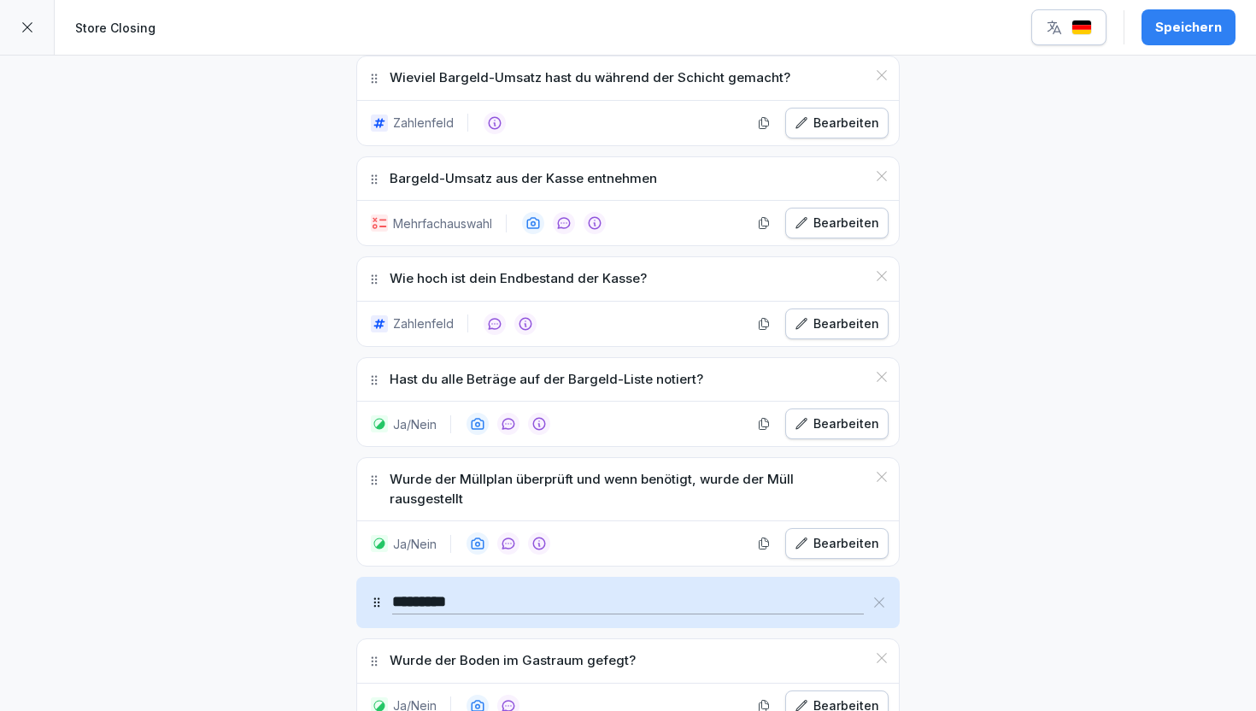
click at [1190, 35] on div "Speichern" at bounding box center [1188, 27] width 67 height 19
click at [25, 30] on icon at bounding box center [27, 27] width 14 height 14
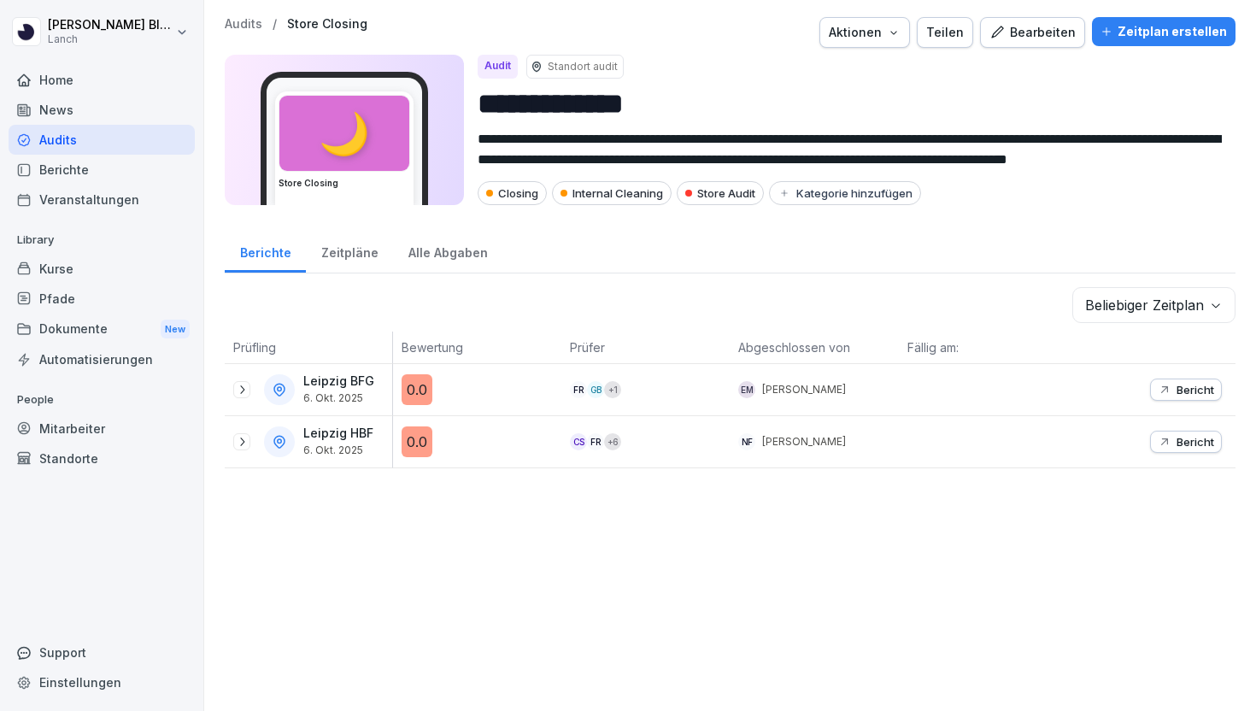
click at [240, 31] on p "Audits" at bounding box center [244, 24] width 38 height 15
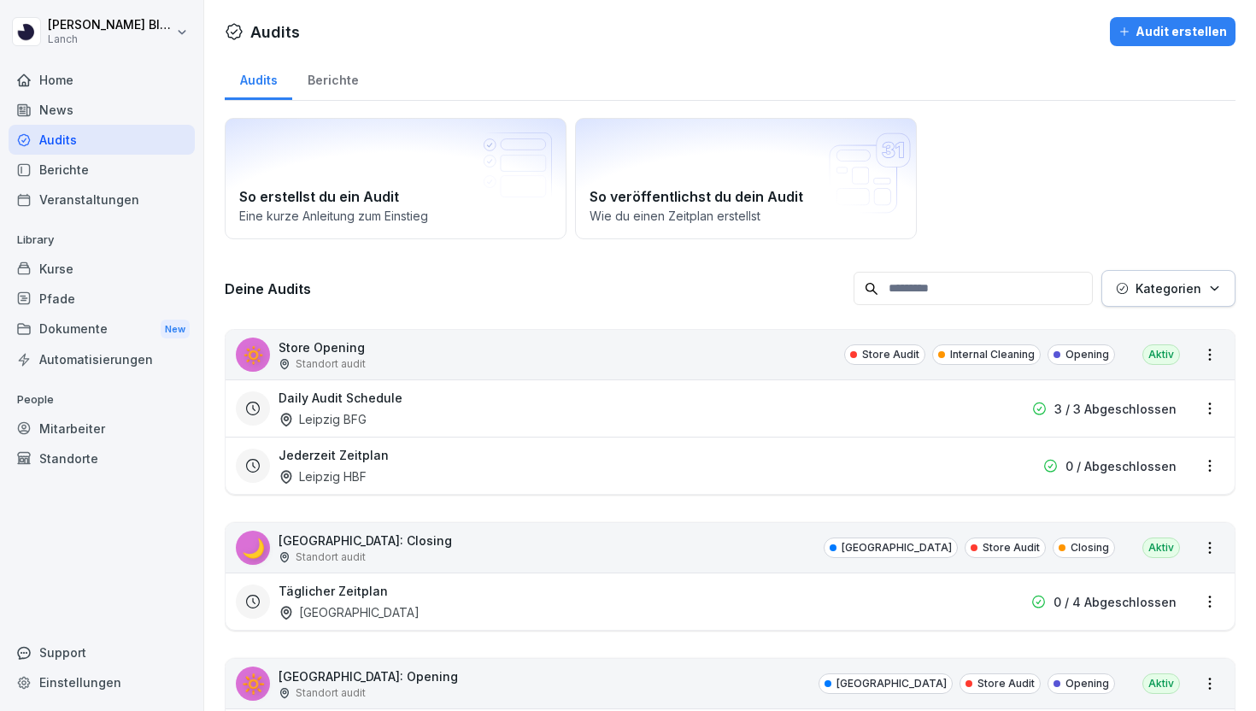
click at [1148, 273] on button "Kategorien" at bounding box center [1168, 288] width 134 height 37
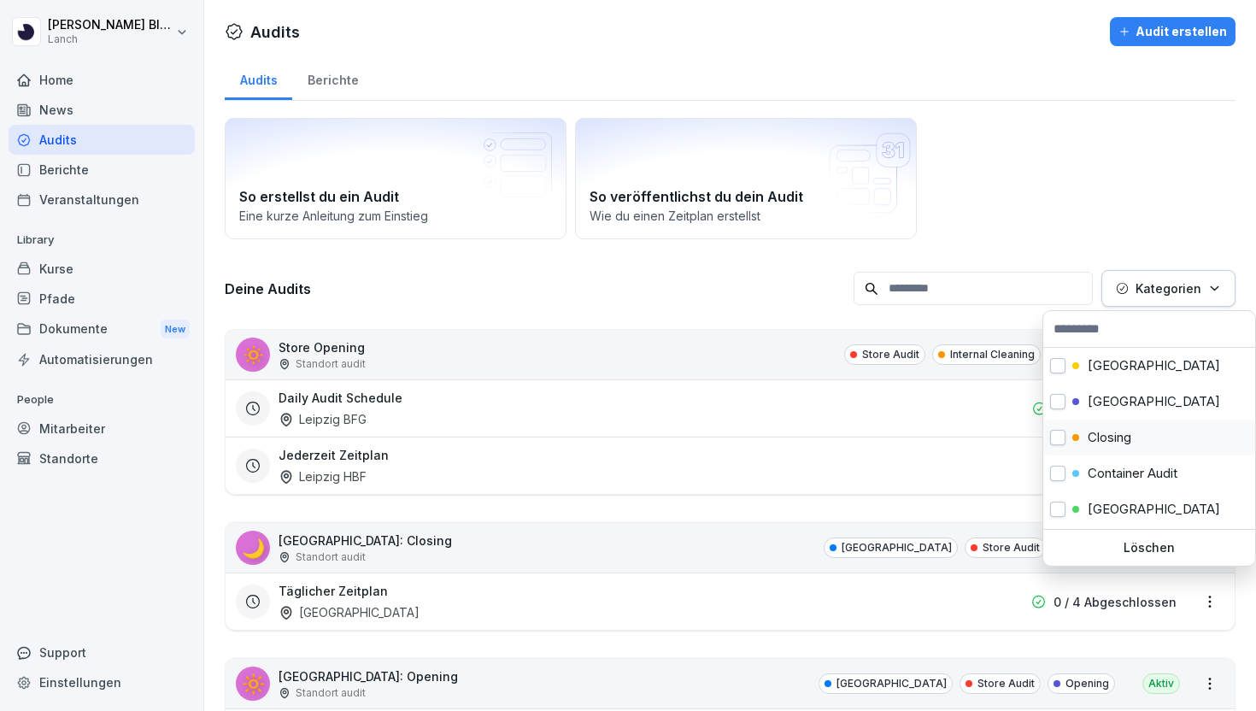
click at [1100, 442] on p "Closing" at bounding box center [1109, 437] width 44 height 15
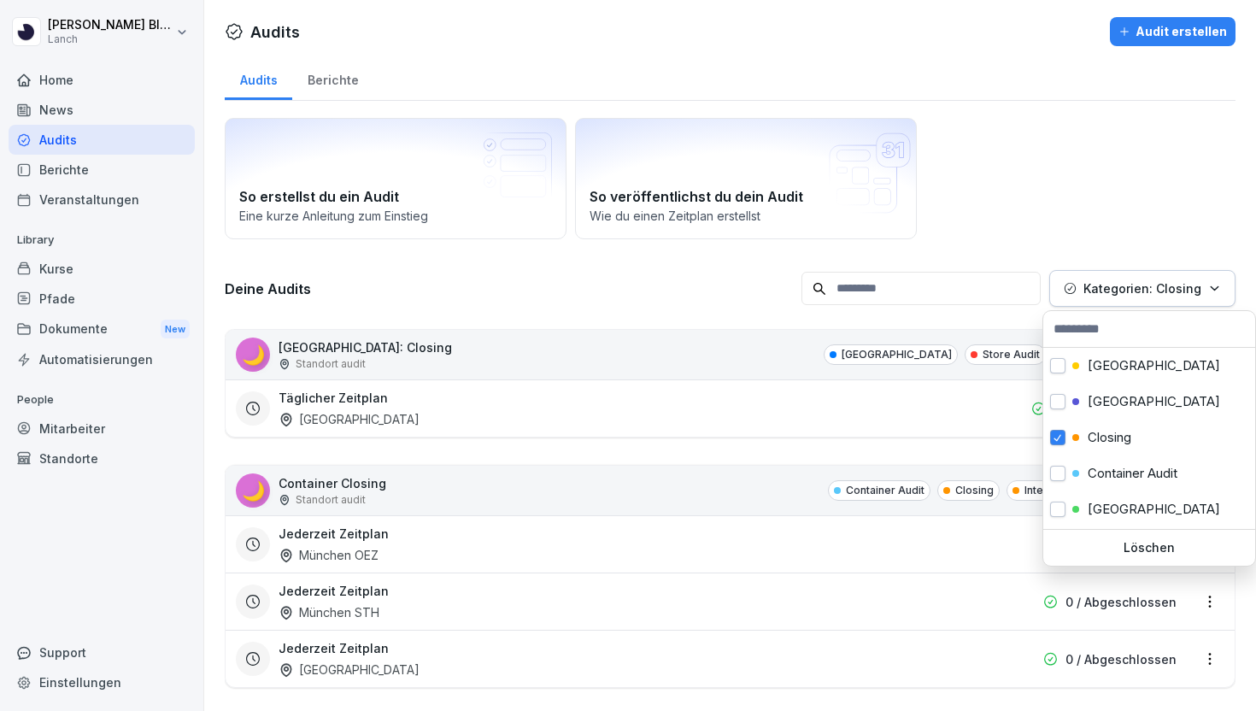
click at [976, 211] on html "[PERSON_NAME] Lanch Home News Audits Berichte Veranstaltungen Library Kurse Pfa…" at bounding box center [628, 355] width 1256 height 711
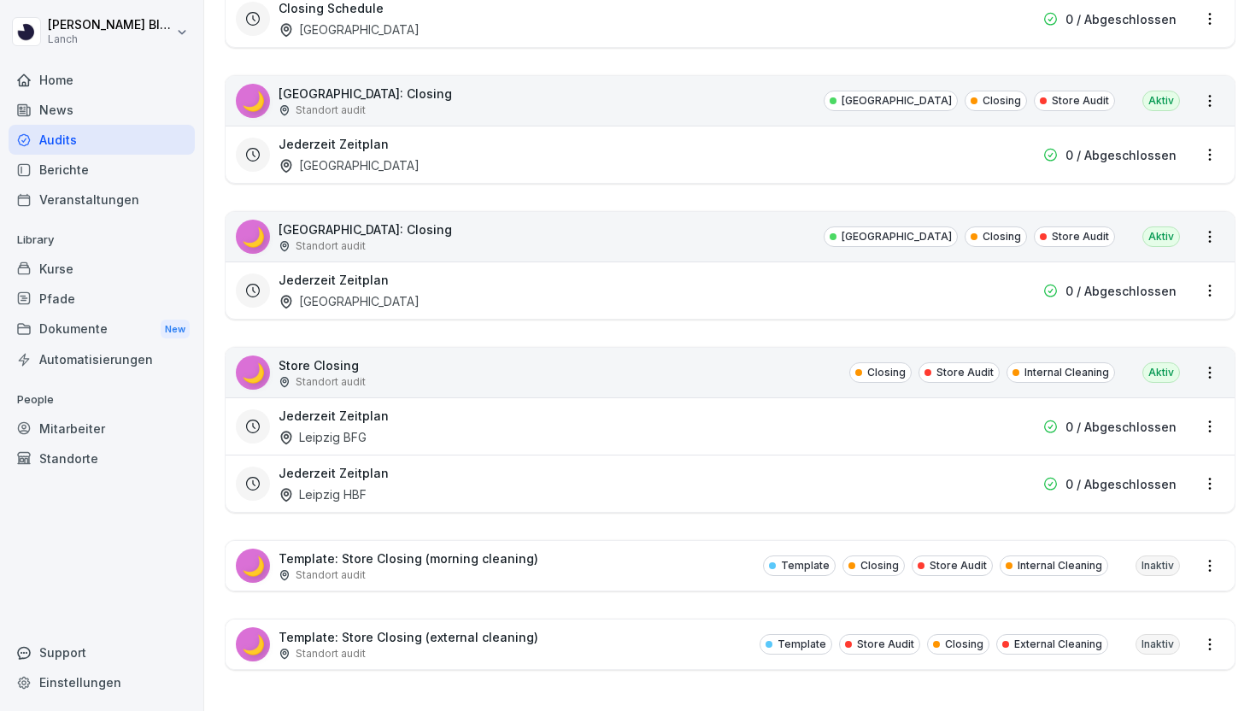
scroll to position [1454, 0]
click at [568, 569] on div "🌙 Template: Store Closing (morning cleaning) Standort audit Template Closing St…" at bounding box center [729, 567] width 1009 height 50
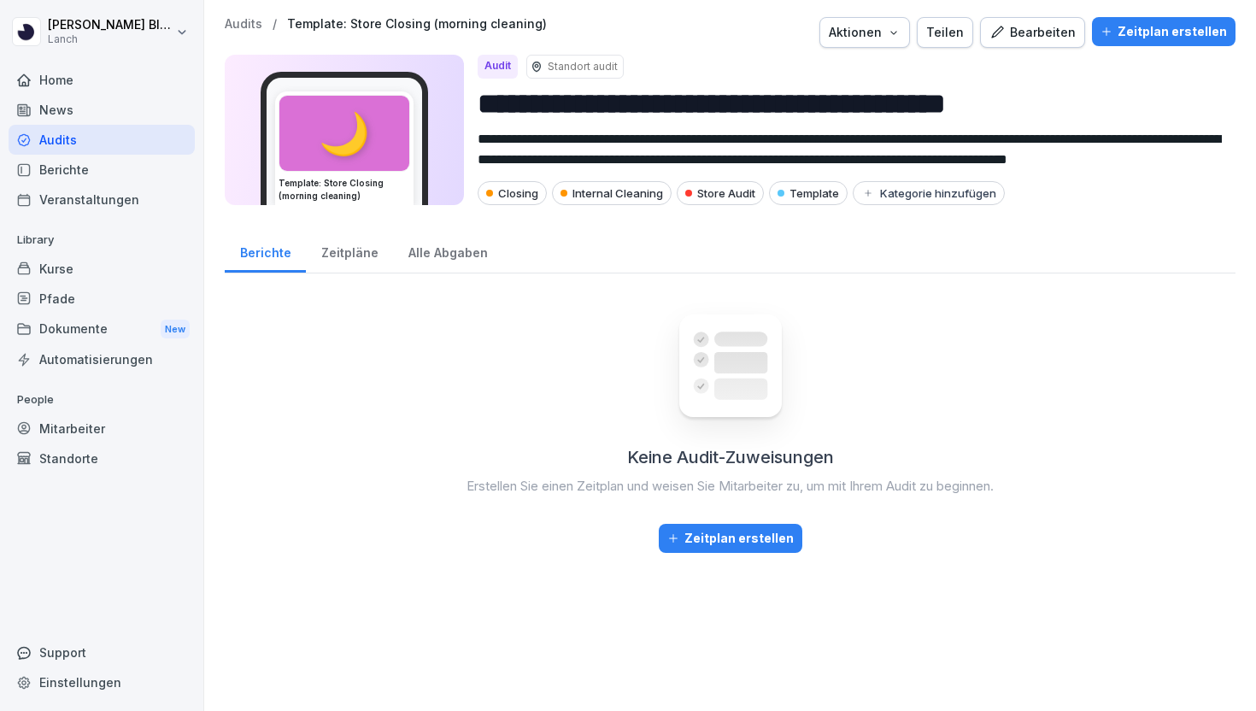
click at [1053, 42] on button "Bearbeiten" at bounding box center [1032, 32] width 105 height 31
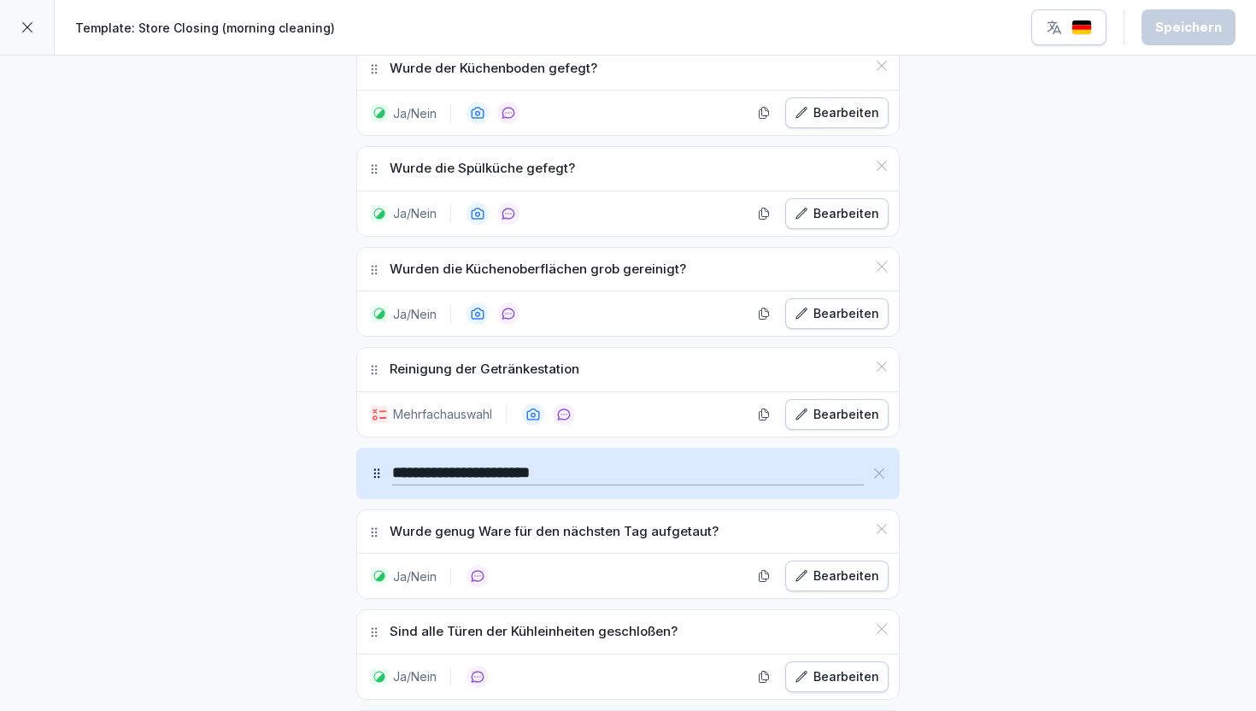
scroll to position [3060, 0]
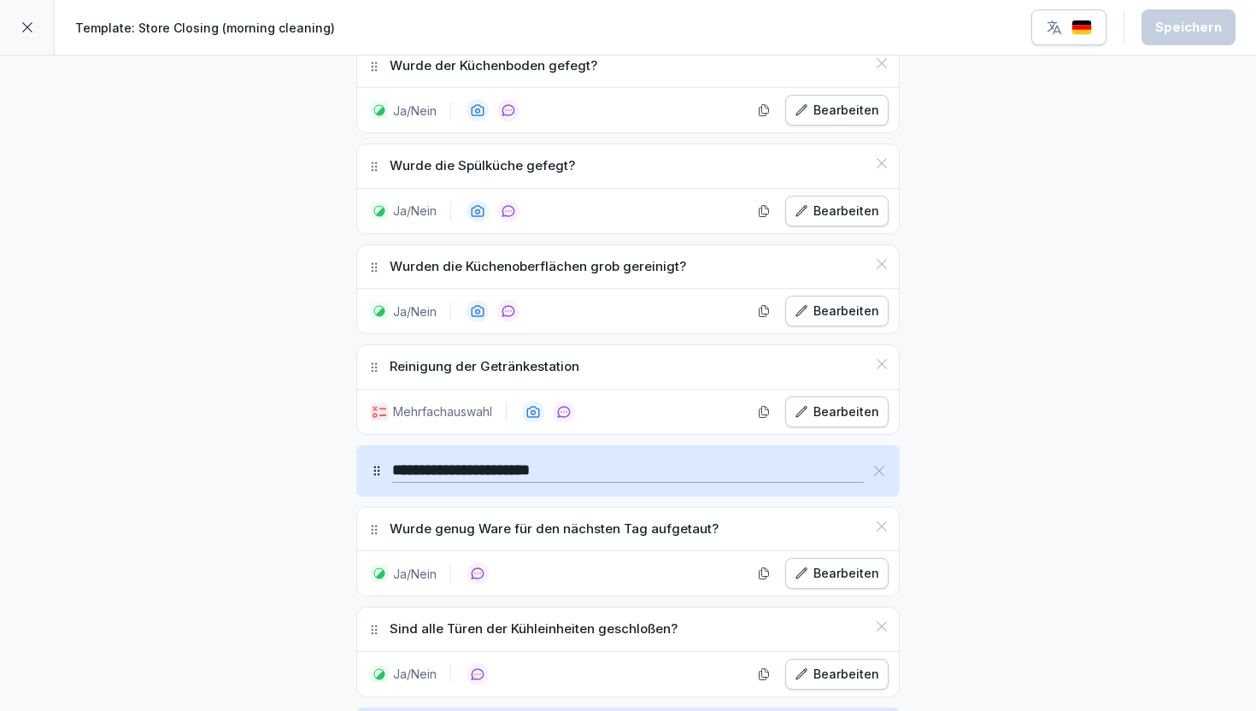
click at [40, 24] on div at bounding box center [27, 27] width 55 height 55
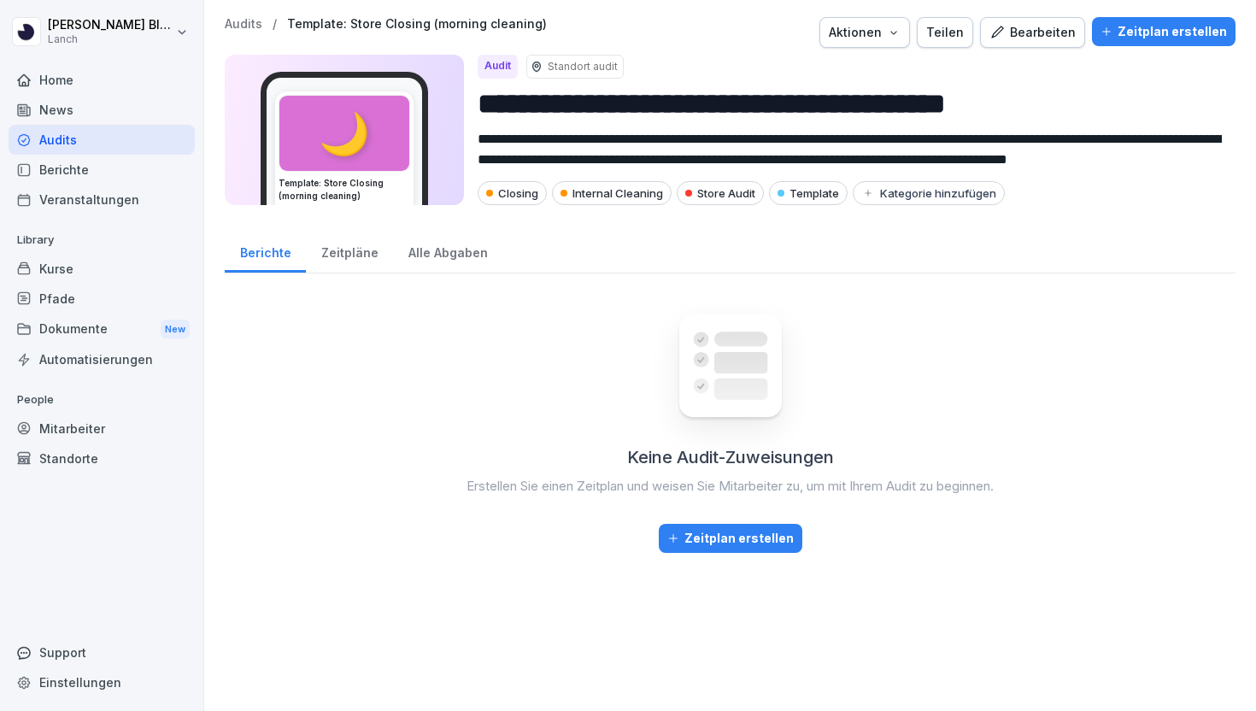
click at [255, 23] on p "Audits" at bounding box center [244, 24] width 38 height 15
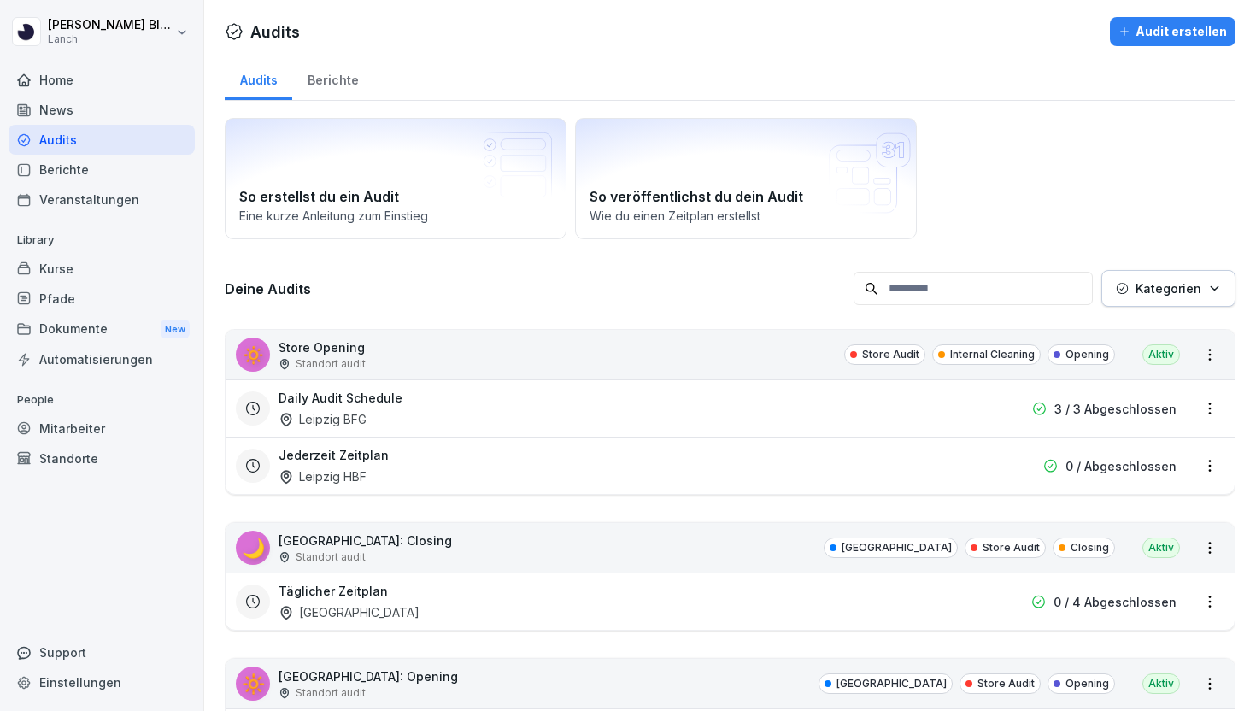
click at [1189, 286] on p "Kategorien" at bounding box center [1168, 288] width 66 height 18
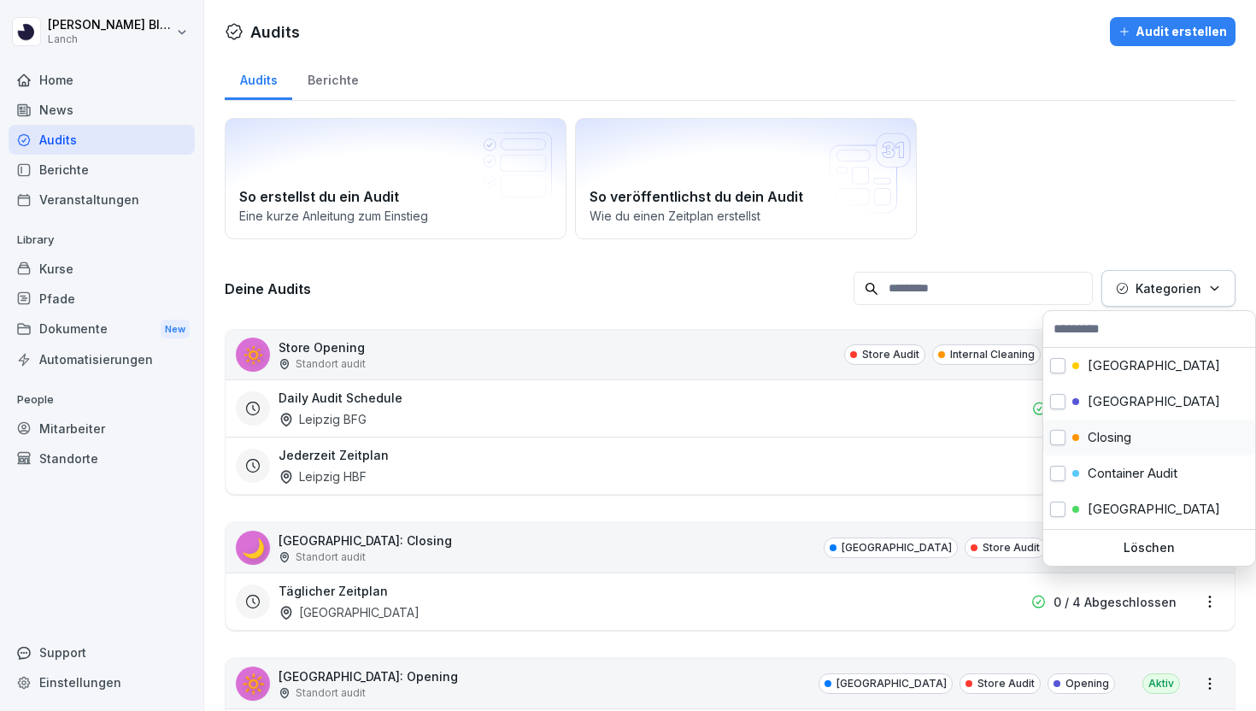
click at [1072, 439] on div "Closing" at bounding box center [1101, 437] width 59 height 15
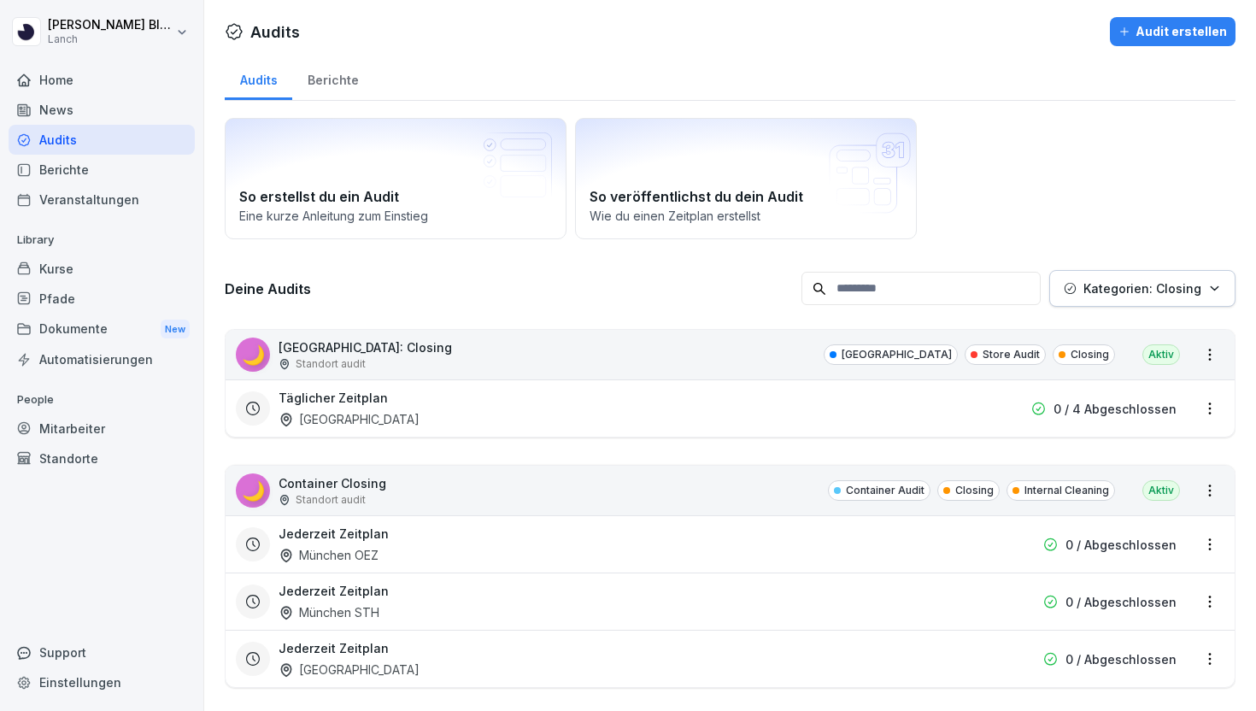
click at [643, 292] on html "[PERSON_NAME] Lanch Home News Audits Berichte Veranstaltungen Library Kurse Pfa…" at bounding box center [628, 355] width 1256 height 711
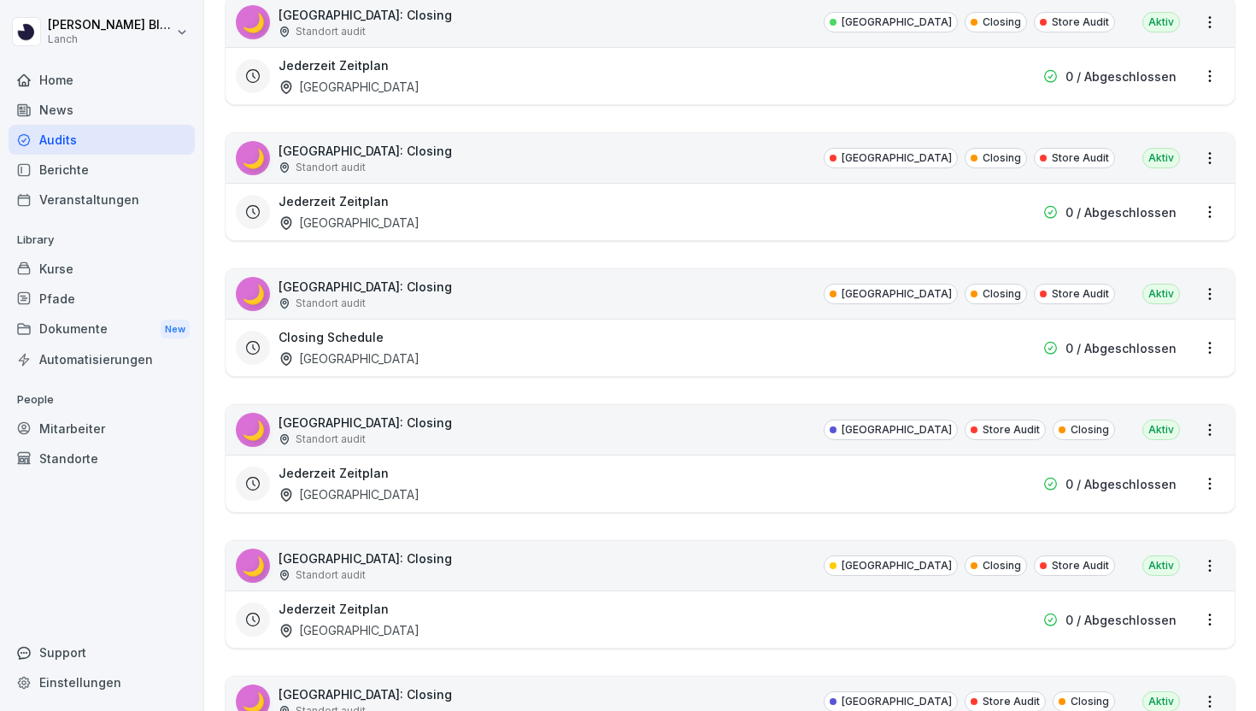
scroll to position [1455, 0]
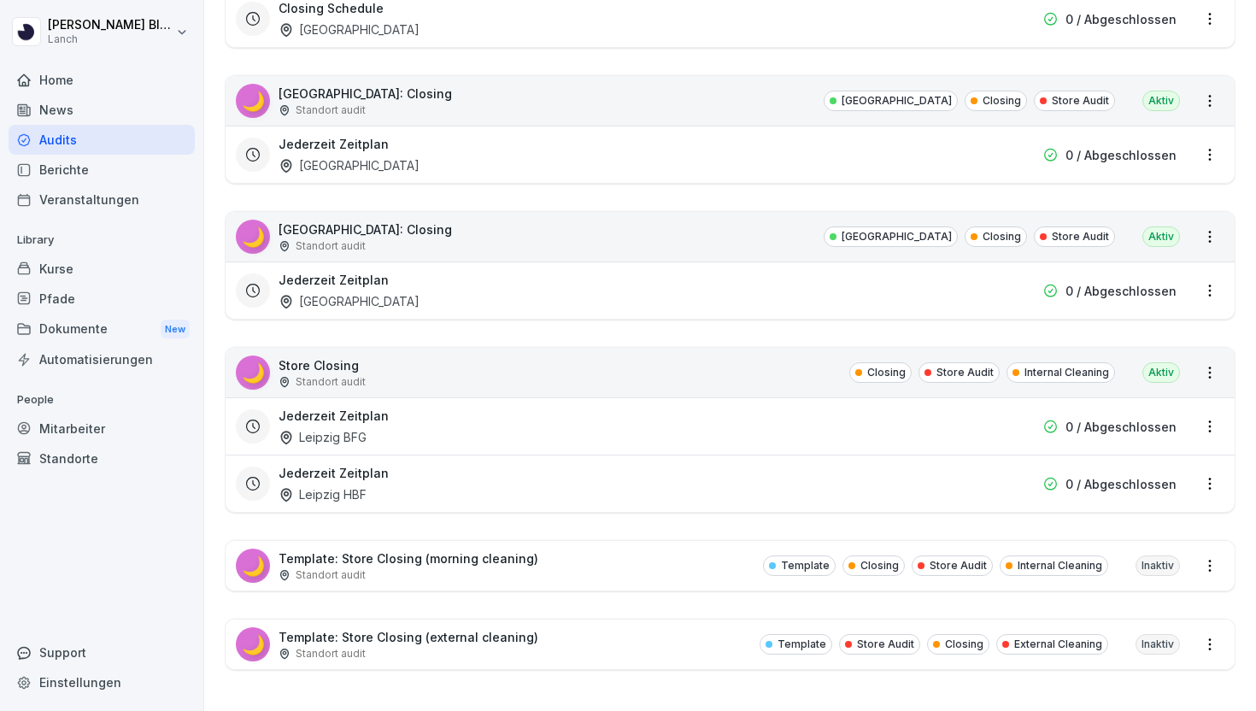
click at [542, 645] on div "🌙 Template: Store Closing (external cleaning) Standort audit Template Store Aud…" at bounding box center [729, 644] width 1009 height 50
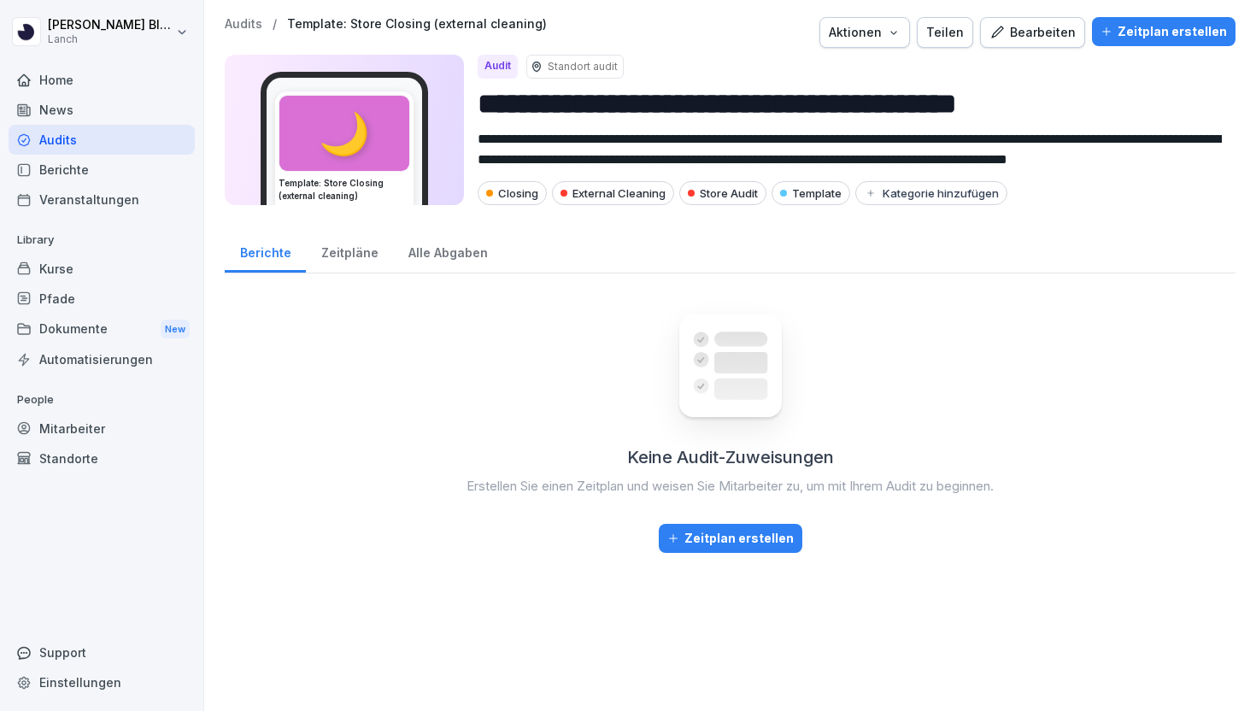
click at [1051, 40] on div "Bearbeiten" at bounding box center [1032, 32] width 86 height 19
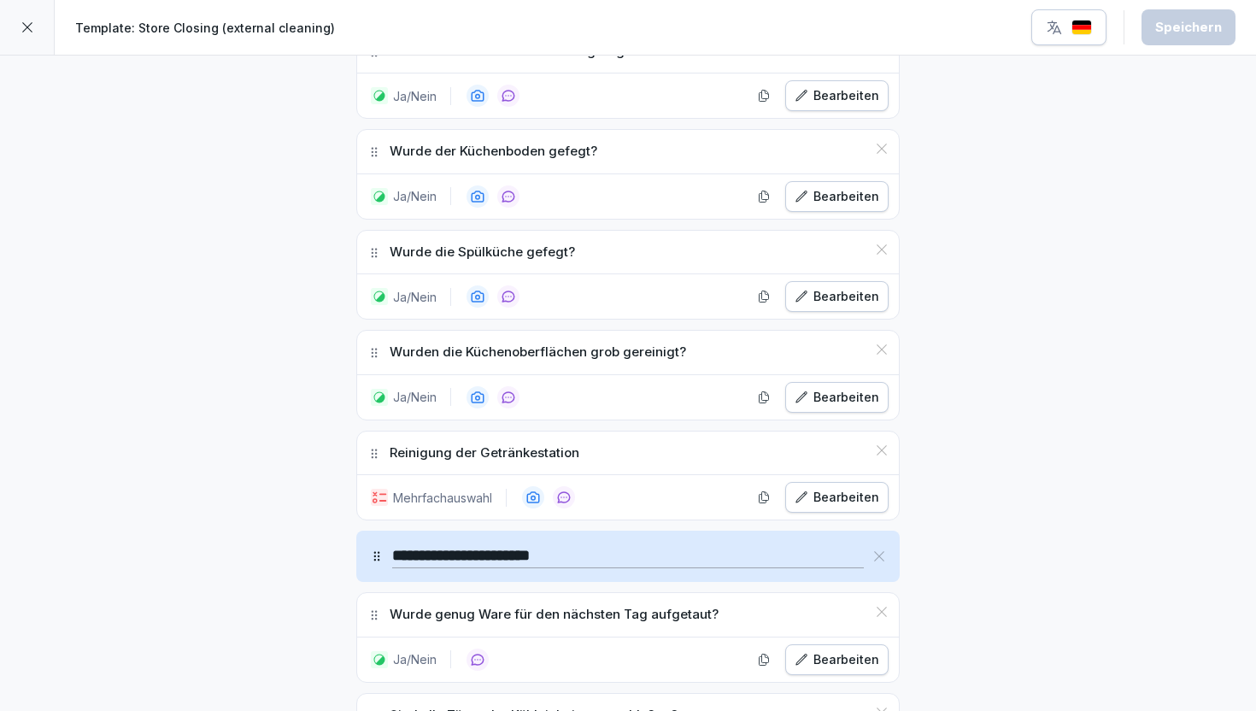
scroll to position [3089, 0]
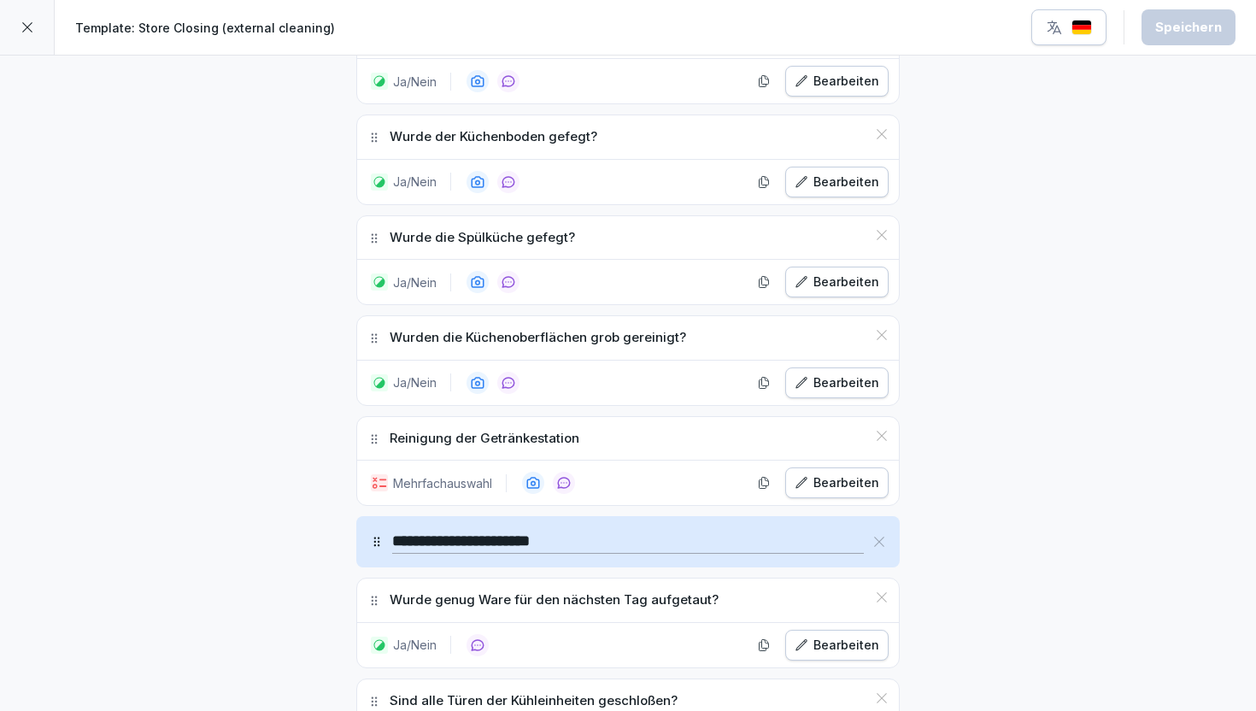
click at [770, 476] on icon "button" at bounding box center [764, 483] width 14 height 14
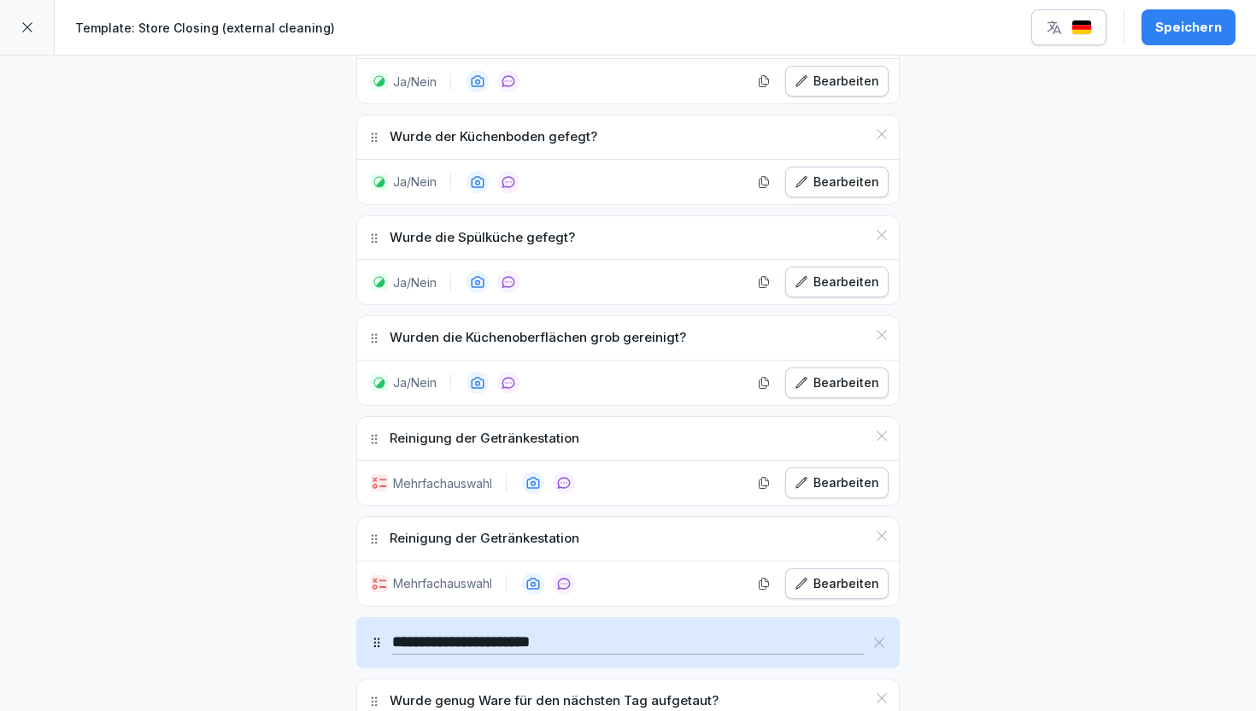
click at [808, 577] on icon "button" at bounding box center [801, 584] width 14 height 14
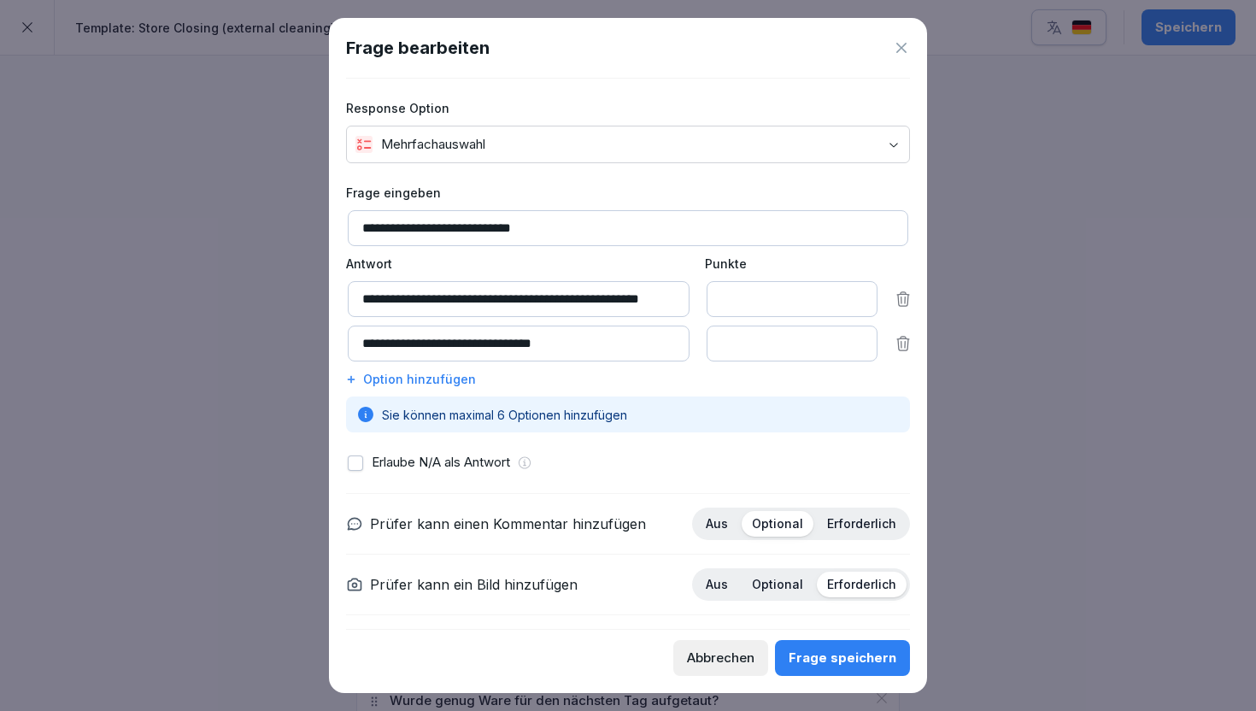
click at [452, 211] on input "**********" at bounding box center [628, 228] width 560 height 36
click at [456, 227] on input "**********" at bounding box center [628, 228] width 560 height 36
click at [886, 45] on div "Frage bearbeiten" at bounding box center [628, 48] width 564 height 26
click at [907, 56] on icon at bounding box center [901, 47] width 17 height 17
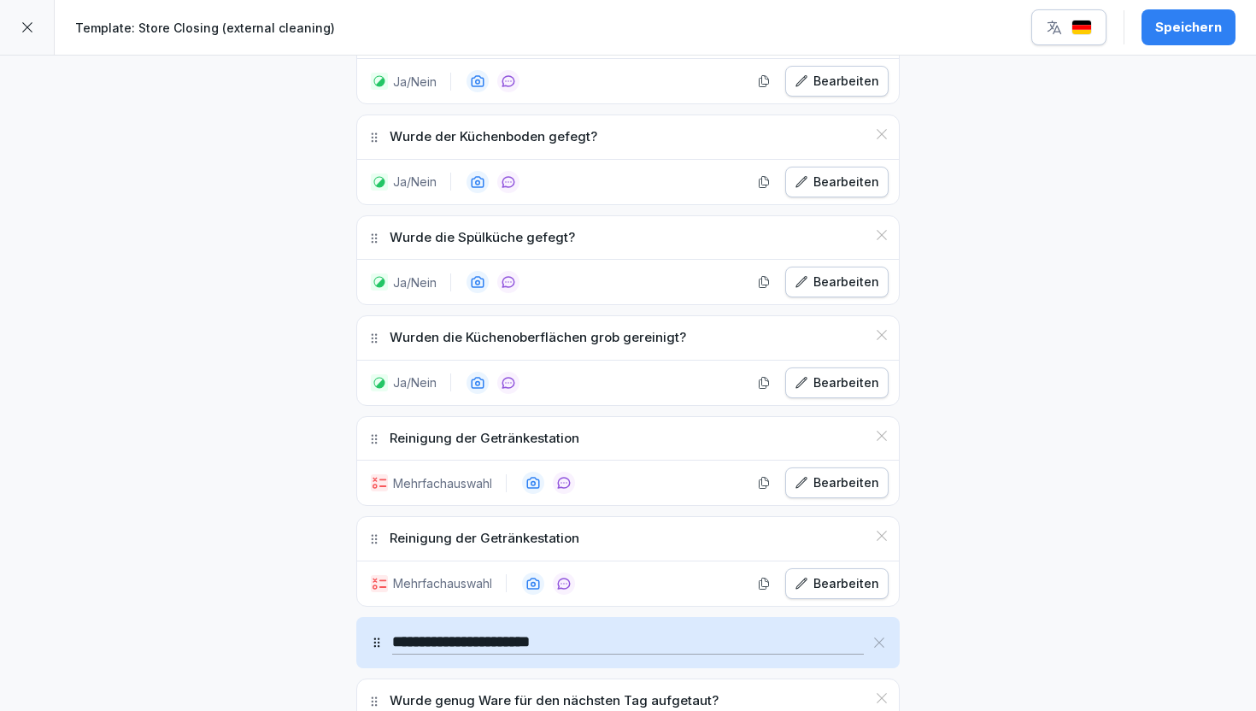
click at [877, 529] on icon at bounding box center [882, 536] width 14 height 14
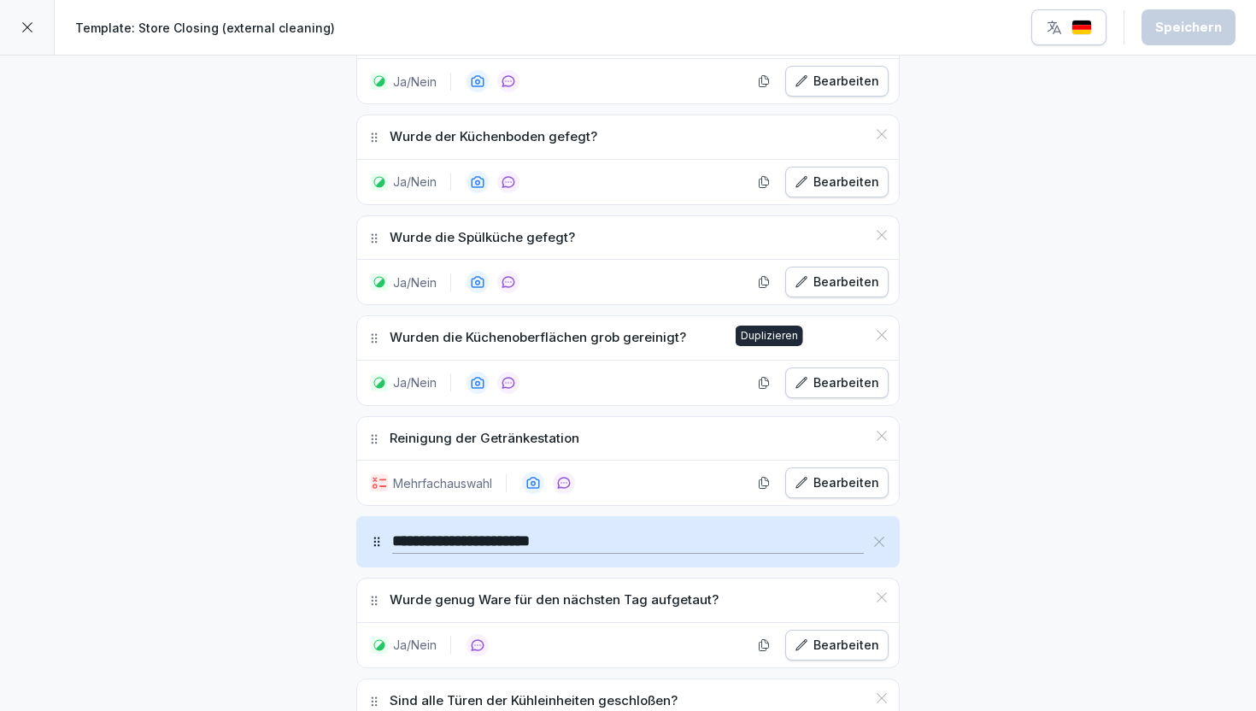
click at [764, 376] on icon "button" at bounding box center [764, 383] width 14 height 14
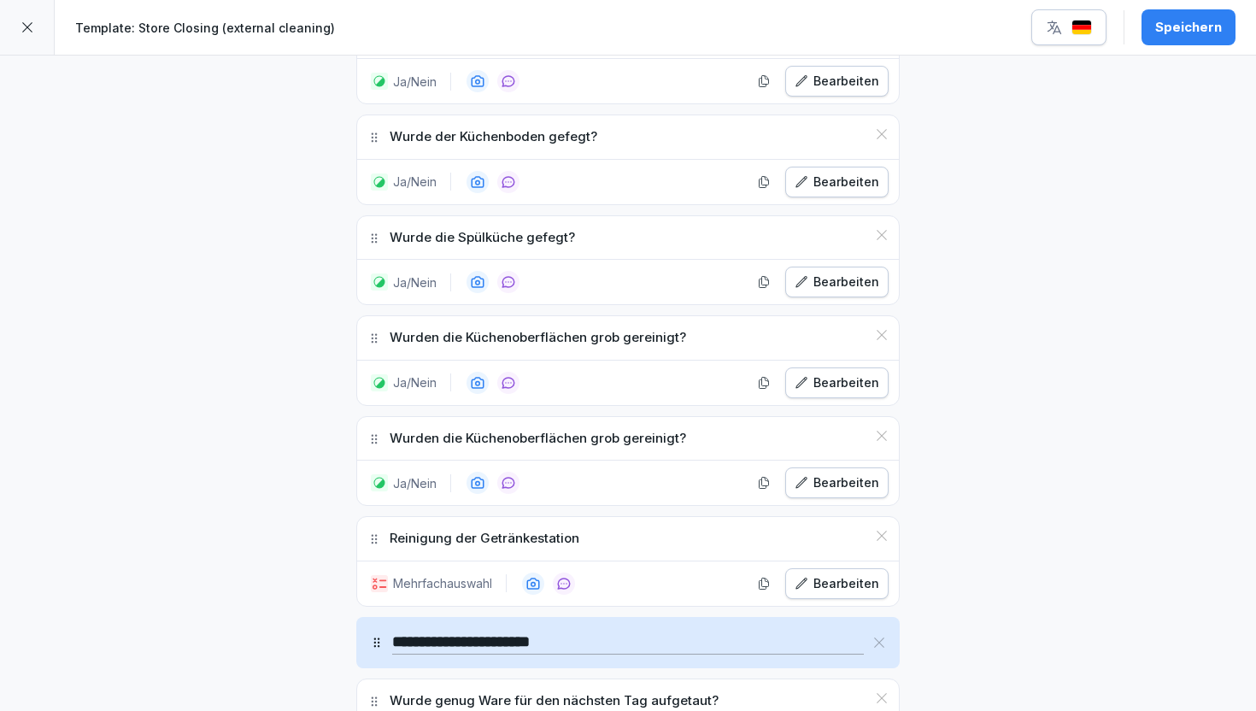
drag, startPoint x: 677, startPoint y: 414, endPoint x: 809, endPoint y: 400, distance: 132.3
click at [809, 417] on div "Wurden die Küchenoberflächen grob gereinigt?" at bounding box center [628, 439] width 542 height 44
drag, startPoint x: 809, startPoint y: 400, endPoint x: 799, endPoint y: 471, distance: 72.5
click at [799, 471] on div "Wurden die Küchenoberflächen grob gereinigt? Ja/Nein Bearbeiten" at bounding box center [627, 461] width 543 height 91
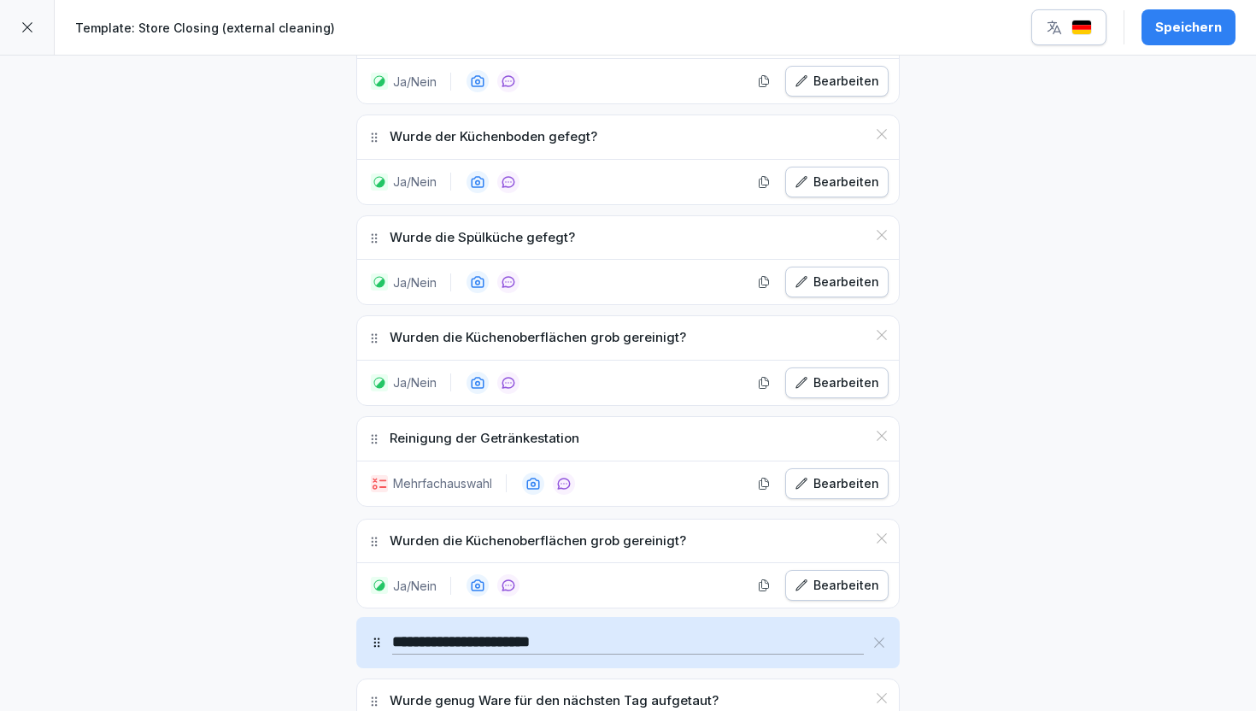
drag, startPoint x: 378, startPoint y: 422, endPoint x: 382, endPoint y: 522, distance: 100.0
click at [811, 574] on div "Bearbeiten" at bounding box center [836, 583] width 85 height 19
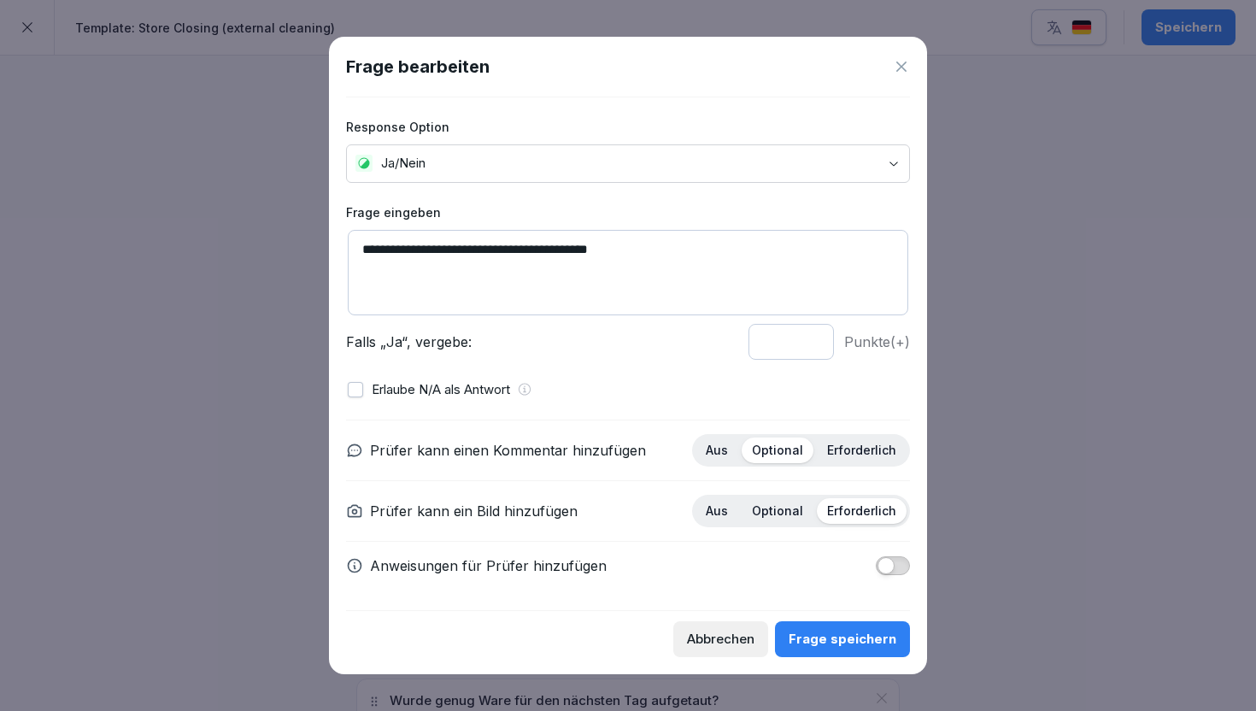
click at [577, 237] on textarea "**********" at bounding box center [628, 272] width 560 height 85
click at [577, 247] on textarea "**********" at bounding box center [628, 272] width 560 height 85
paste textarea "**********"
type textarea "**********"
click at [844, 640] on div "Frage speichern" at bounding box center [842, 639] width 108 height 19
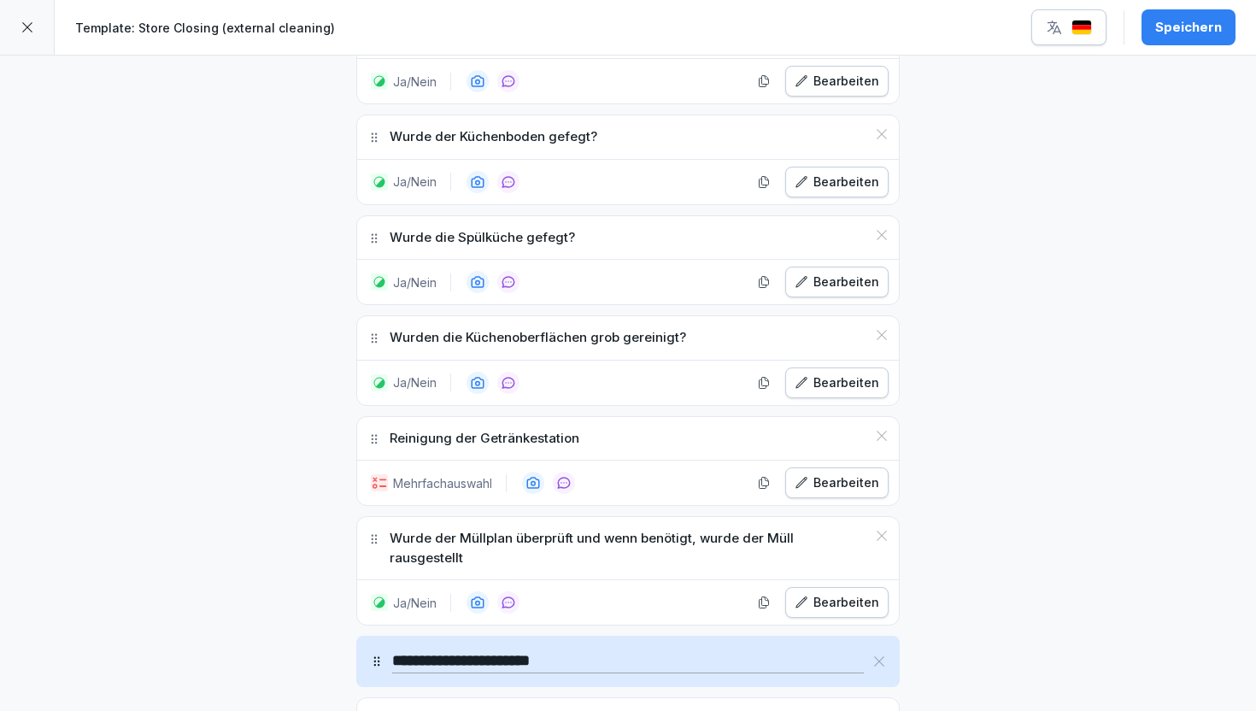
click at [1207, 18] on div "Speichern" at bounding box center [1188, 27] width 67 height 19
click at [37, 26] on div at bounding box center [27, 27] width 55 height 55
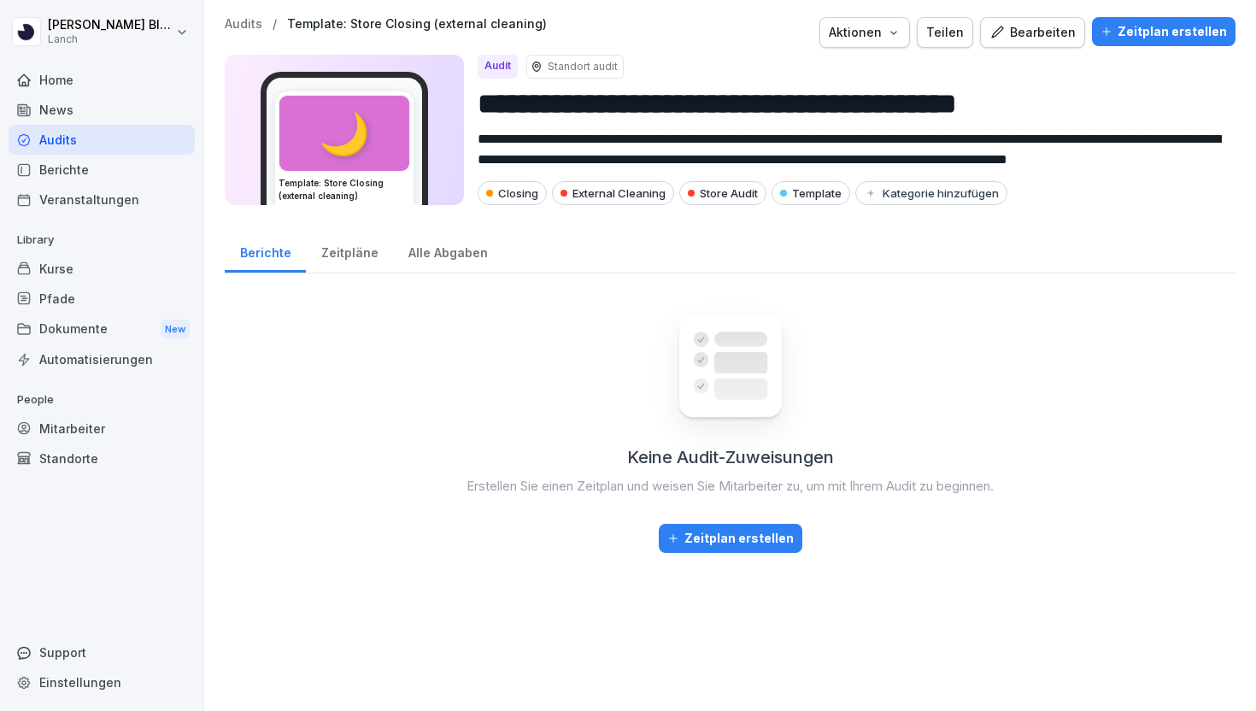
click at [237, 25] on p "Audits" at bounding box center [244, 24] width 38 height 15
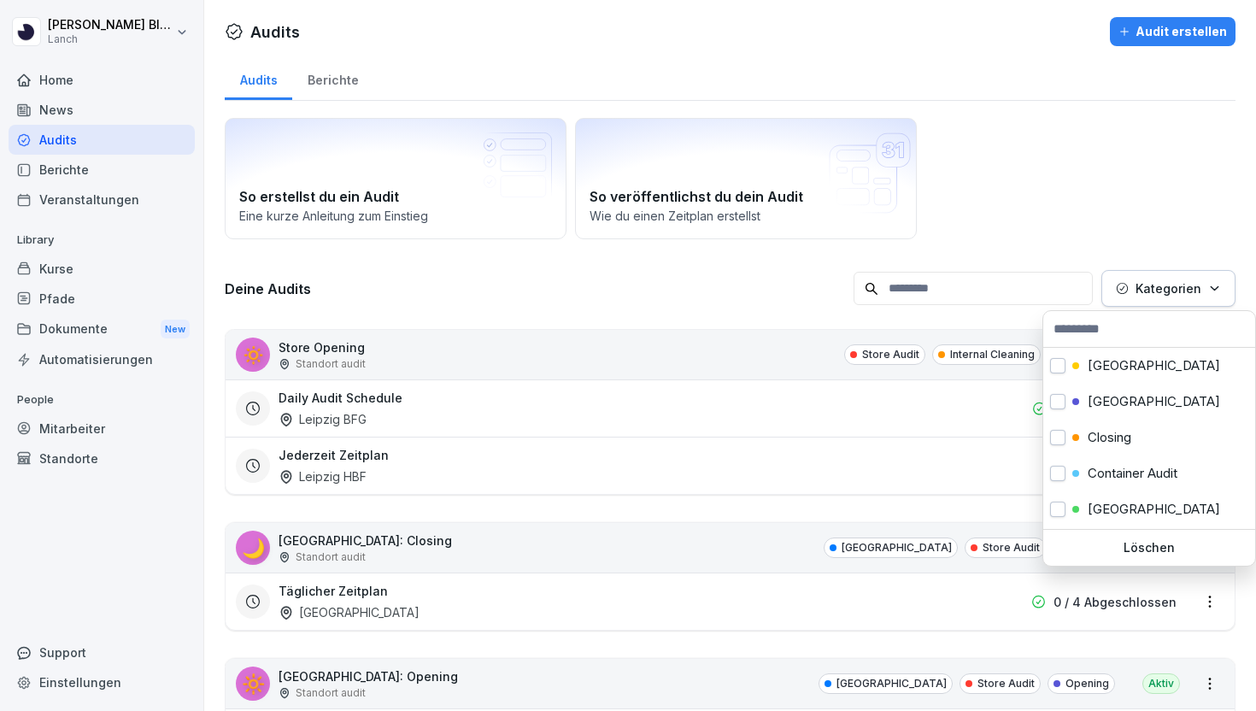
click at [1186, 296] on p "Kategorien" at bounding box center [1168, 288] width 66 height 18
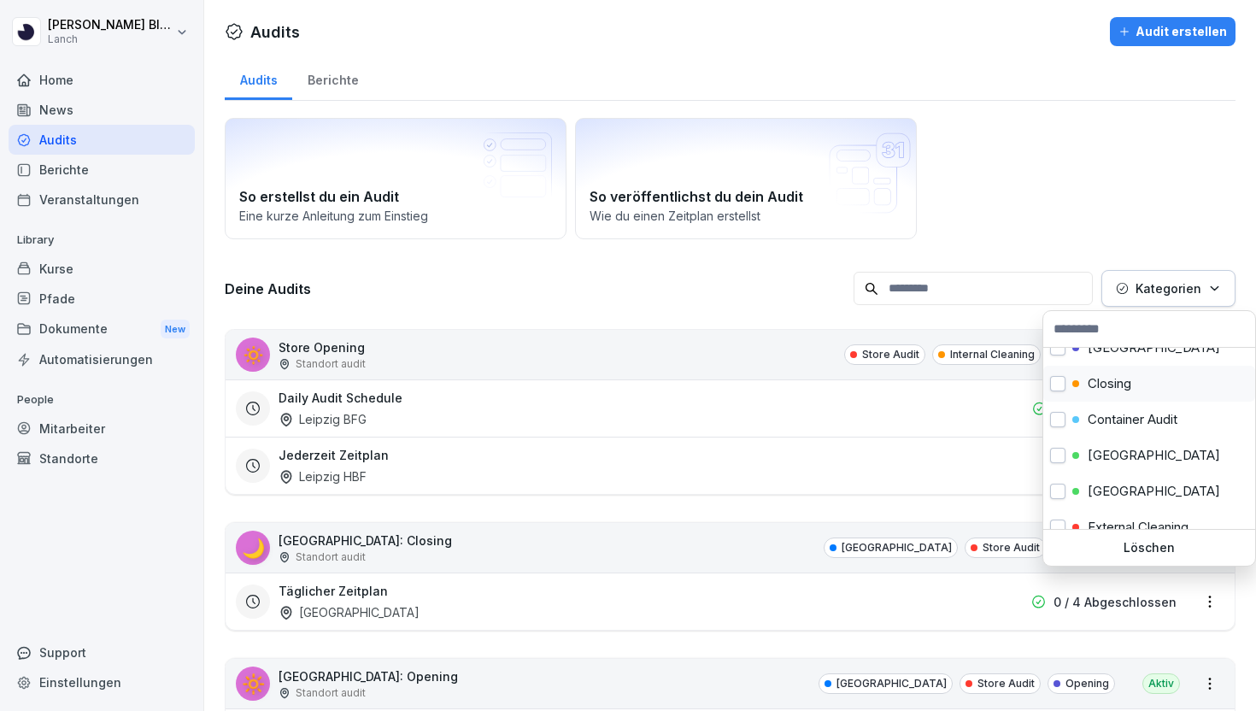
click at [1070, 382] on div "Closing" at bounding box center [1149, 384] width 212 height 36
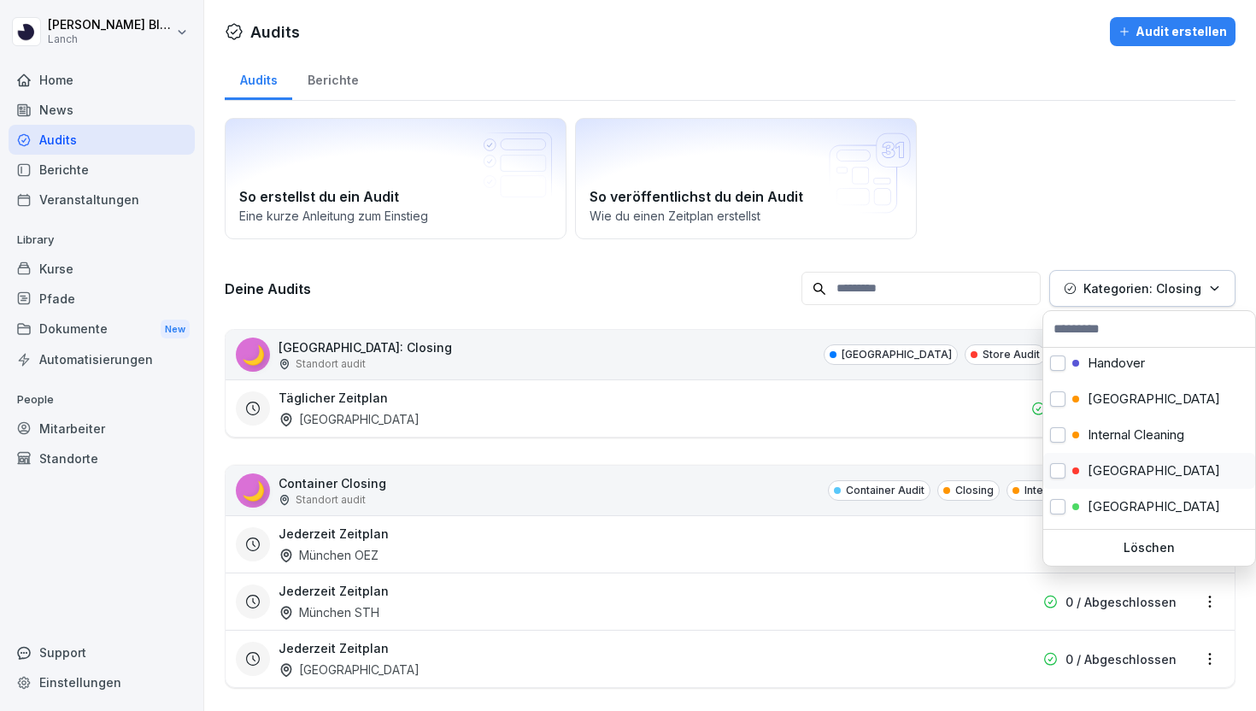
scroll to position [465, 0]
click at [1067, 471] on div "Template" at bounding box center [1149, 475] width 212 height 36
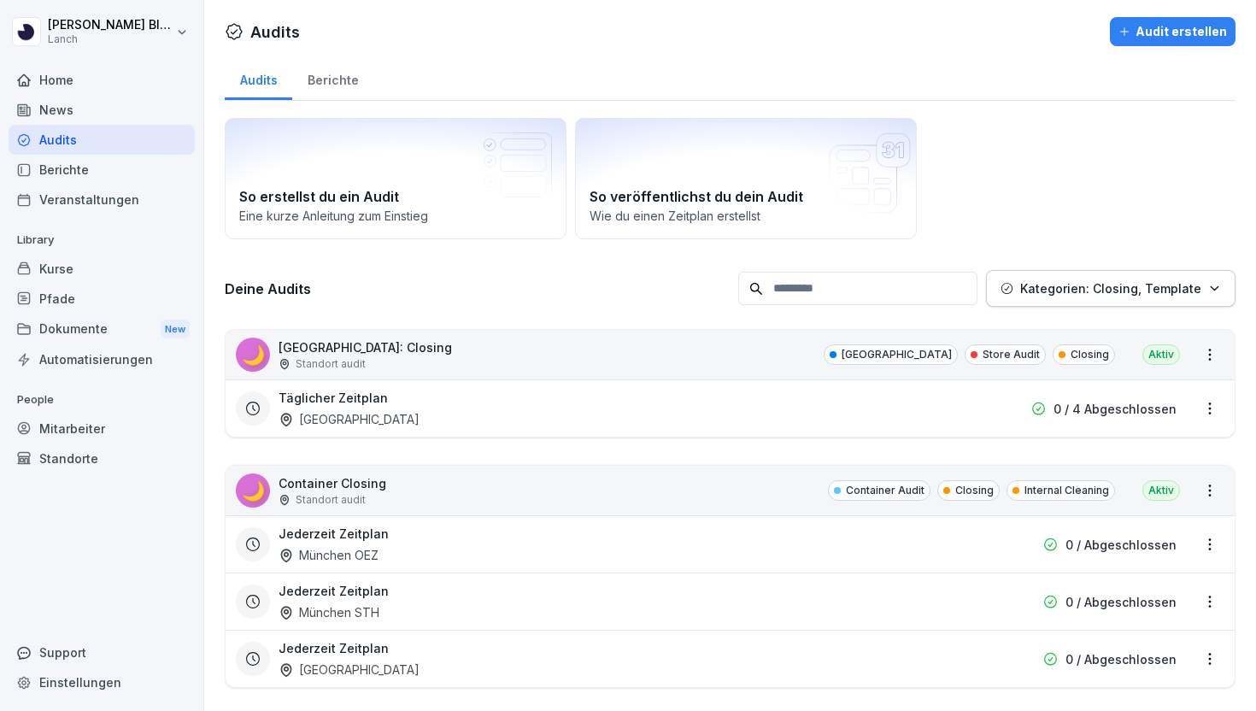
click at [1095, 219] on html "[PERSON_NAME] Lanch Home News Audits Berichte Veranstaltungen Library Kurse Pfa…" at bounding box center [628, 355] width 1256 height 711
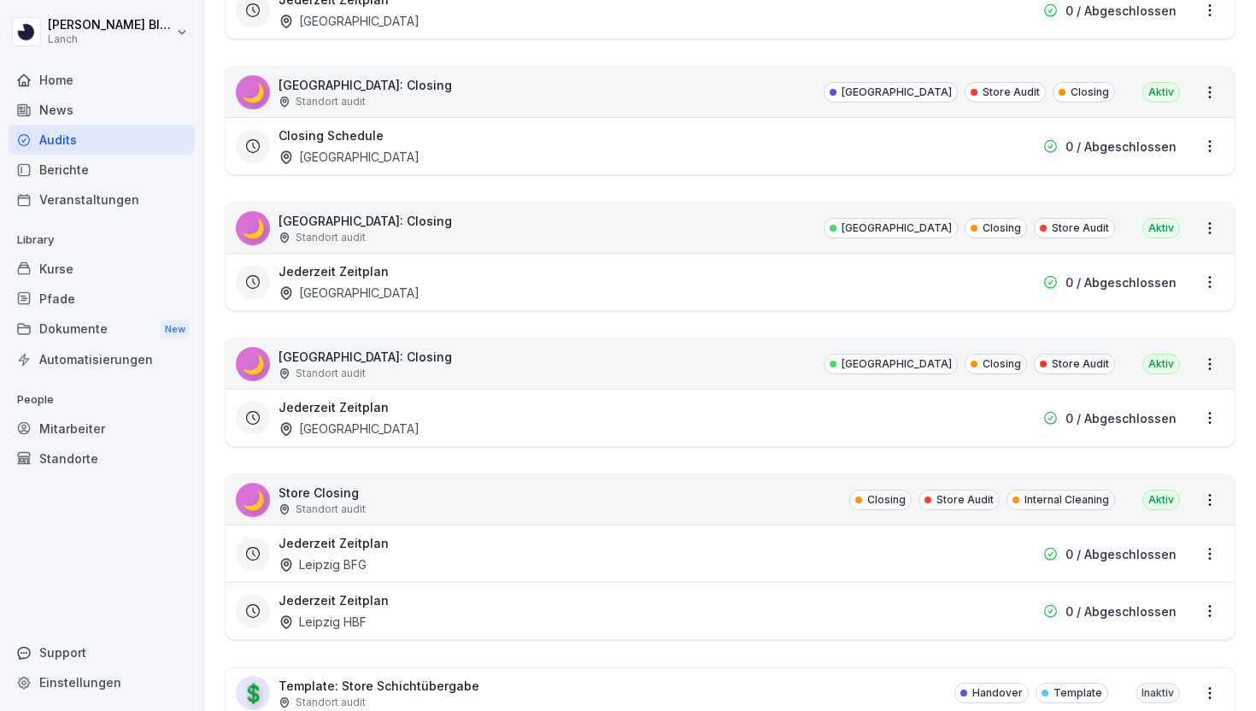
scroll to position [1769, 0]
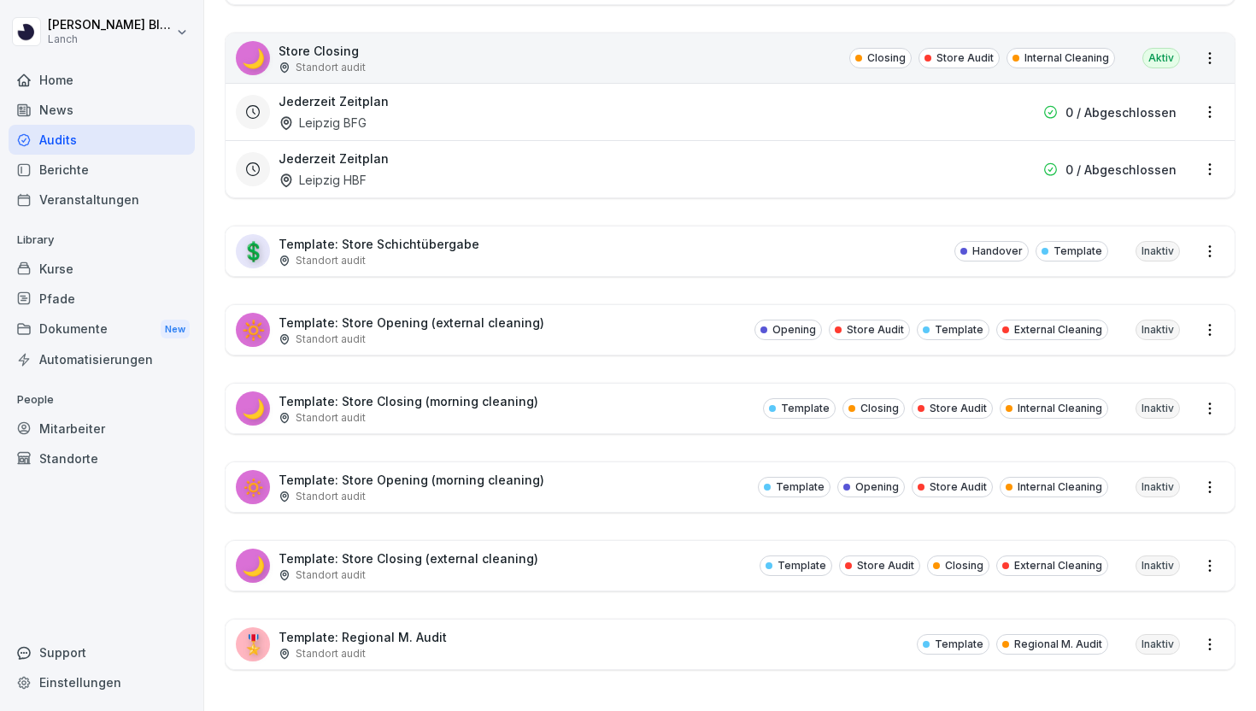
click at [512, 497] on div "Standort audit" at bounding box center [411, 496] width 266 height 15
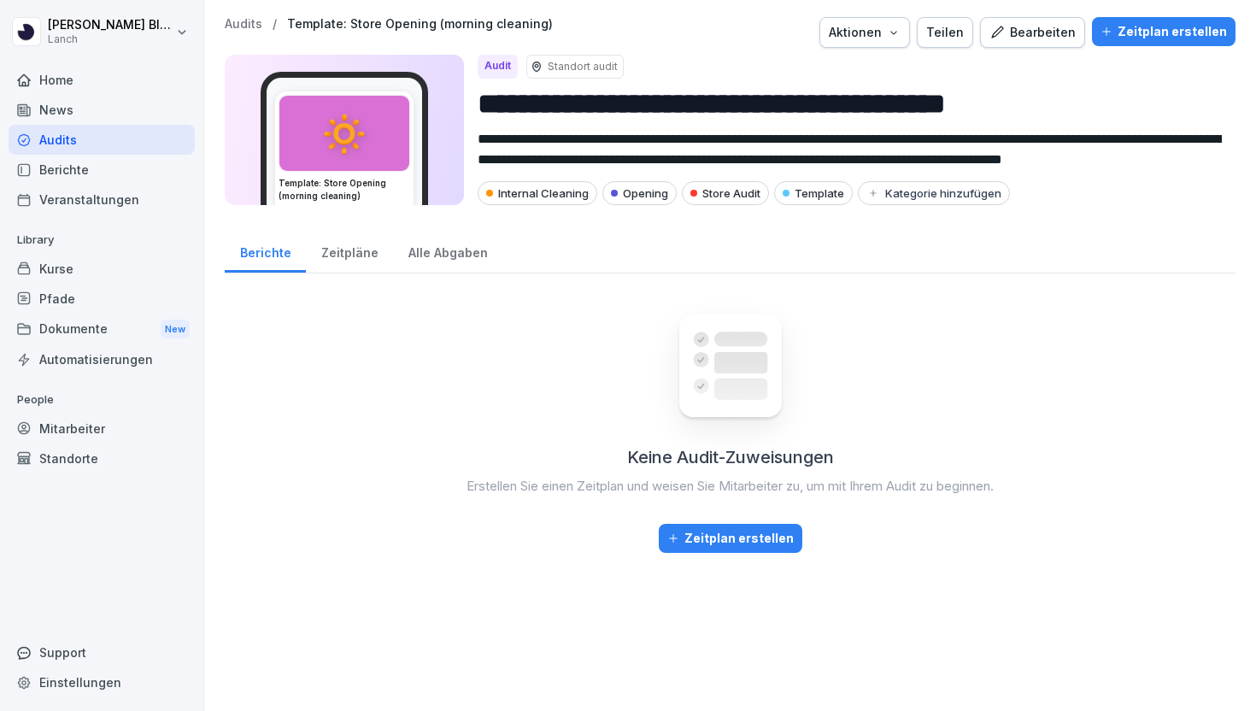
click at [1044, 37] on div "Bearbeiten" at bounding box center [1032, 32] width 86 height 19
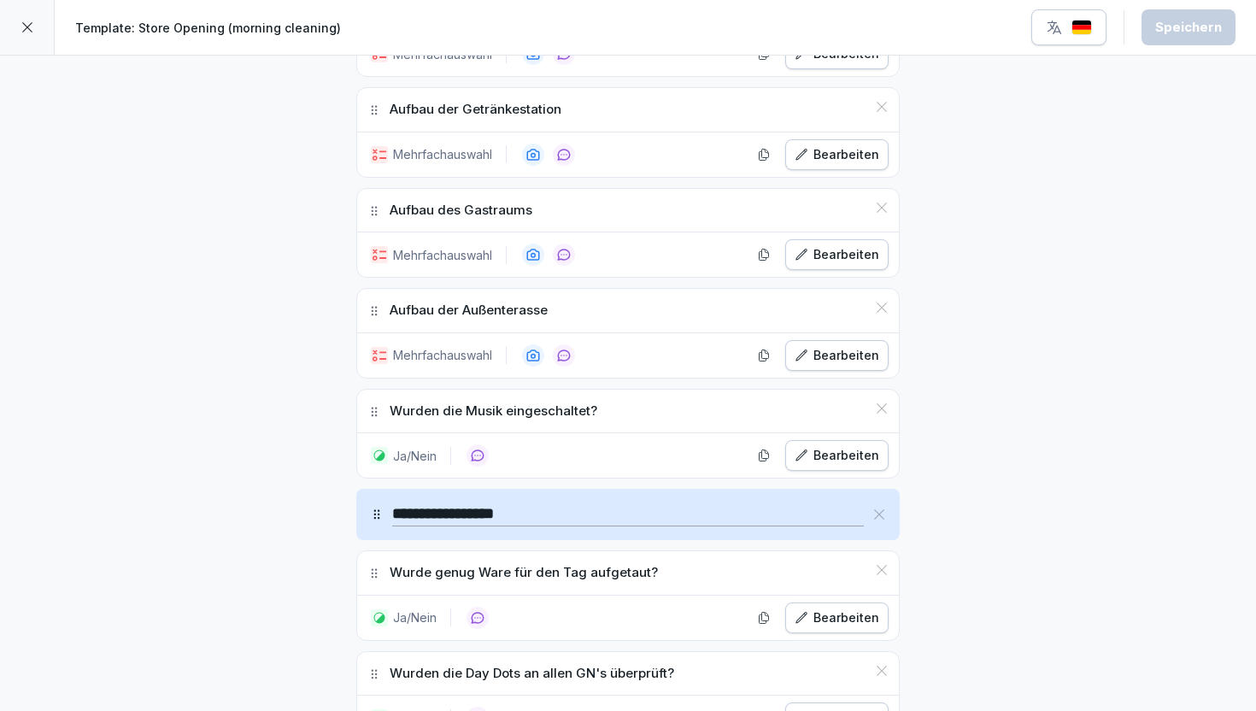
scroll to position [3596, 0]
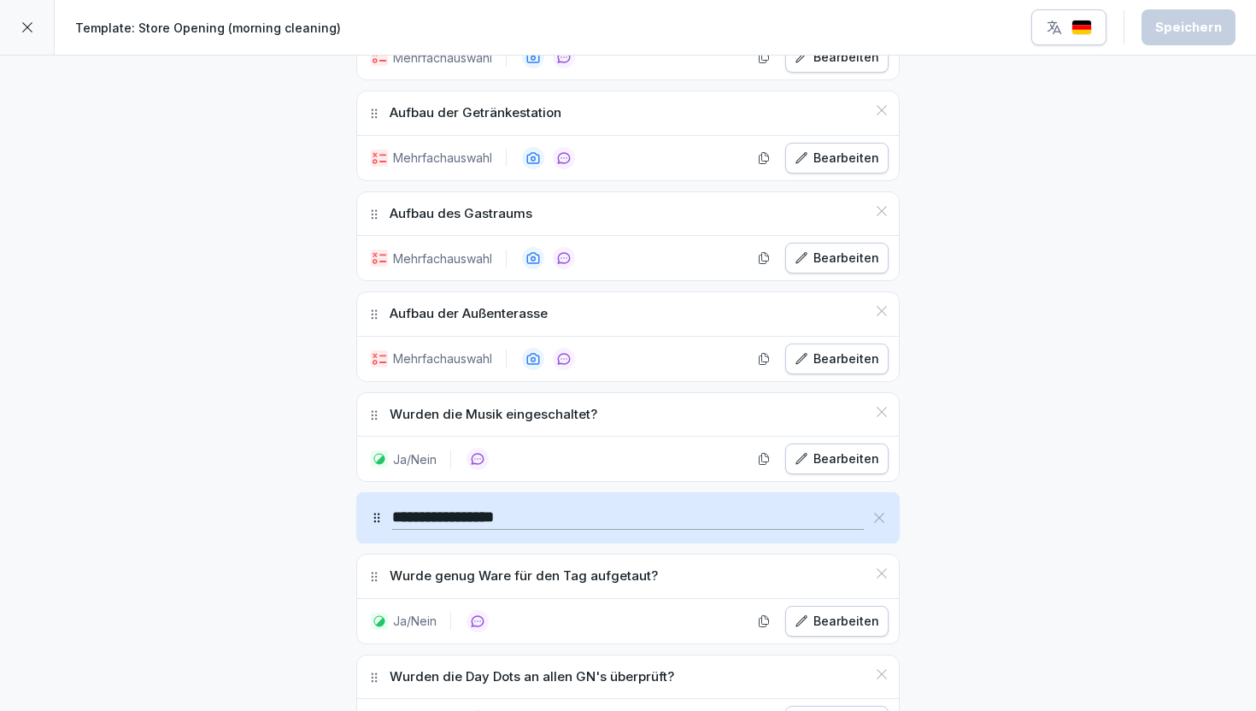
click at [25, 17] on div at bounding box center [27, 27] width 55 height 55
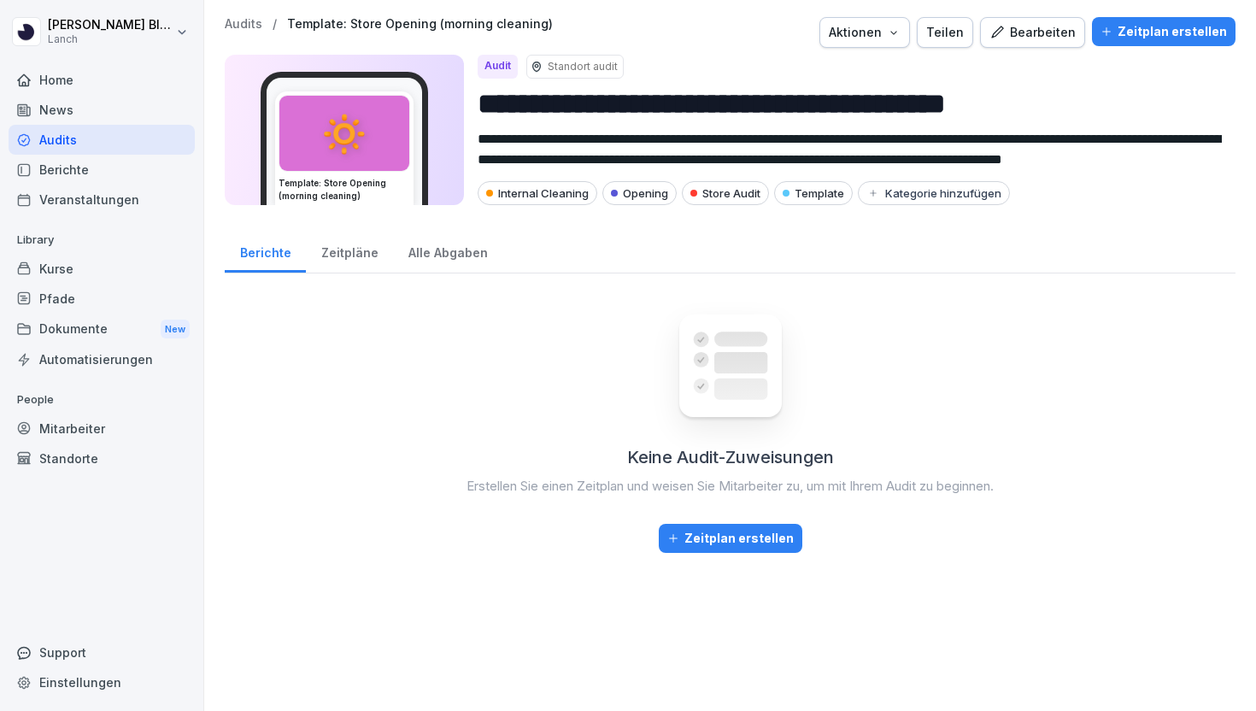
click at [254, 32] on div "Audits / Template: Store Opening (morning cleaning) Aktionen Teilen Bearbeiten …" at bounding box center [730, 32] width 1010 height 31
click at [238, 24] on p "Audits" at bounding box center [244, 24] width 38 height 15
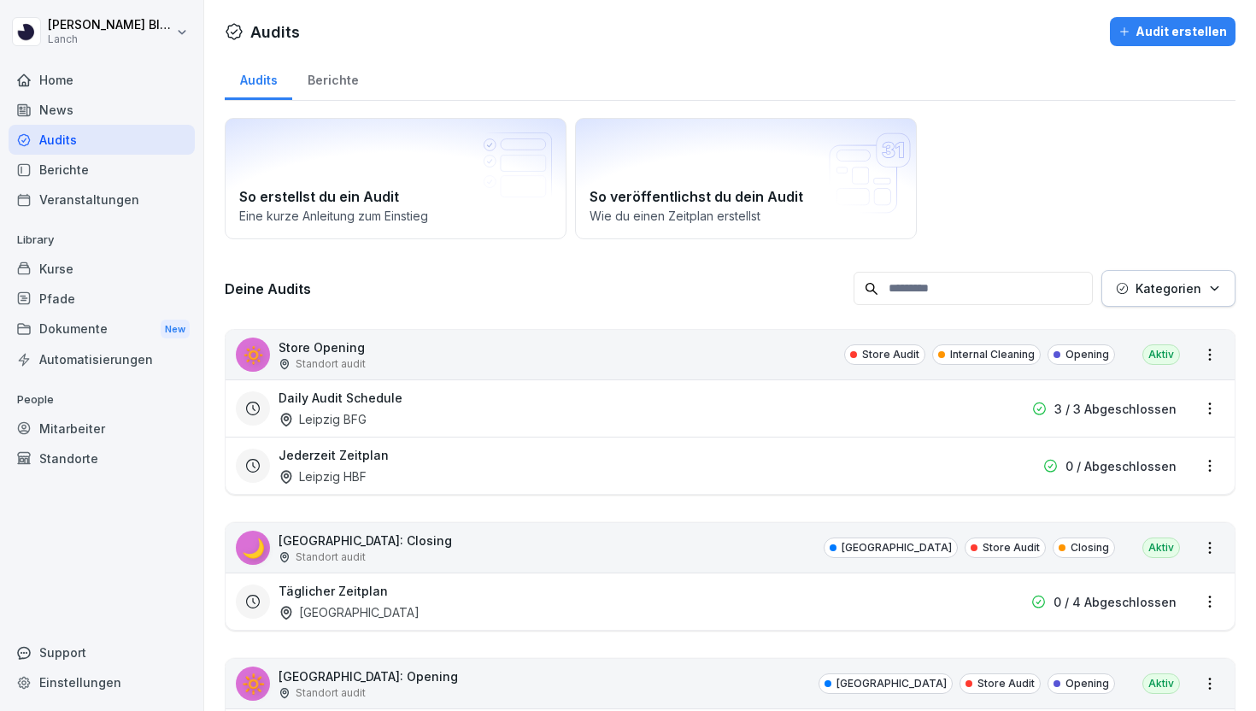
click at [1162, 286] on p "Kategorien" at bounding box center [1168, 288] width 66 height 18
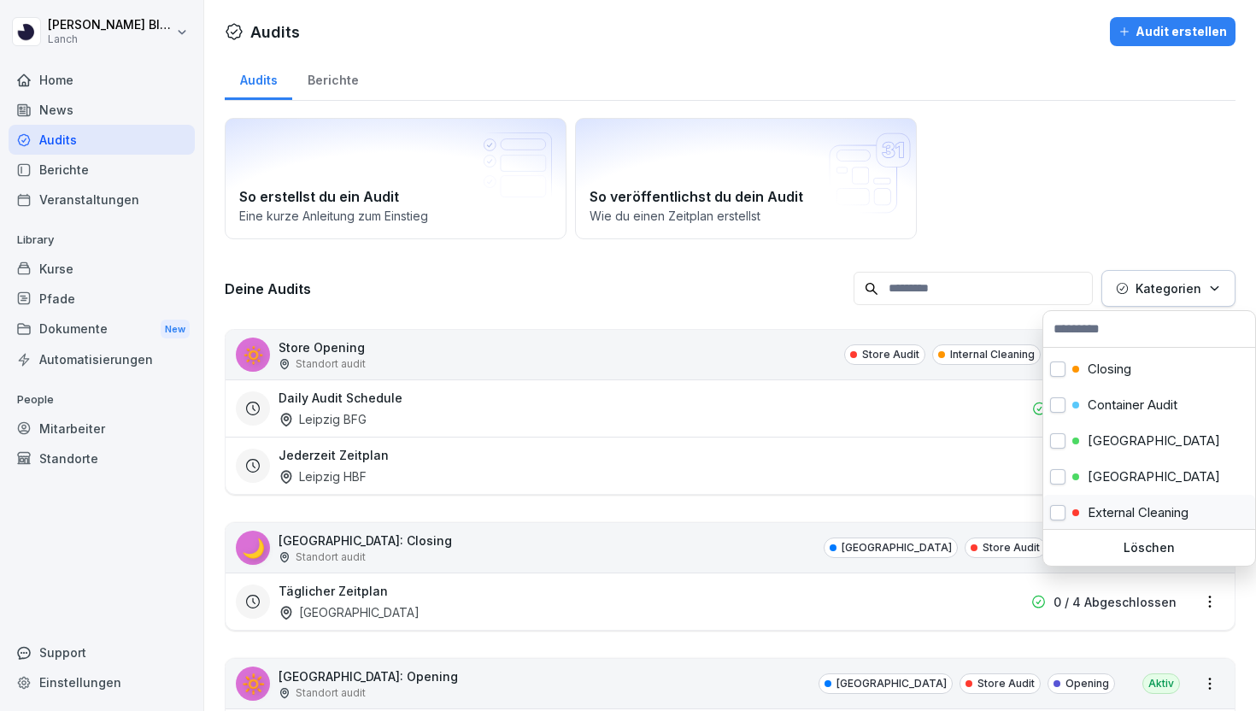
scroll to position [53, 0]
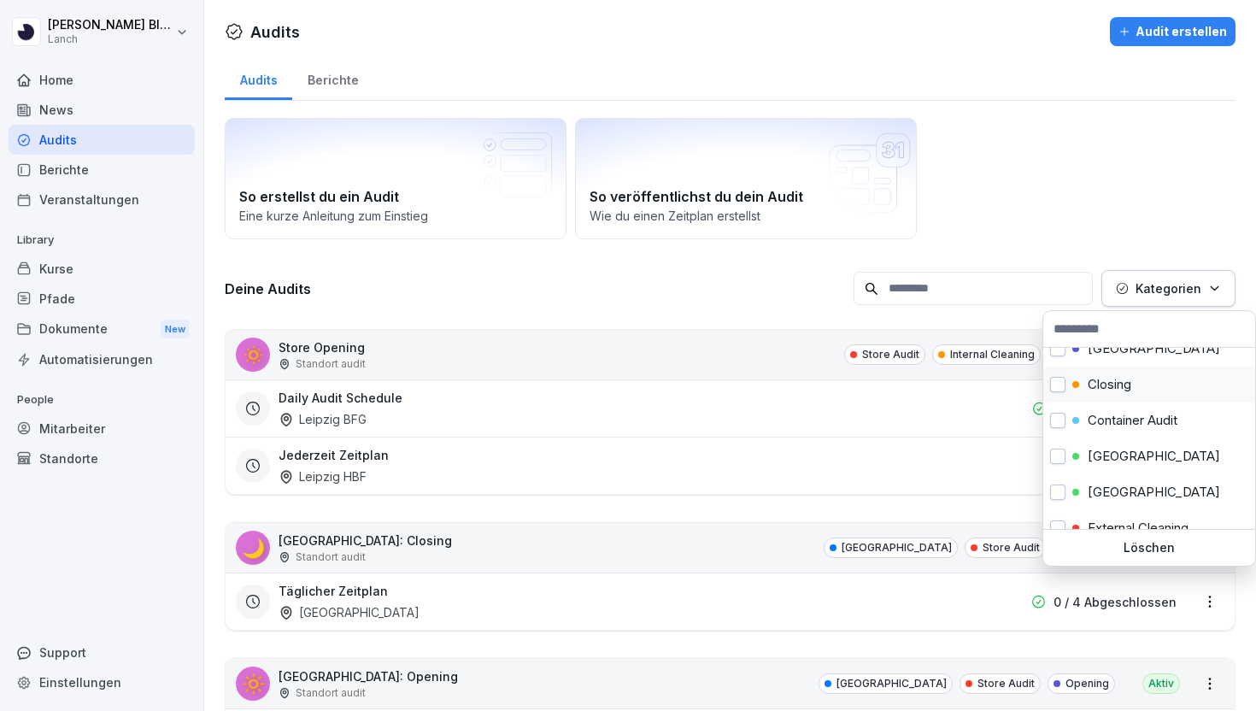
click at [1066, 388] on div "Closing" at bounding box center [1149, 384] width 212 height 36
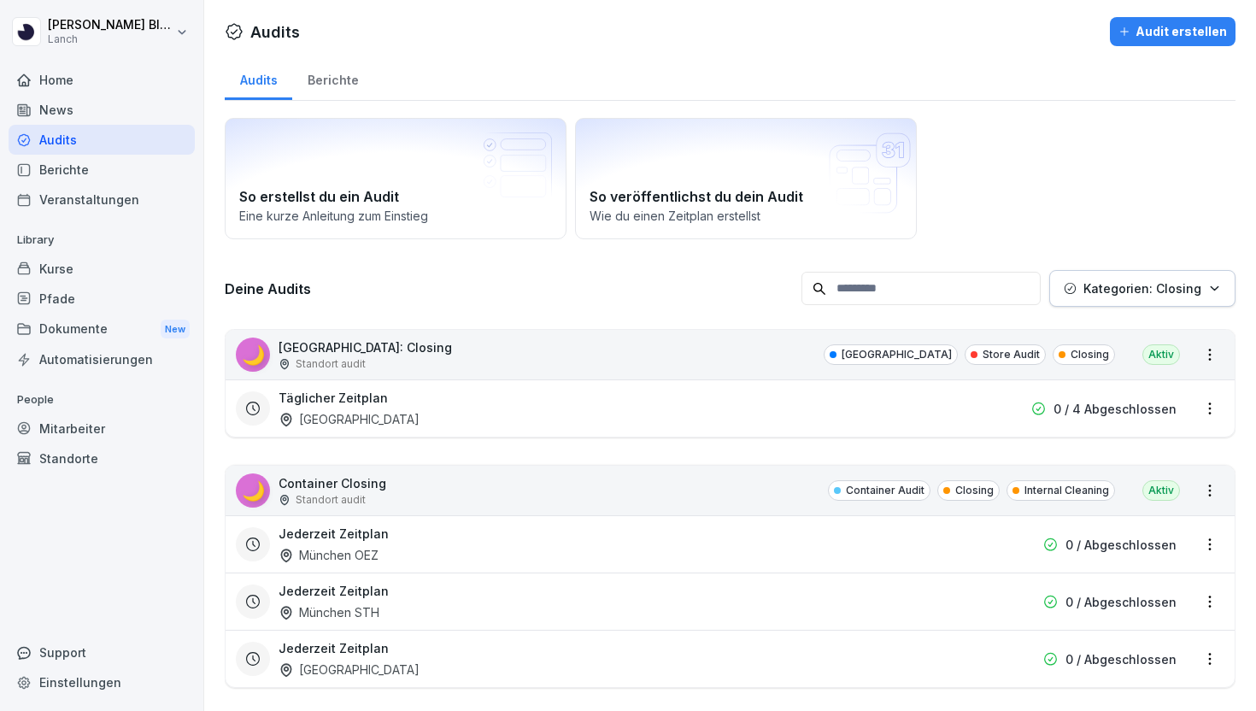
click at [1039, 206] on html "[PERSON_NAME] Lanch Home News Audits Berichte Veranstaltungen Library Kurse Pfa…" at bounding box center [628, 355] width 1256 height 711
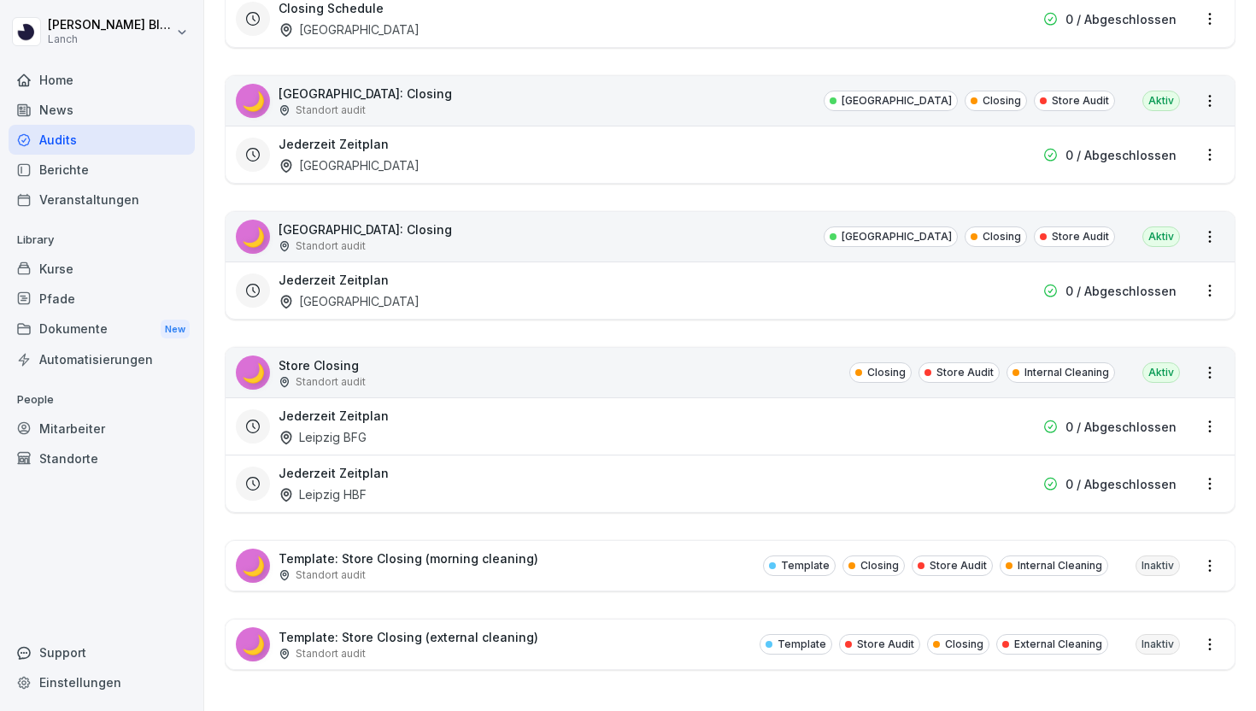
click at [597, 572] on div "🌙 Template: Store Closing (morning cleaning) Standort audit Template Closing St…" at bounding box center [729, 566] width 1009 height 50
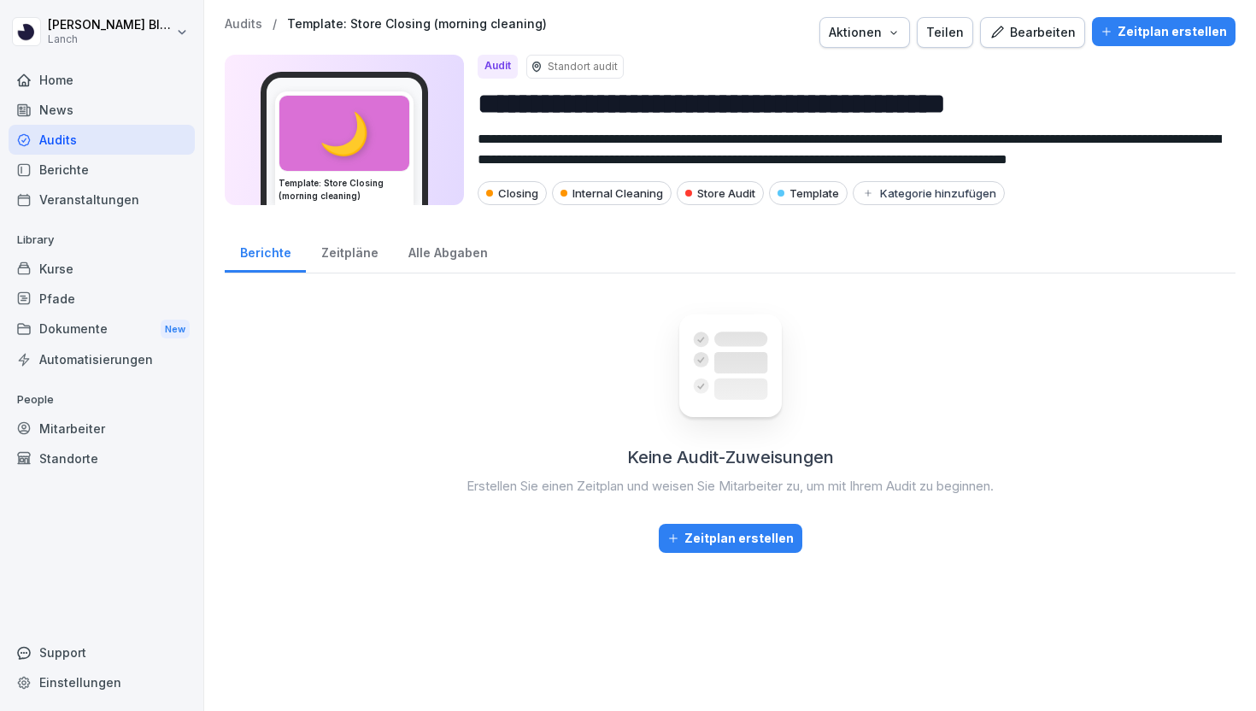
click at [1059, 47] on button "Bearbeiten" at bounding box center [1032, 32] width 105 height 31
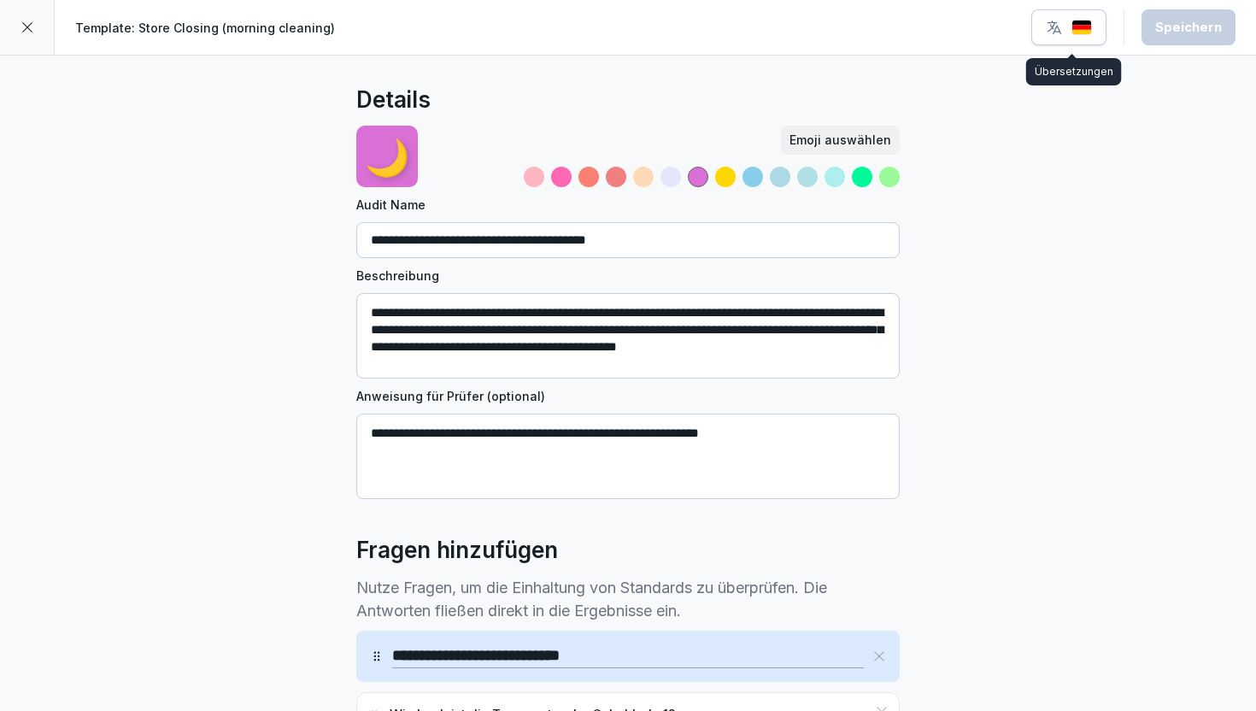
click at [1051, 34] on icon "button" at bounding box center [1053, 27] width 17 height 17
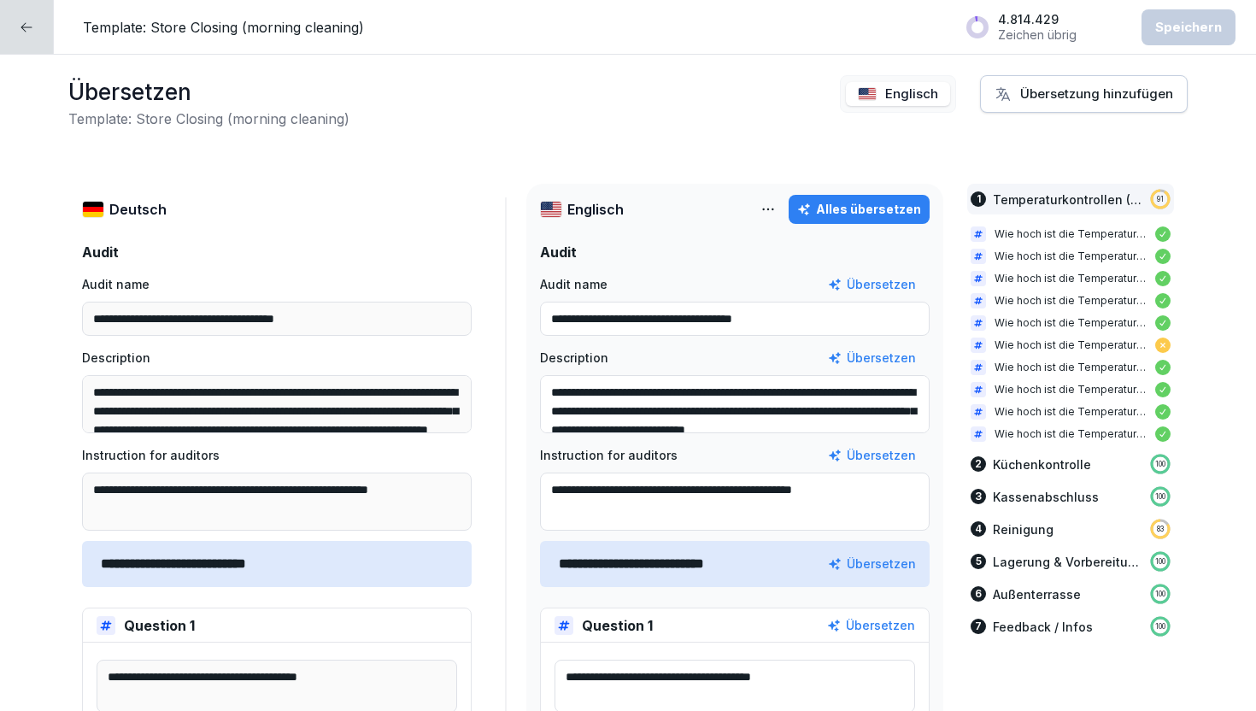
click at [16, 30] on div at bounding box center [27, 27] width 54 height 54
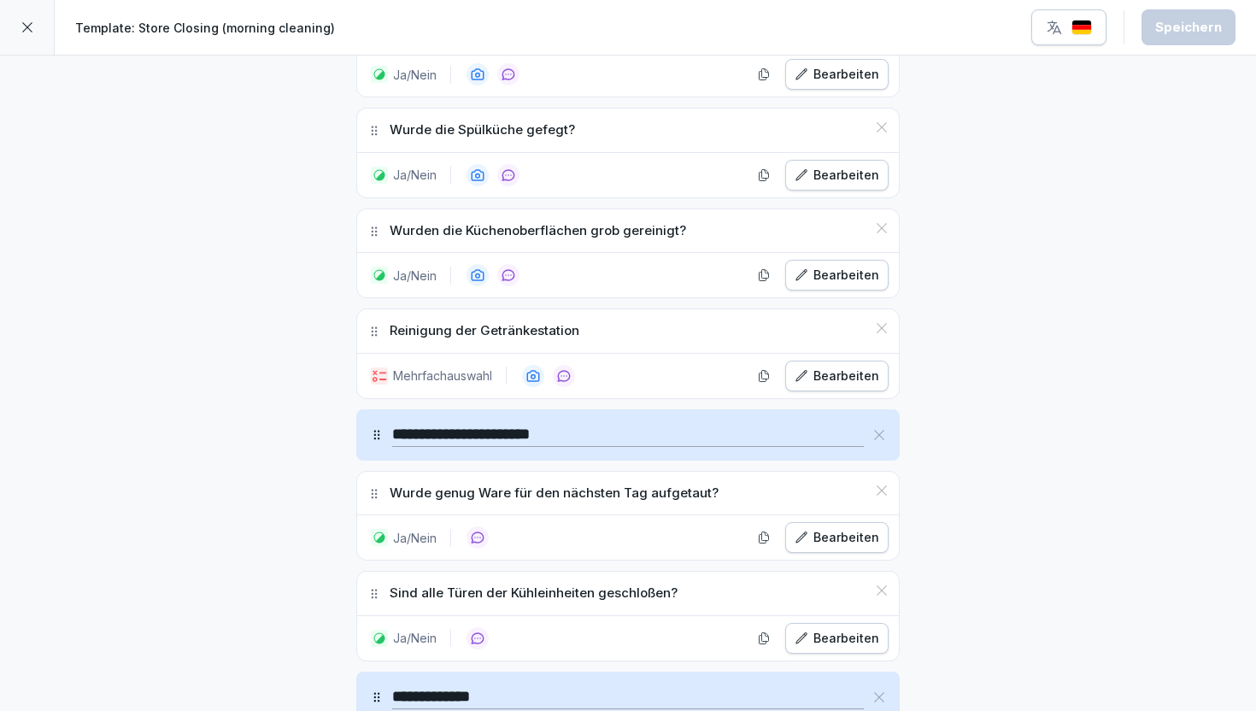
scroll to position [3068, 0]
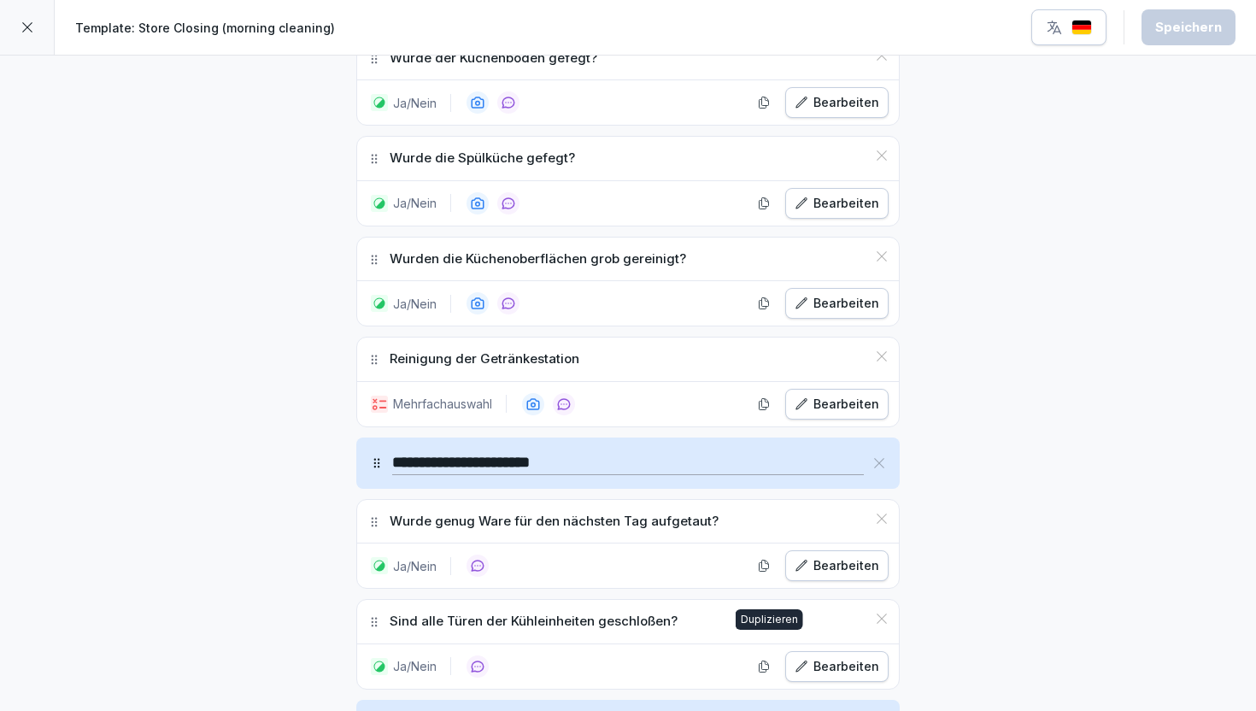
click at [769, 660] on icon "button" at bounding box center [763, 665] width 9 height 11
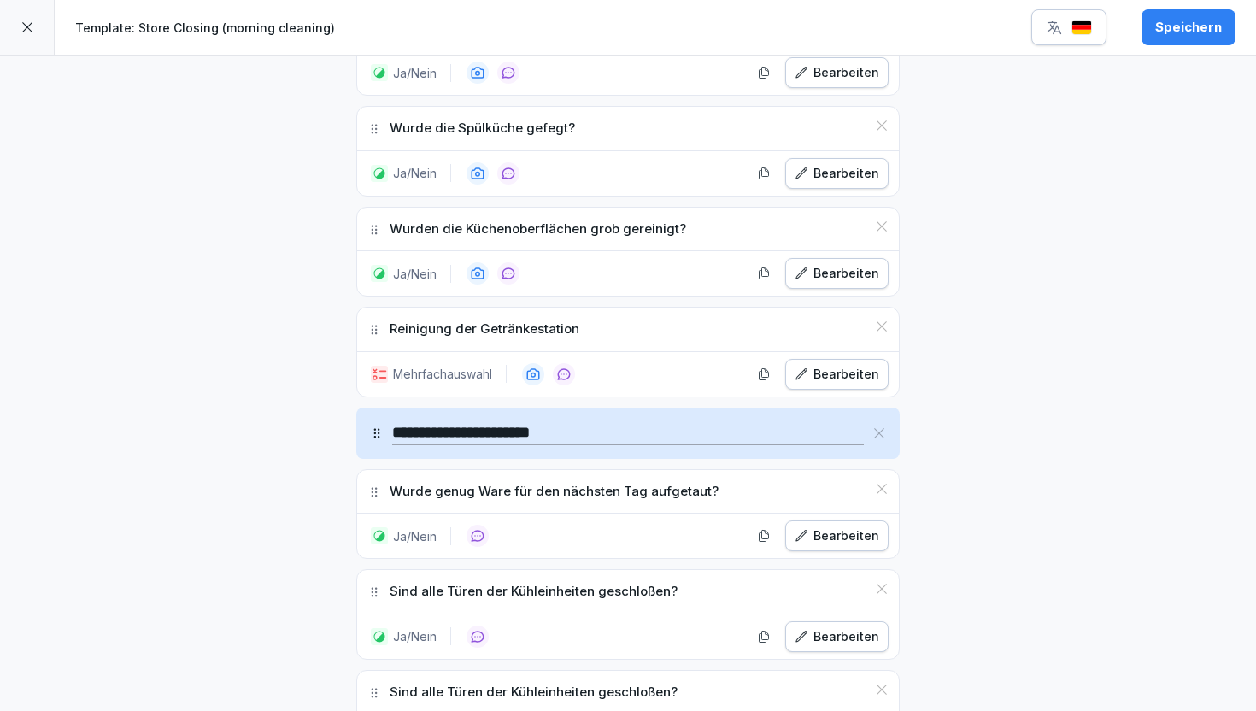
scroll to position [3112, 0]
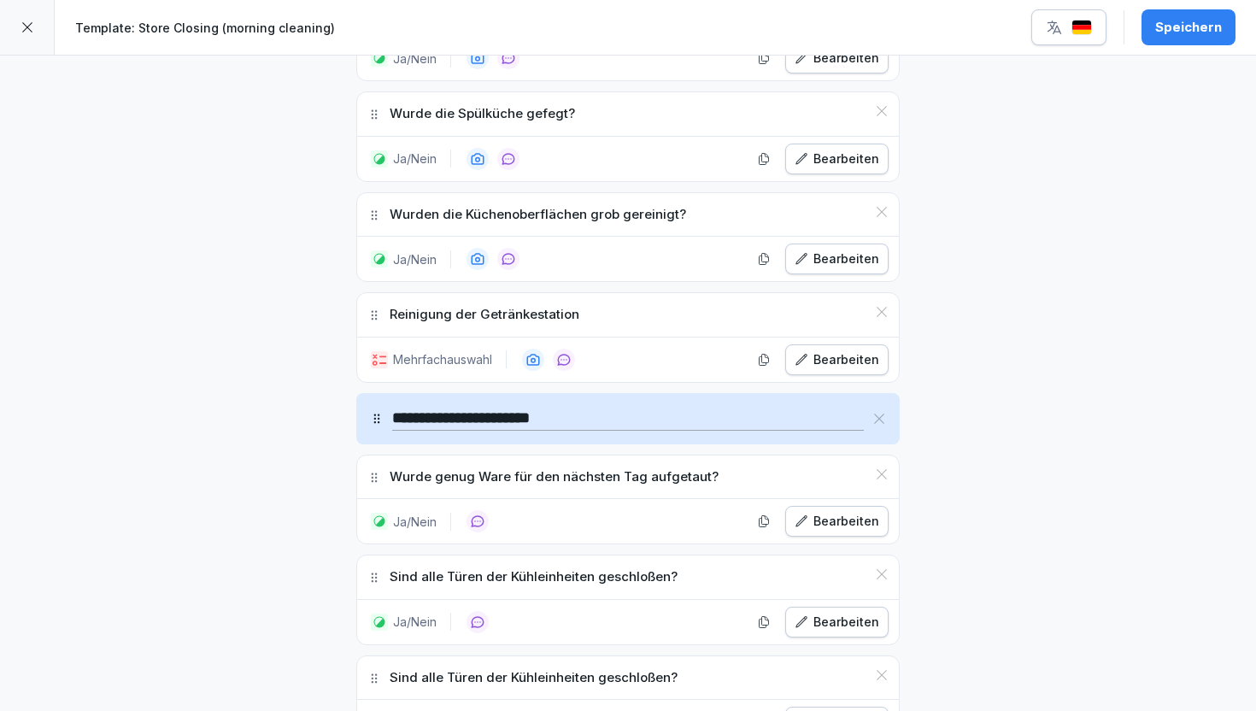
click at [882, 668] on icon at bounding box center [882, 675] width 14 height 14
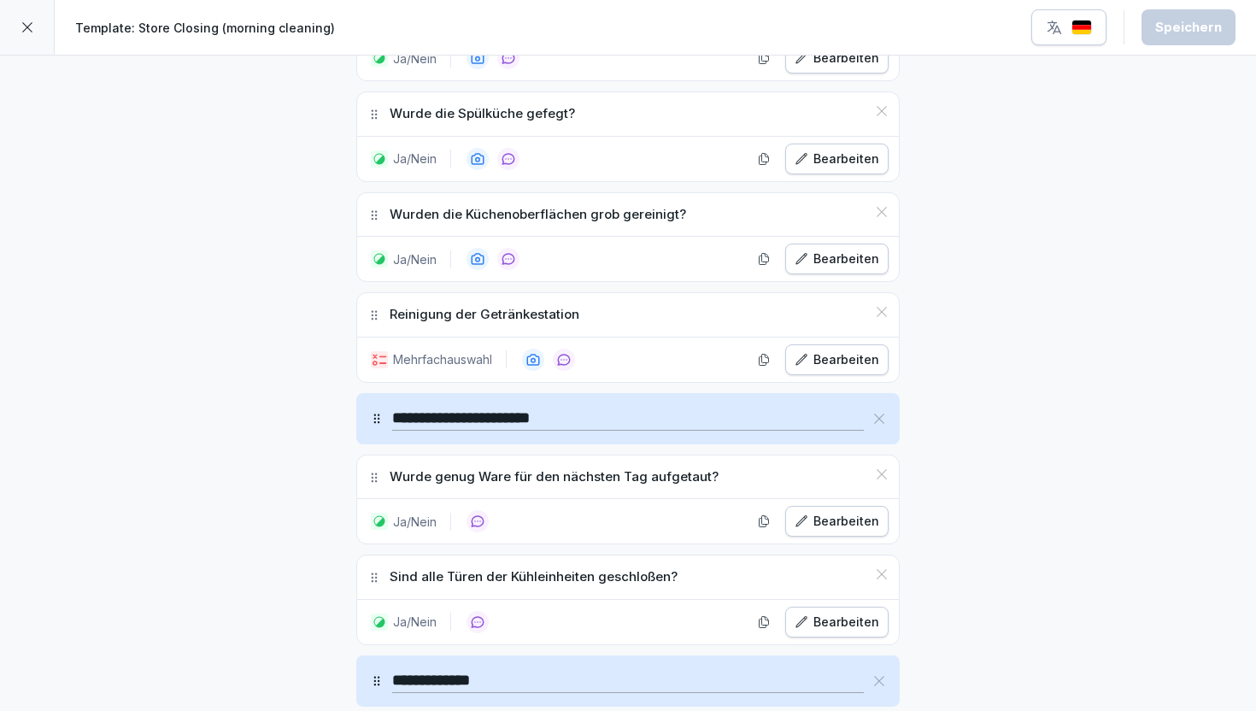
scroll to position [3086, 0]
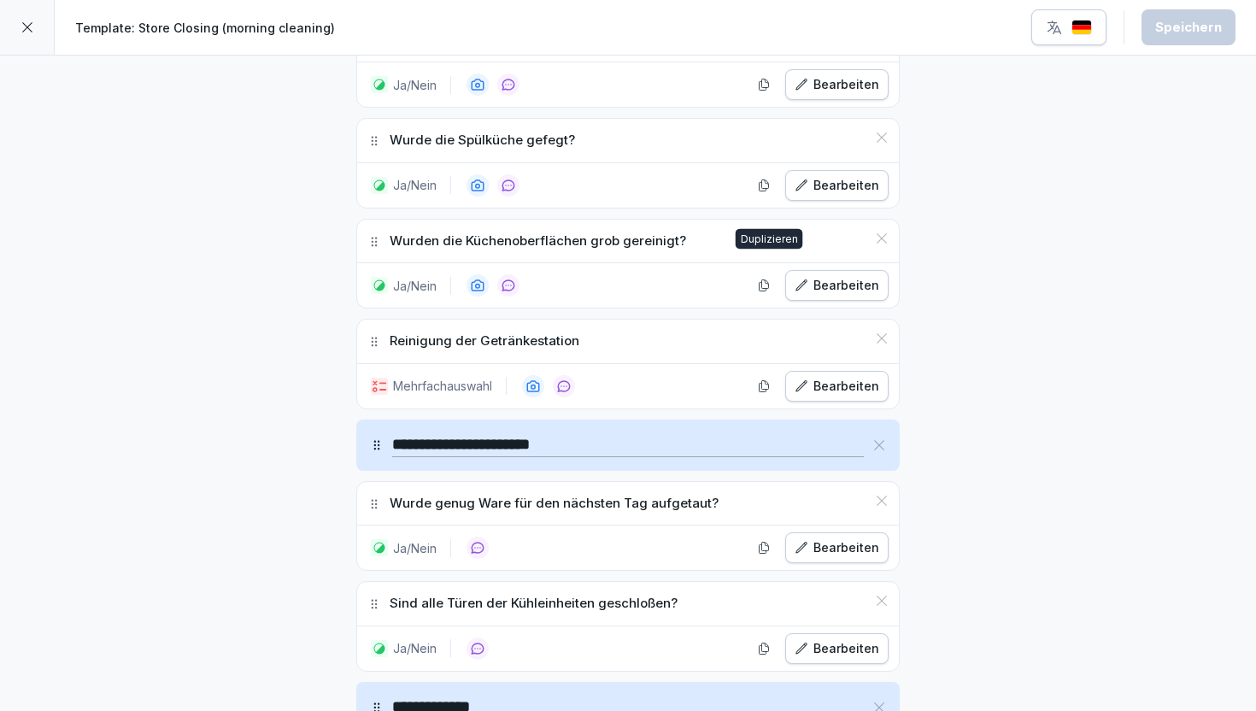
click at [768, 276] on button "button" at bounding box center [764, 285] width 26 height 26
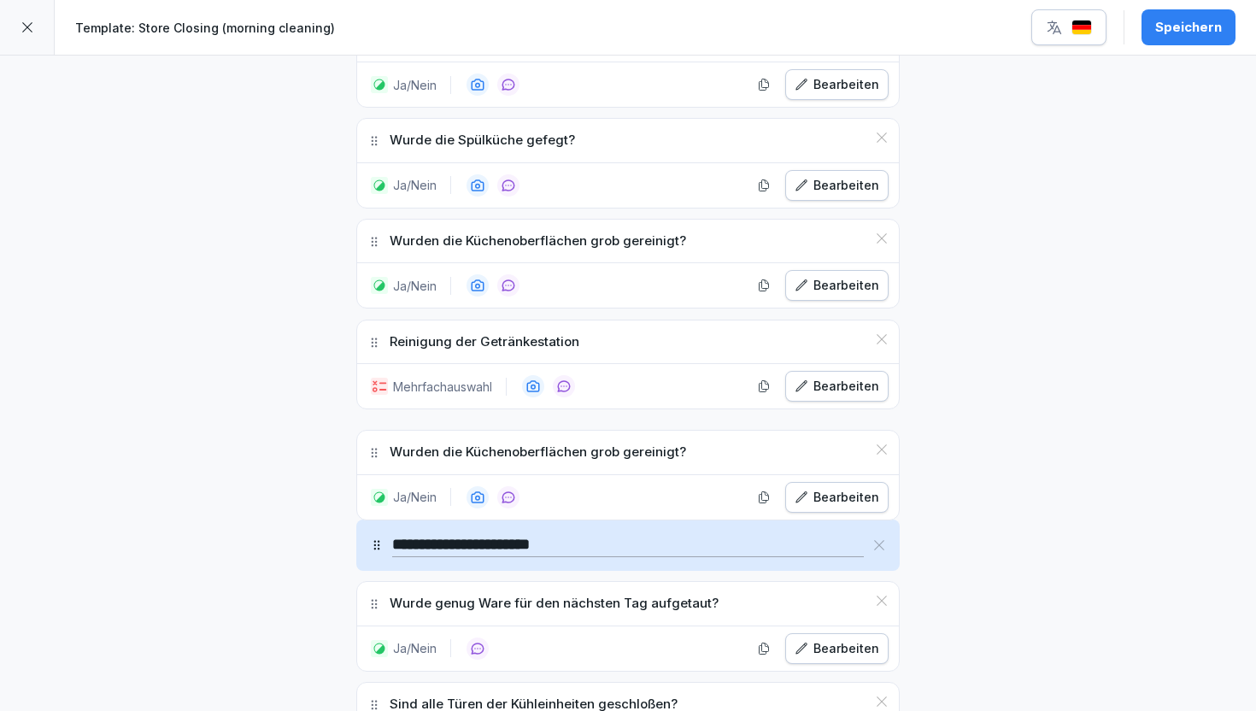
drag, startPoint x: 375, startPoint y: 320, endPoint x: 377, endPoint y: 431, distance: 111.1
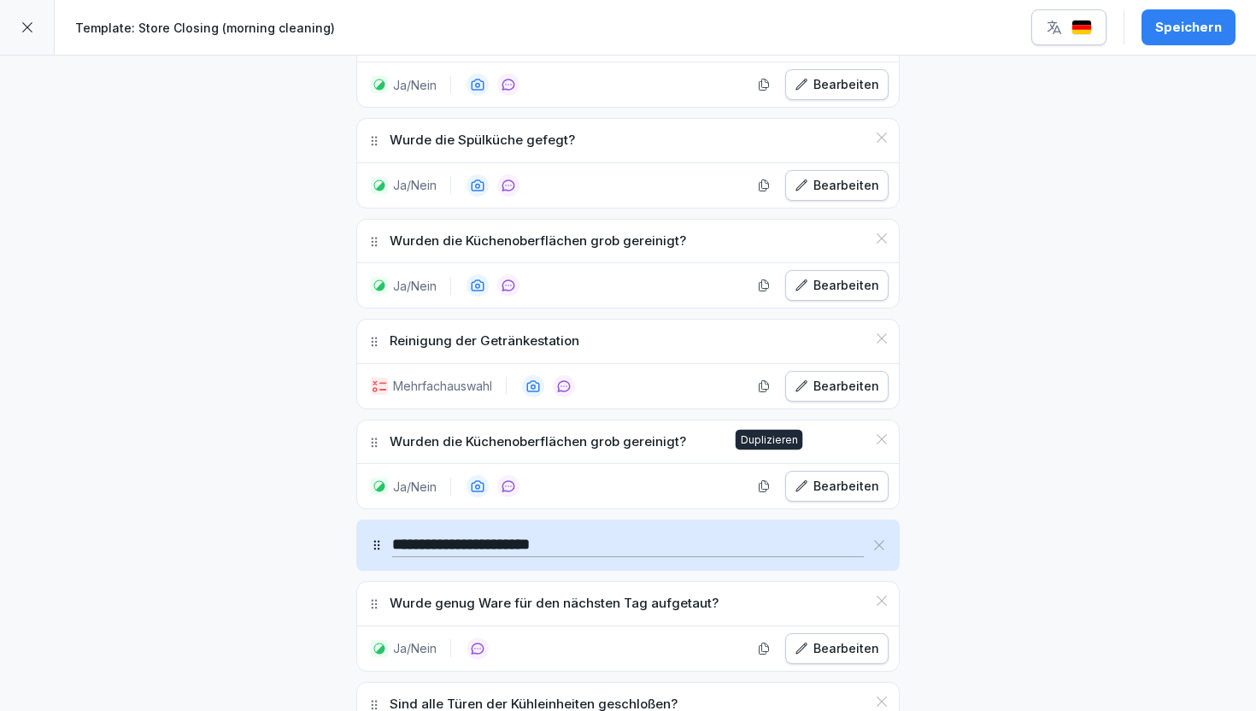
click at [793, 471] on button "Bearbeiten" at bounding box center [836, 486] width 103 height 31
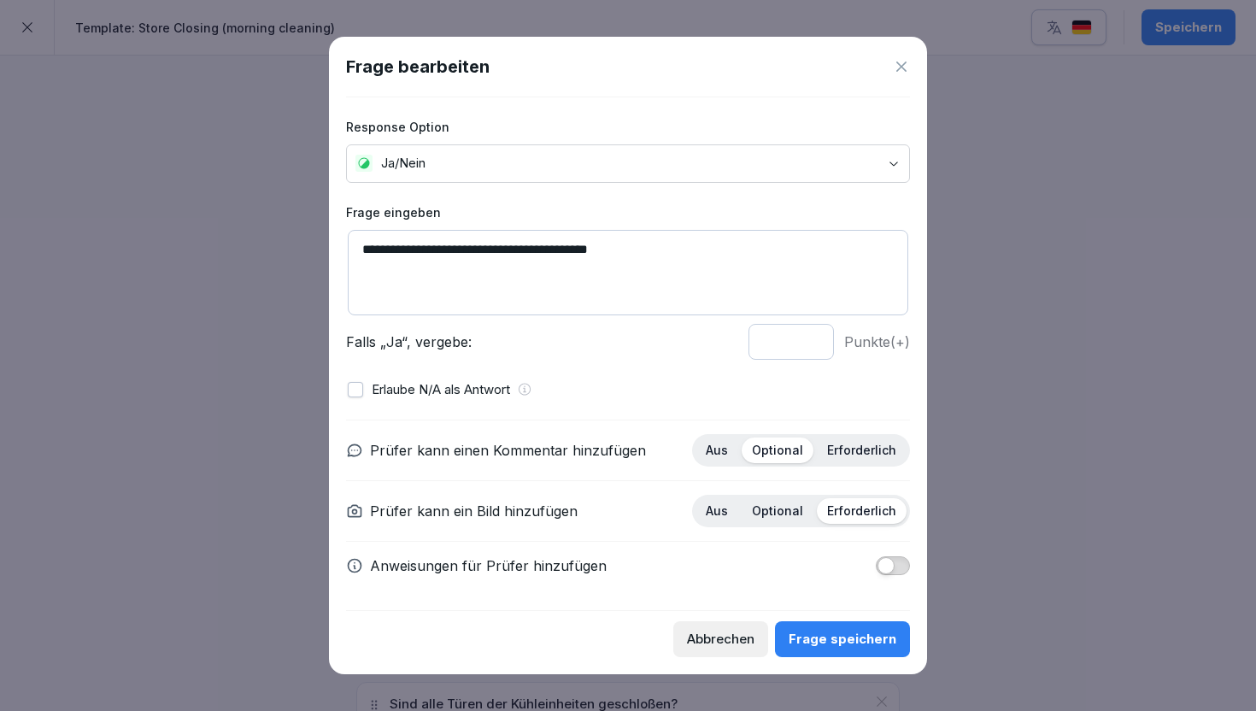
click at [410, 255] on textarea "**********" at bounding box center [628, 272] width 560 height 85
paste textarea "**********"
type textarea "**********"
click at [846, 630] on div "Frage speichern" at bounding box center [842, 639] width 108 height 19
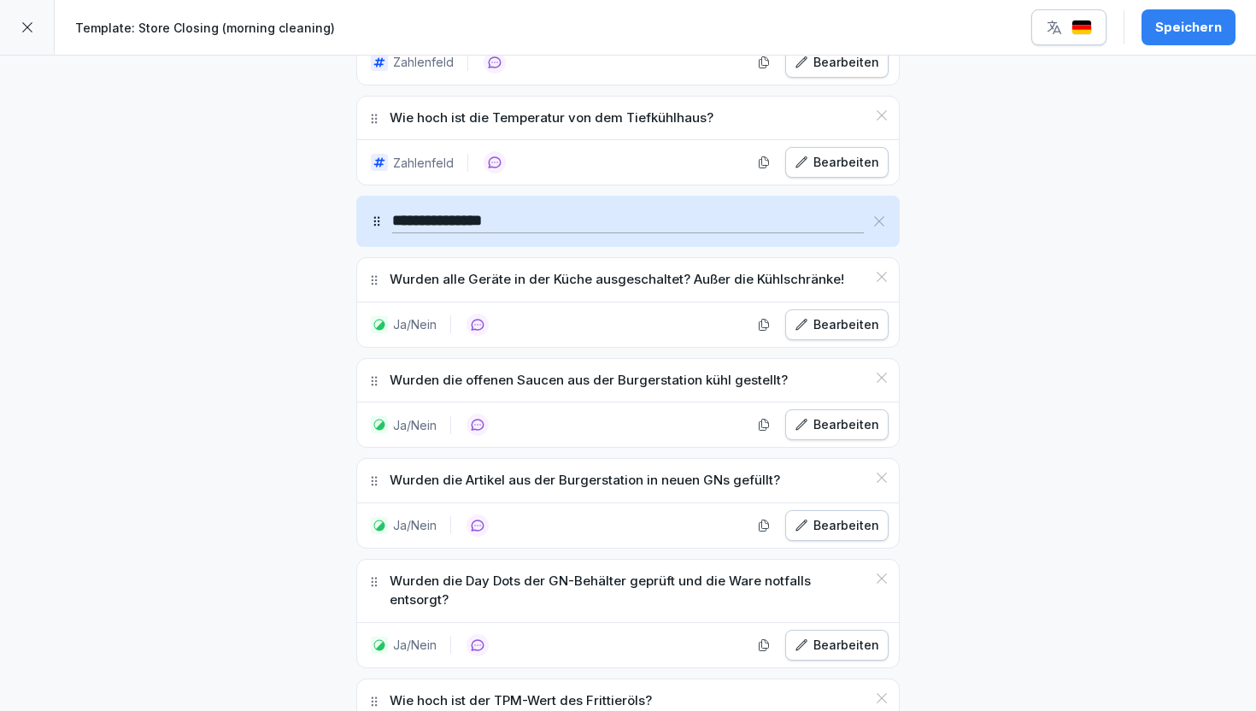
scroll to position [1461, 0]
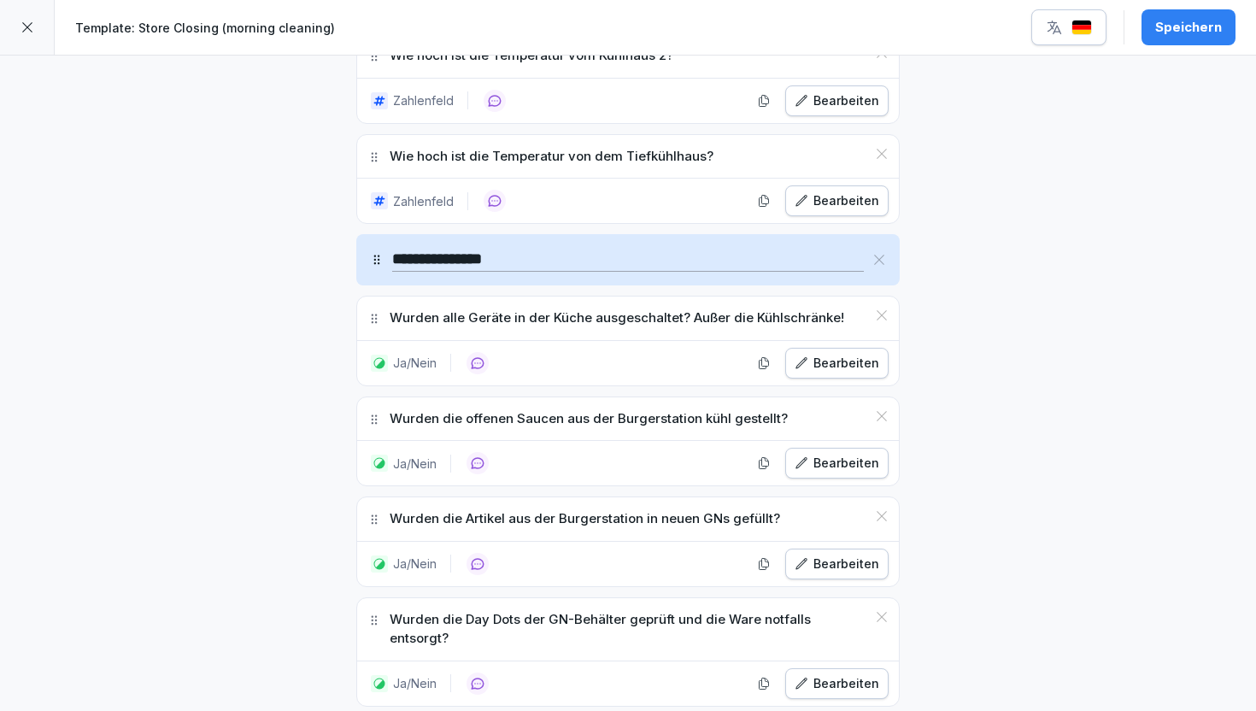
click at [1179, 36] on button "Speichern" at bounding box center [1188, 27] width 94 height 36
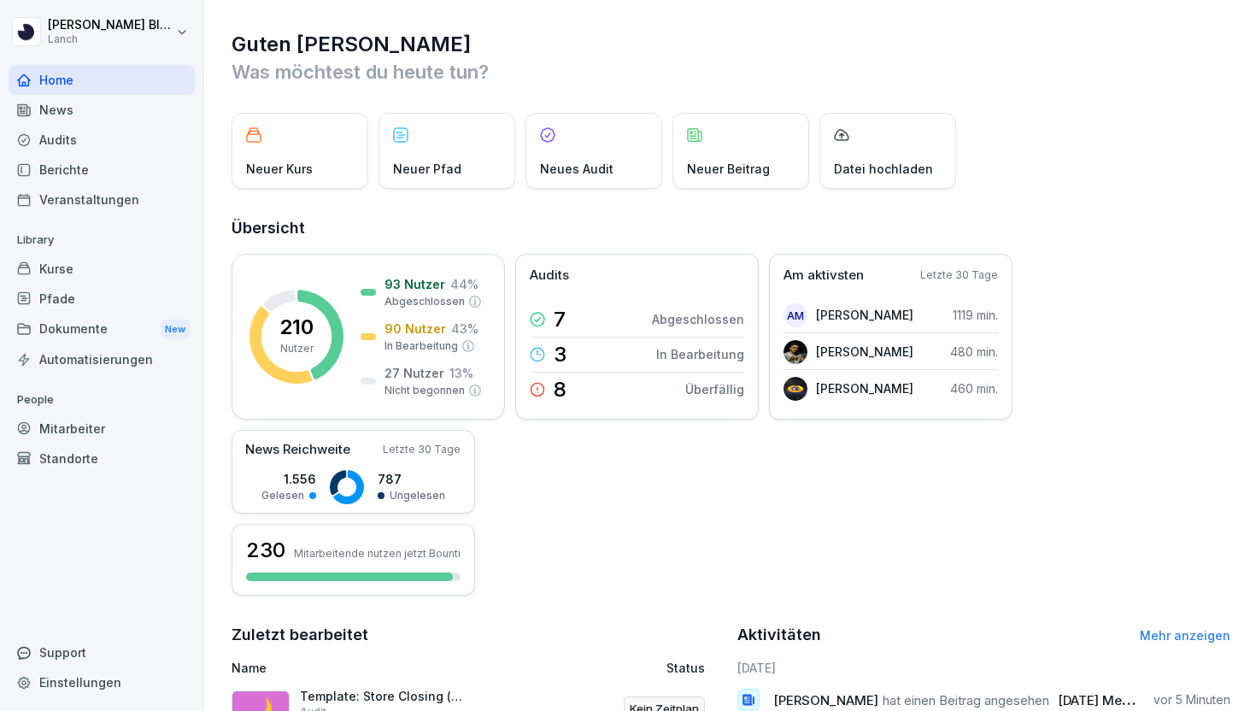
click at [83, 136] on div "Audits" at bounding box center [102, 140] width 186 height 30
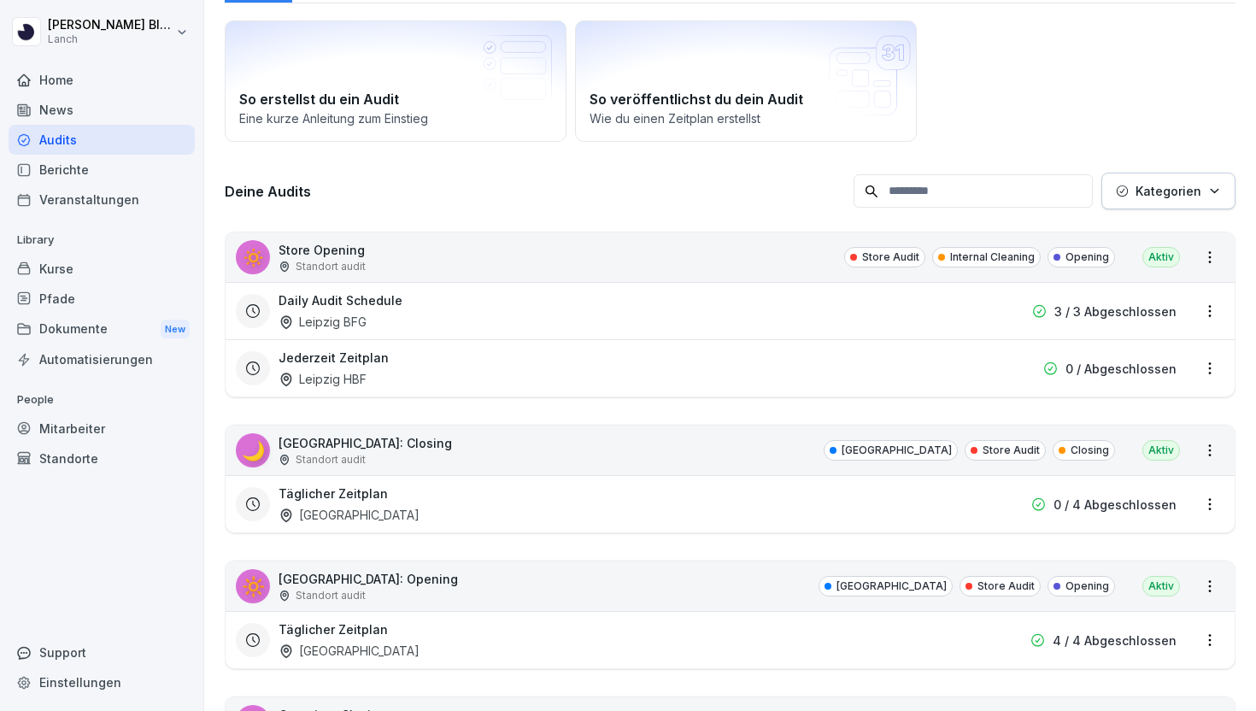
scroll to position [100, 0]
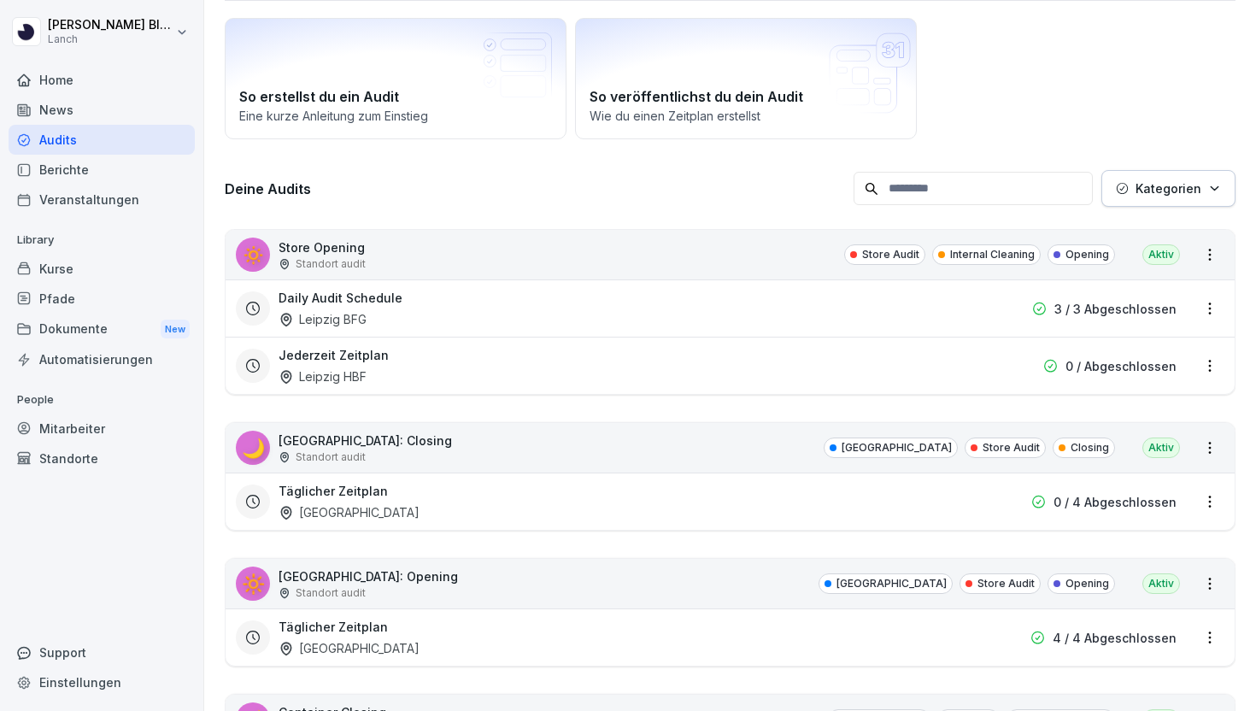
click at [525, 302] on div "Daily Audit Schedule Leipzig BFG" at bounding box center [620, 308] width 684 height 39
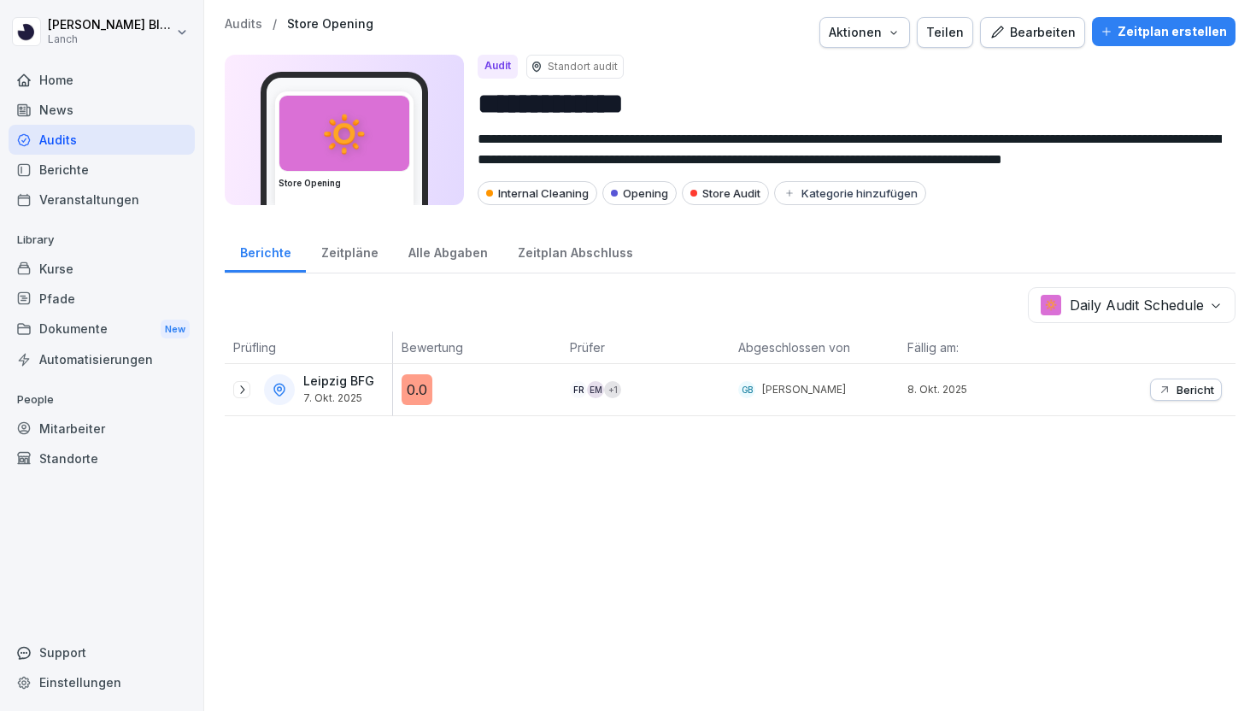
click at [1049, 45] on button "Bearbeiten" at bounding box center [1032, 32] width 105 height 31
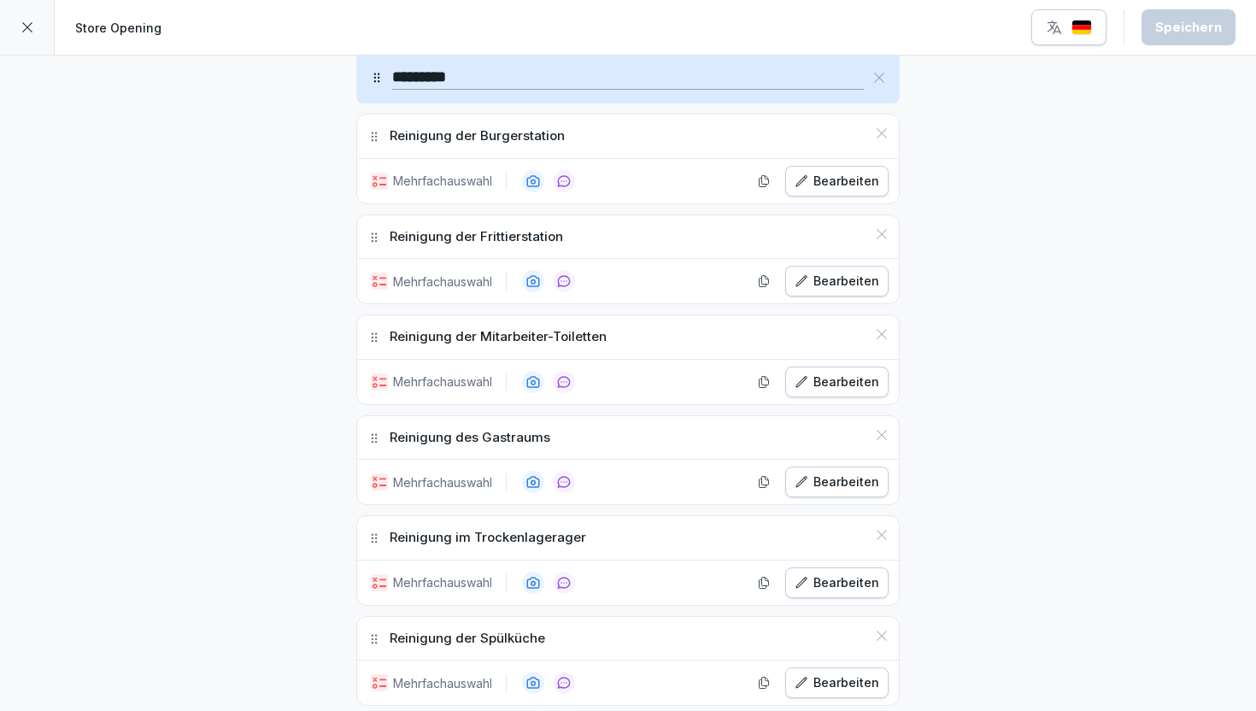
scroll to position [2107, 0]
click at [495, 136] on p "Reinigung der Burgerstation" at bounding box center [476, 136] width 175 height 20
copy div "Reinigung der Burgerstation"
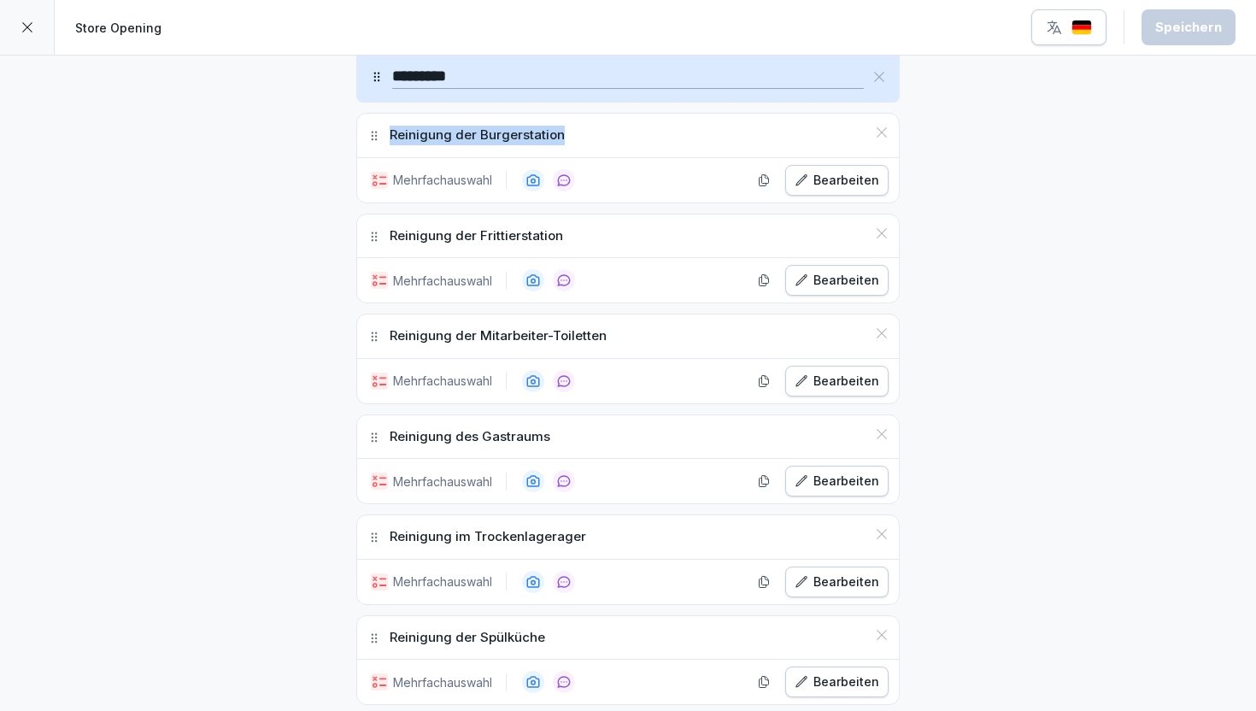
click at [467, 227] on p "Reinigung der Frittierstation" at bounding box center [475, 236] width 173 height 20
click at [467, 241] on p "Reinigung der Frittierstation" at bounding box center [475, 236] width 173 height 20
copy div "Reinigung der Frittierstation"
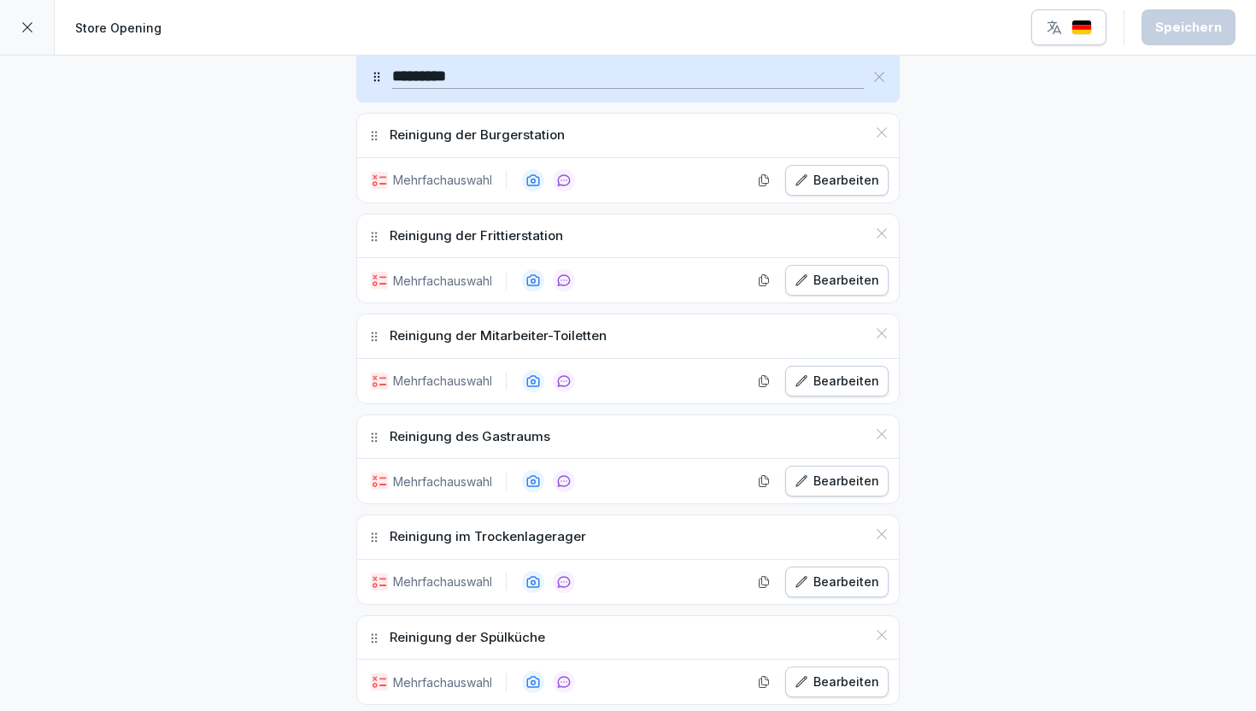
click at [512, 338] on p "Reinigung der Mitarbeiter-Toiletten" at bounding box center [497, 336] width 217 height 20
copy div "Reinigung der Mitarbeiter-Toiletten"
click at [491, 436] on p "Reinigung des Gastraums" at bounding box center [469, 437] width 161 height 20
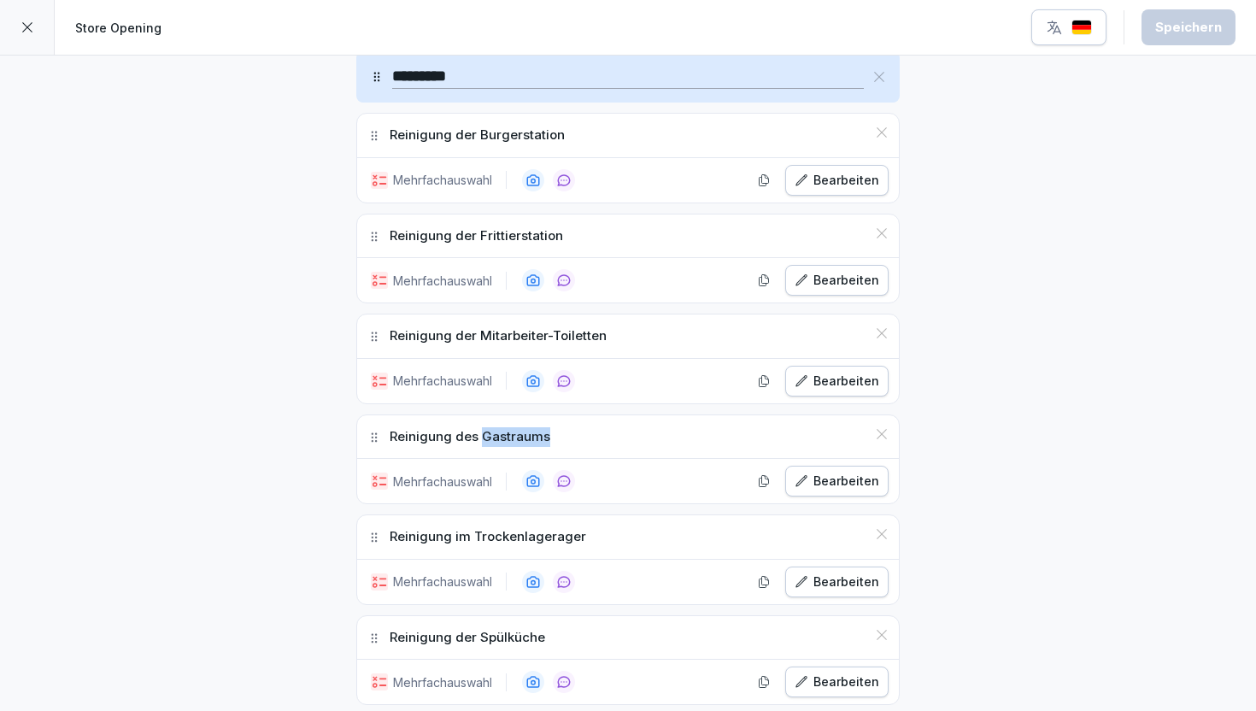
click at [491, 436] on p "Reinigung des Gastraums" at bounding box center [469, 437] width 161 height 20
copy div "Reinigung des Gastraums"
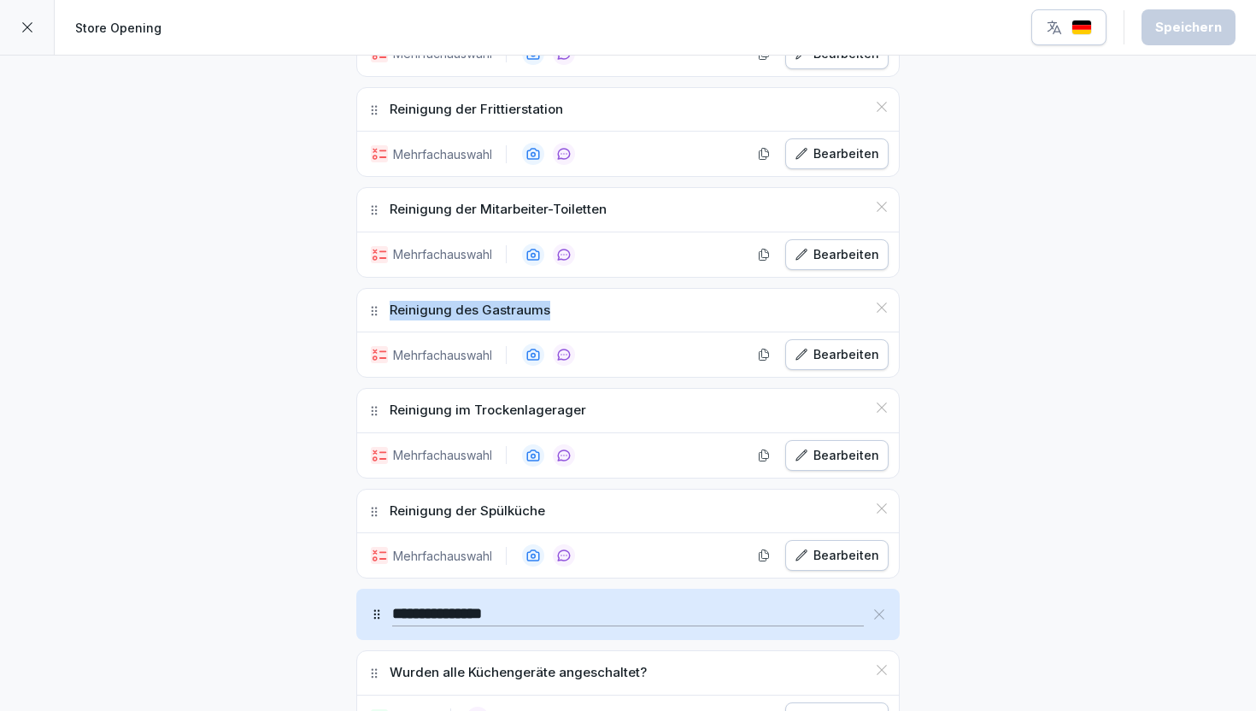
scroll to position [2242, 0]
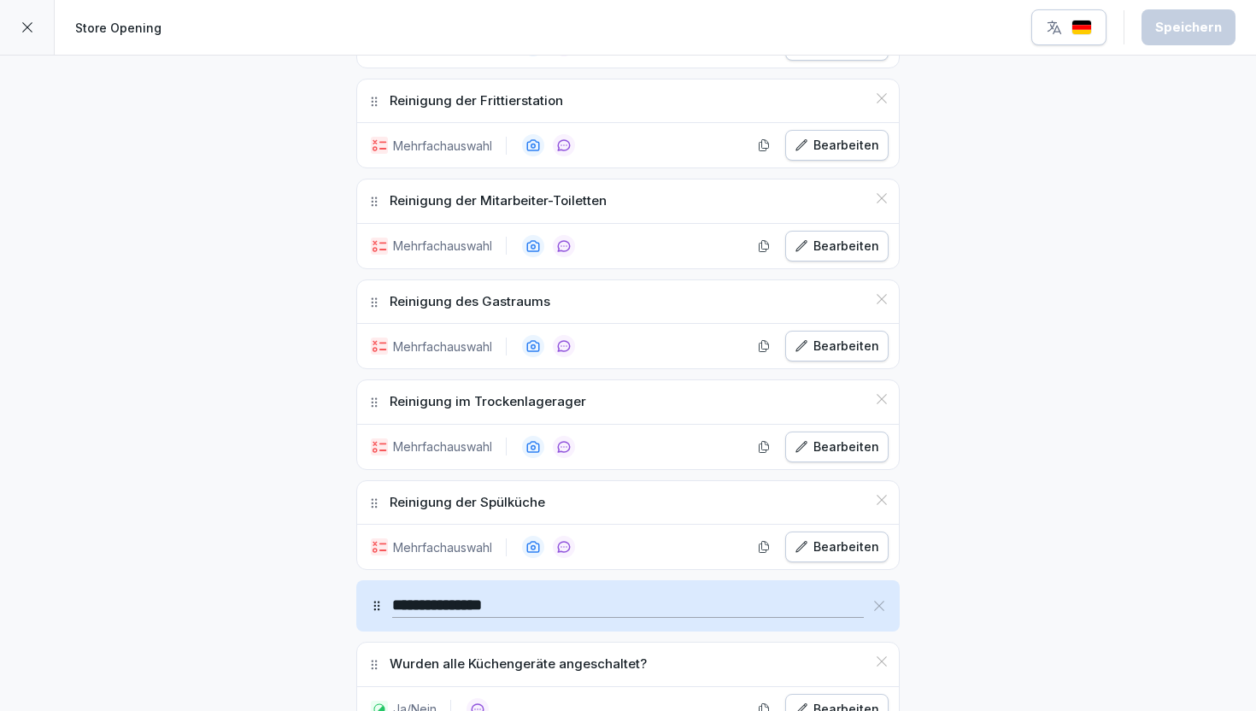
click at [509, 400] on p "Reinigung im Trockenlagerager" at bounding box center [487, 402] width 196 height 20
copy div "Reinigung im Trockenlagerager"
click at [478, 504] on p "Reinigung der Spülküche" at bounding box center [466, 503] width 155 height 20
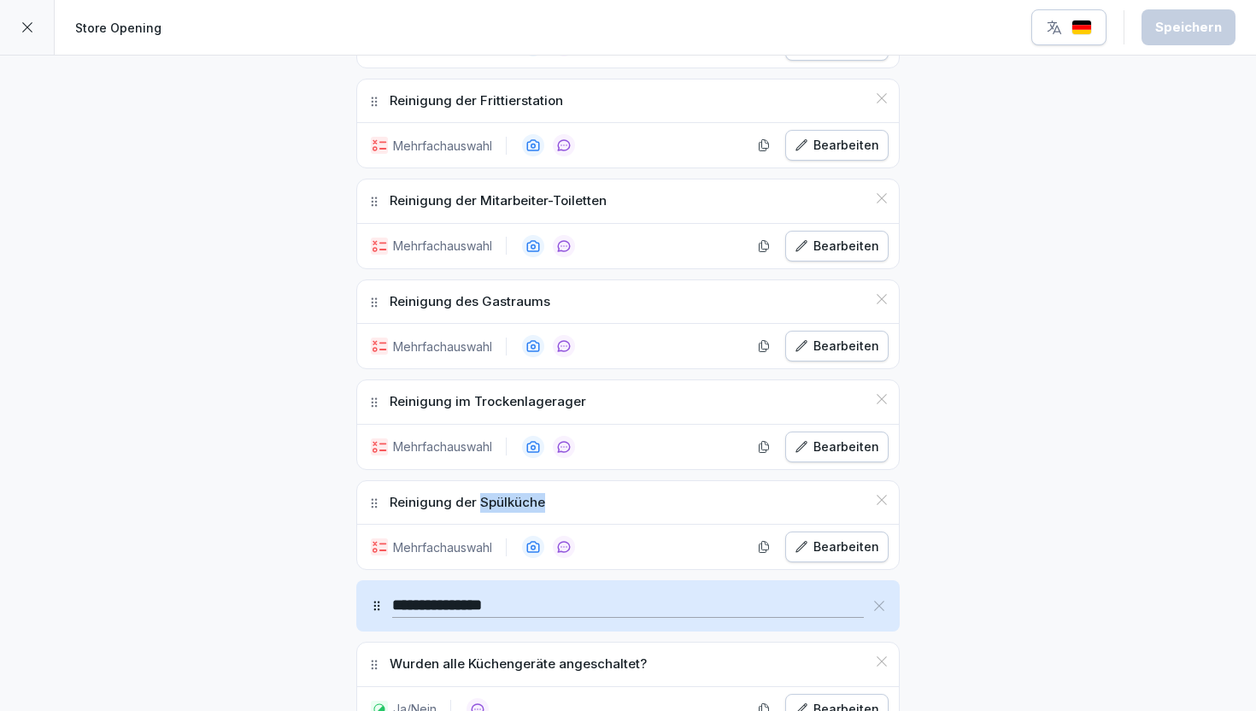
click at [478, 504] on p "Reinigung der Spülküche" at bounding box center [466, 503] width 155 height 20
copy div "Reinigung der Spülküche"
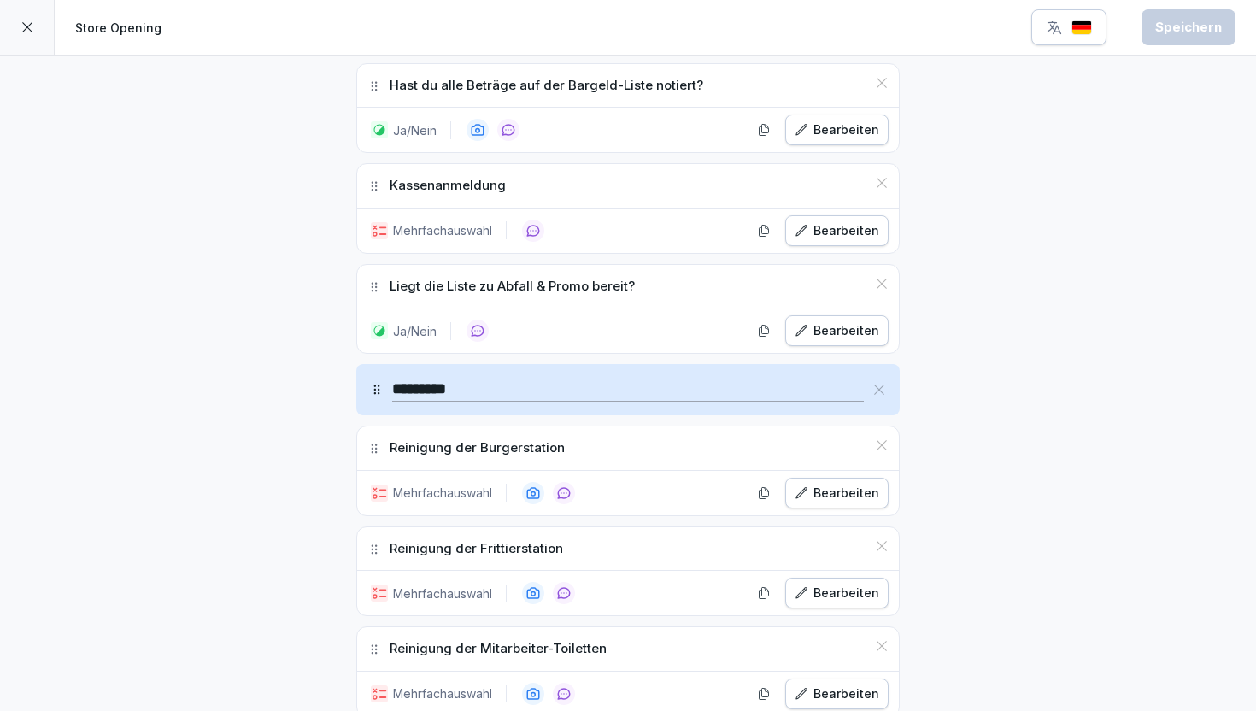
scroll to position [1779, 0]
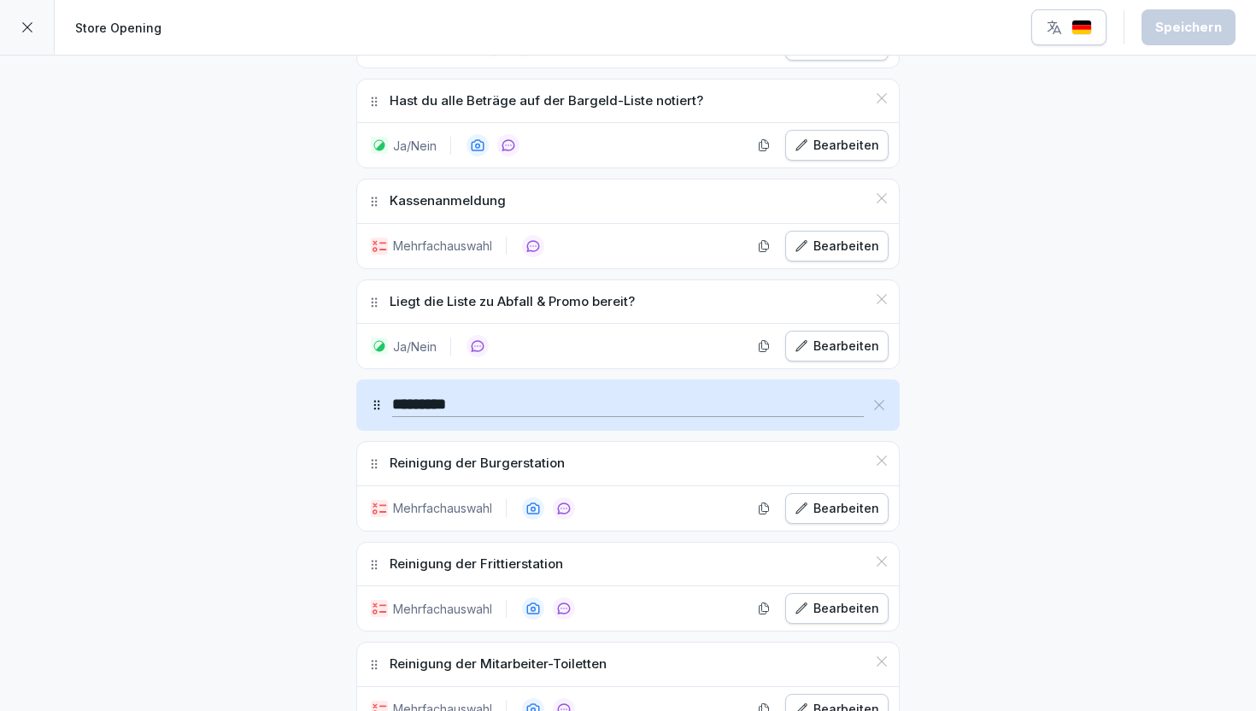
click at [1040, 440] on div "**********" at bounding box center [628, 350] width 1256 height 4148
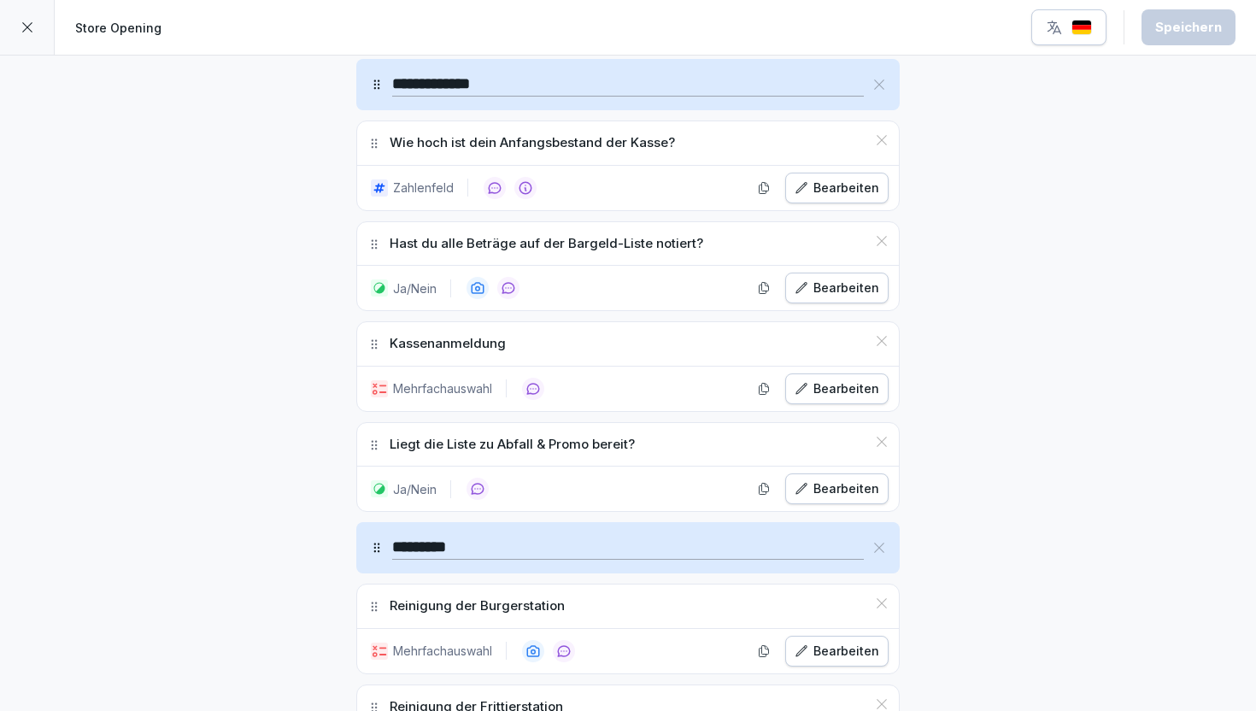
scroll to position [1613, 0]
